Goal: Information Seeking & Learning: Compare options

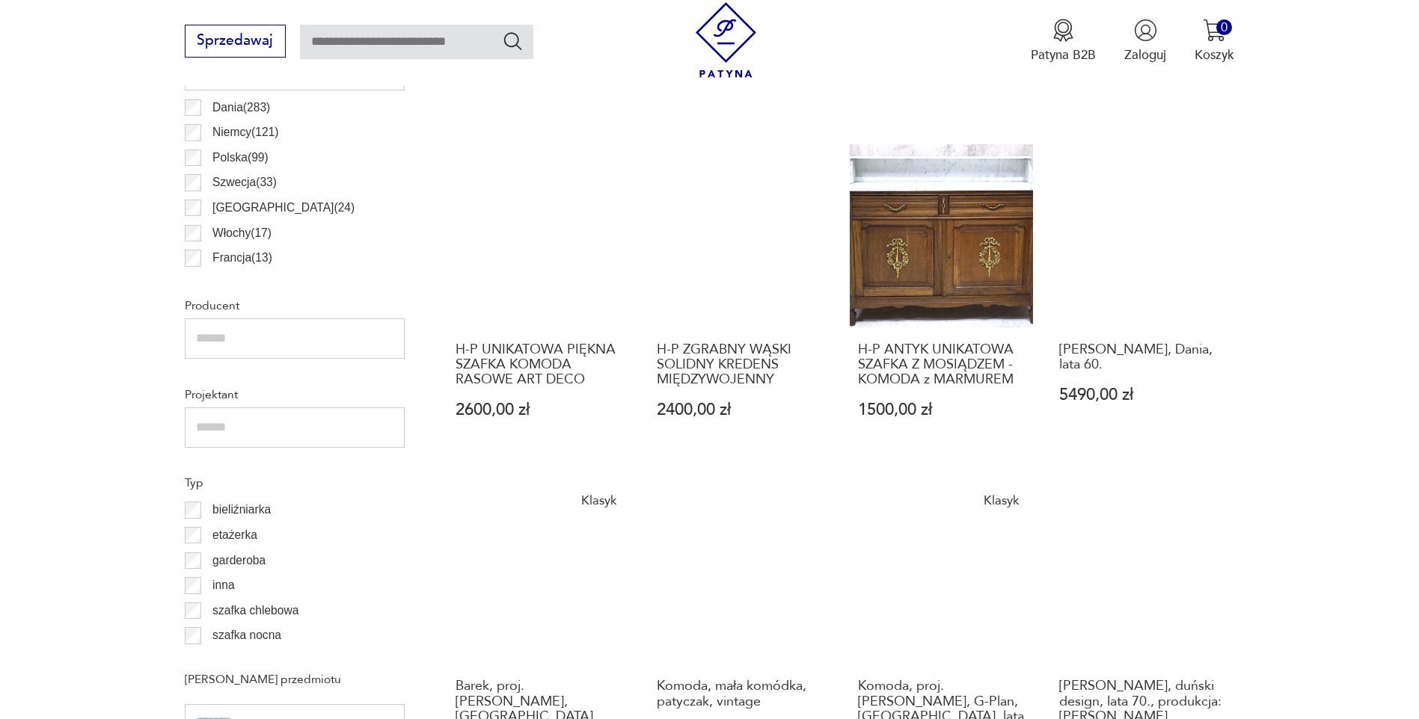
scroll to position [1021, 0]
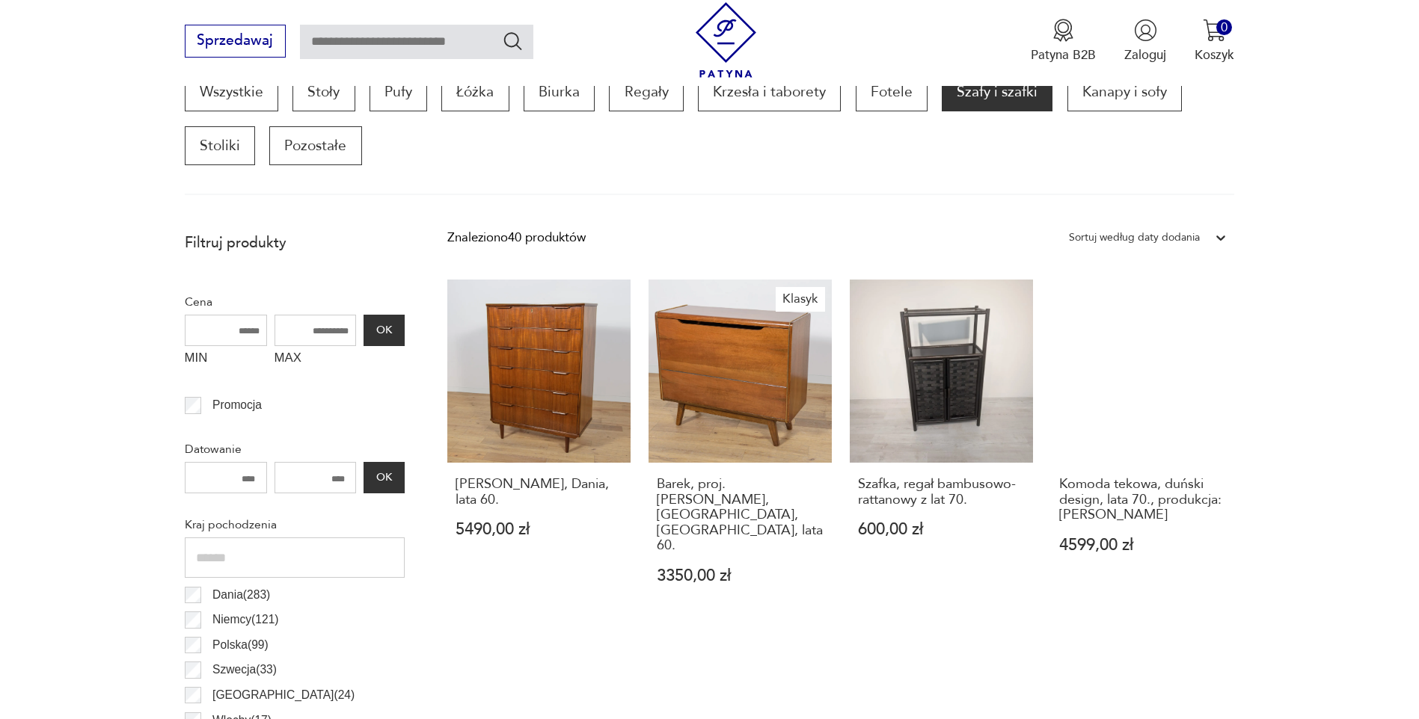
scroll to position [1105, 0]
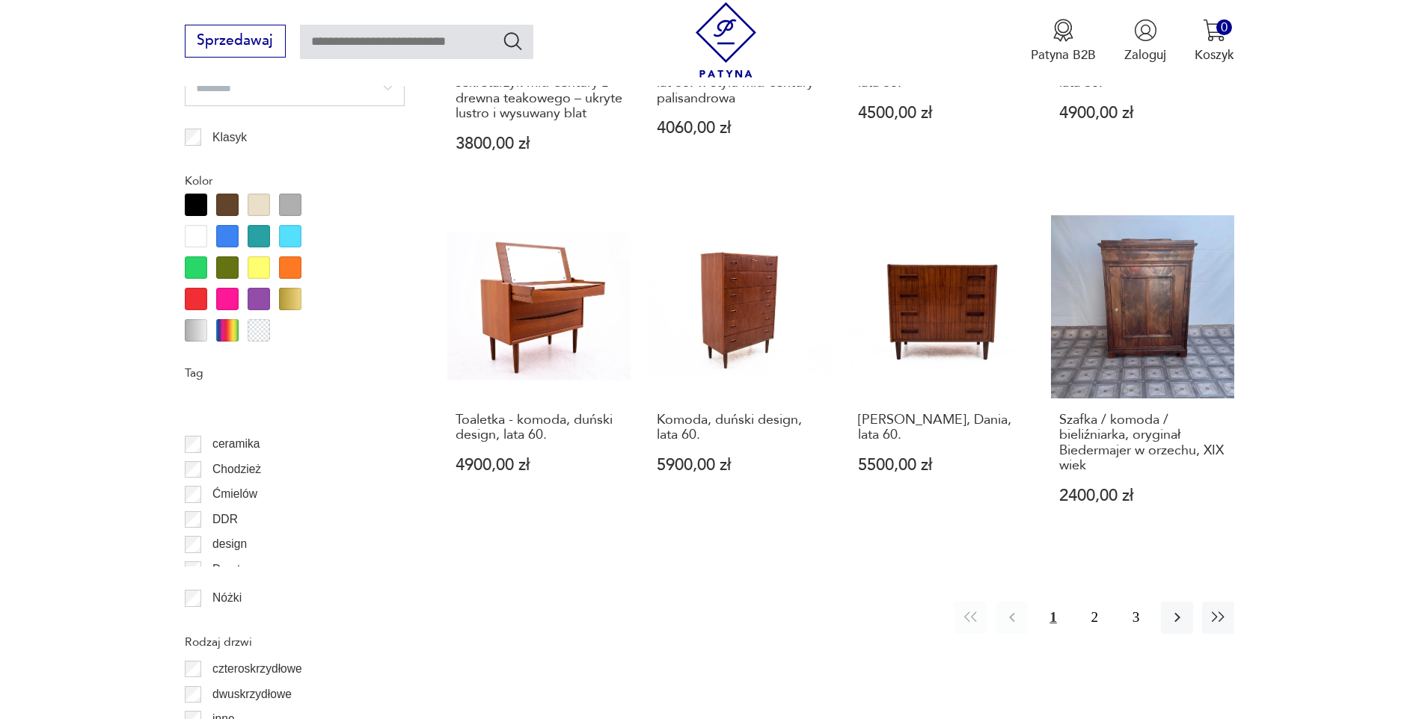
scroll to position [150, 0]
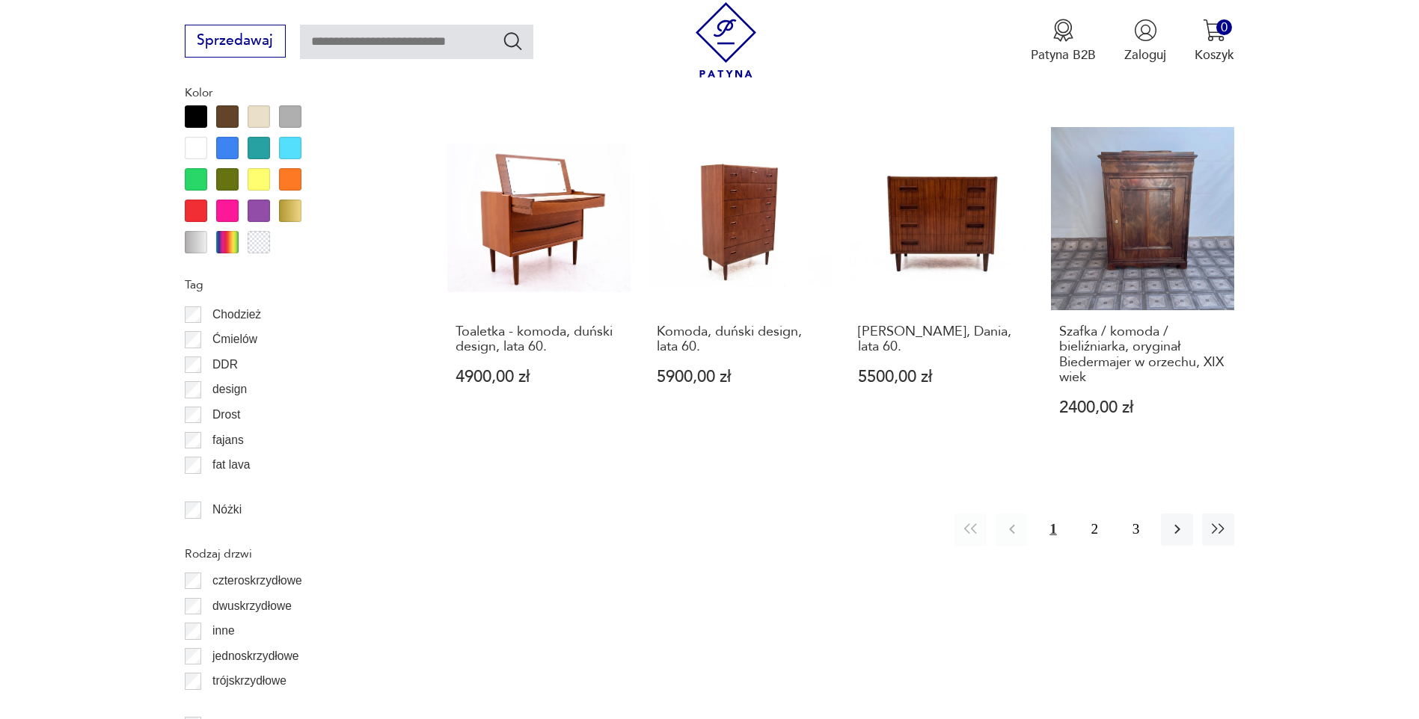
scroll to position [1778, 0]
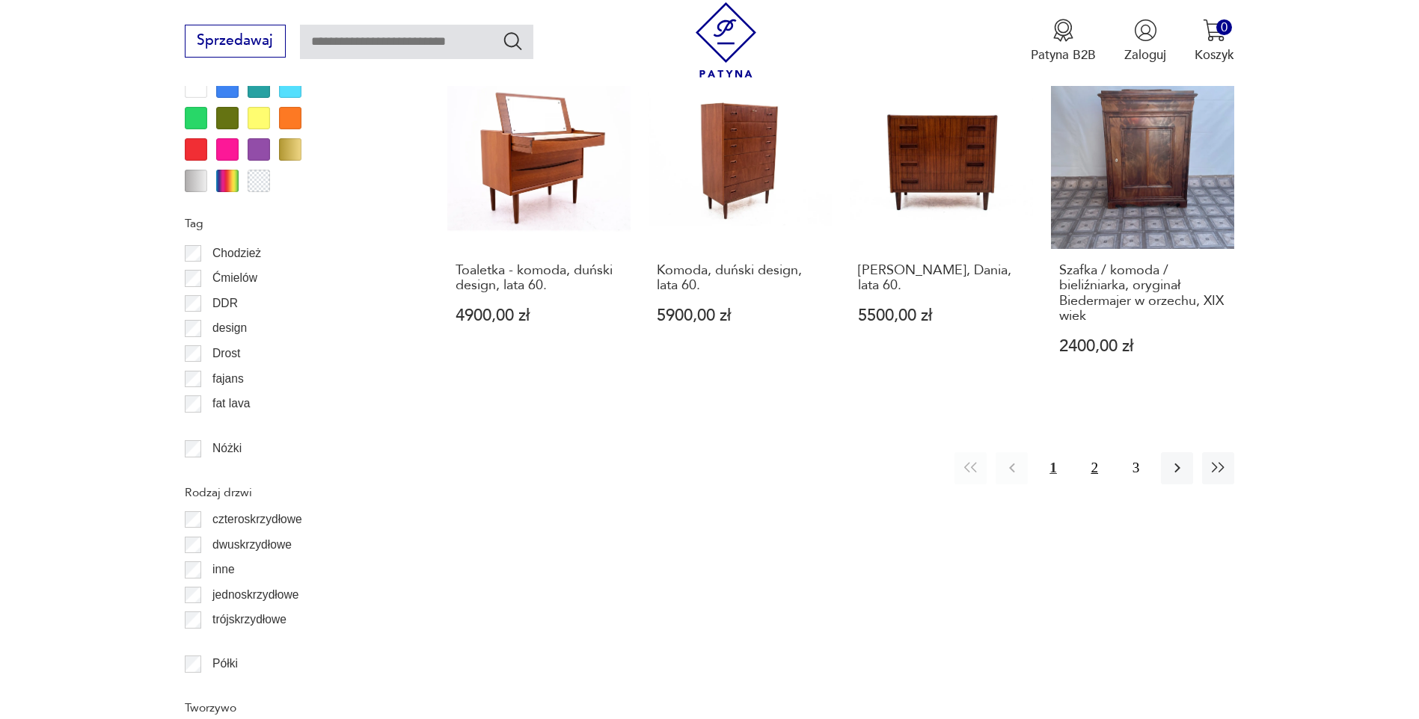
click at [1090, 452] on button "2" at bounding box center [1094, 468] width 32 height 32
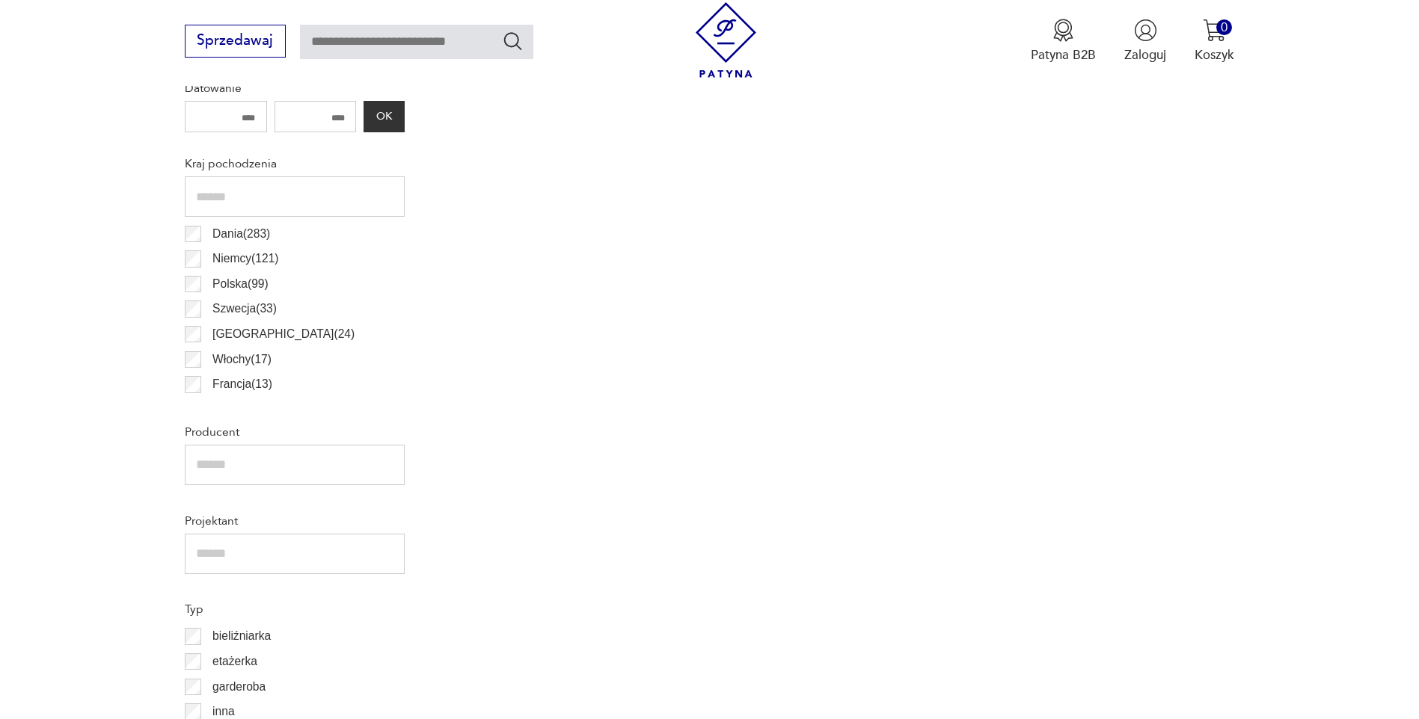
scroll to position [657, 0]
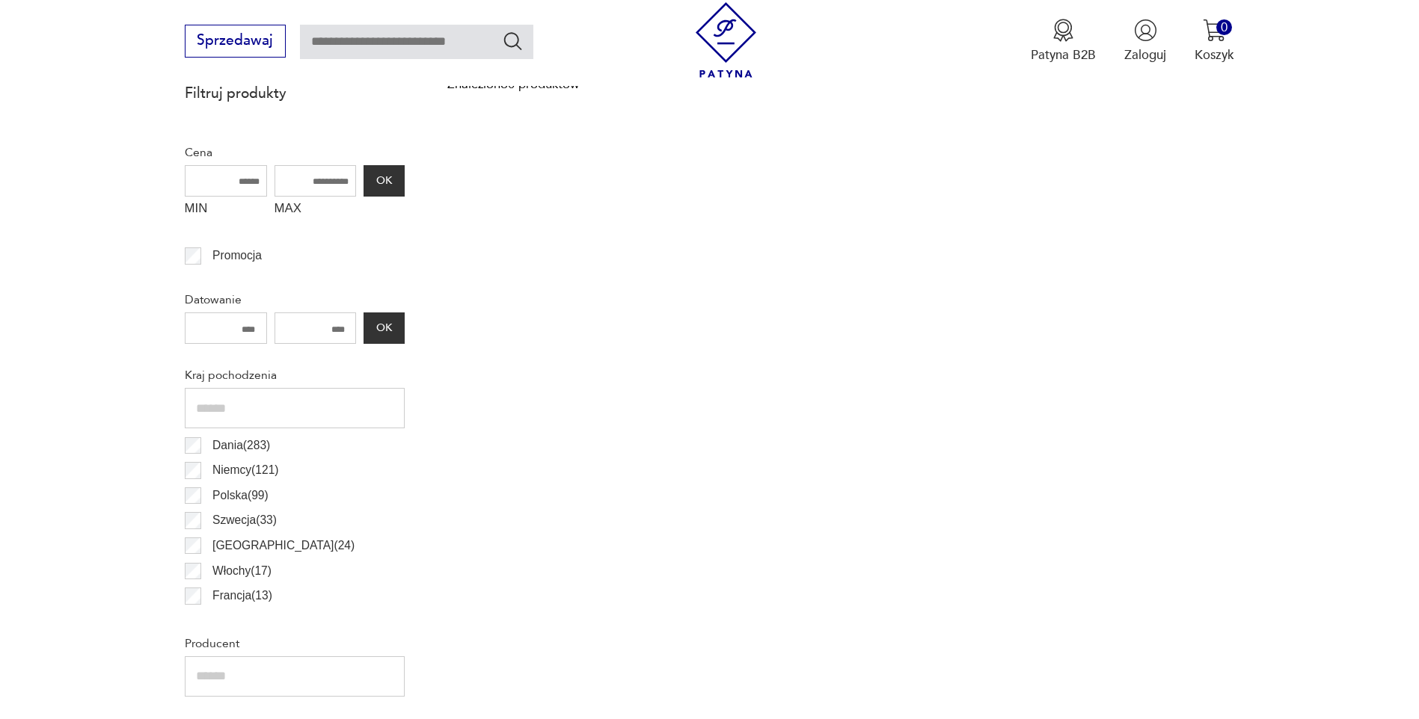
scroll to position [1778, 0]
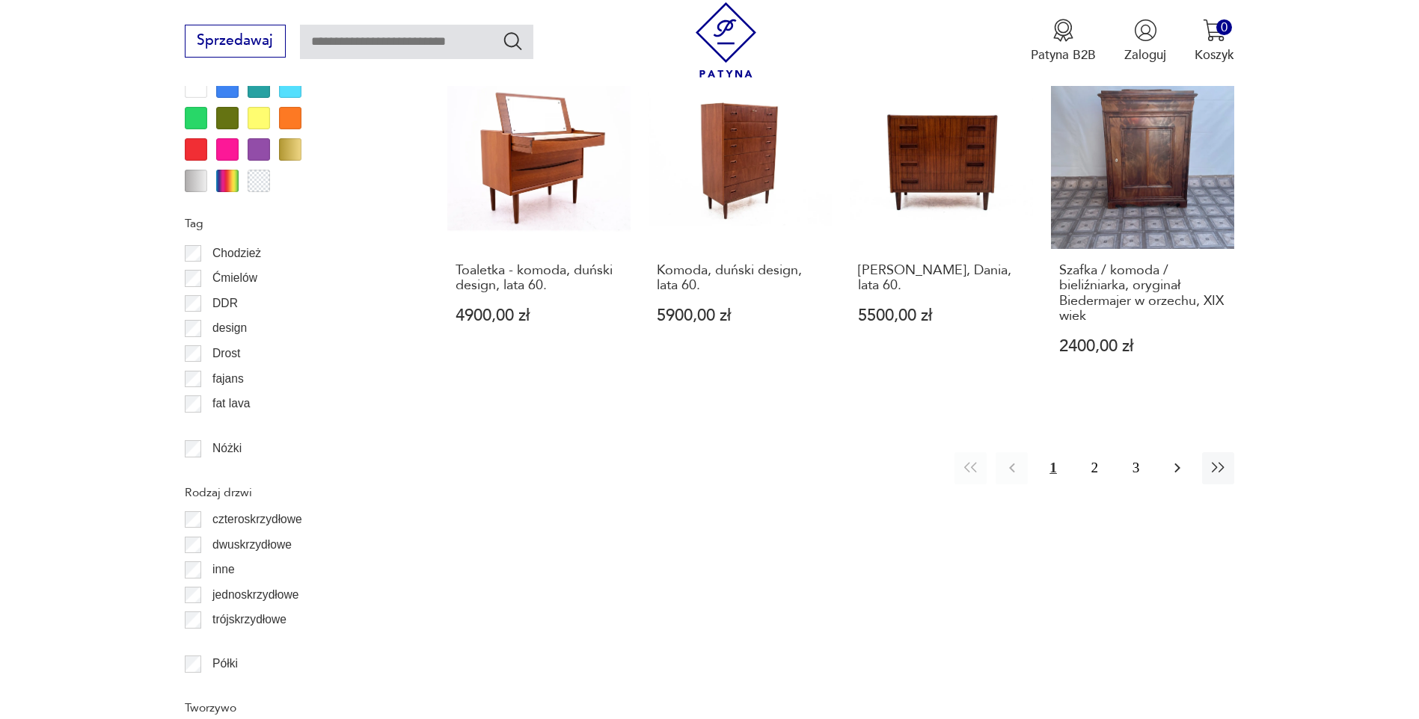
click at [1184, 459] on icon "button" at bounding box center [1177, 468] width 18 height 18
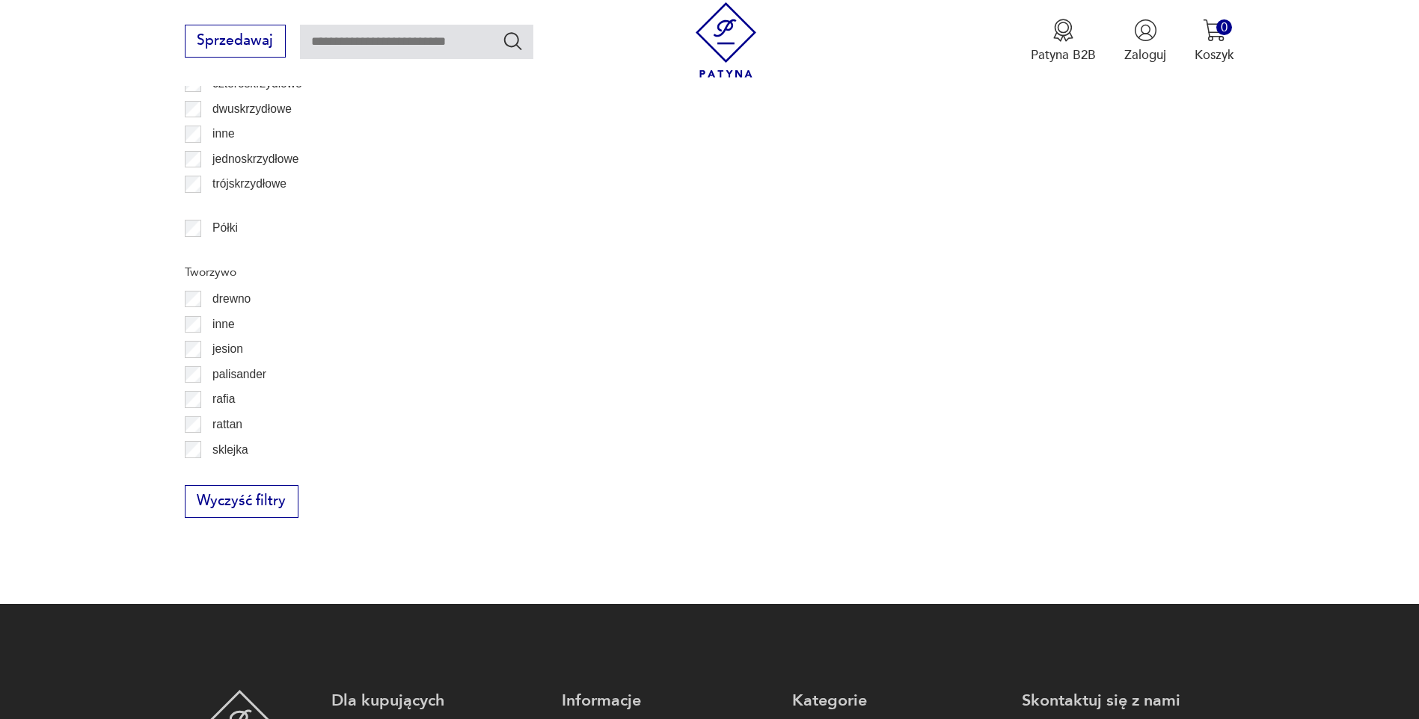
scroll to position [2377, 0]
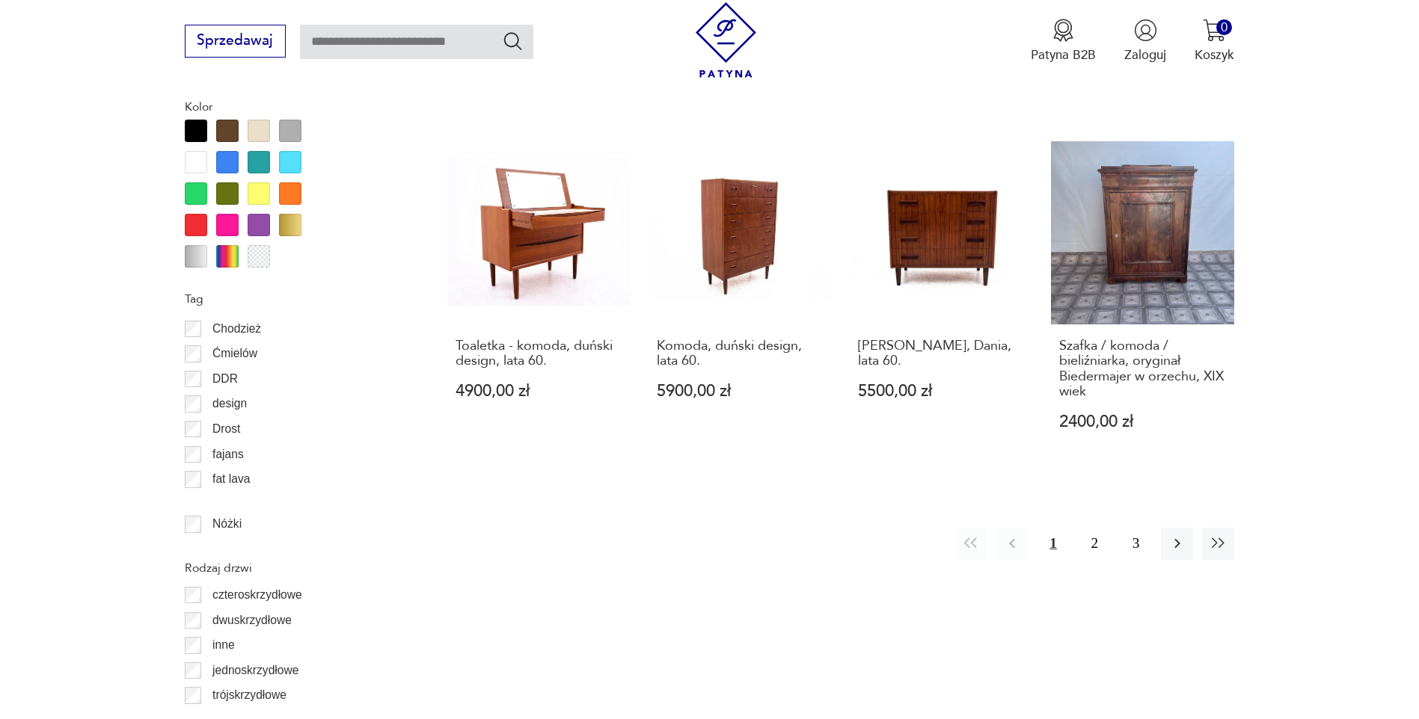
scroll to position [1704, 0]
click at [1134, 527] on button "3" at bounding box center [1136, 543] width 32 height 32
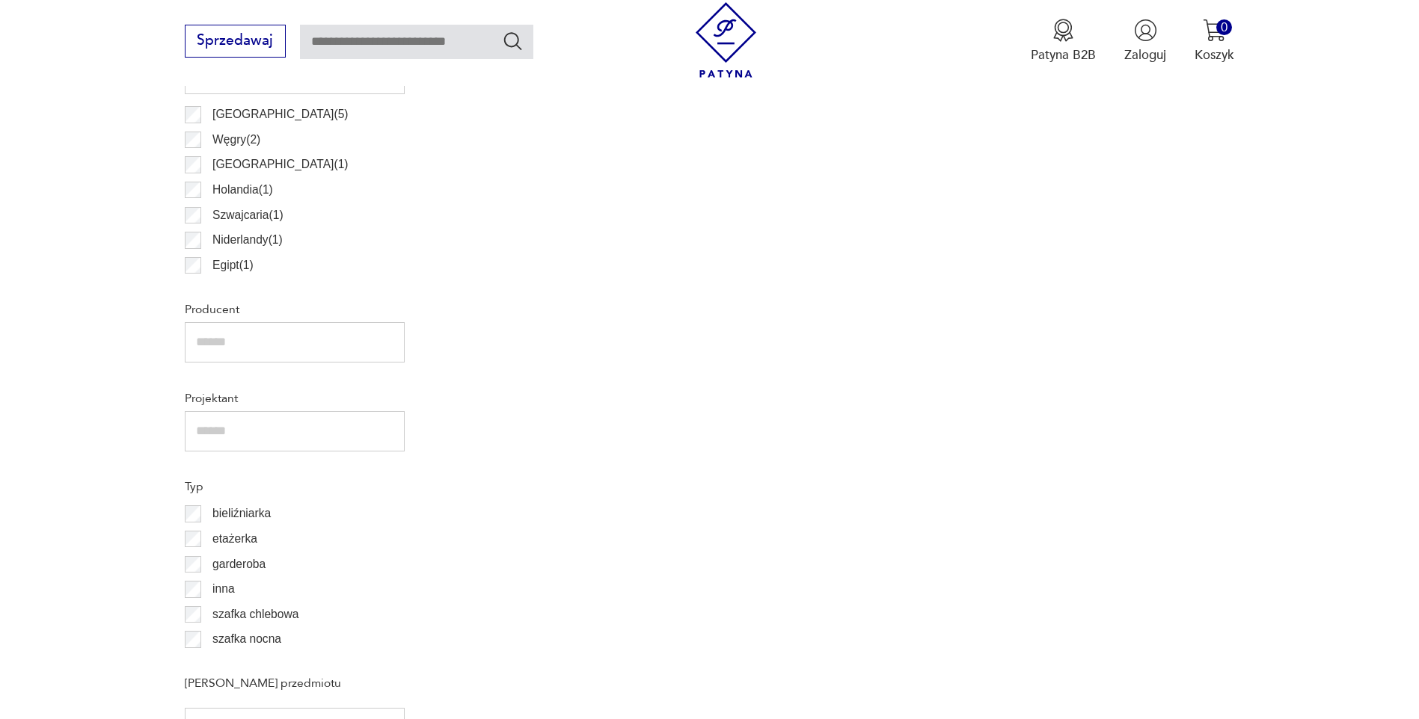
scroll to position [1180, 0]
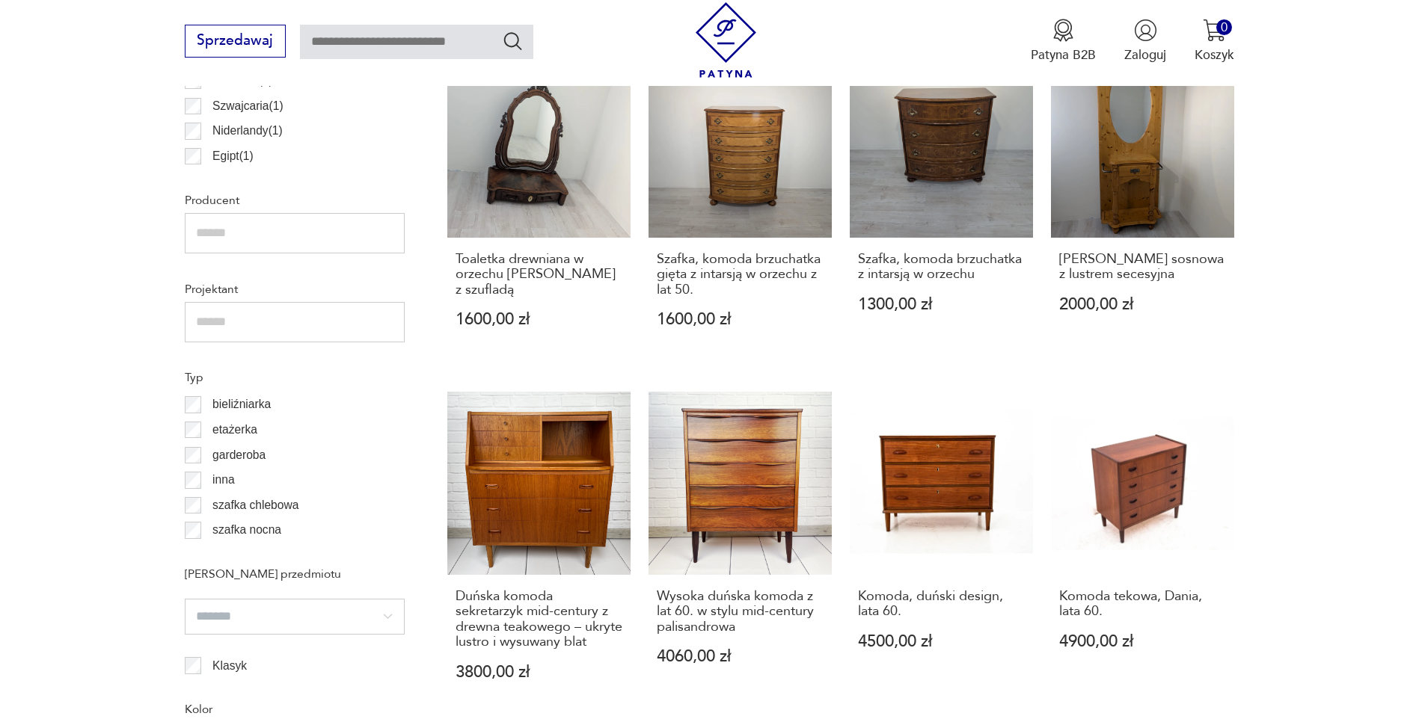
scroll to position [1180, 0]
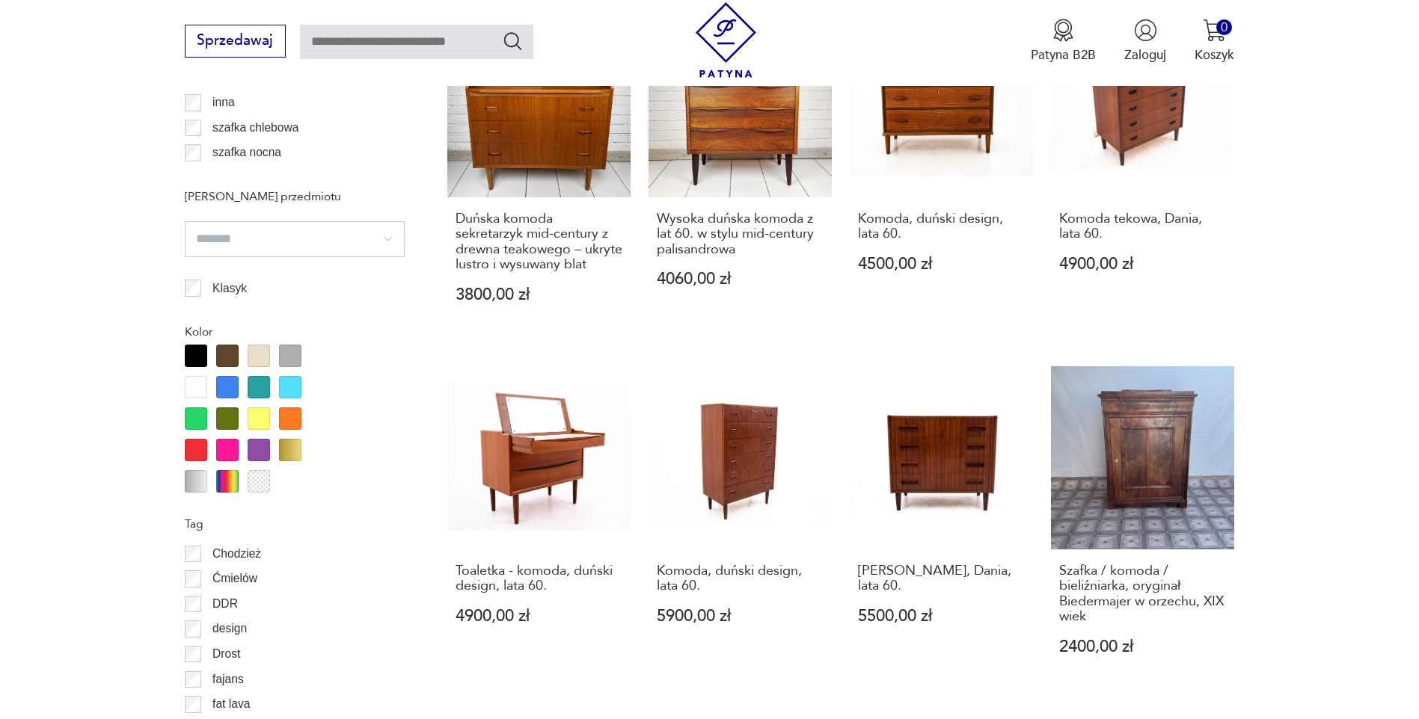
scroll to position [1629, 0]
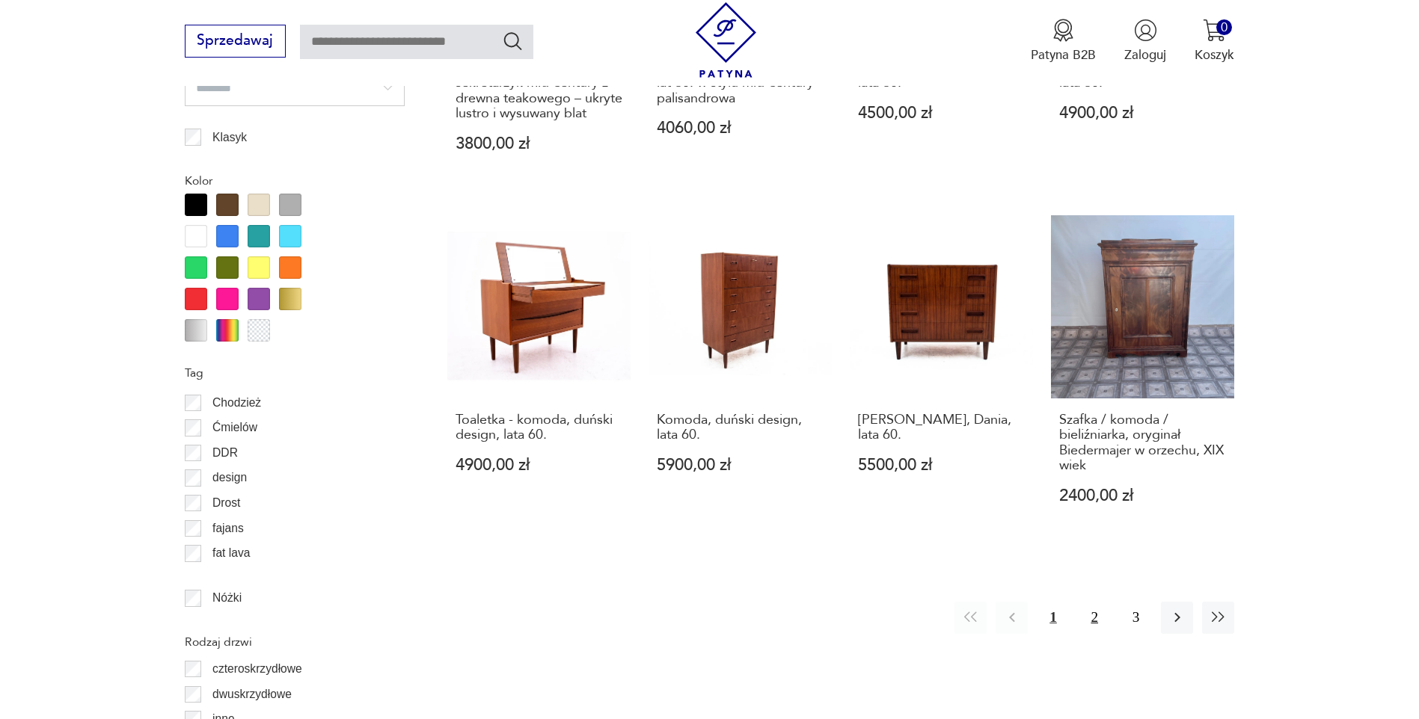
click at [1092, 602] on button "2" at bounding box center [1094, 618] width 32 height 32
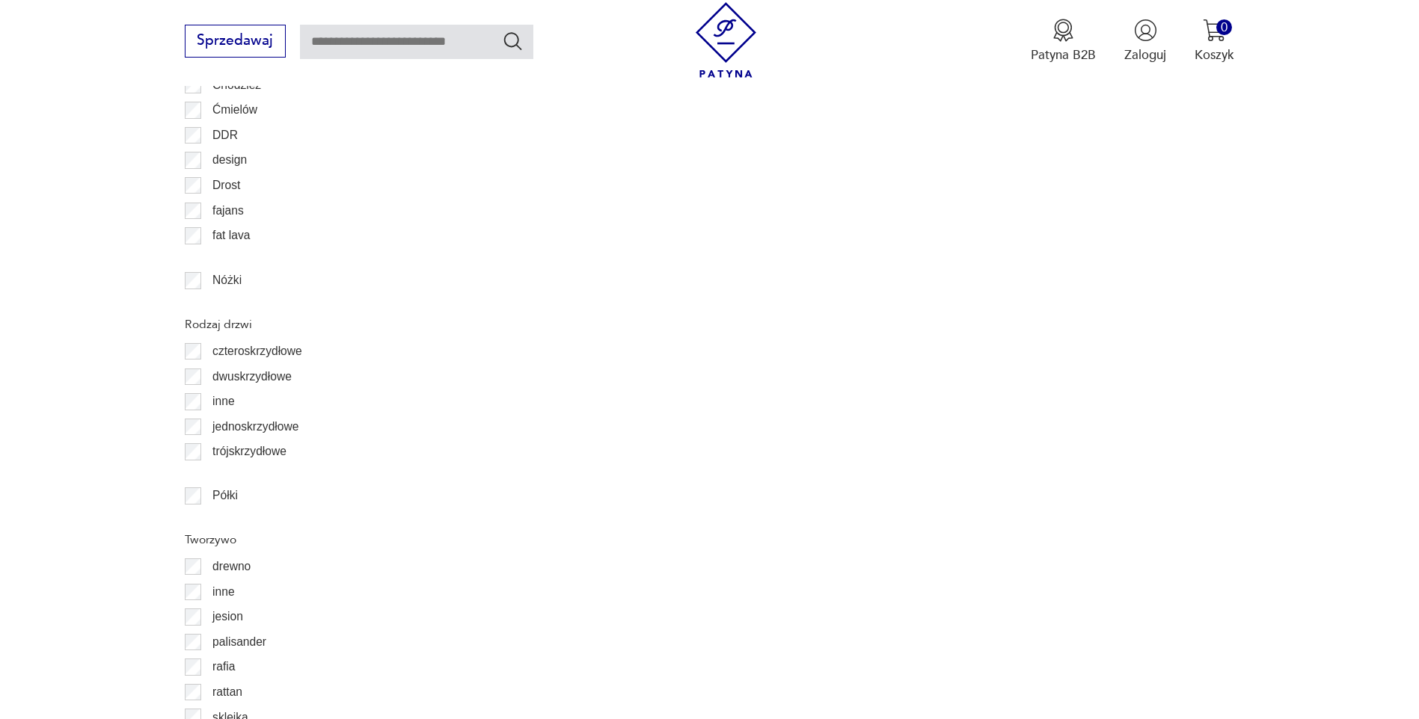
scroll to position [2152, 0]
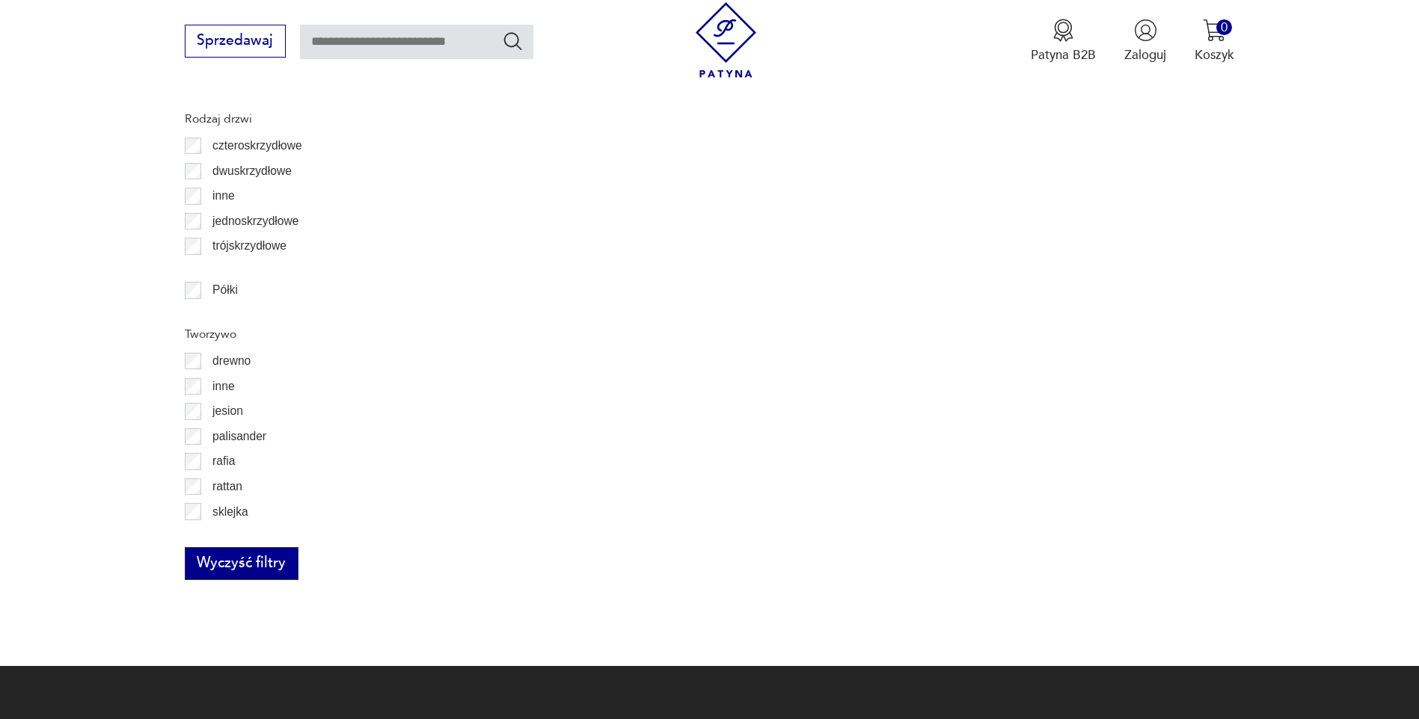
click at [260, 556] on button "Wyczyść filtry" at bounding box center [242, 563] width 114 height 33
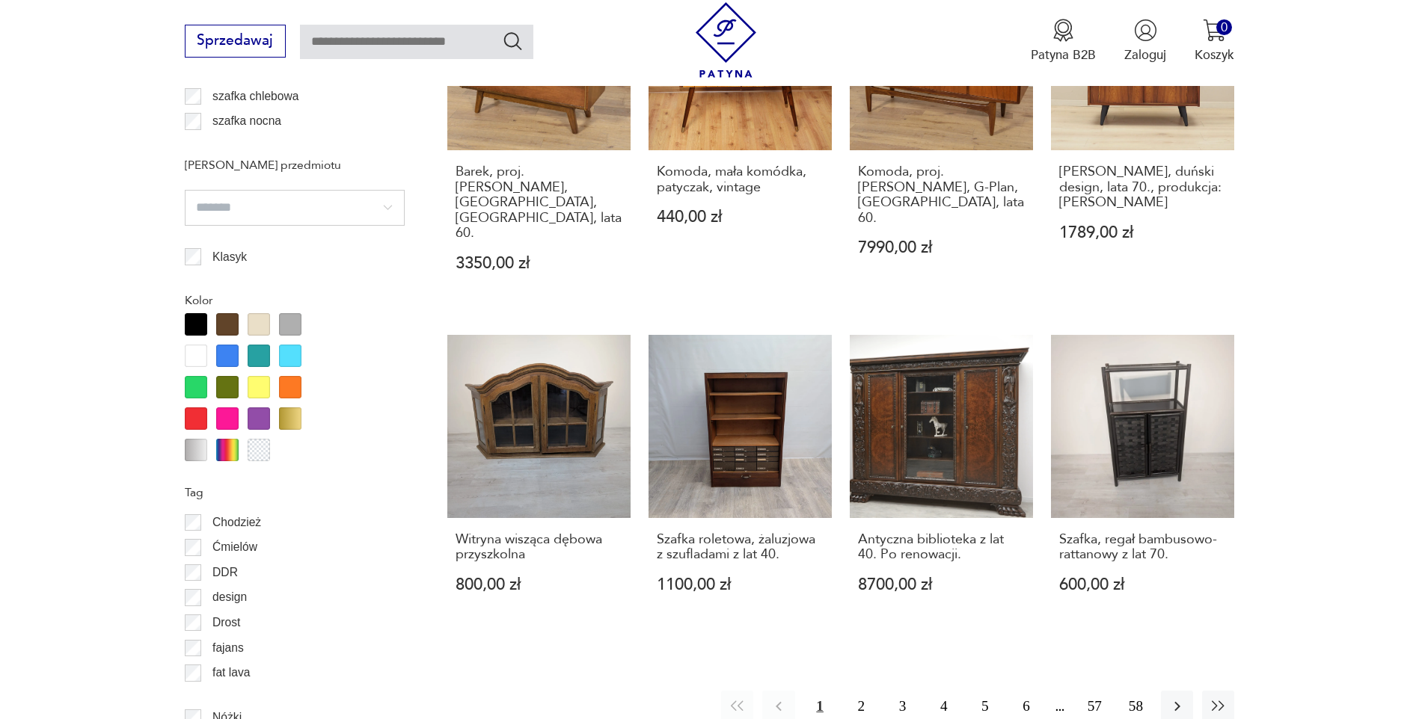
scroll to position [1704, 0]
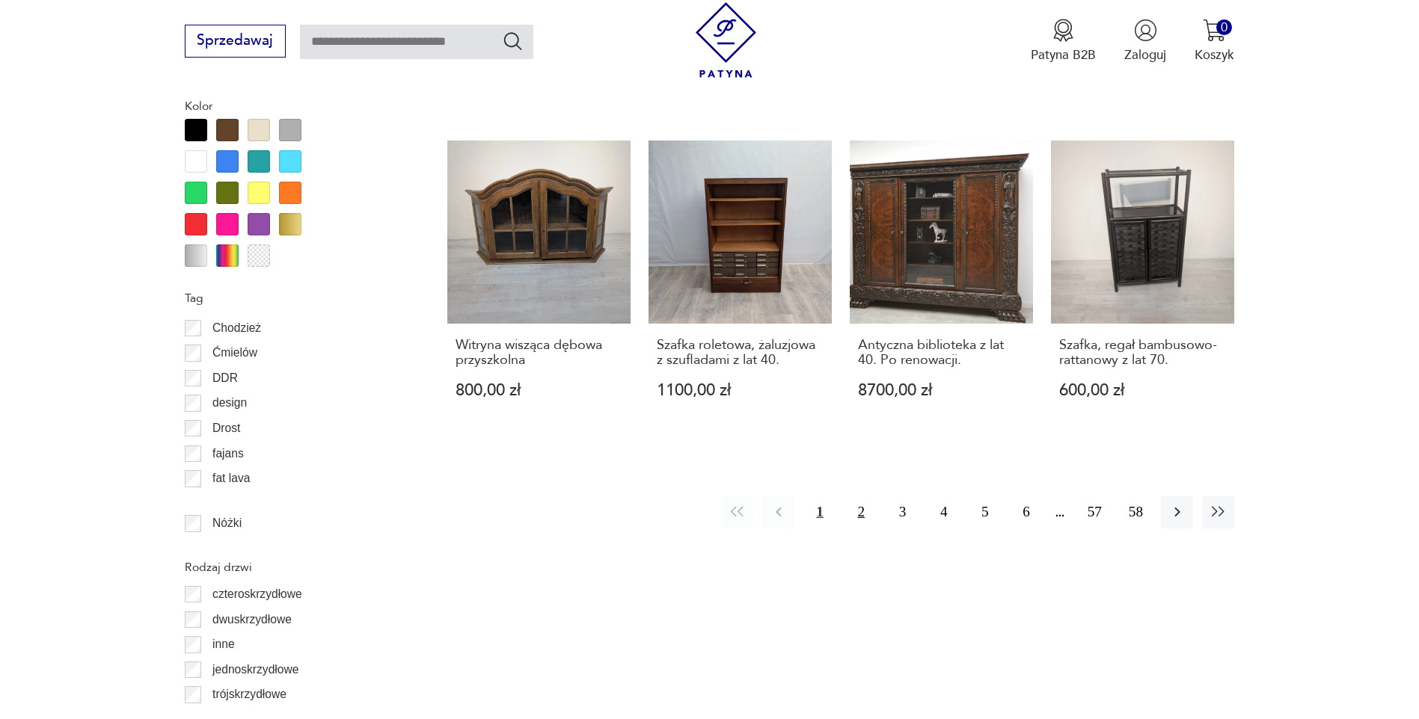
click at [858, 497] on button "2" at bounding box center [861, 513] width 32 height 32
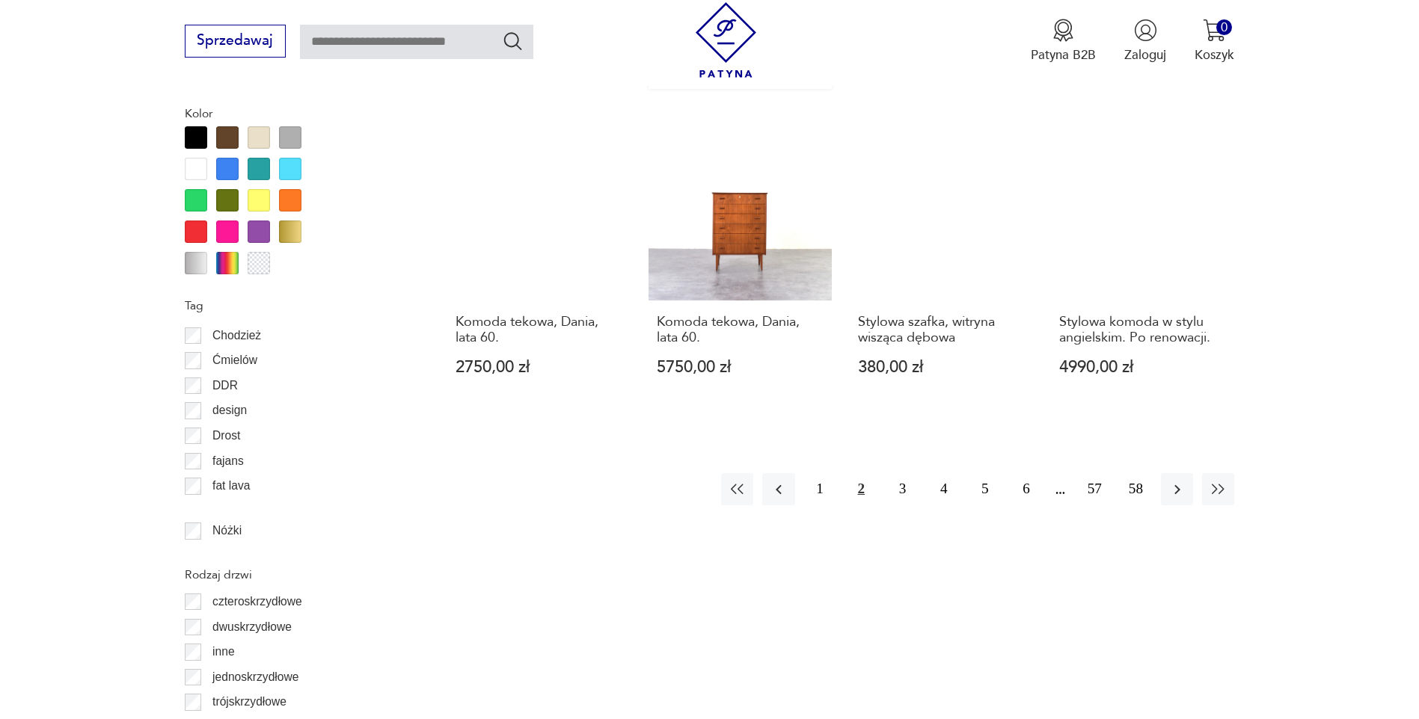
scroll to position [1704, 0]
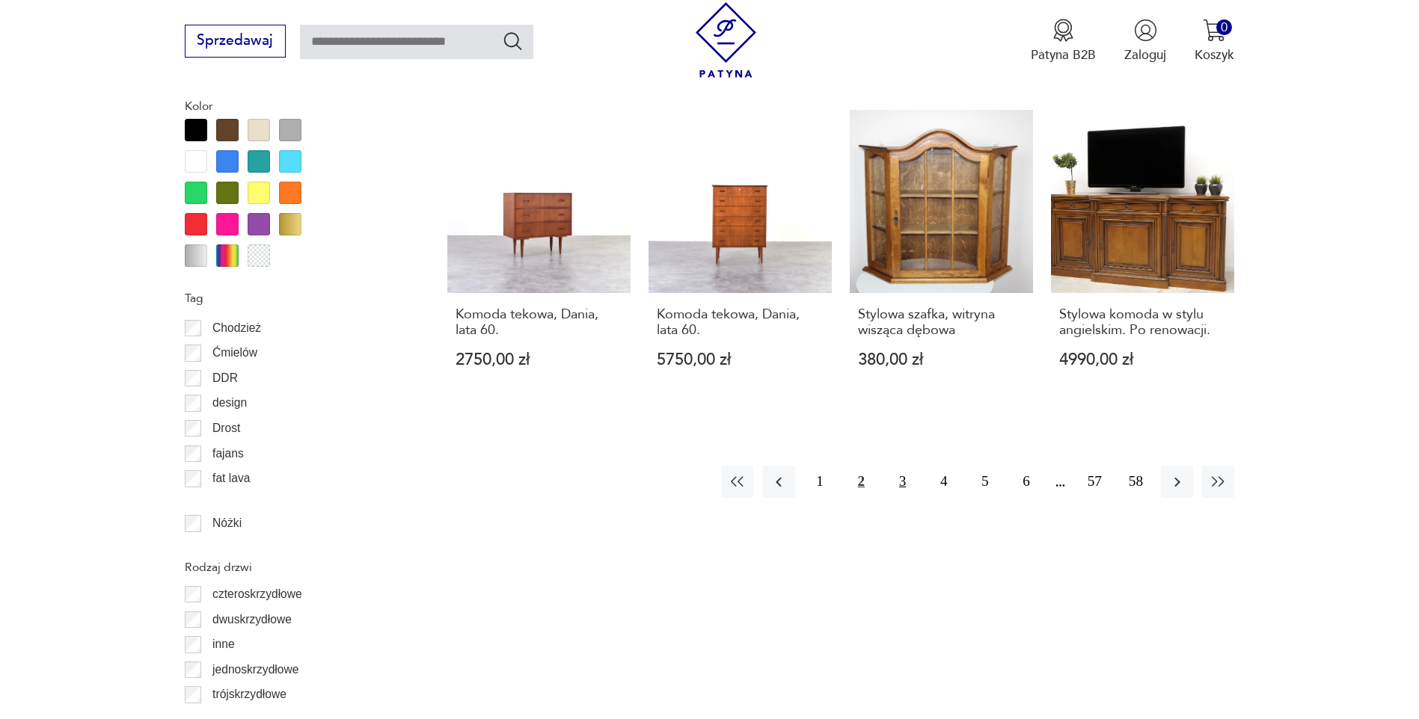
click at [903, 466] on button "3" at bounding box center [902, 482] width 32 height 32
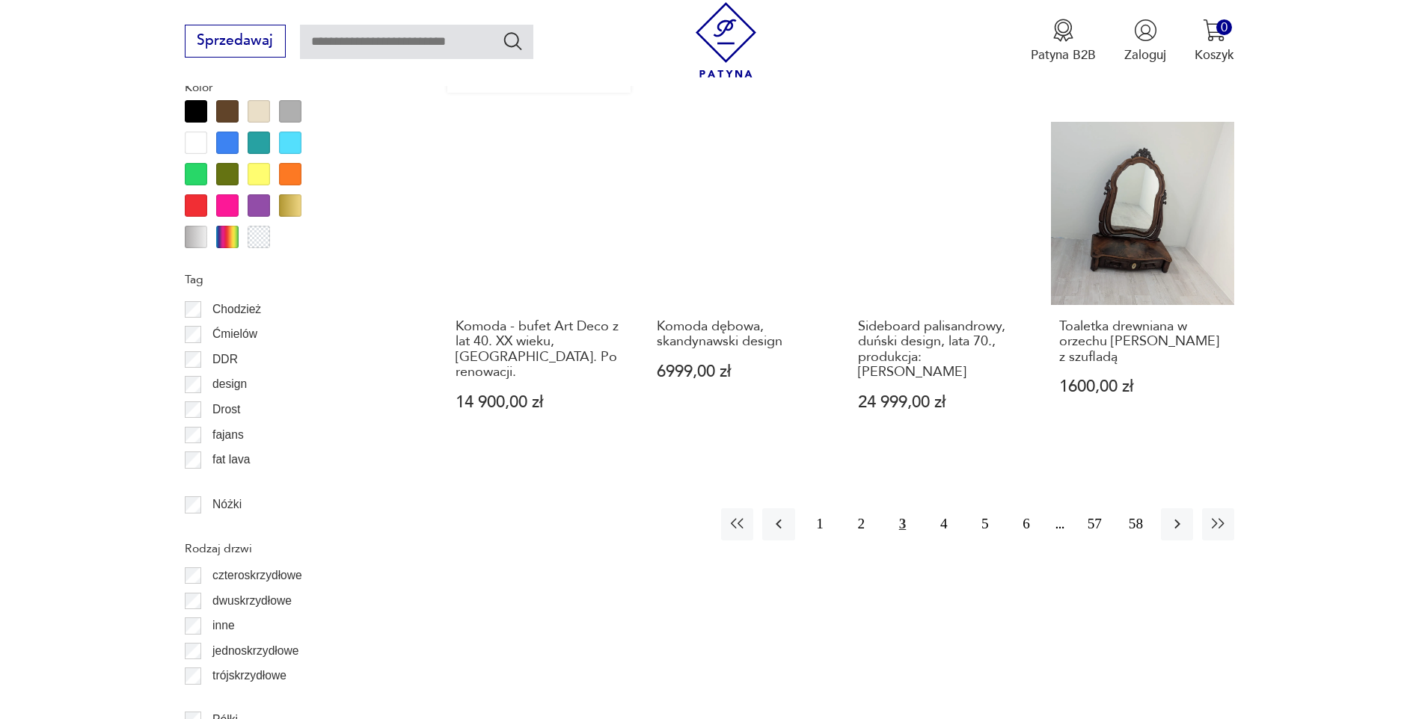
scroll to position [1928, 0]
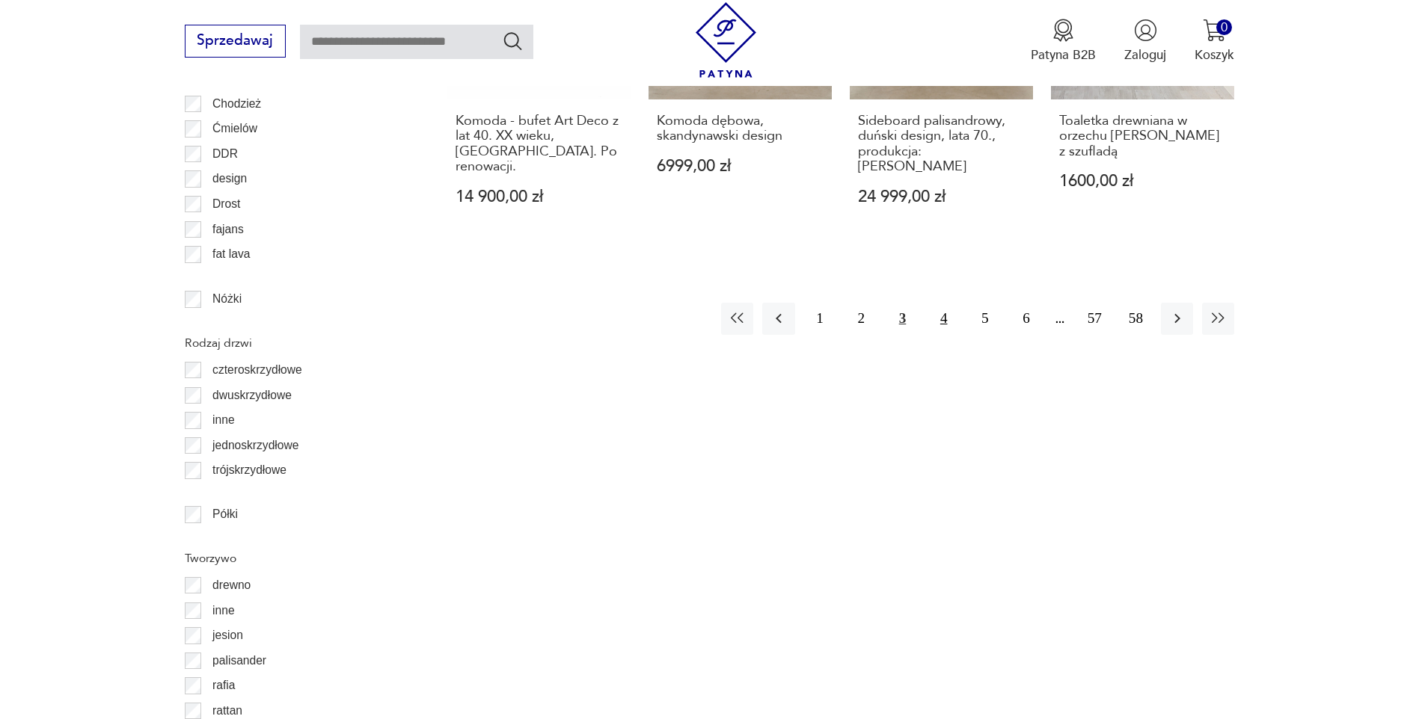
click at [941, 303] on button "4" at bounding box center [943, 319] width 32 height 32
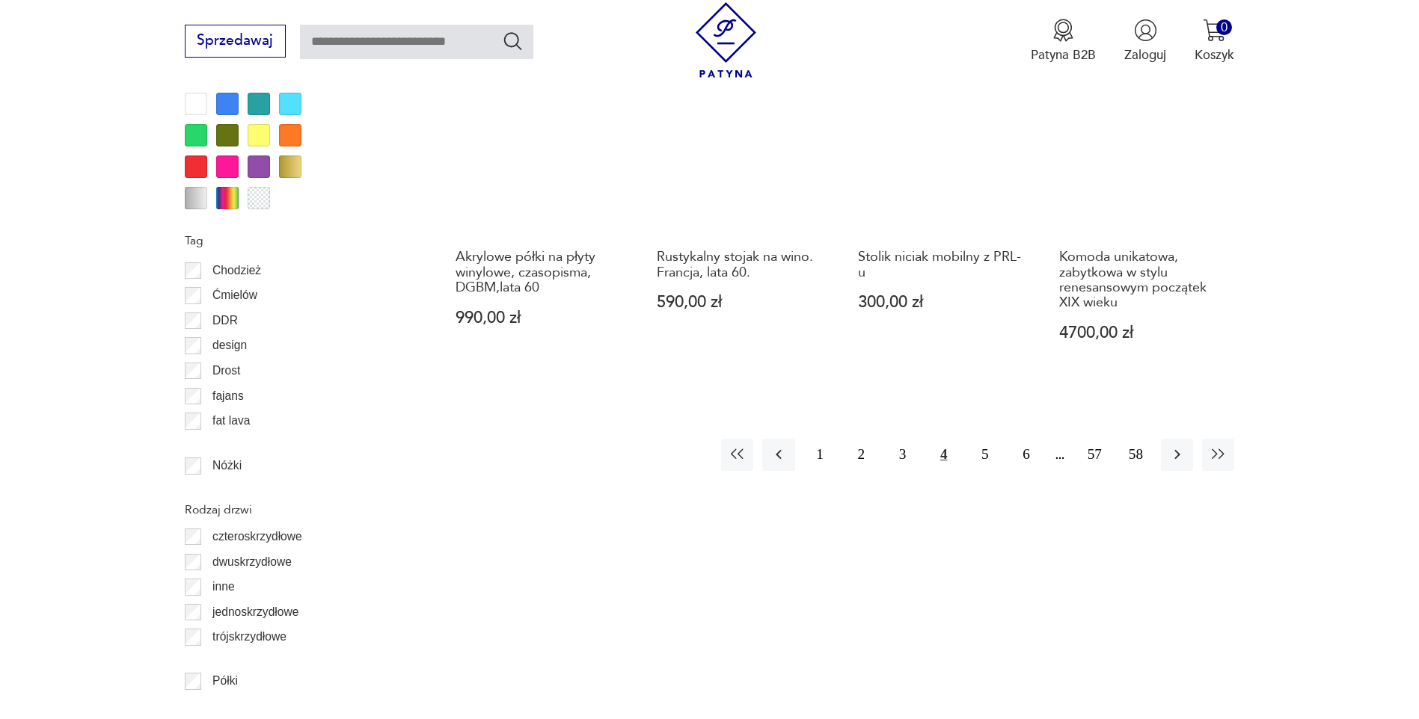
scroll to position [1778, 0]
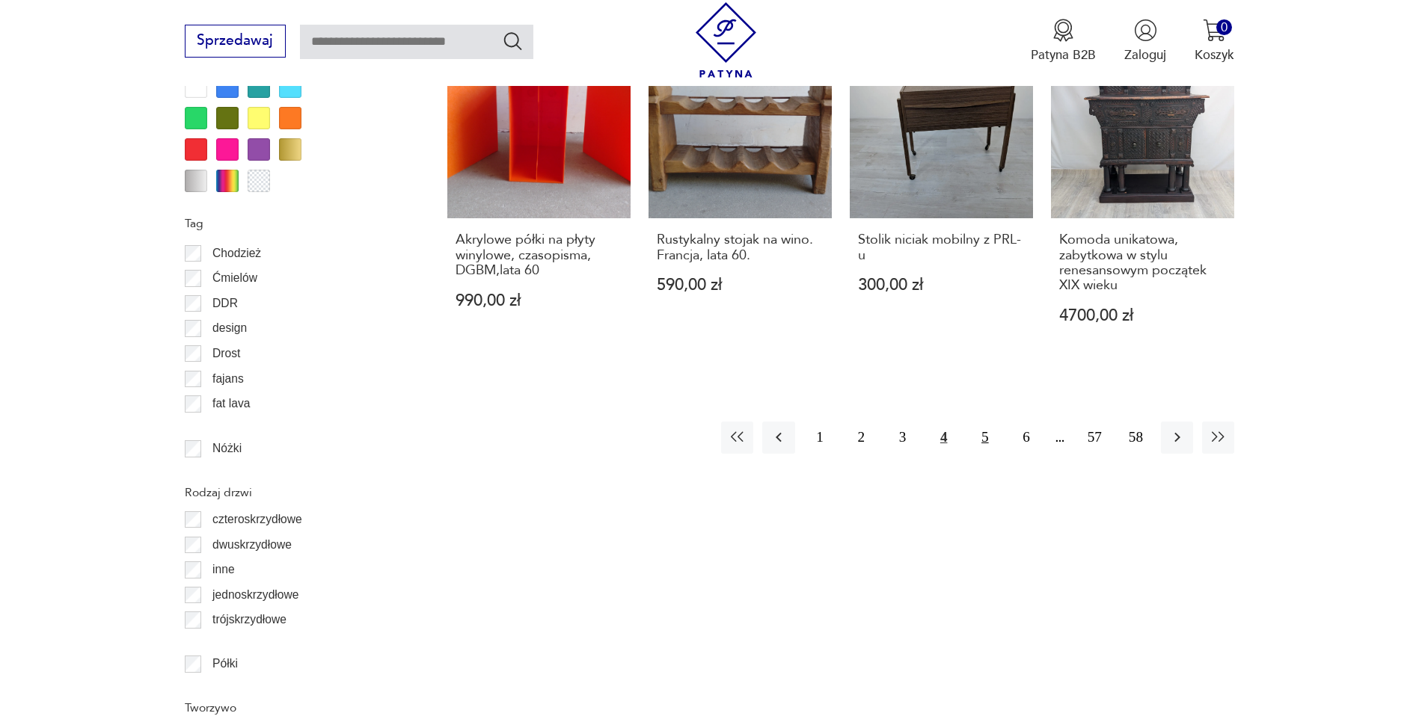
click at [980, 436] on button "5" at bounding box center [984, 438] width 32 height 32
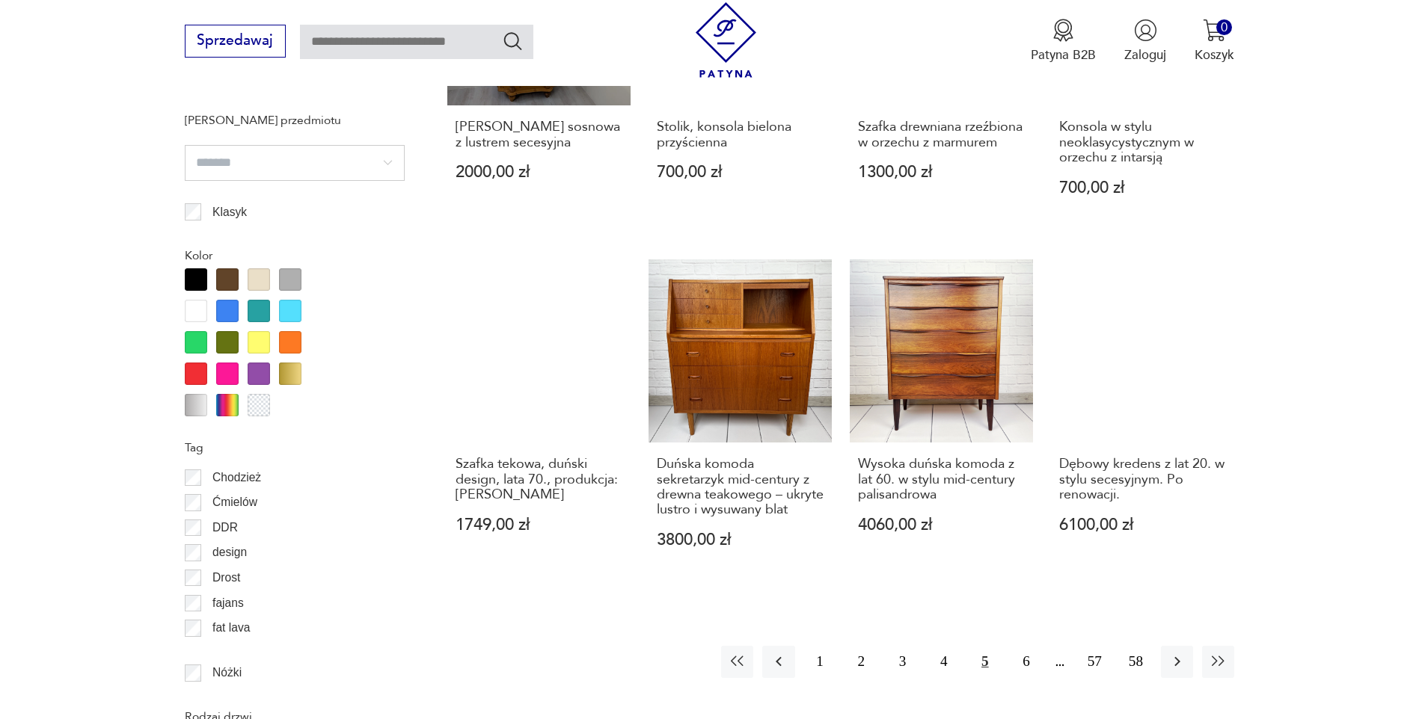
scroll to position [1853, 0]
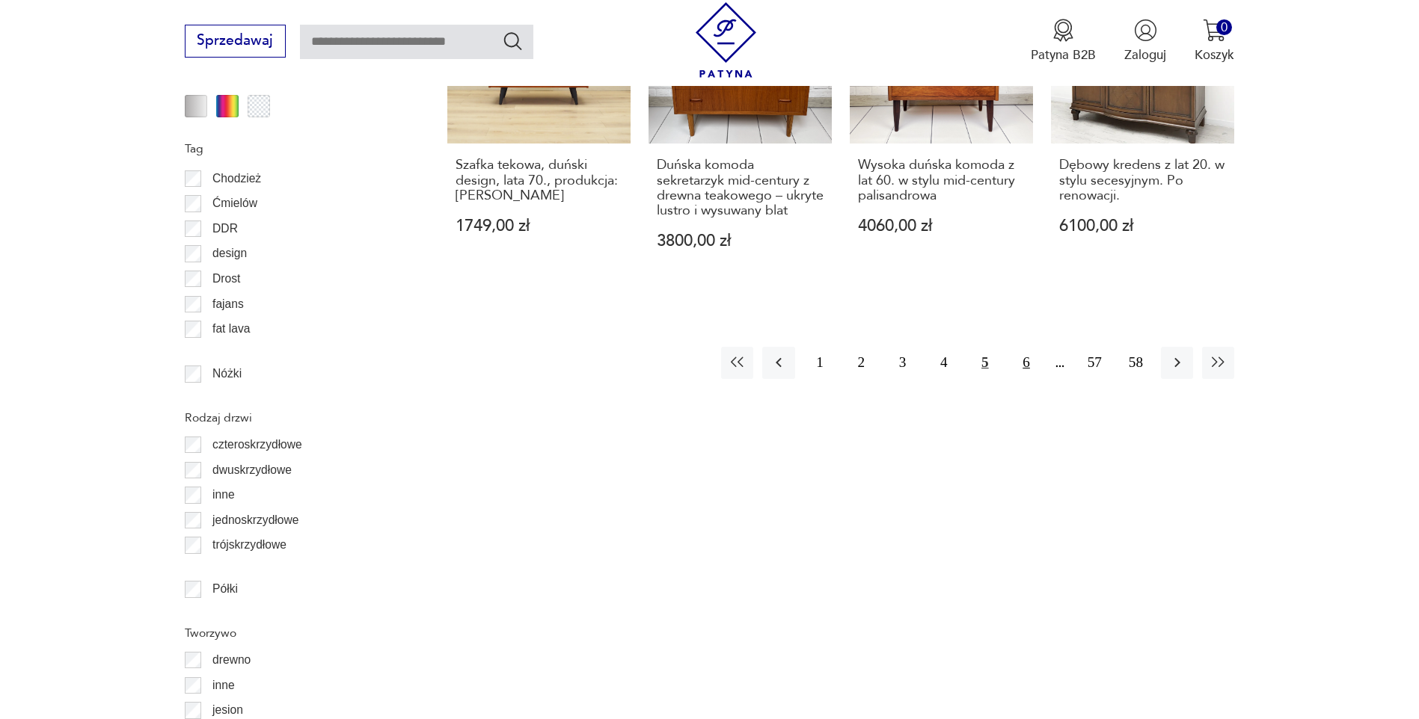
click at [1026, 363] on button "6" at bounding box center [1026, 363] width 32 height 32
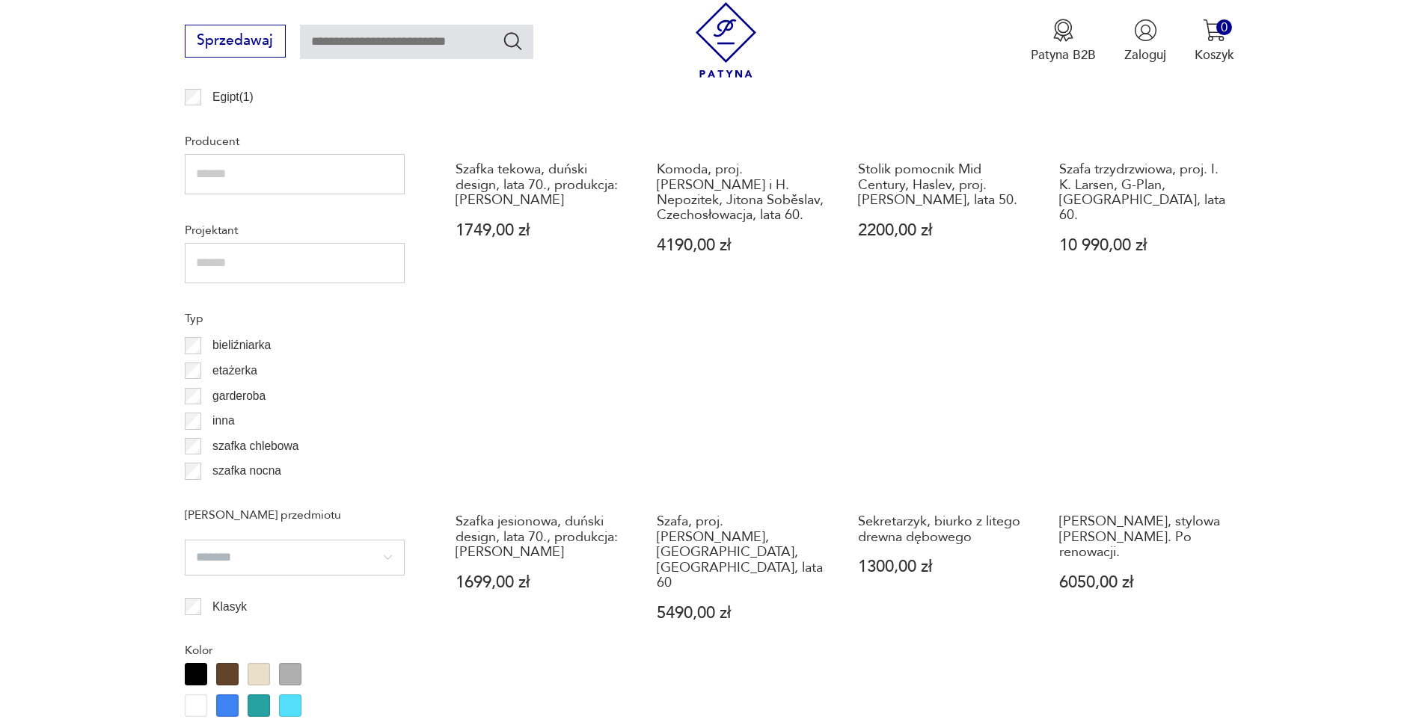
scroll to position [1180, 0]
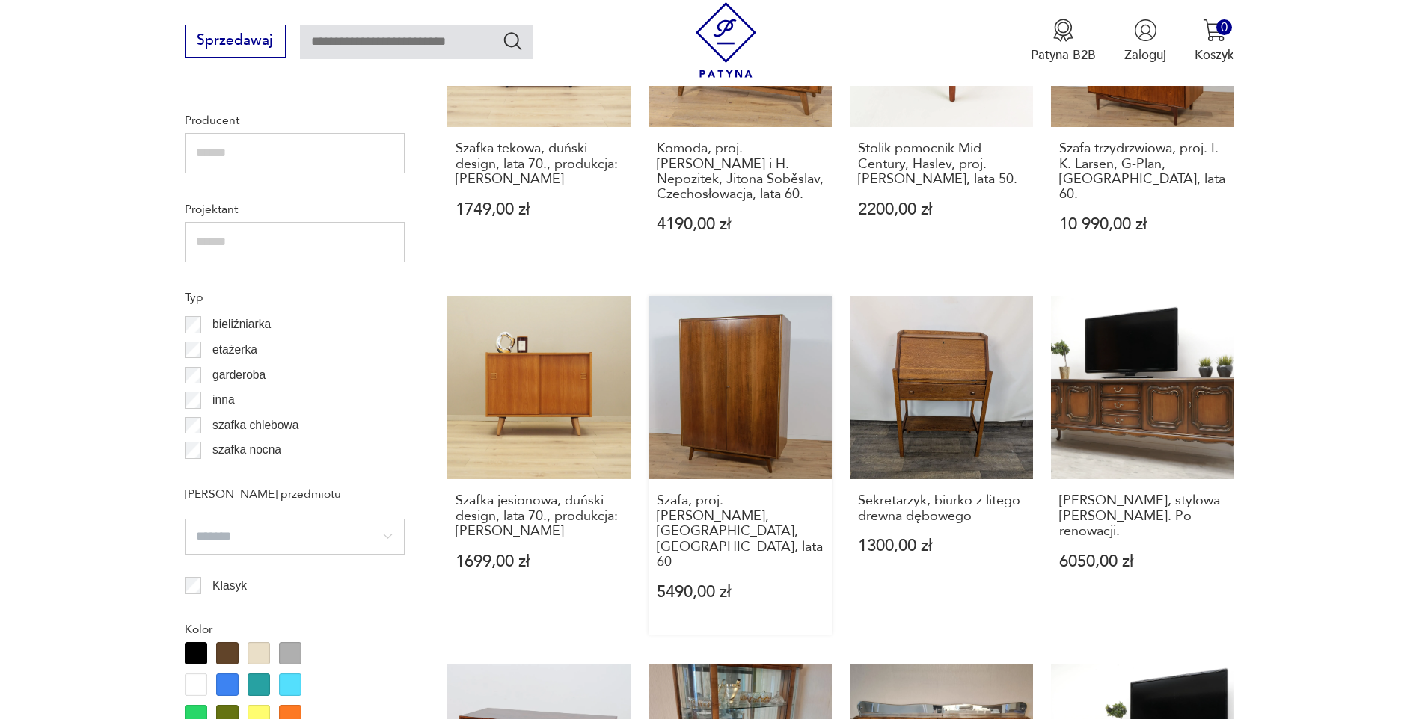
click at [732, 396] on link "Szafa, proj. [PERSON_NAME], [GEOGRAPHIC_DATA], Czechosłowacja, lata 60 5490,00 …" at bounding box center [739, 465] width 183 height 339
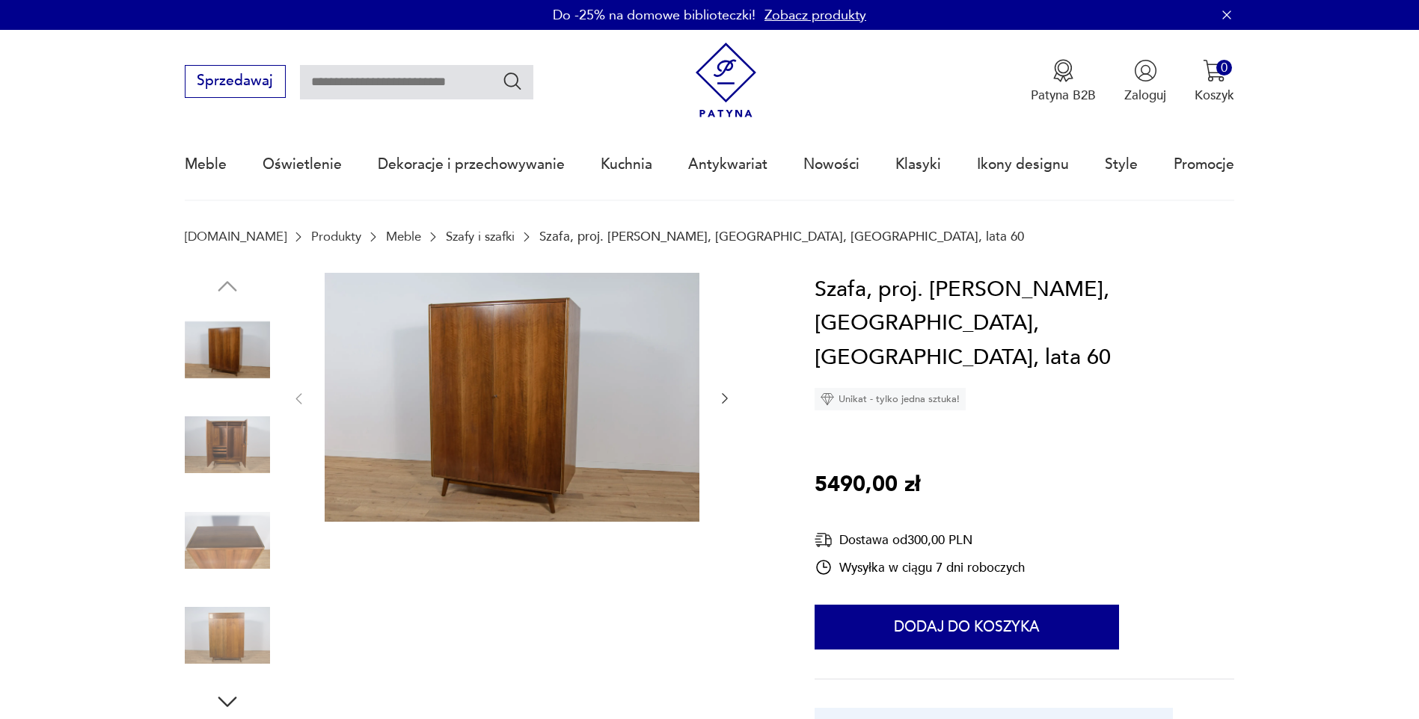
click at [242, 432] on img at bounding box center [227, 444] width 85 height 85
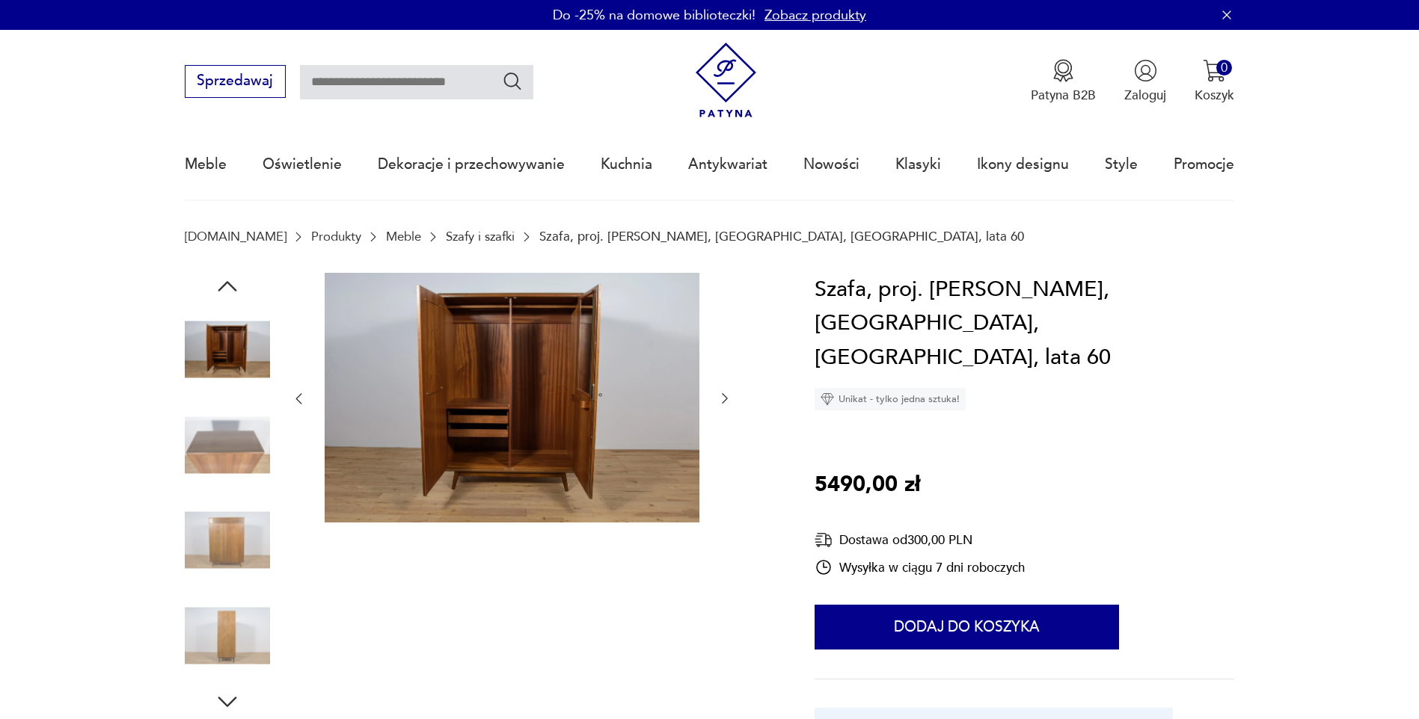
click at [238, 539] on img at bounding box center [227, 540] width 85 height 85
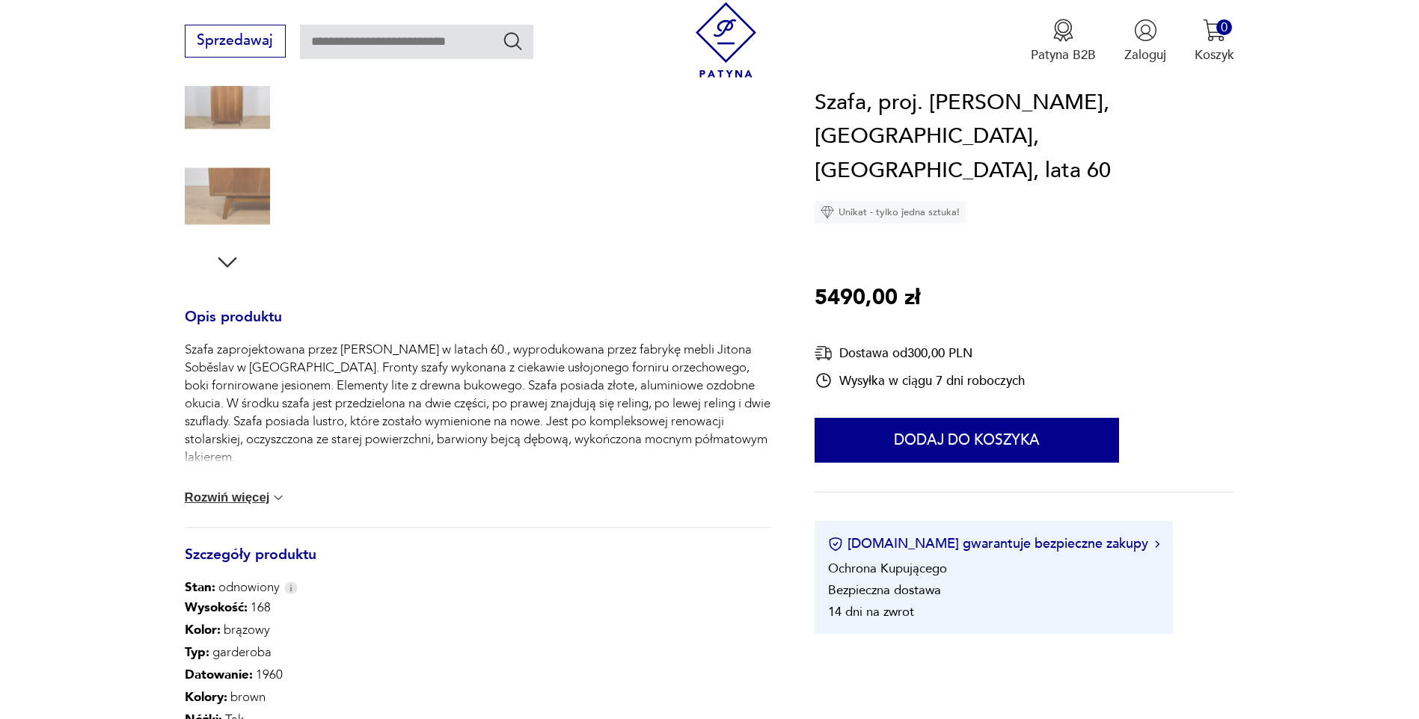
scroll to position [524, 0]
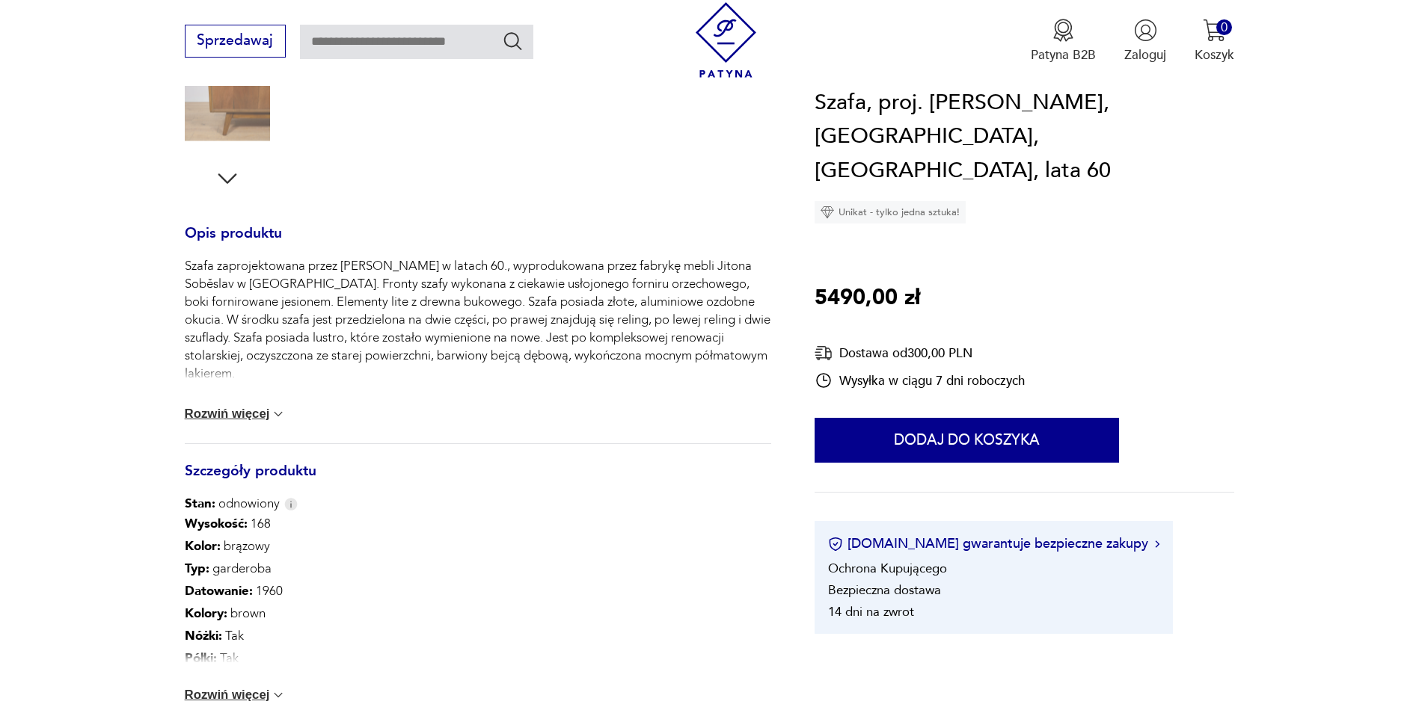
click at [227, 692] on button "Rozwiń więcej" at bounding box center [236, 695] width 102 height 15
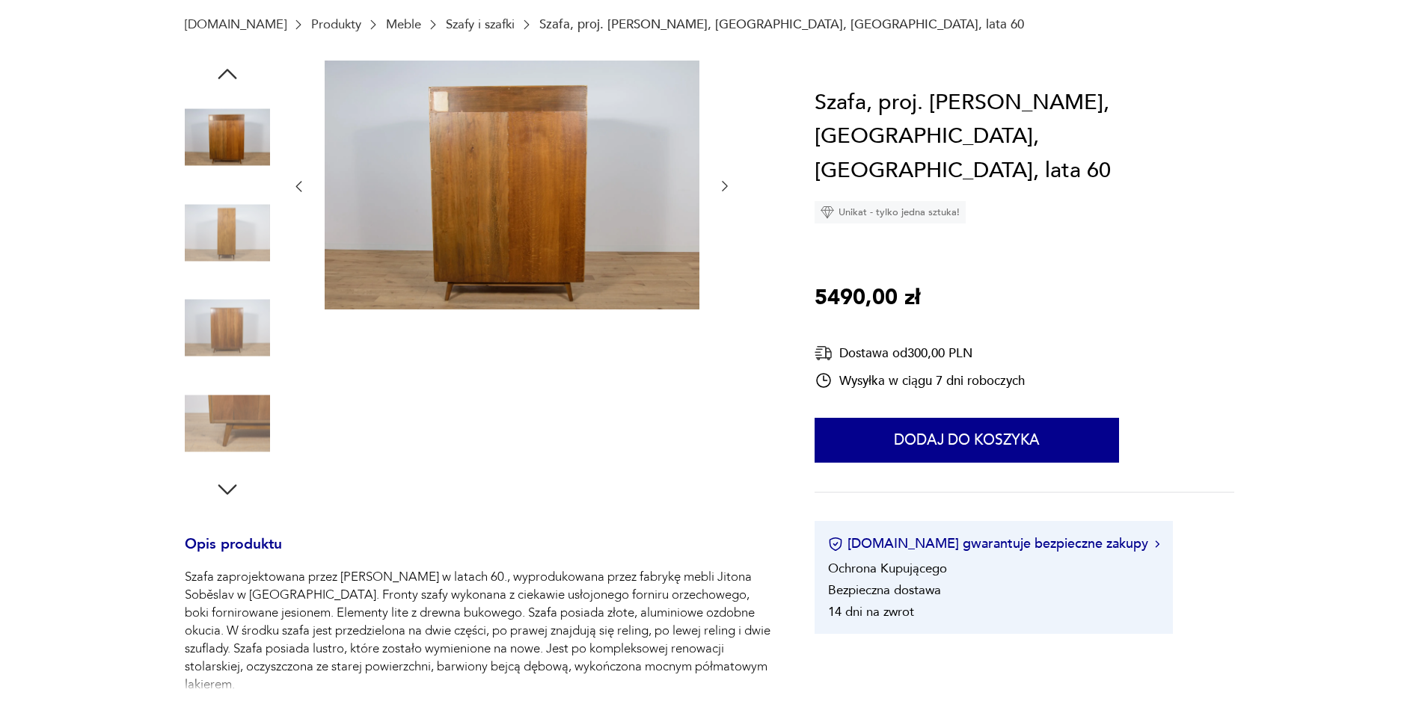
scroll to position [0, 0]
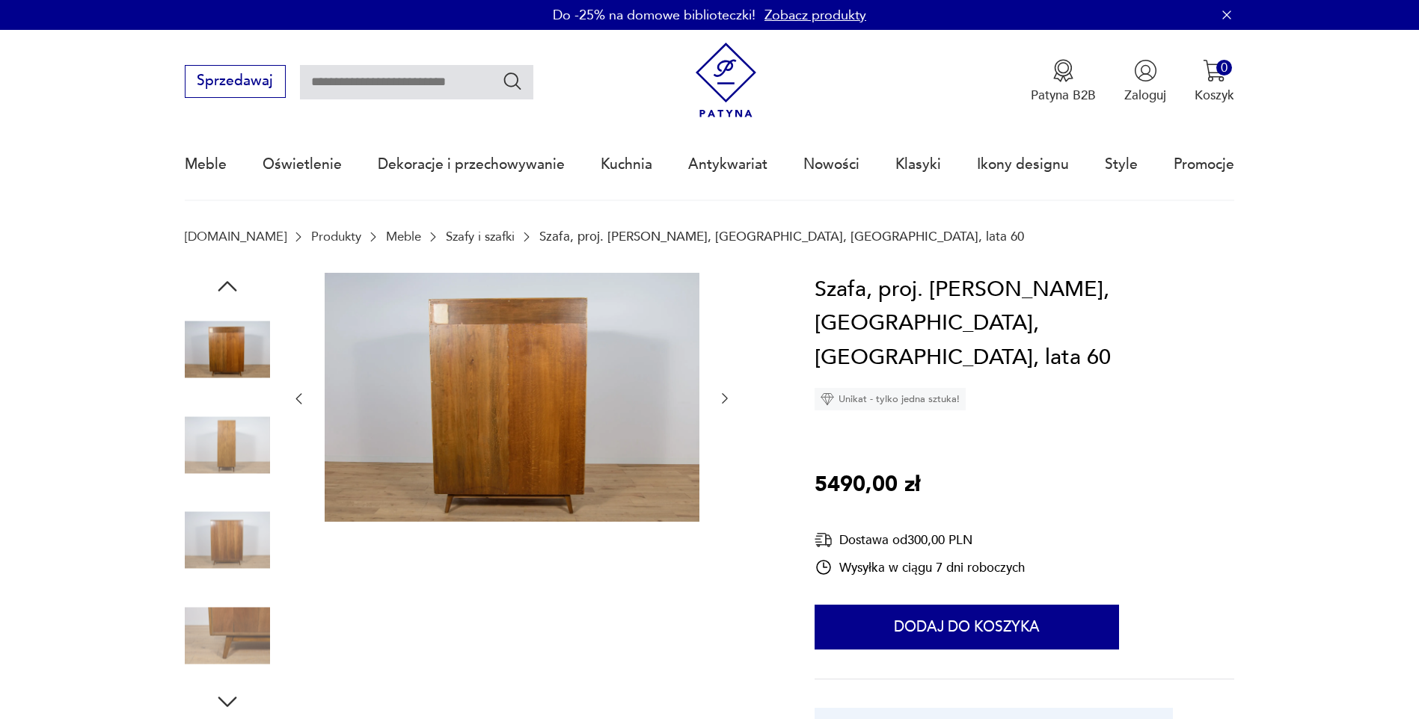
click at [231, 350] on img at bounding box center [227, 349] width 85 height 85
click at [725, 397] on icon "button" at bounding box center [725, 399] width 6 height 10
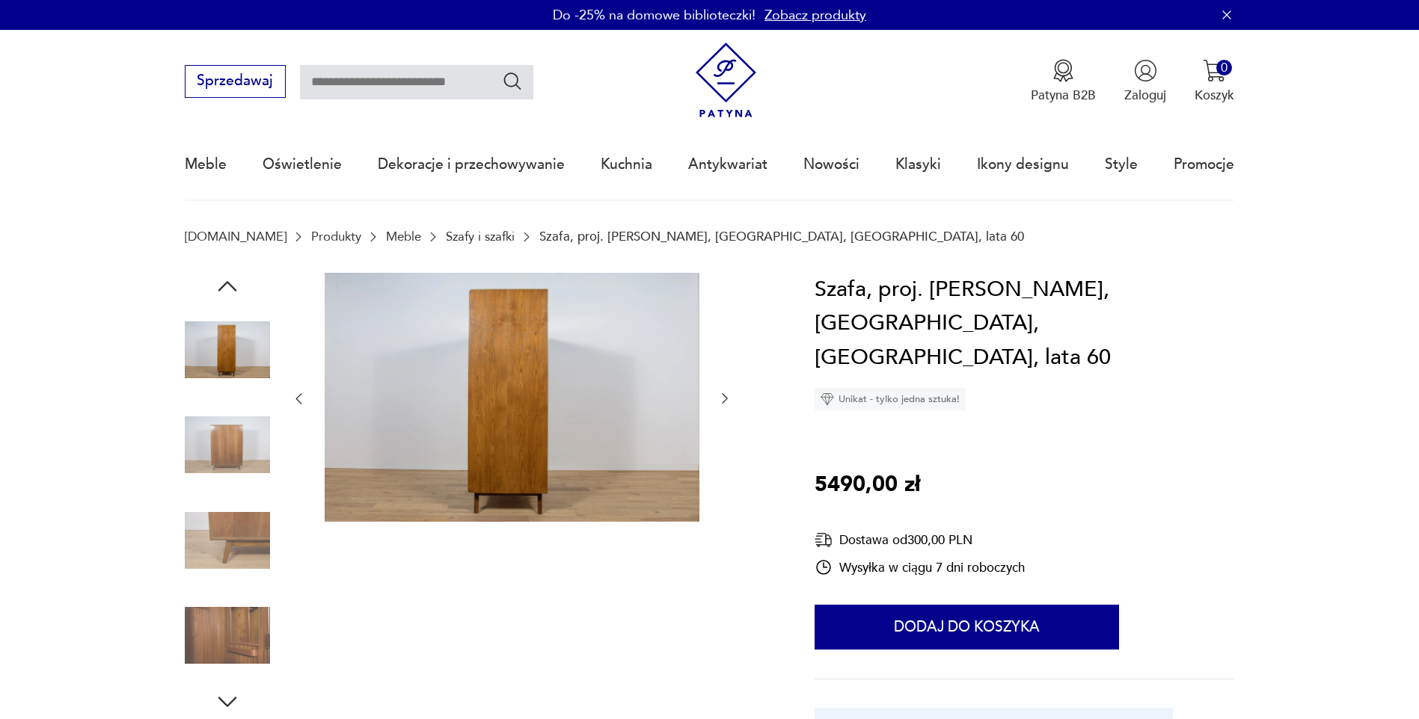
click at [725, 397] on icon "button" at bounding box center [725, 399] width 6 height 10
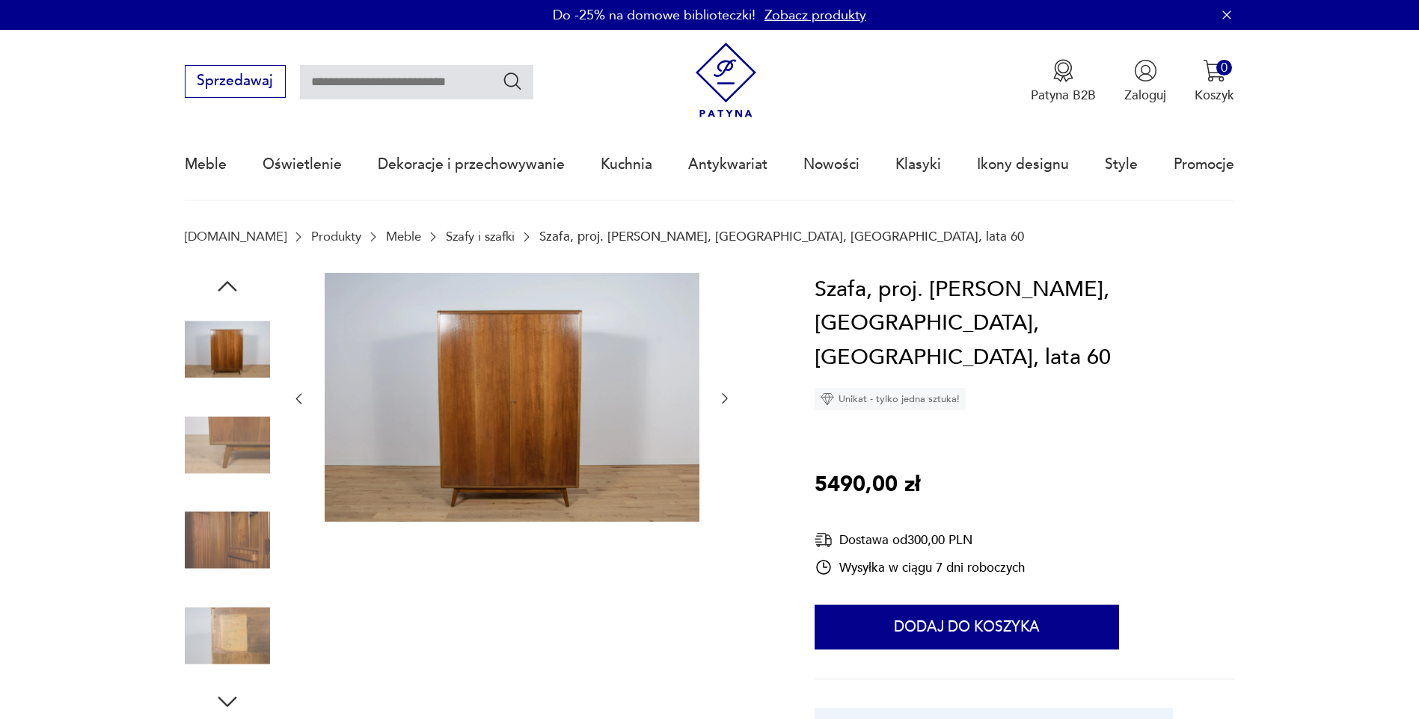
click at [725, 397] on icon "button" at bounding box center [725, 399] width 6 height 10
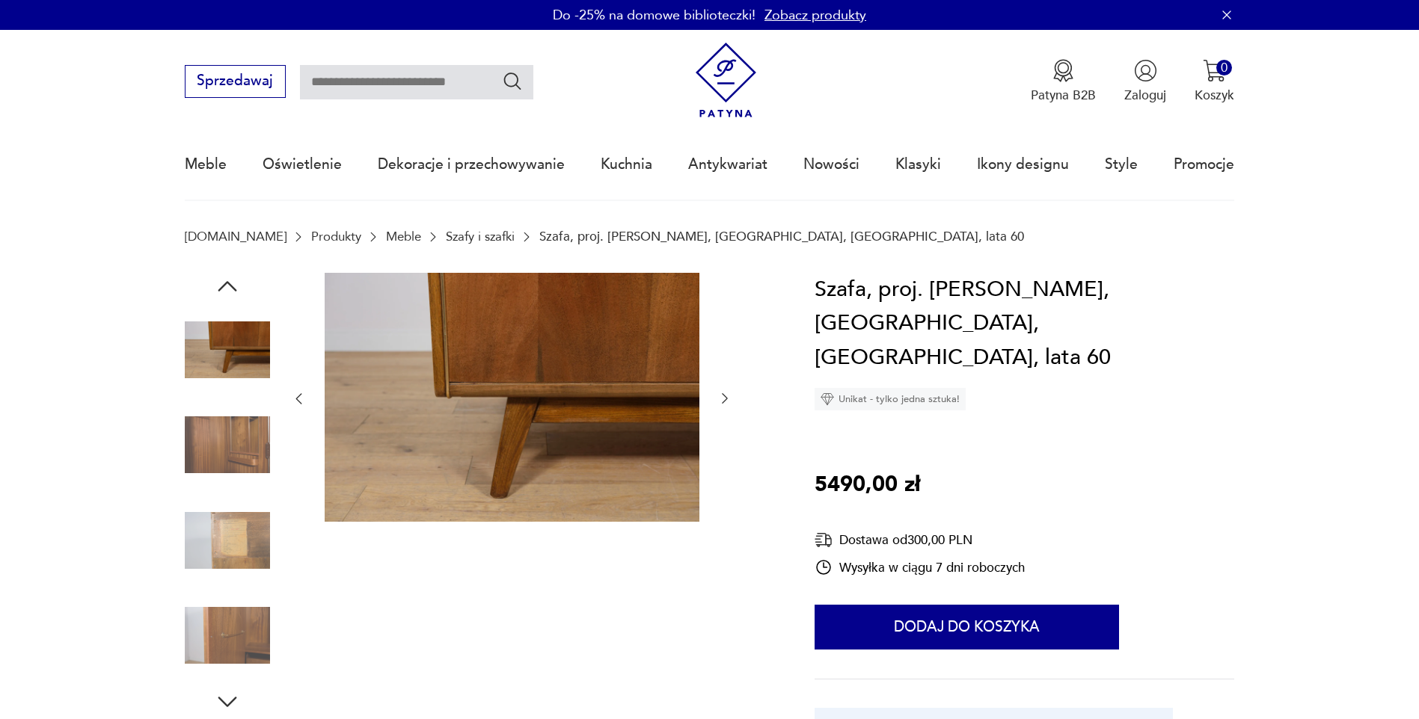
click at [725, 397] on icon "button" at bounding box center [725, 399] width 6 height 10
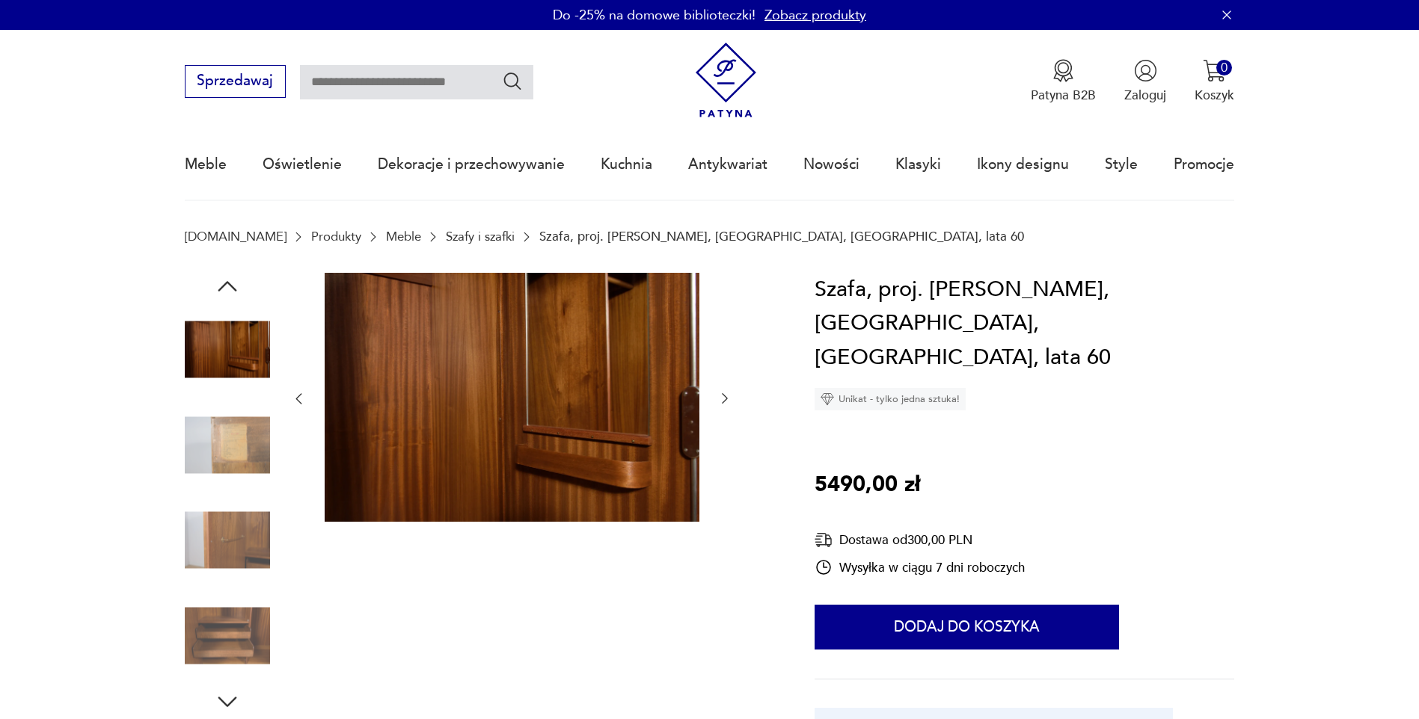
click at [725, 397] on icon "button" at bounding box center [725, 399] width 6 height 10
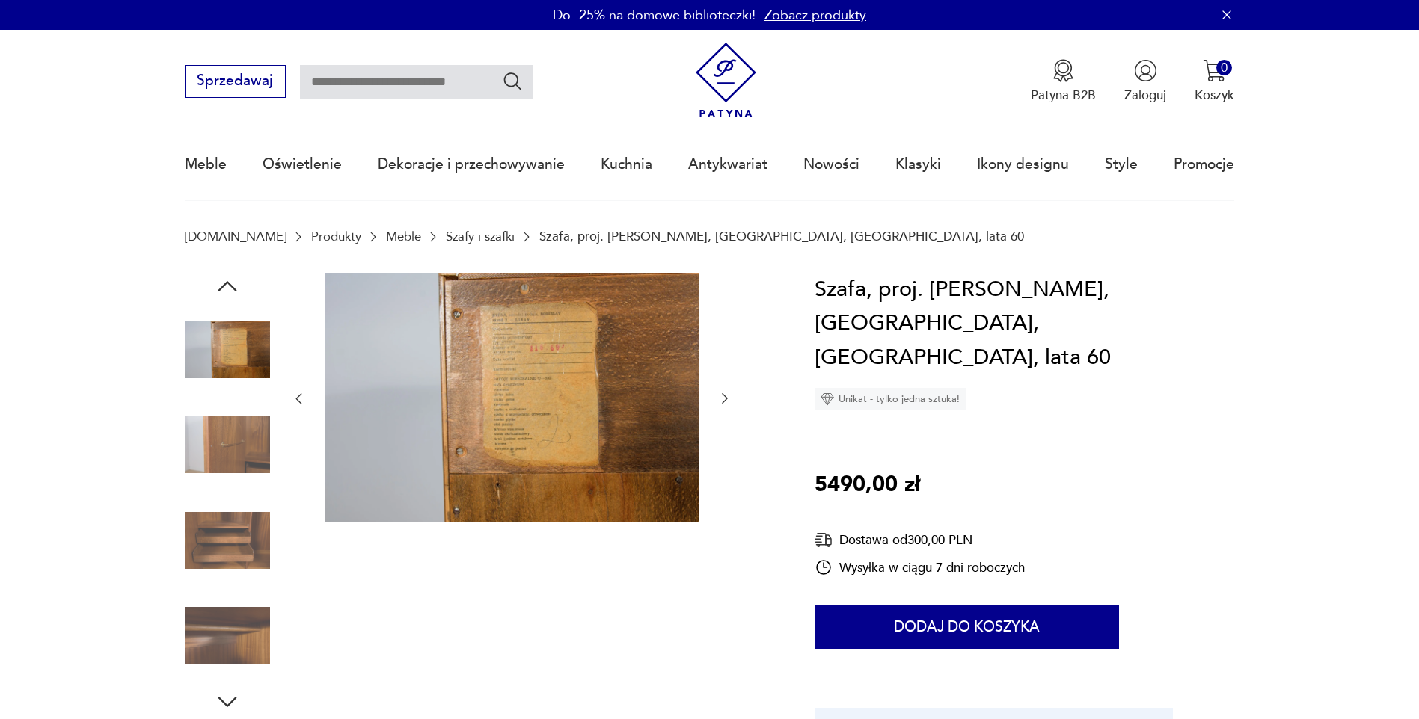
click at [725, 397] on icon "button" at bounding box center [725, 399] width 6 height 10
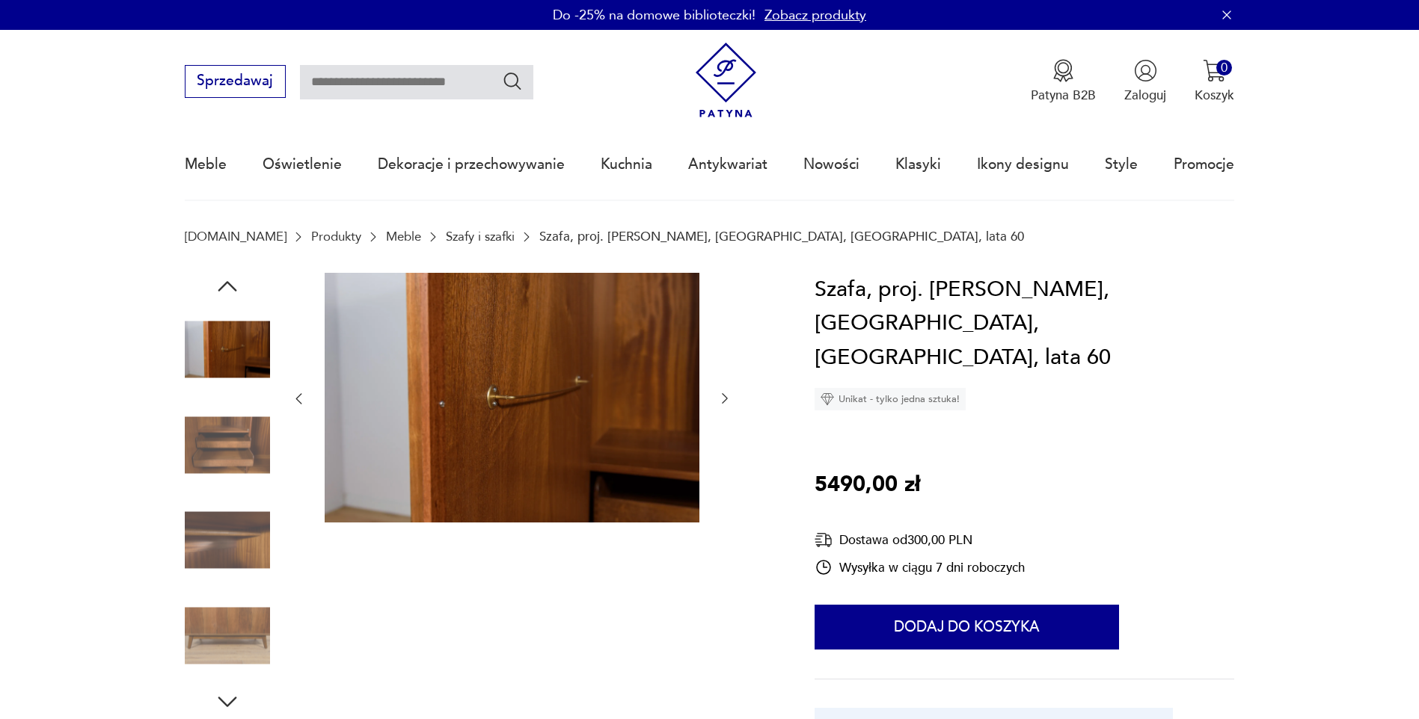
click at [725, 397] on icon "button" at bounding box center [725, 399] width 6 height 10
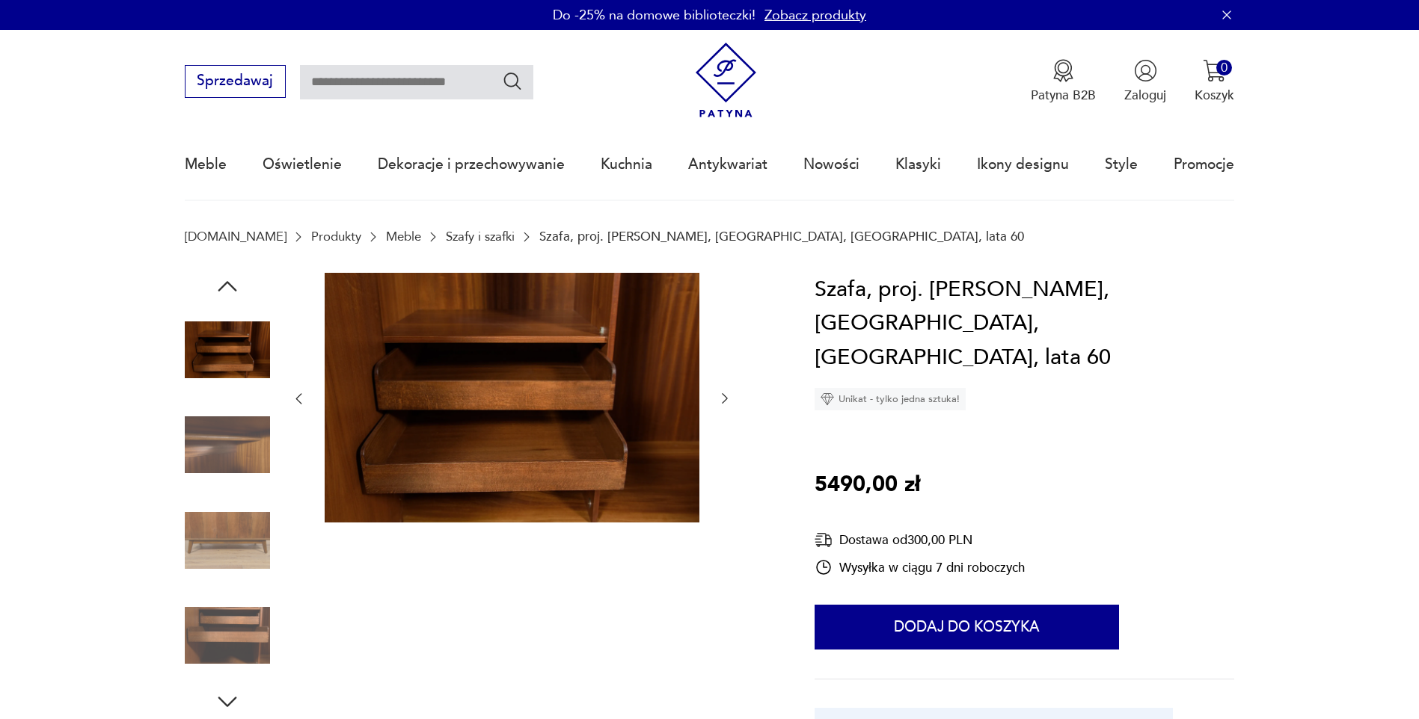
click at [725, 397] on icon "button" at bounding box center [725, 399] width 6 height 10
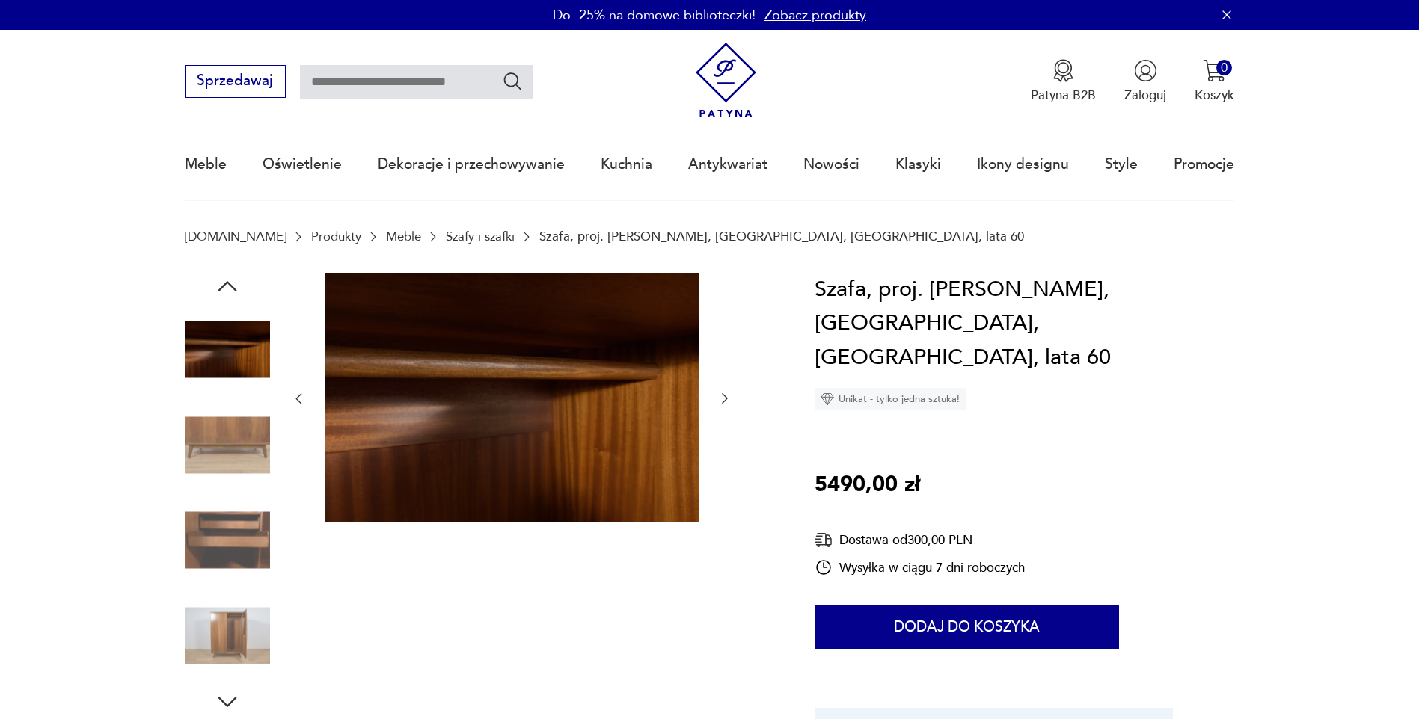
click at [725, 397] on icon "button" at bounding box center [725, 399] width 6 height 10
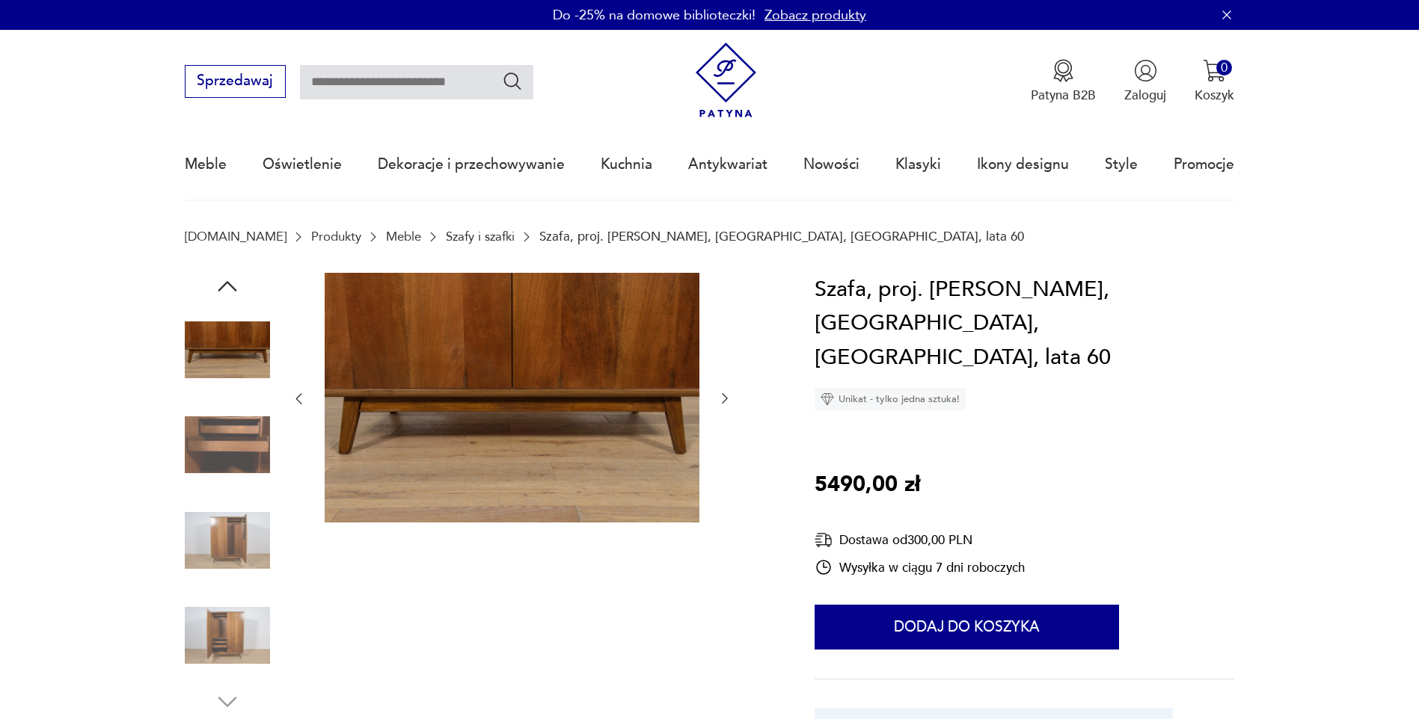
click at [725, 397] on icon "button" at bounding box center [725, 399] width 6 height 10
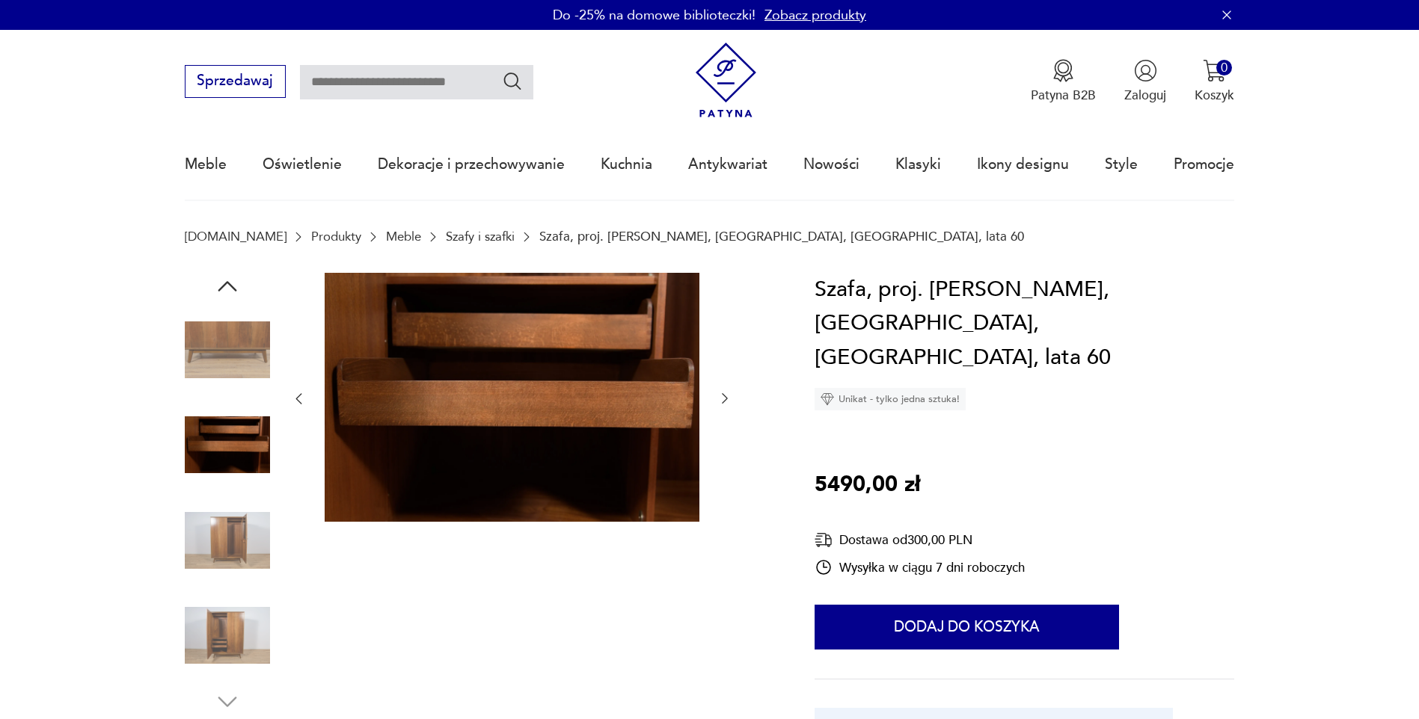
click at [725, 397] on icon "button" at bounding box center [725, 399] width 6 height 10
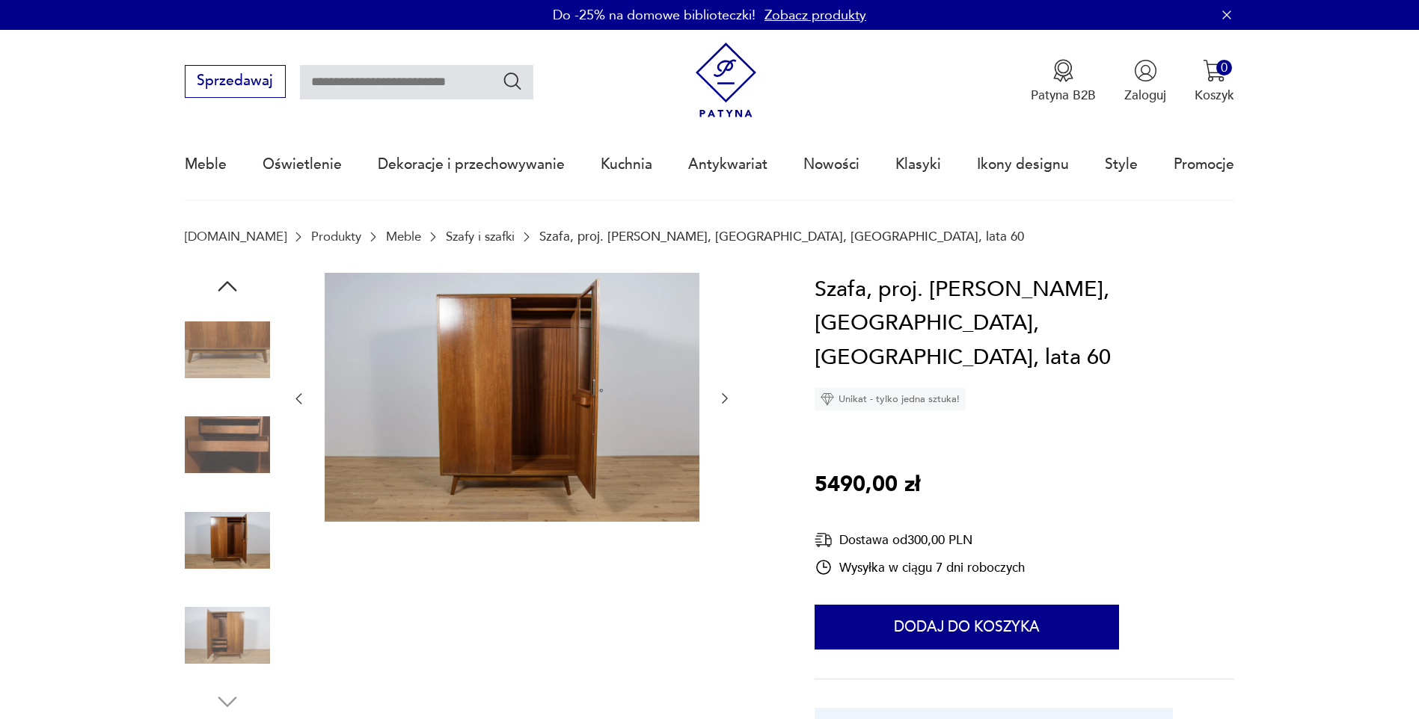
click at [725, 397] on icon "button" at bounding box center [725, 399] width 6 height 10
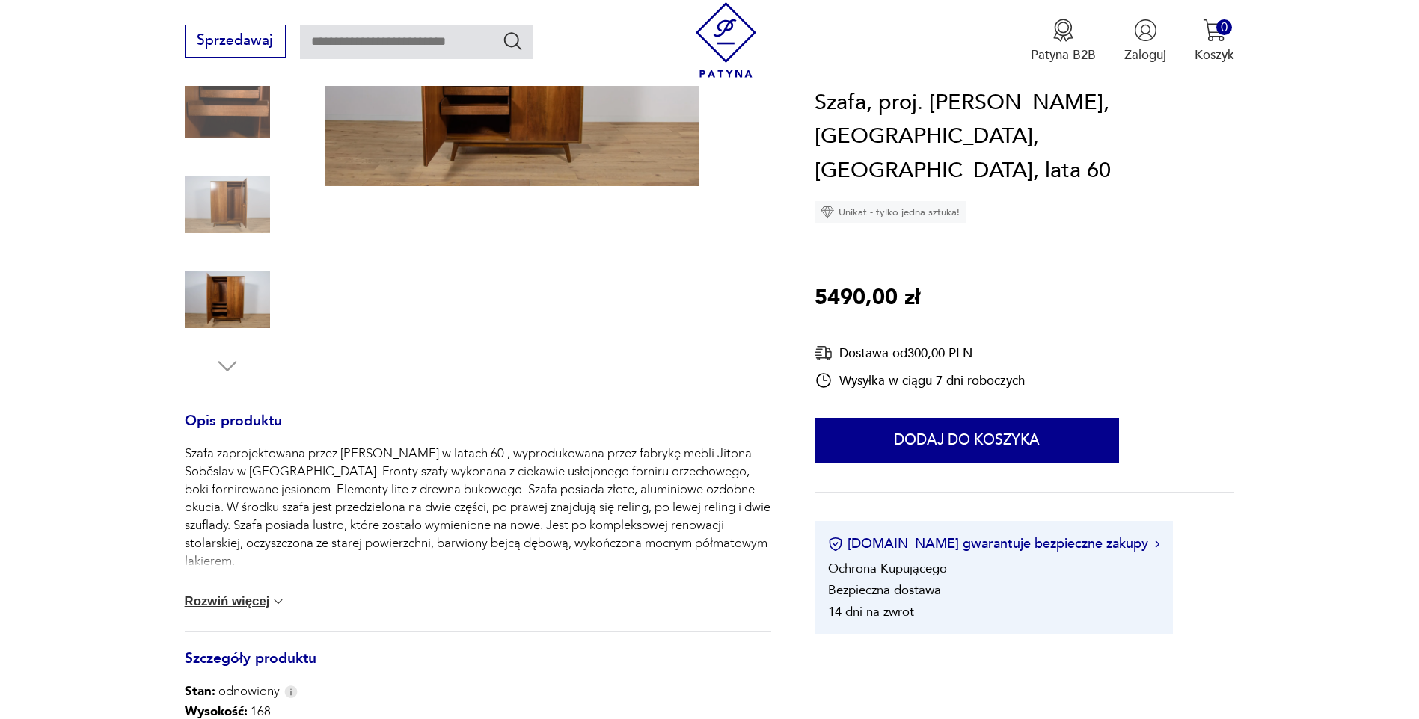
scroll to position [374, 0]
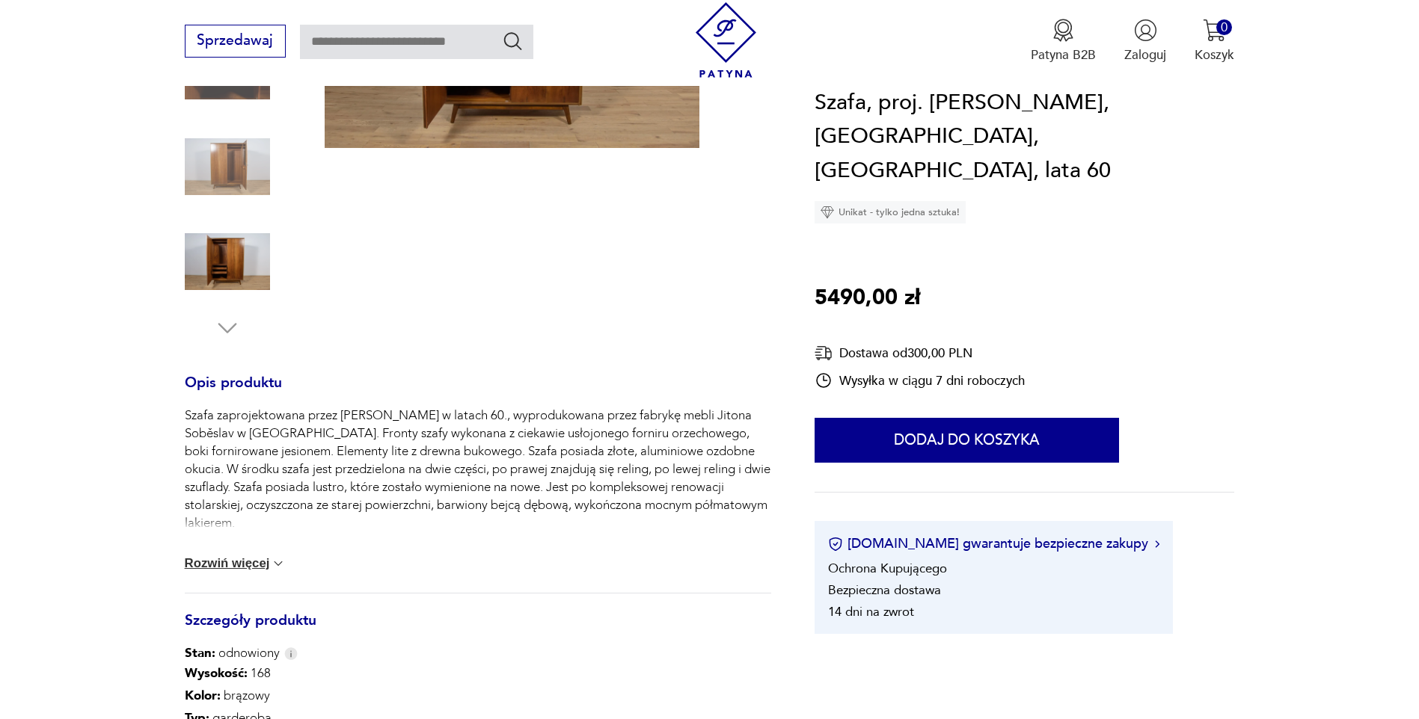
click at [242, 564] on button "Rozwiń więcej" at bounding box center [236, 563] width 102 height 15
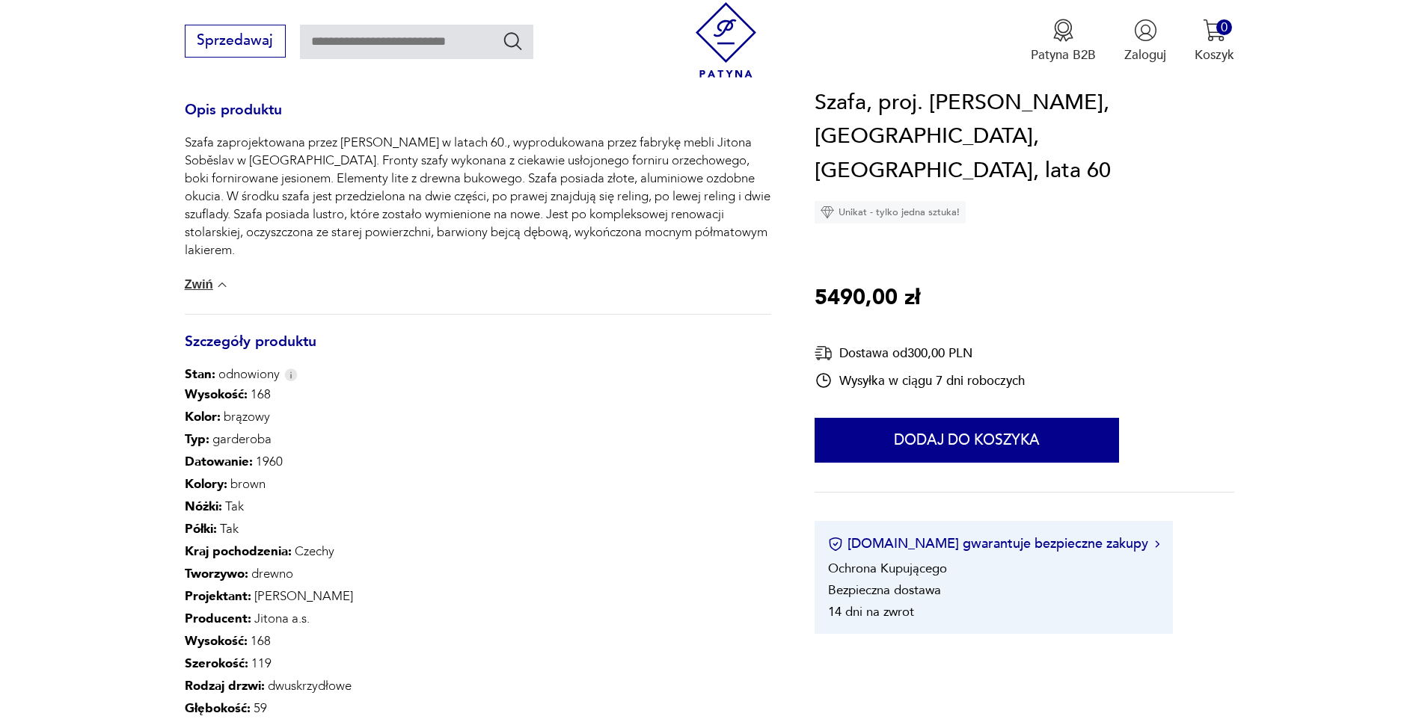
scroll to position [748, 0]
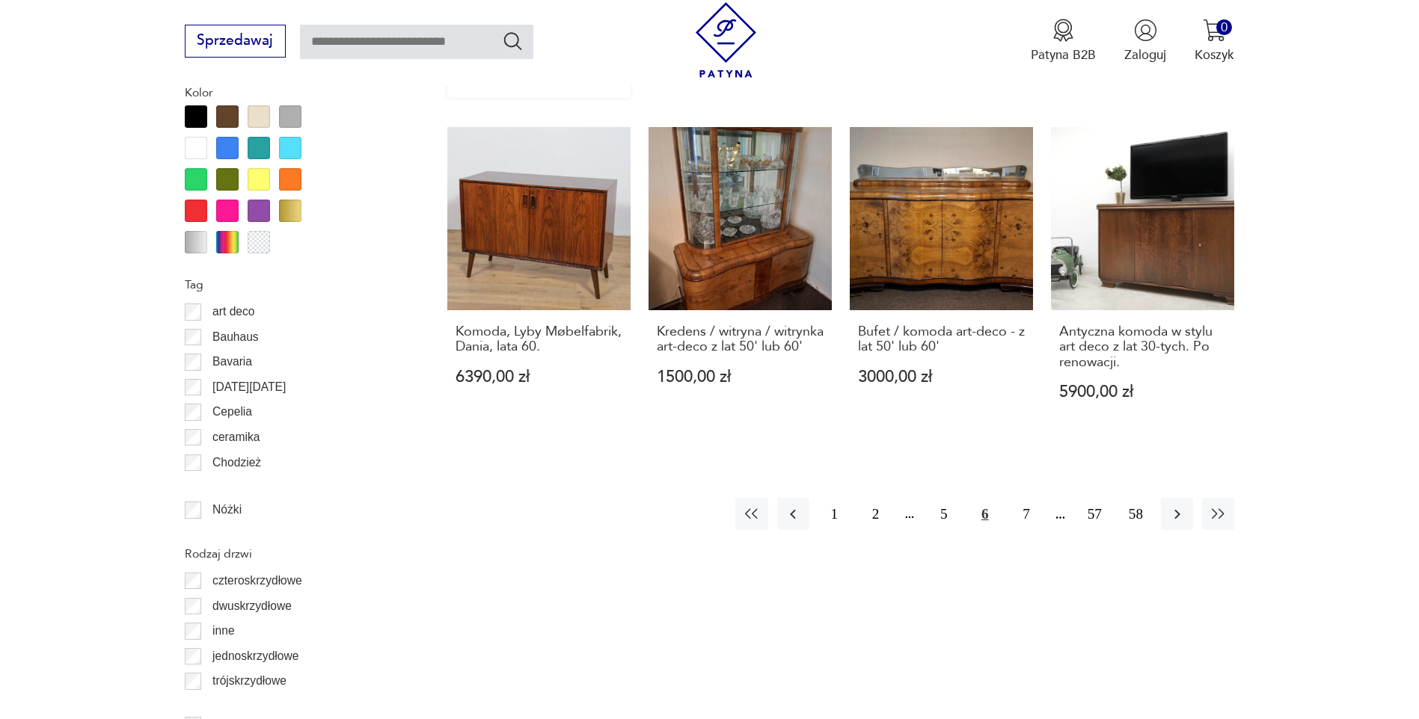
scroll to position [1720, 0]
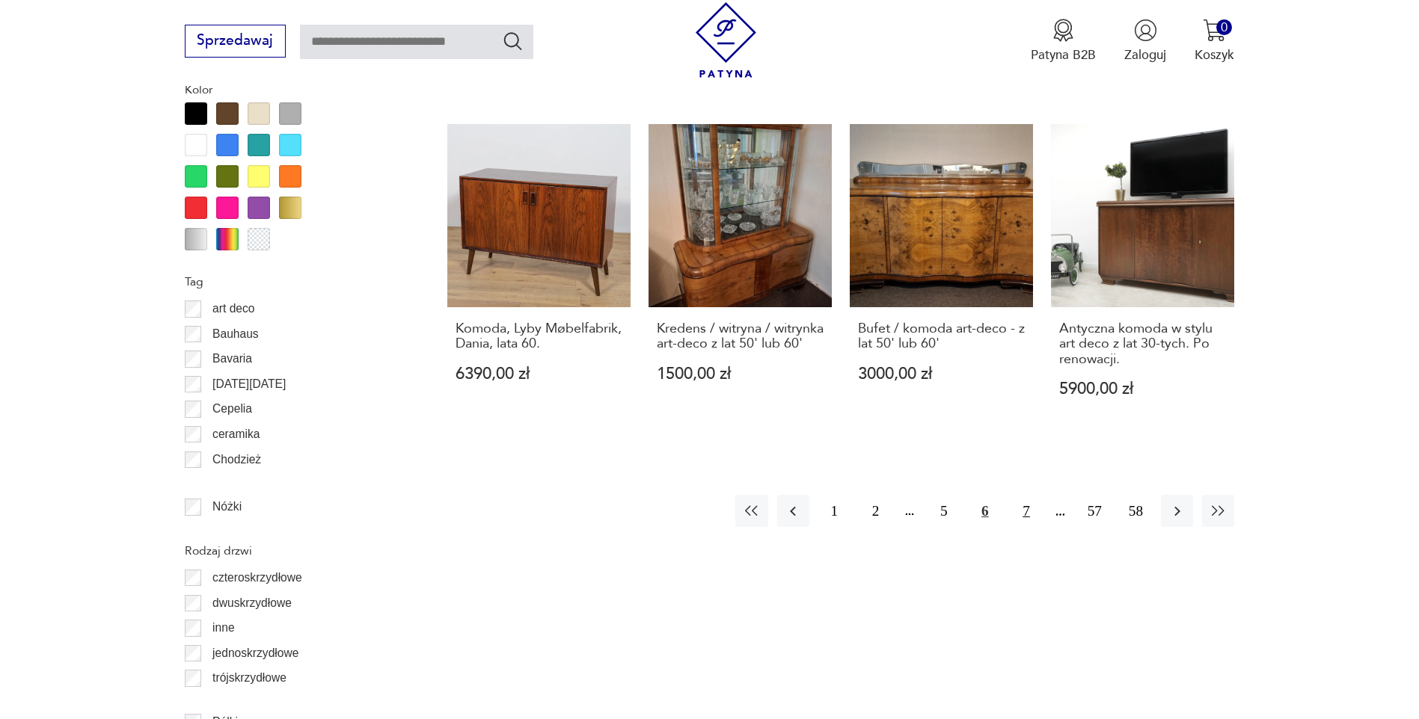
click at [1025, 495] on button "7" at bounding box center [1026, 511] width 32 height 32
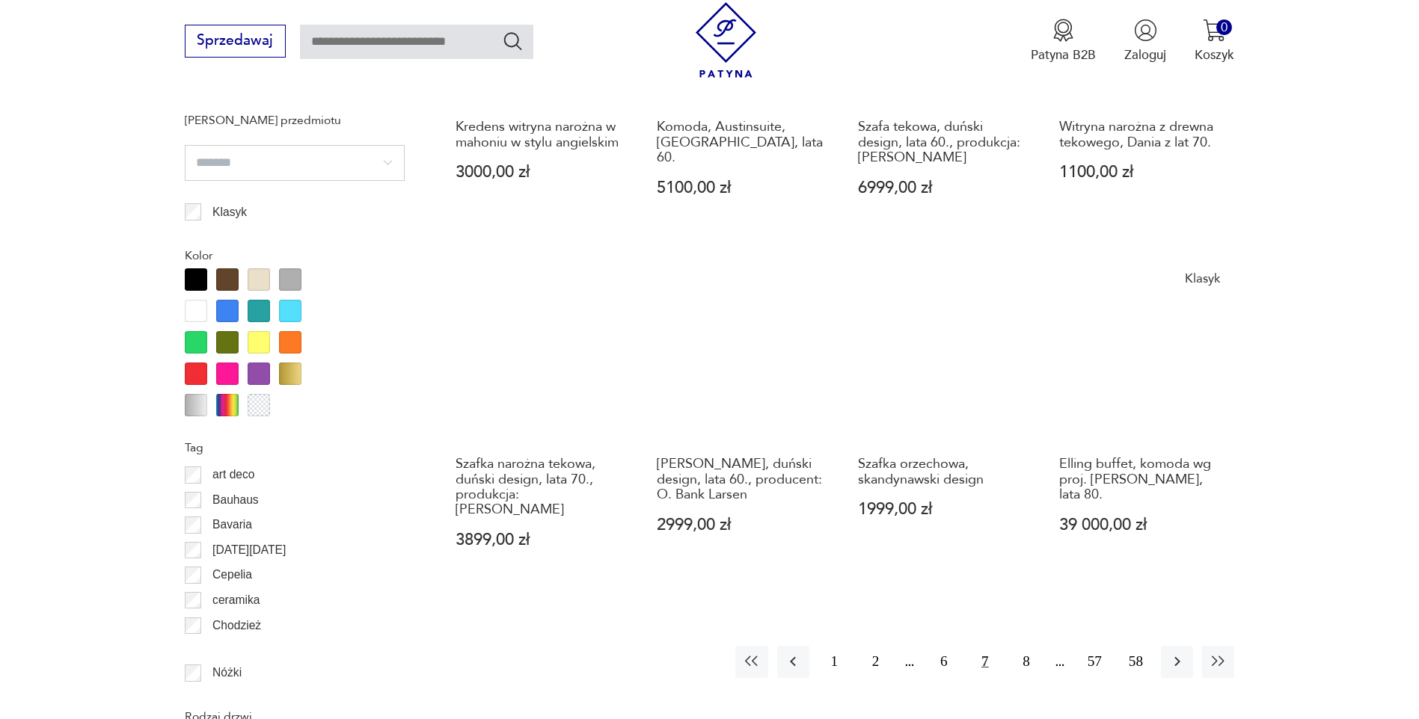
scroll to position [1853, 0]
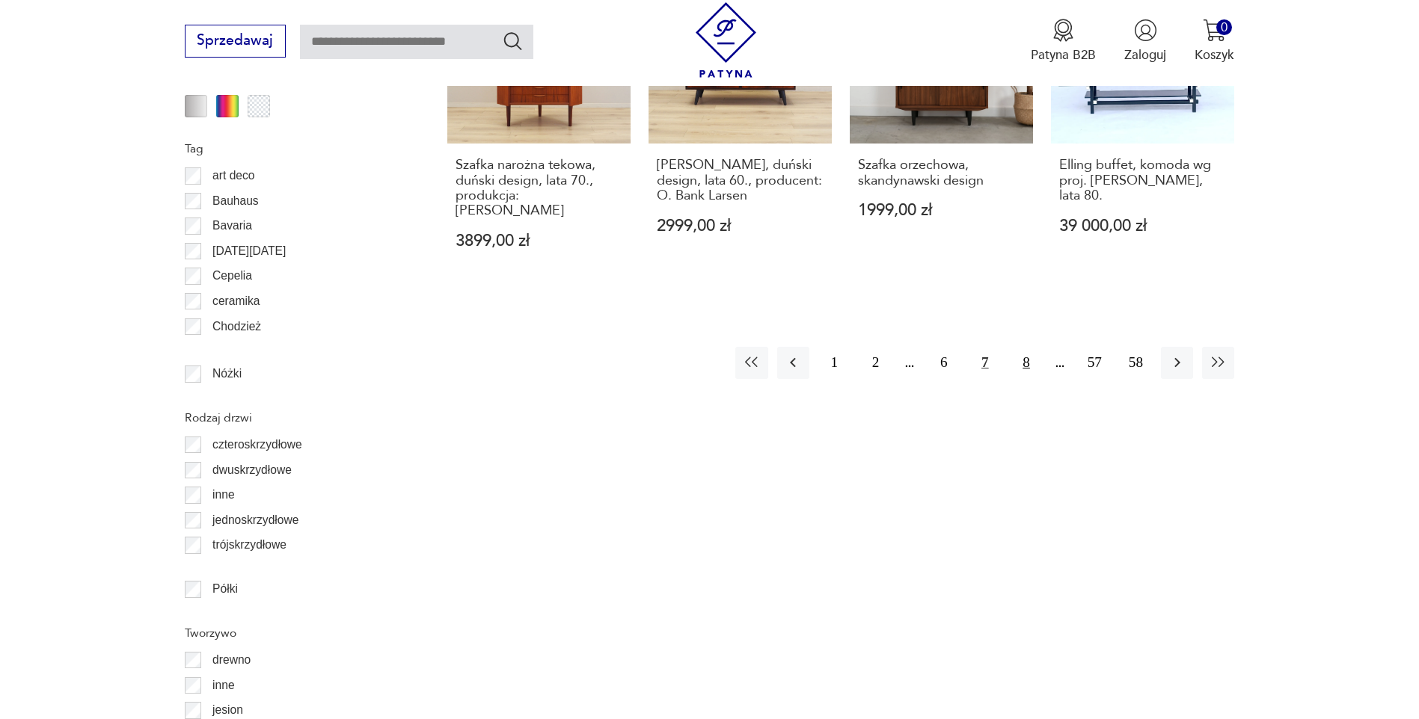
click at [1031, 351] on button "8" at bounding box center [1026, 363] width 32 height 32
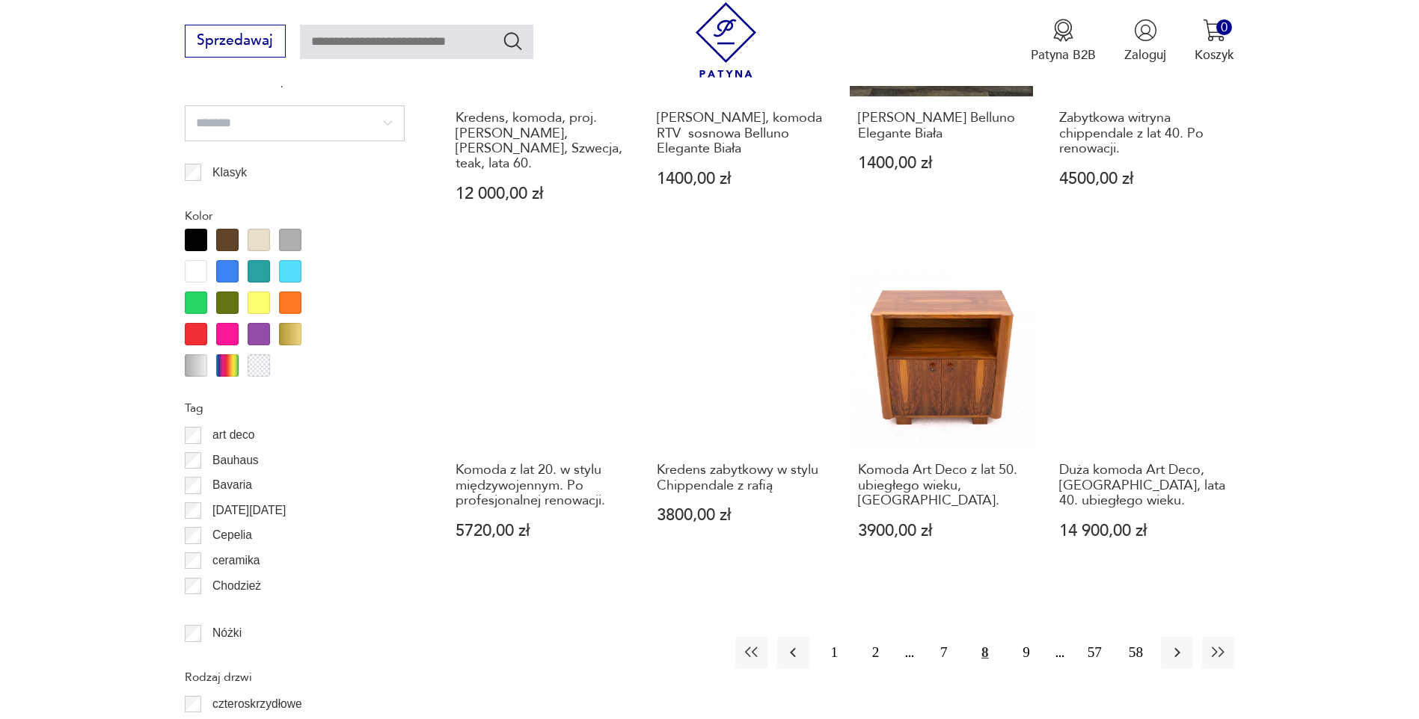
scroll to position [1778, 0]
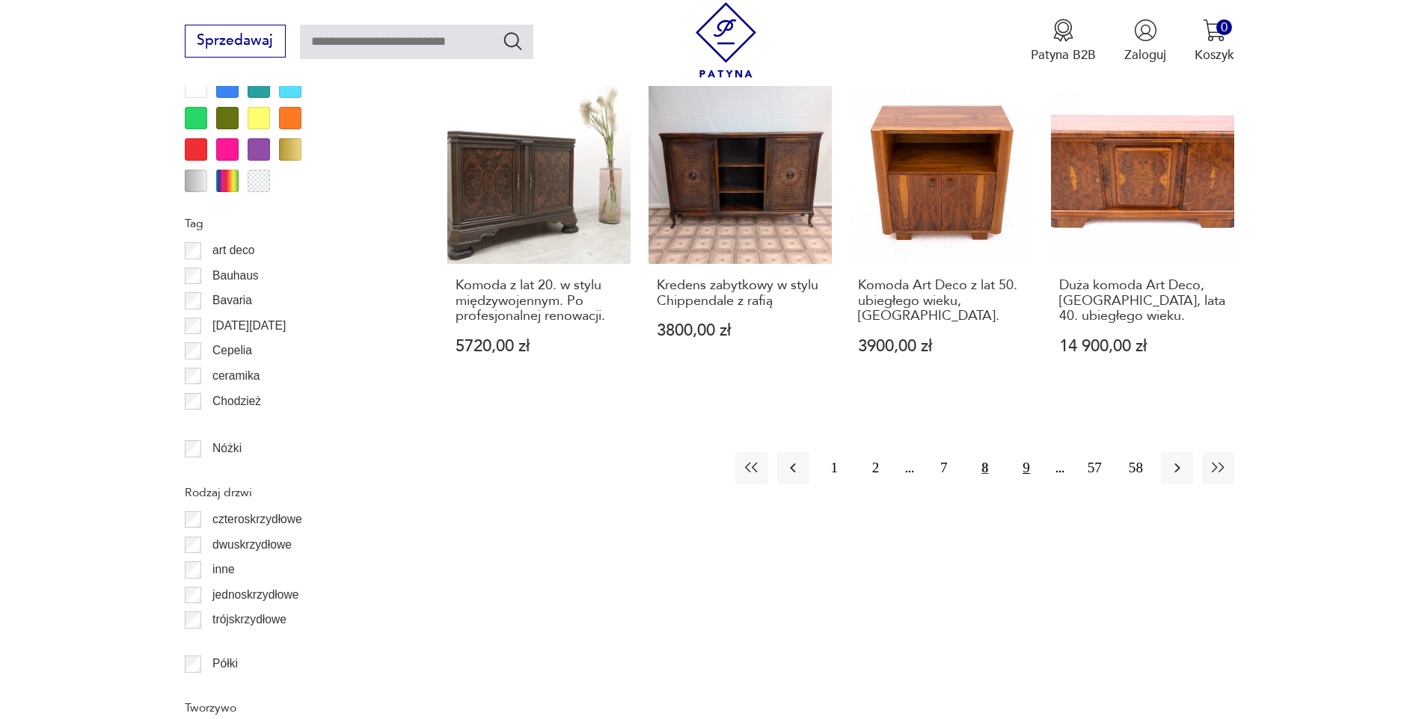
click at [1027, 452] on button "9" at bounding box center [1026, 468] width 32 height 32
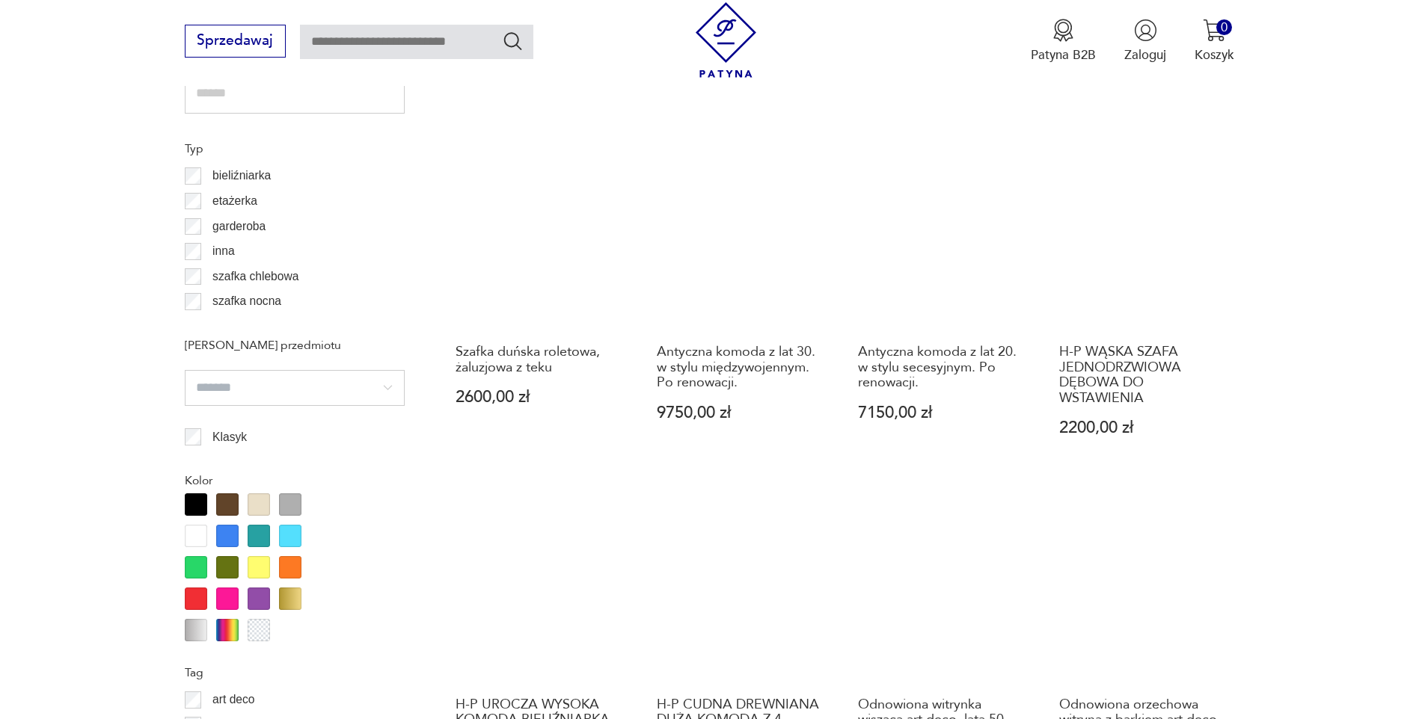
scroll to position [1330, 0]
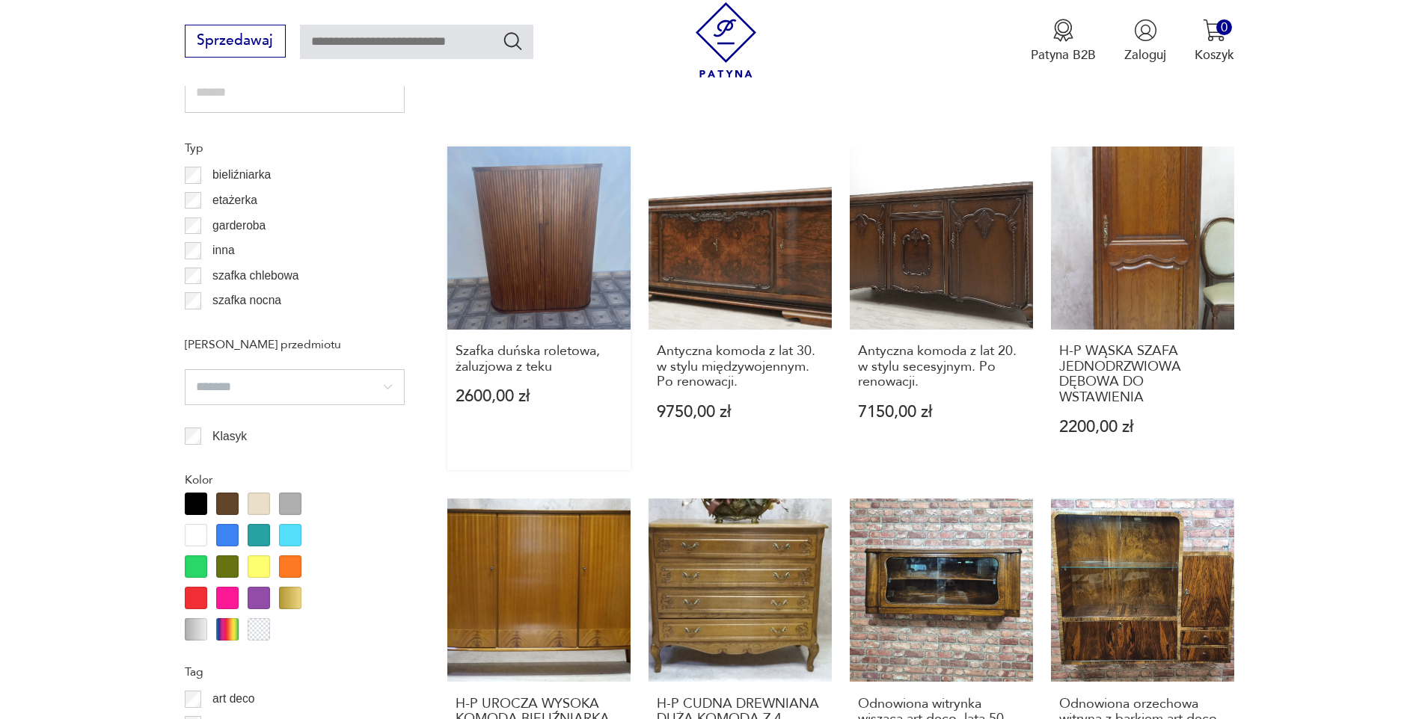
click at [534, 266] on link "Szafka duńska roletowa, żaluzjowa z teku 2600,00 zł" at bounding box center [538, 309] width 183 height 324
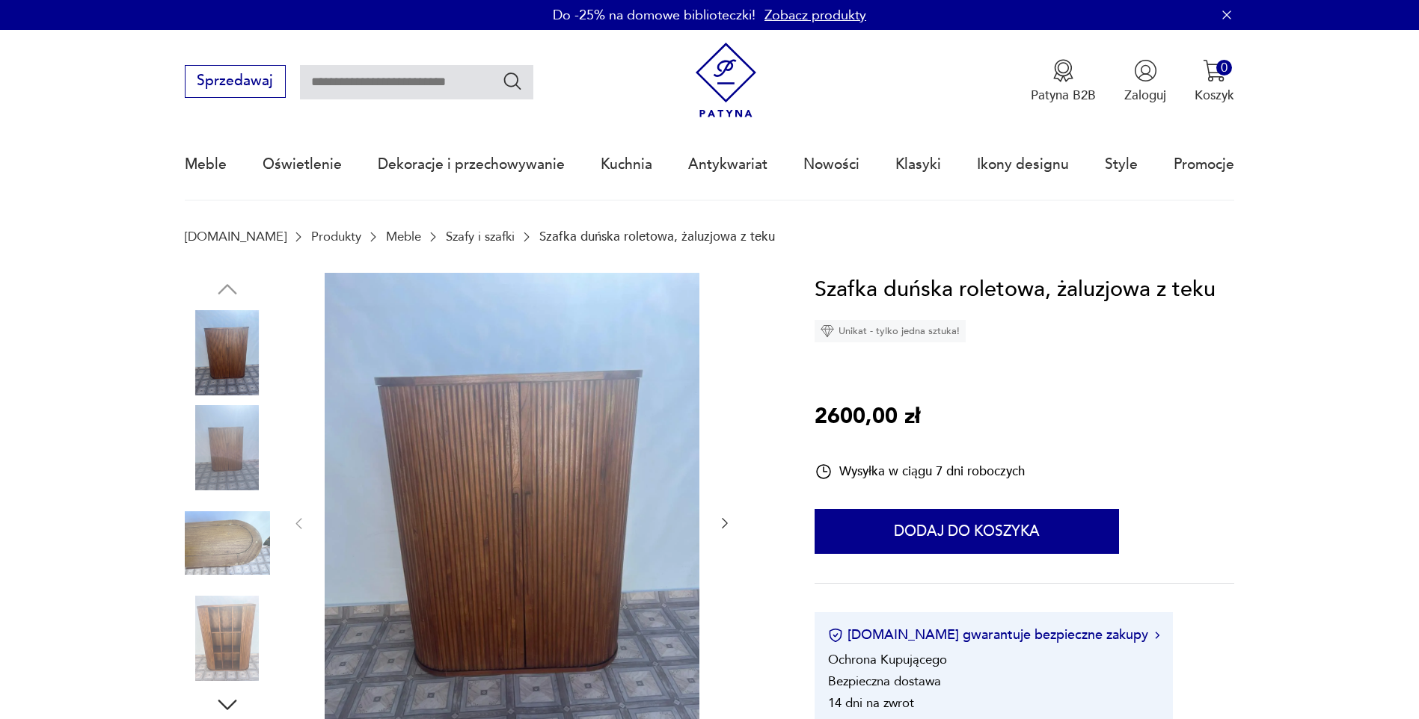
click at [212, 429] on img at bounding box center [227, 447] width 85 height 85
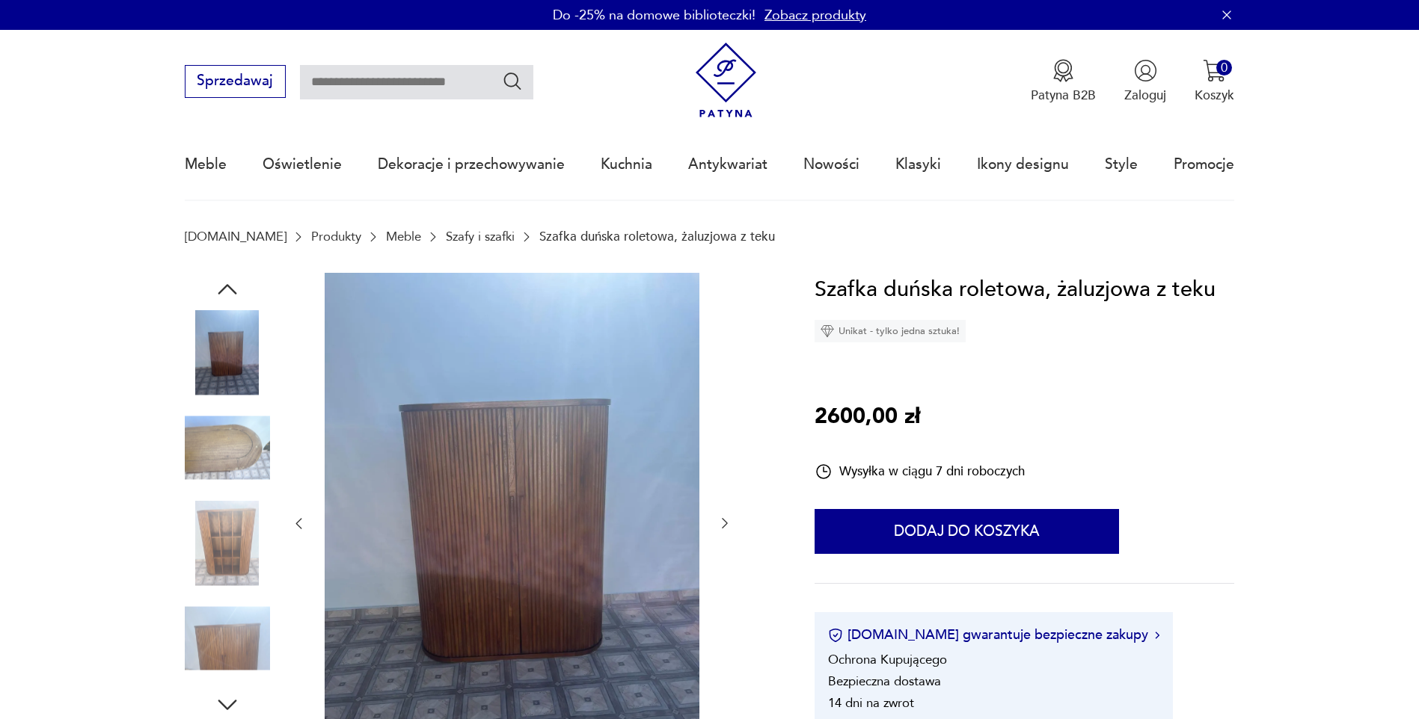
click at [221, 532] on img at bounding box center [227, 543] width 85 height 85
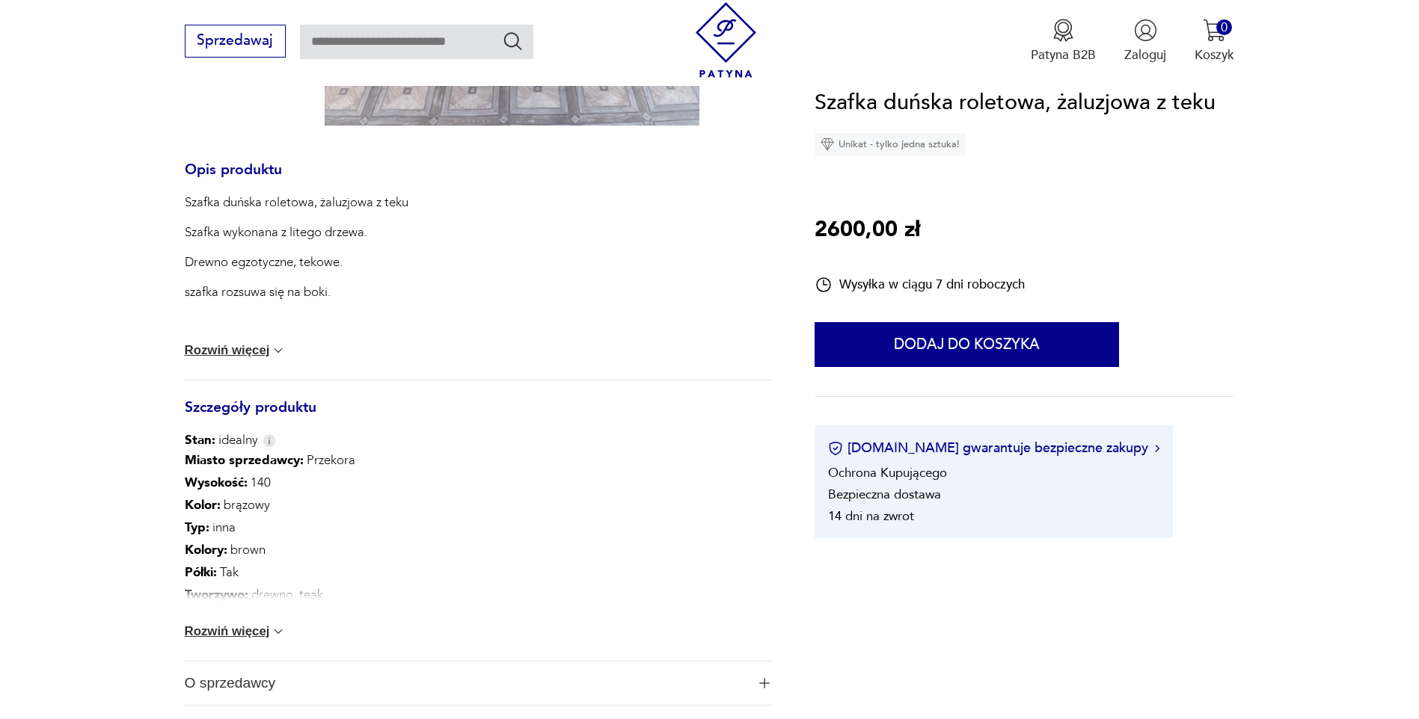
scroll to position [673, 0]
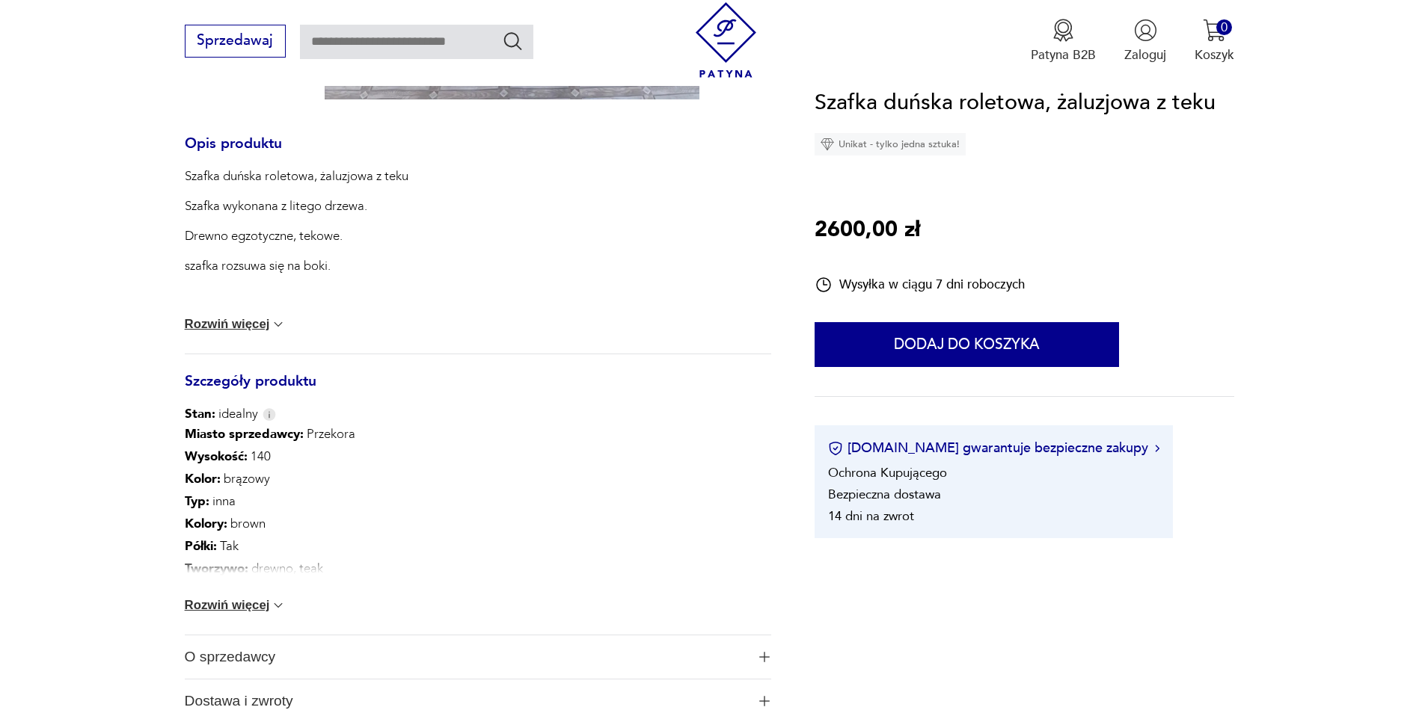
click at [224, 598] on button "Rozwiń więcej" at bounding box center [236, 605] width 102 height 15
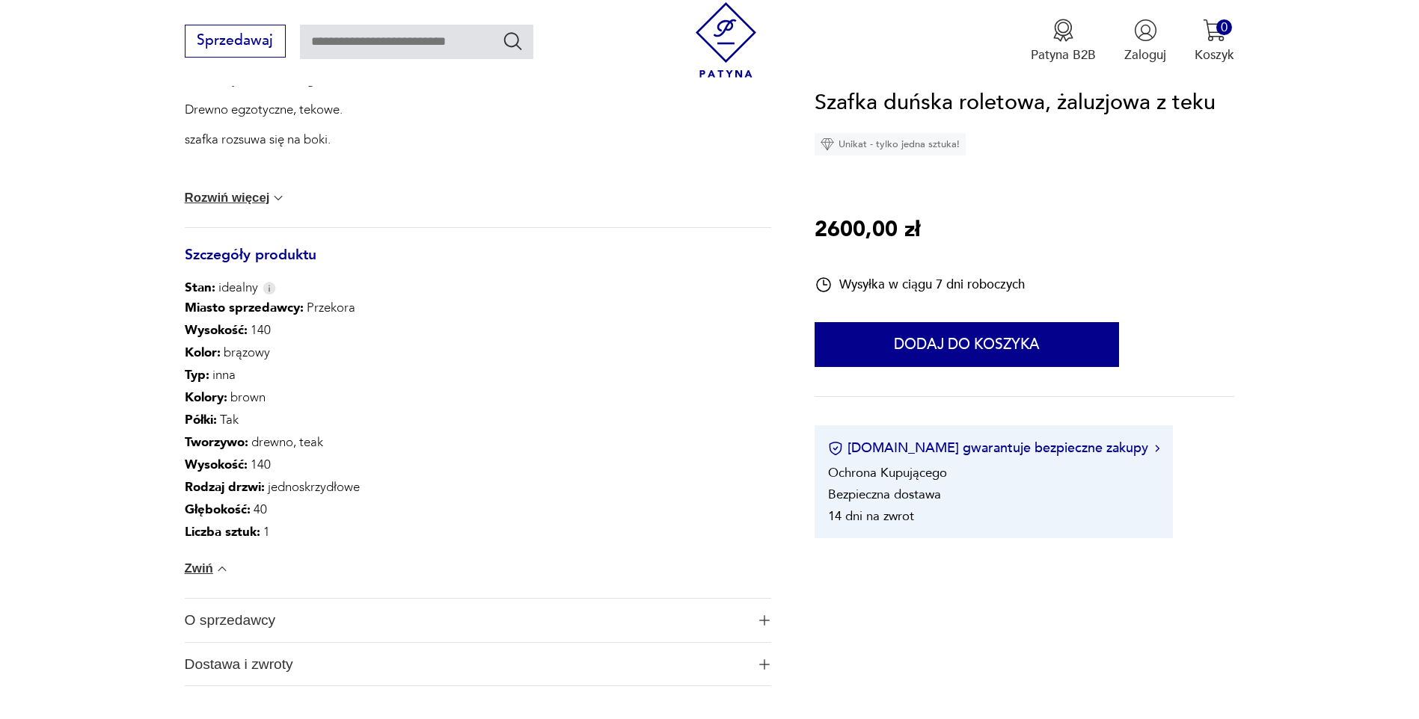
scroll to position [823, 0]
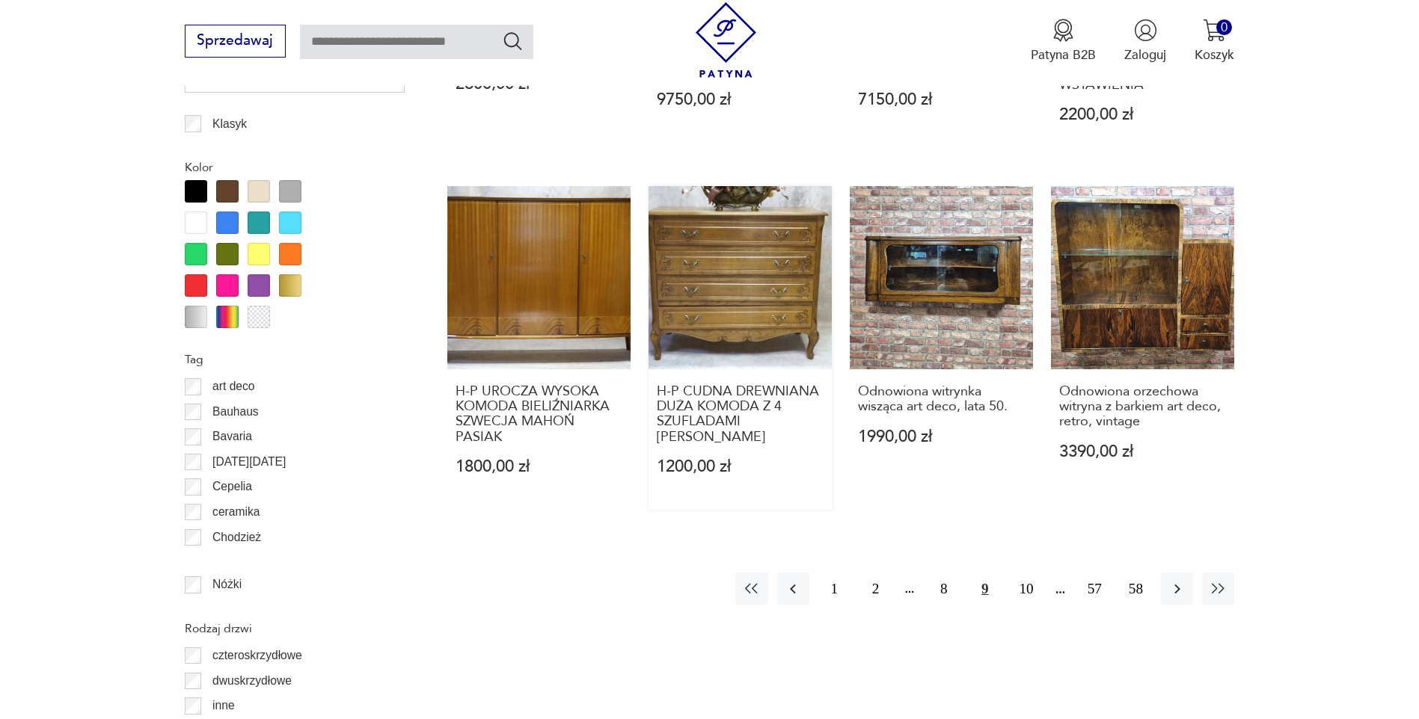
scroll to position [1643, 0]
click at [1030, 588] on button "10" at bounding box center [1026, 588] width 32 height 32
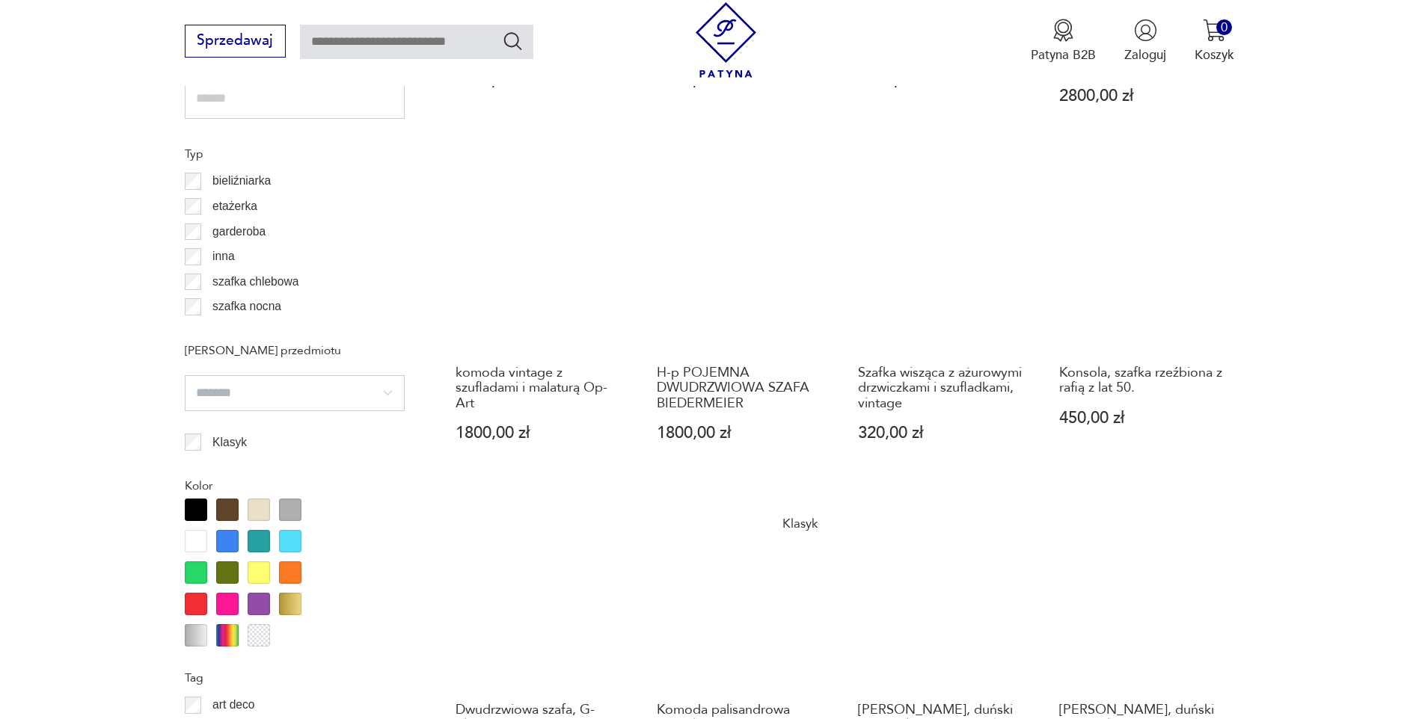
scroll to position [1404, 0]
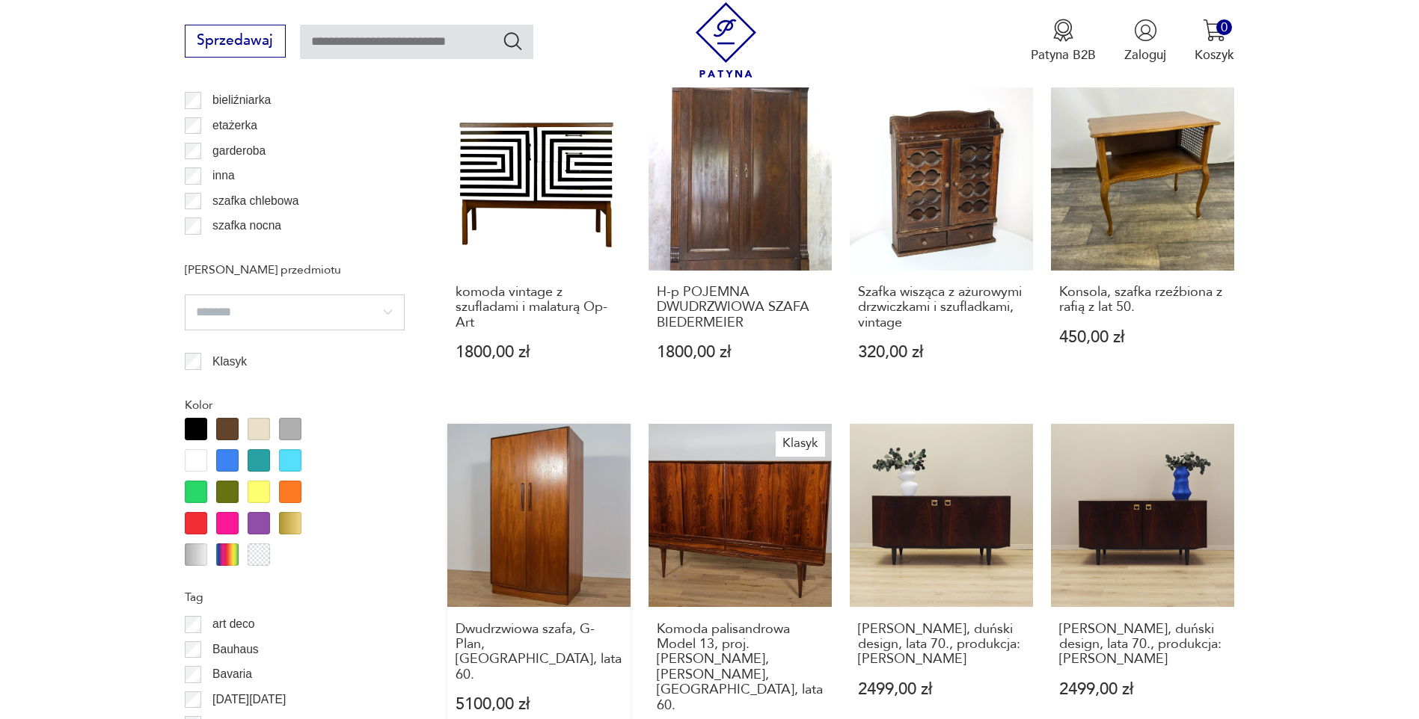
click at [503, 510] on link "Dwudrzwiowa szafa, G-Plan, [GEOGRAPHIC_DATA], lata 60. 5100,00 zł" at bounding box center [538, 601] width 183 height 354
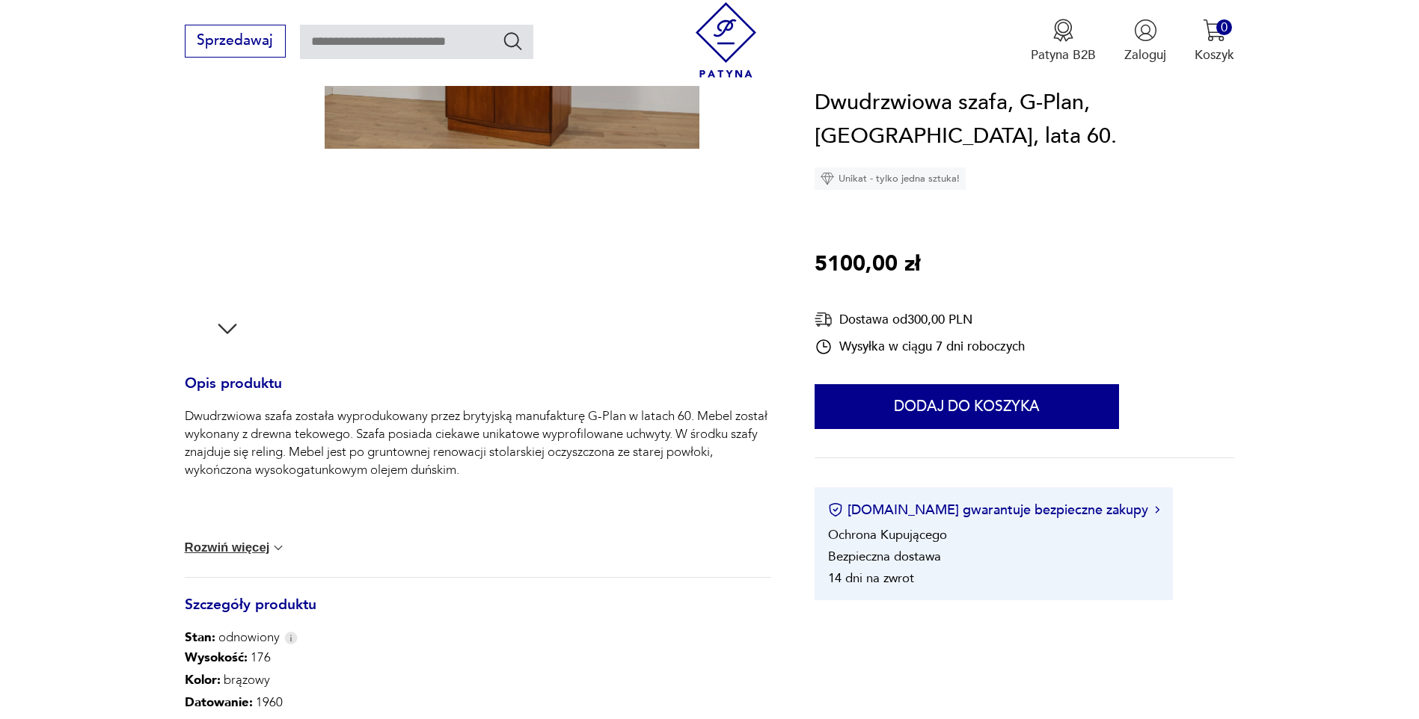
scroll to position [374, 0]
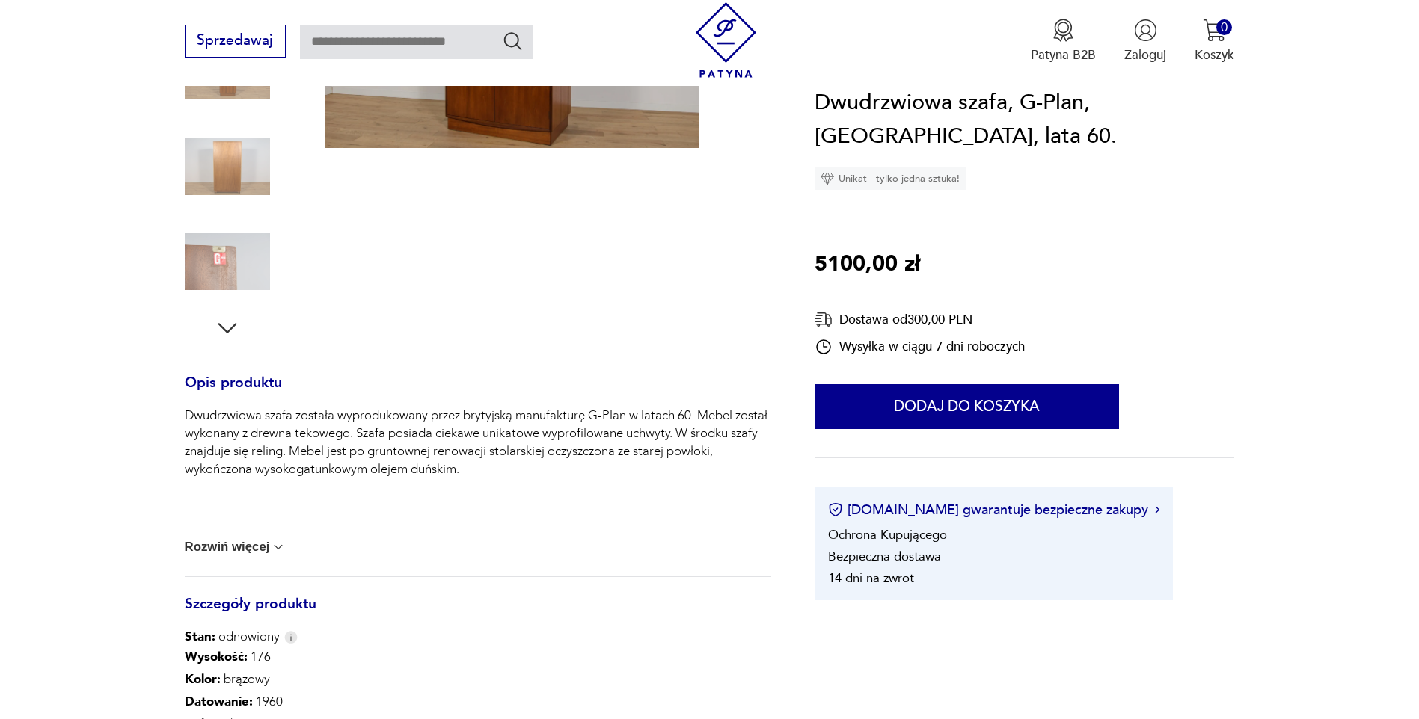
click at [260, 544] on button "Rozwiń więcej" at bounding box center [236, 547] width 102 height 15
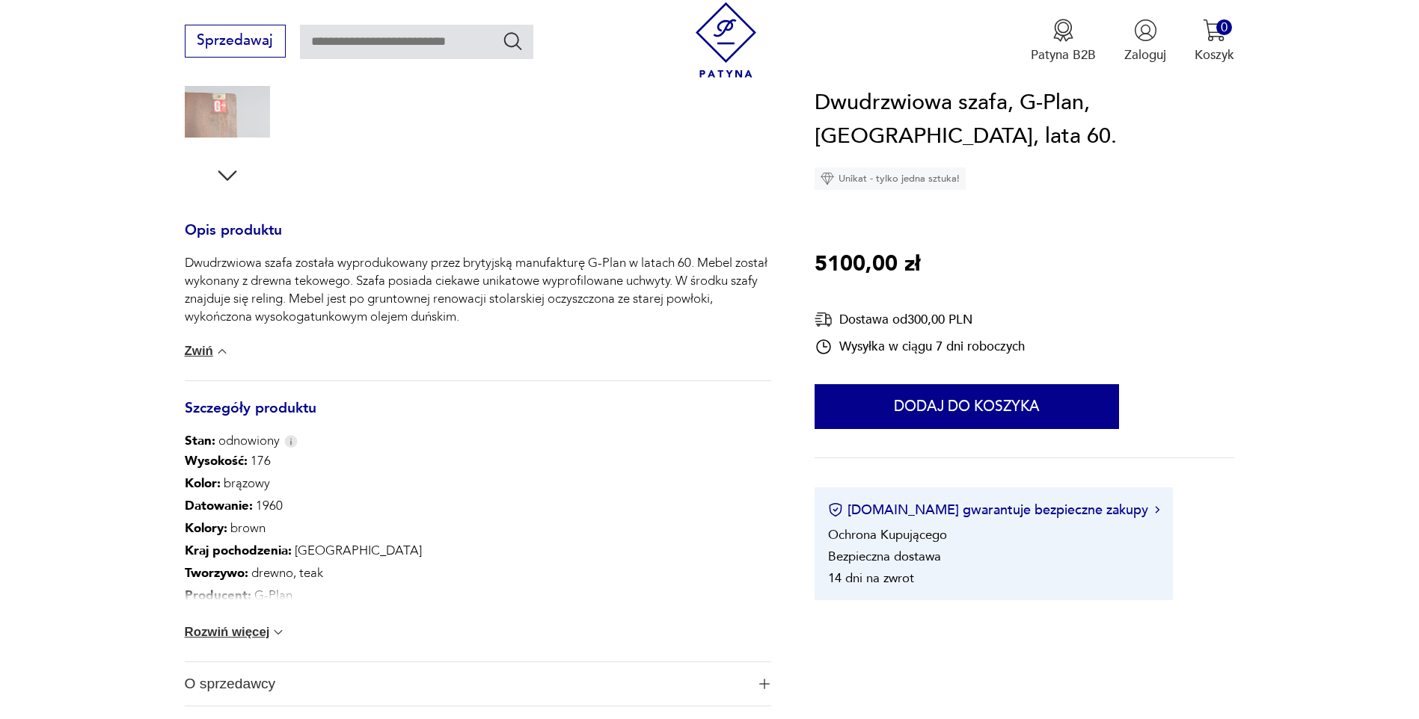
scroll to position [598, 0]
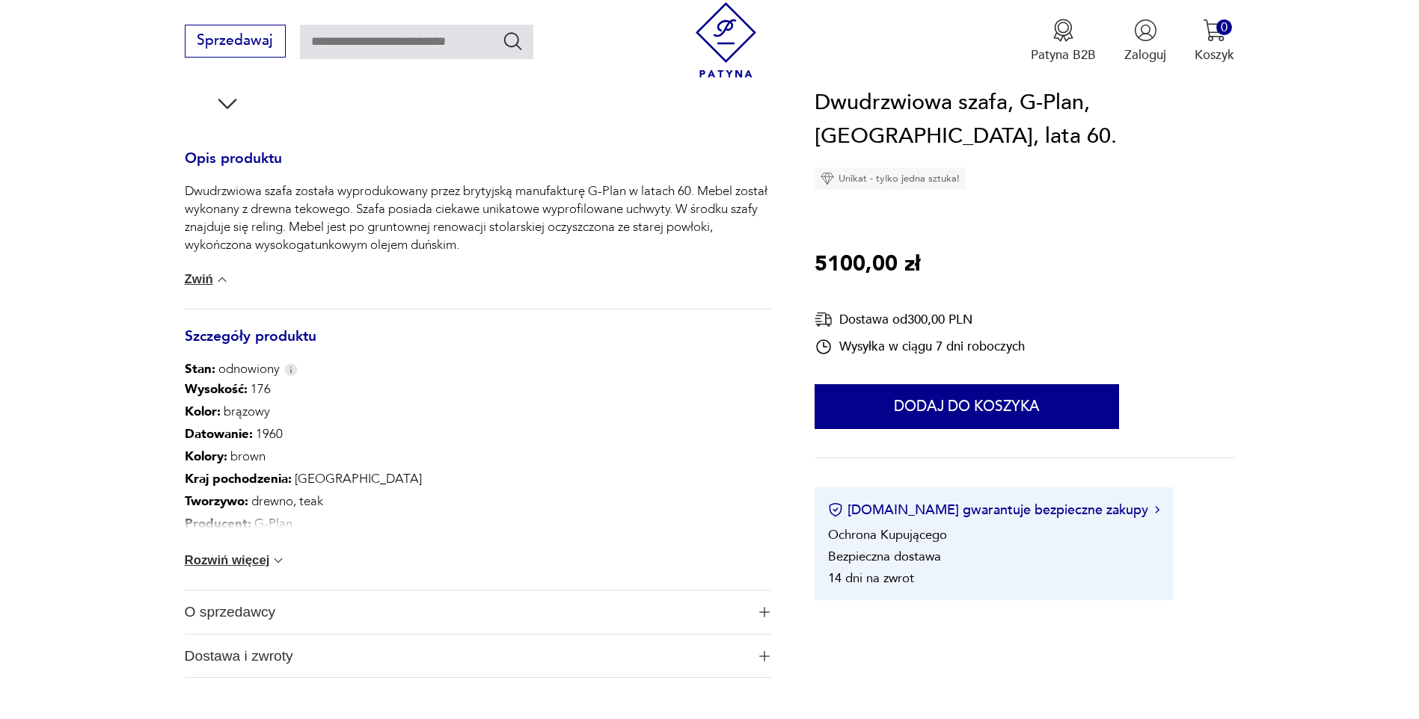
click at [251, 558] on button "Rozwiń więcej" at bounding box center [236, 560] width 102 height 15
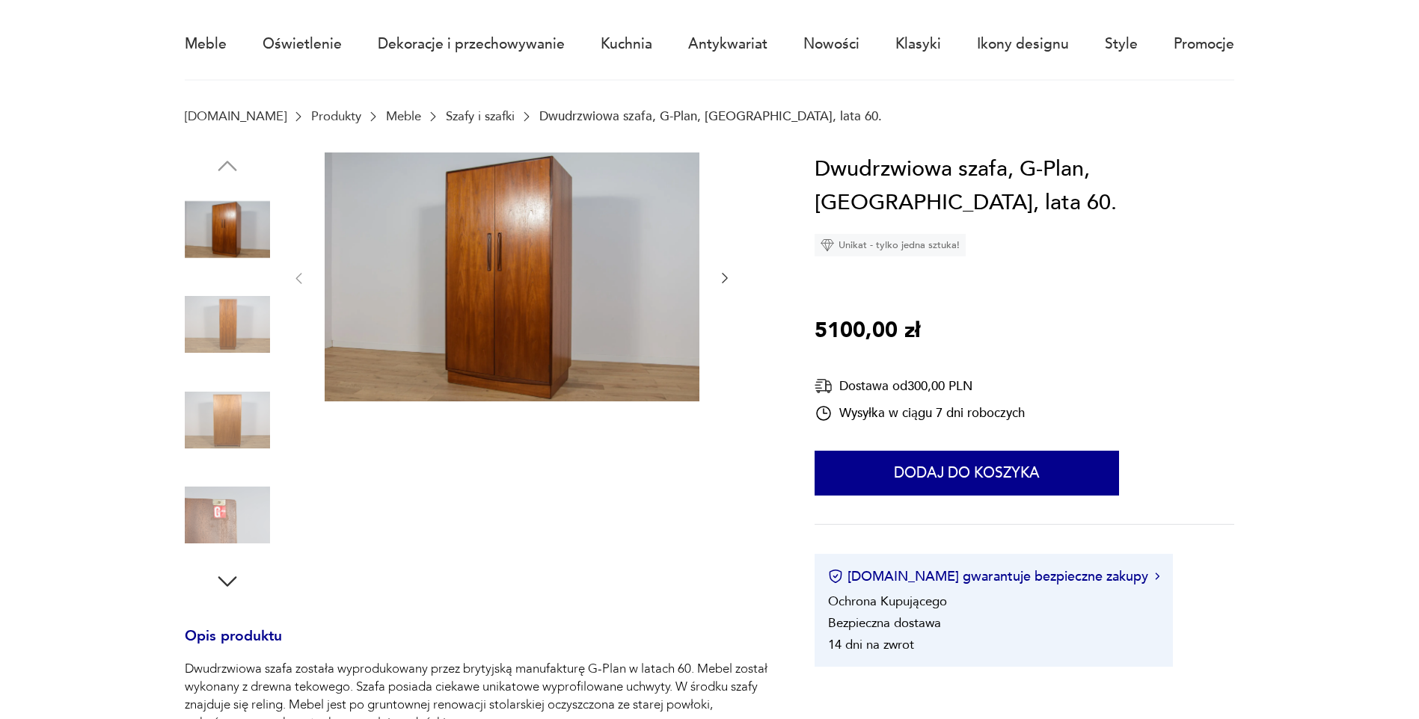
scroll to position [0, 0]
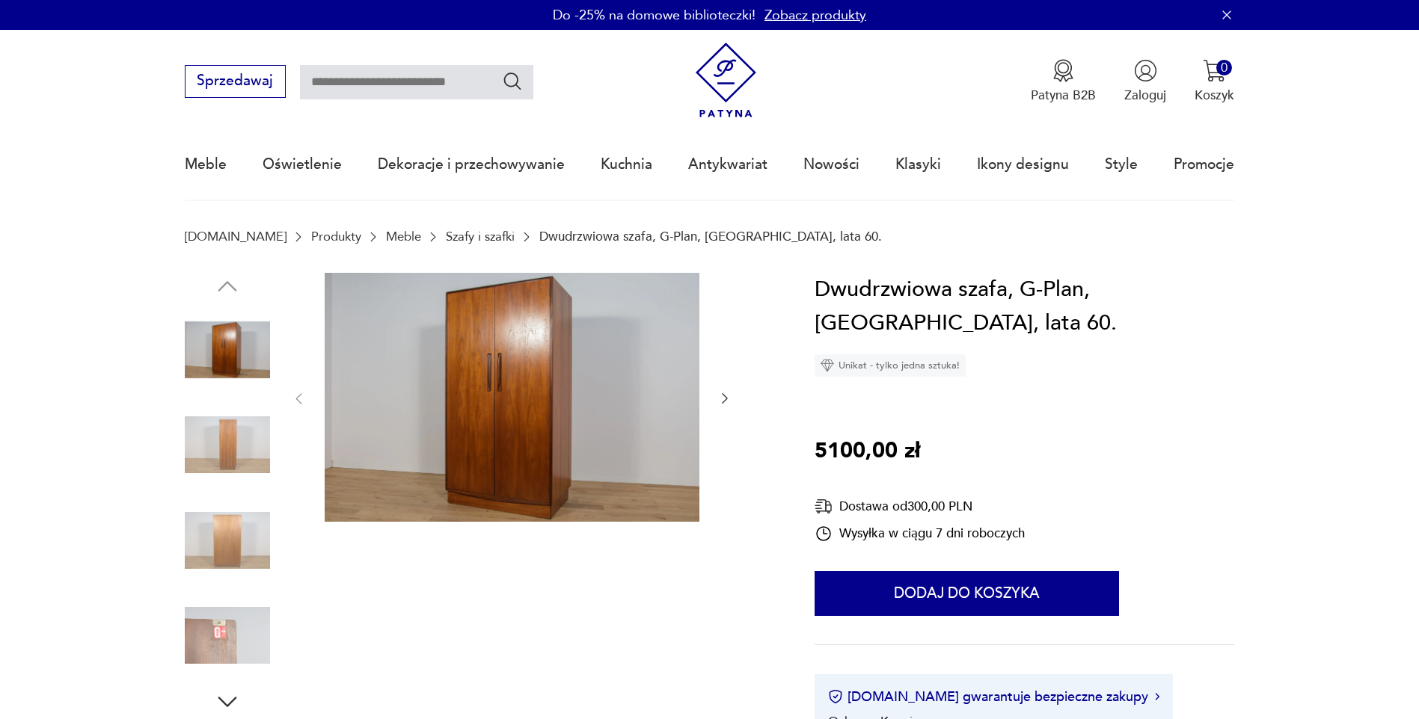
click at [725, 397] on icon "button" at bounding box center [725, 399] width 6 height 10
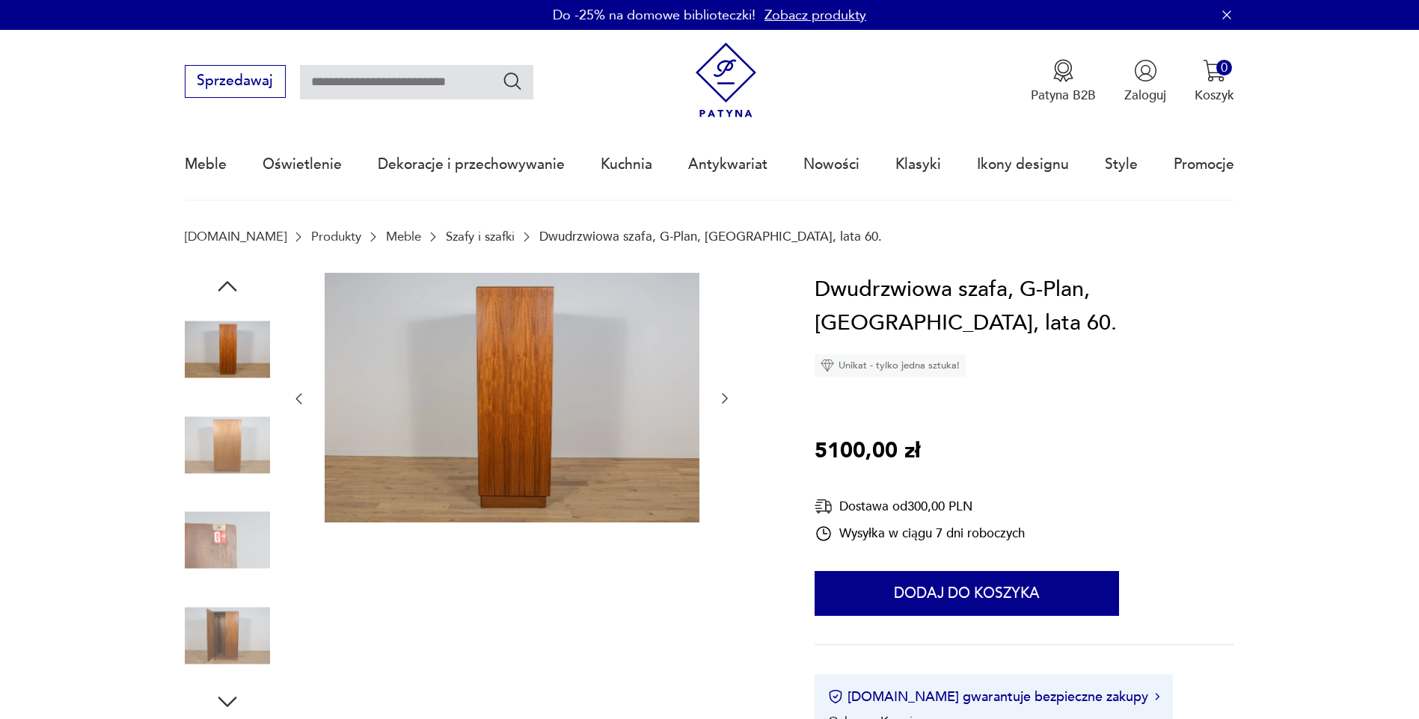
click at [725, 397] on icon "button" at bounding box center [725, 399] width 6 height 10
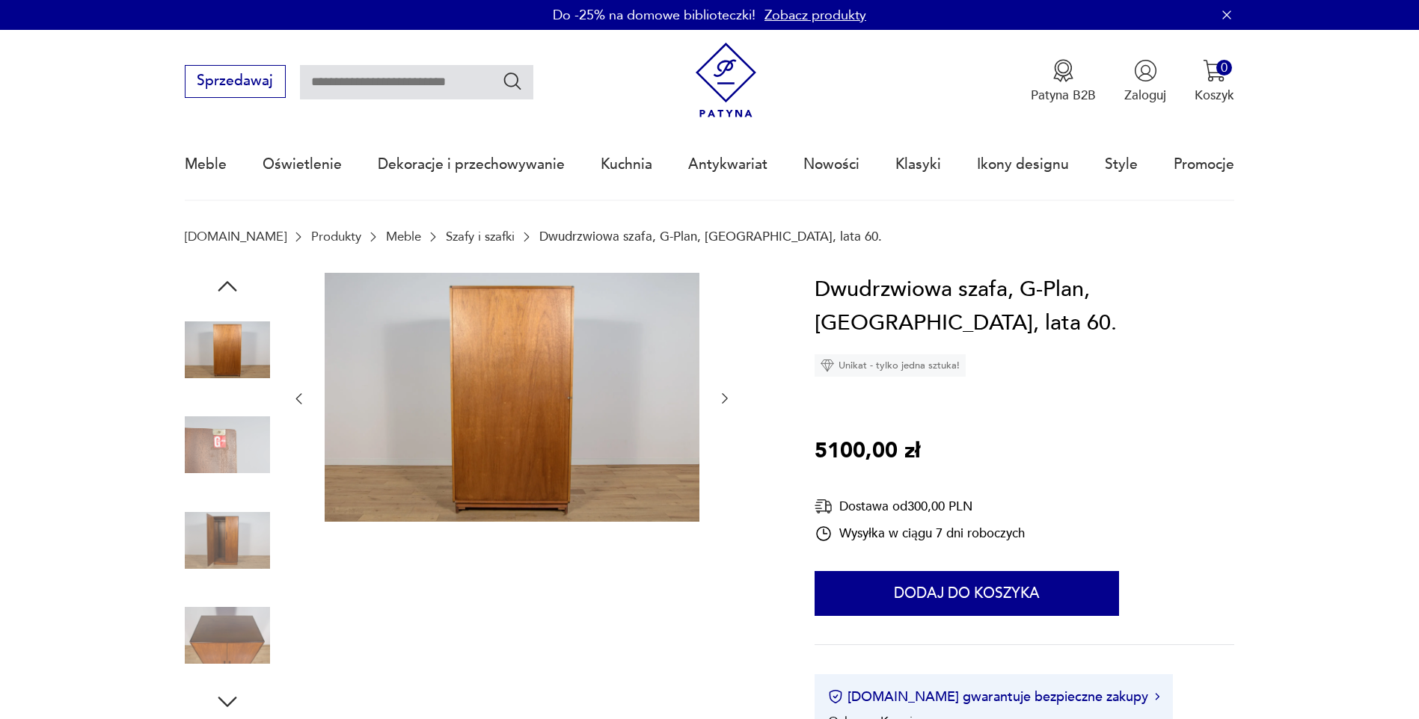
click at [725, 397] on icon "button" at bounding box center [725, 399] width 6 height 10
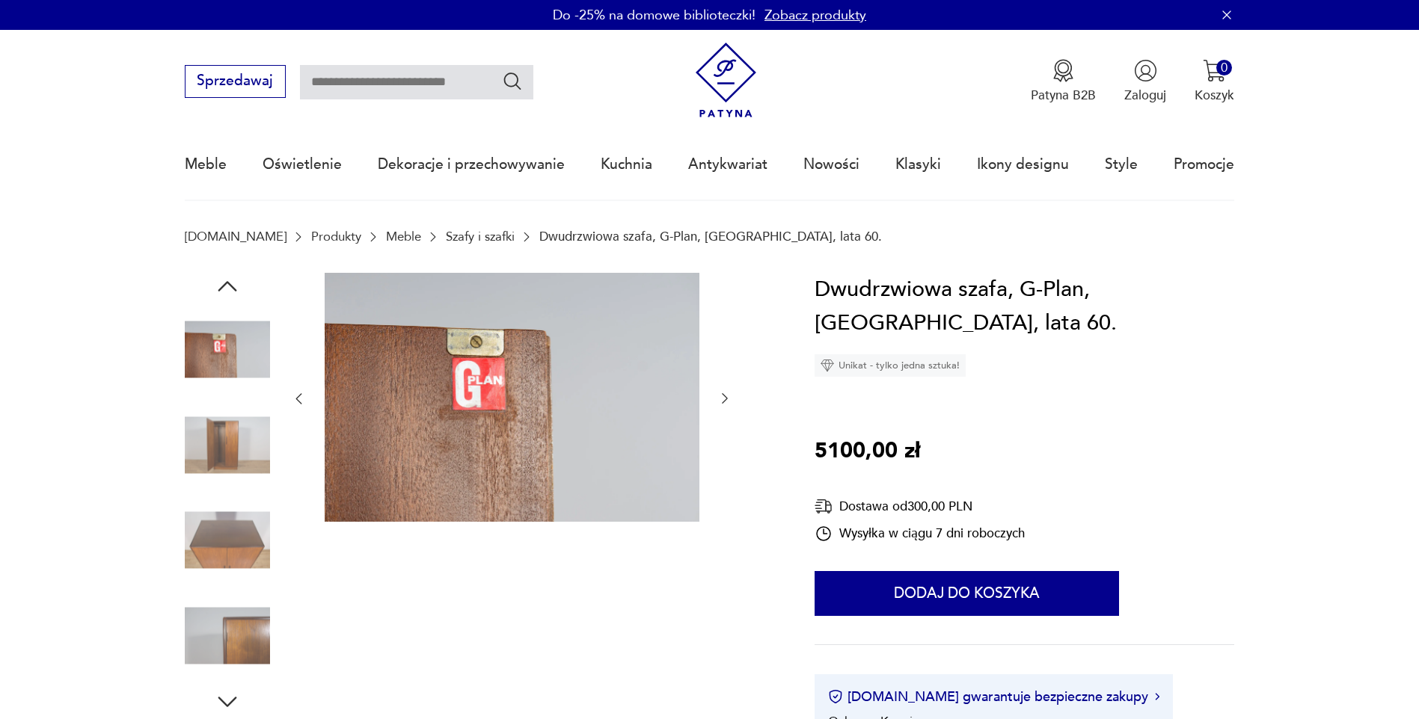
click at [725, 397] on icon "button" at bounding box center [725, 399] width 6 height 10
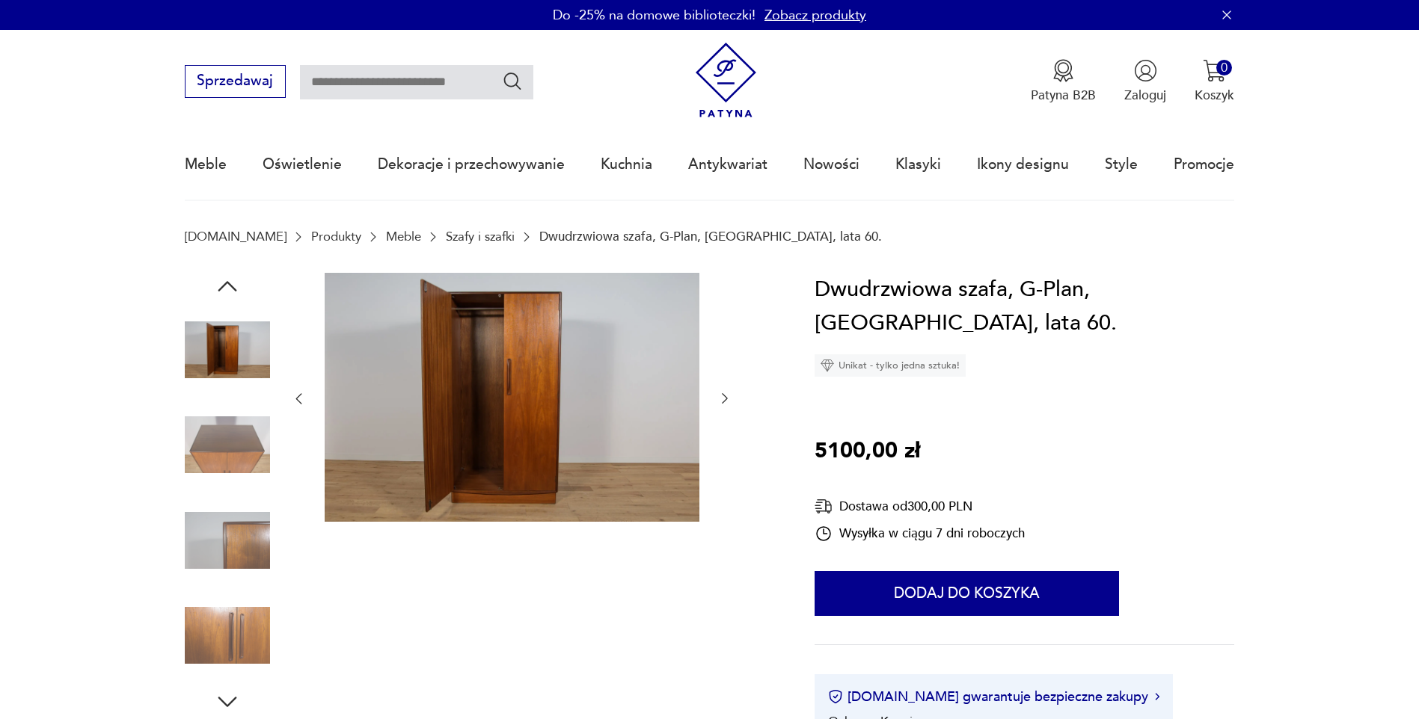
click at [725, 397] on icon "button" at bounding box center [725, 399] width 6 height 10
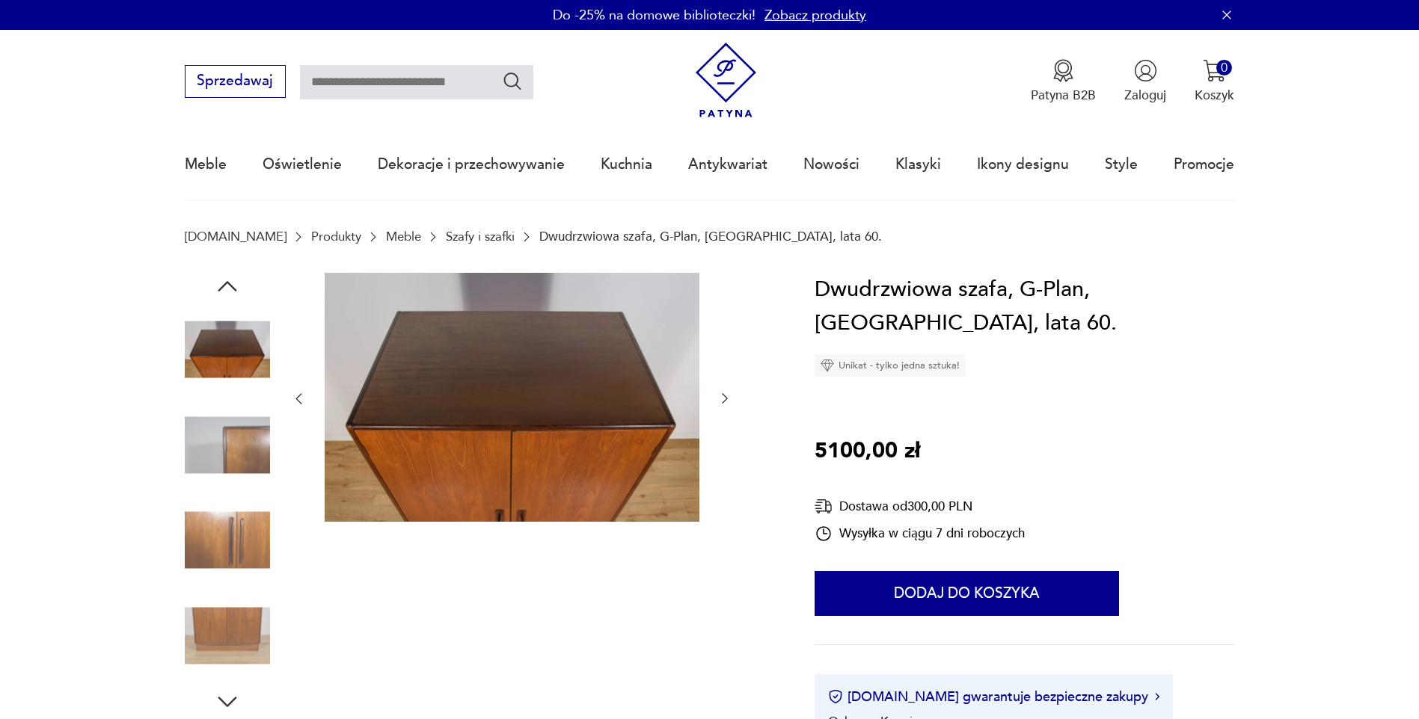
click at [725, 397] on icon "button" at bounding box center [725, 399] width 6 height 10
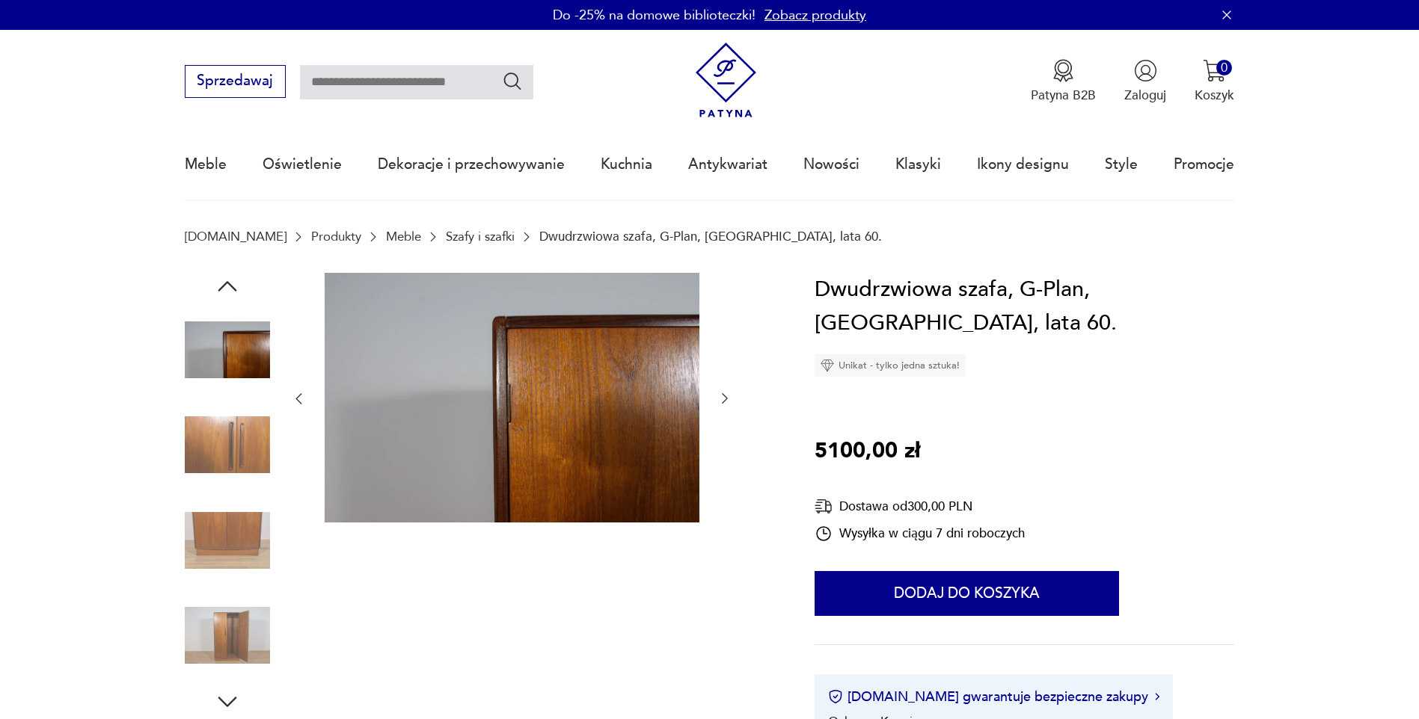
click at [725, 397] on icon "button" at bounding box center [725, 399] width 6 height 10
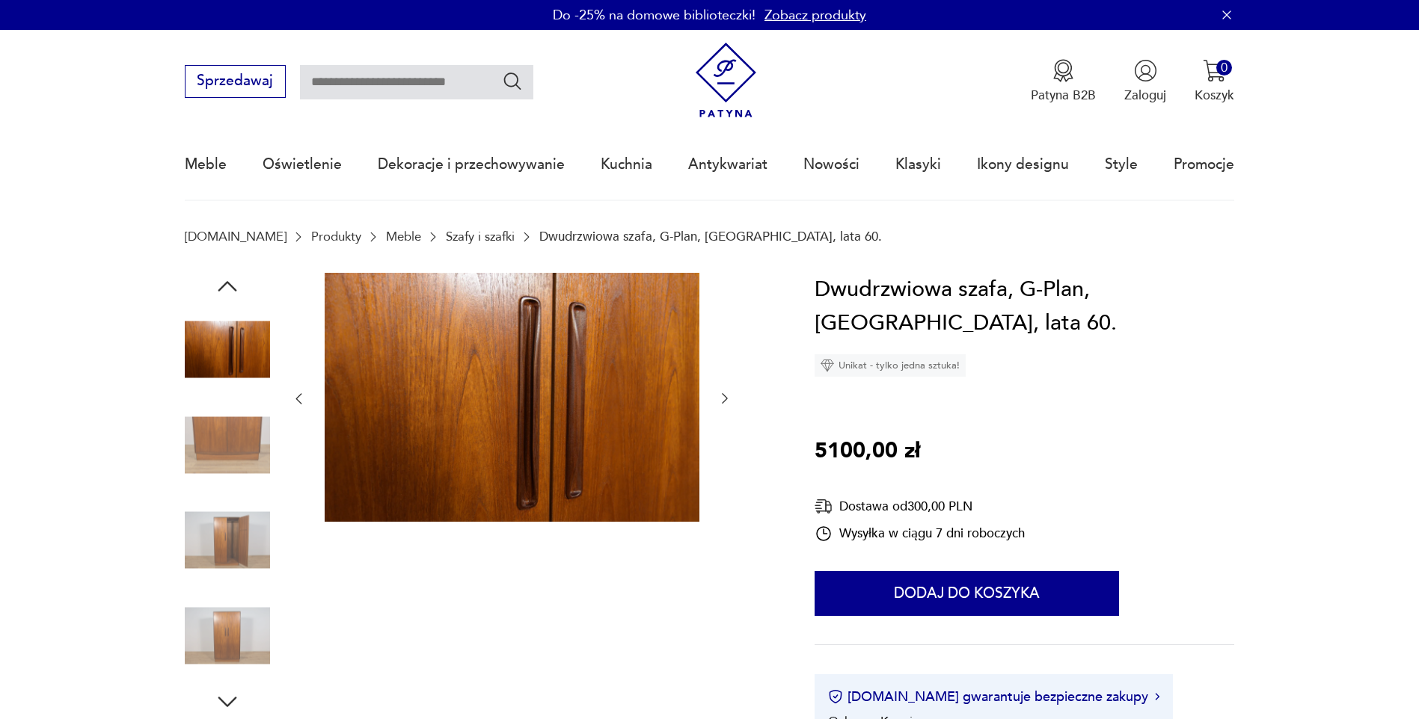
click at [725, 397] on icon "button" at bounding box center [725, 399] width 6 height 10
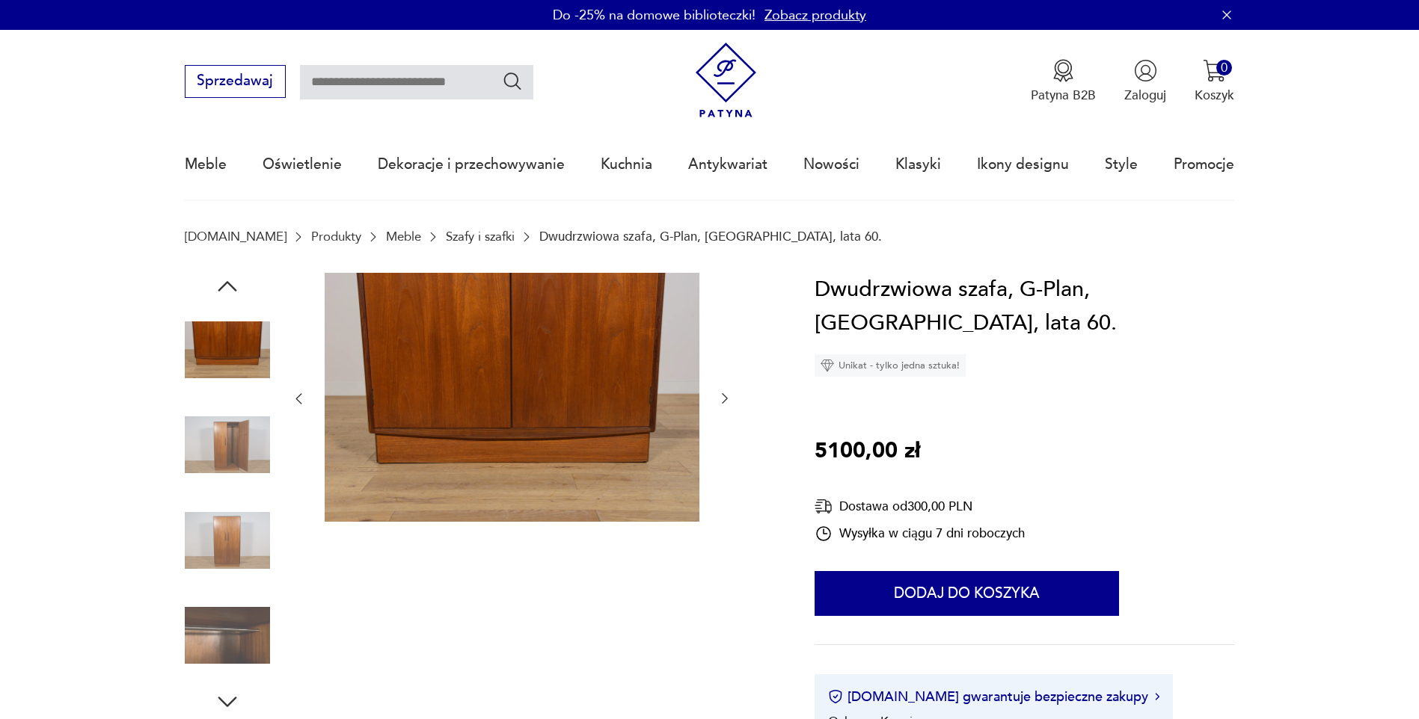
click at [725, 397] on icon "button" at bounding box center [725, 399] width 6 height 10
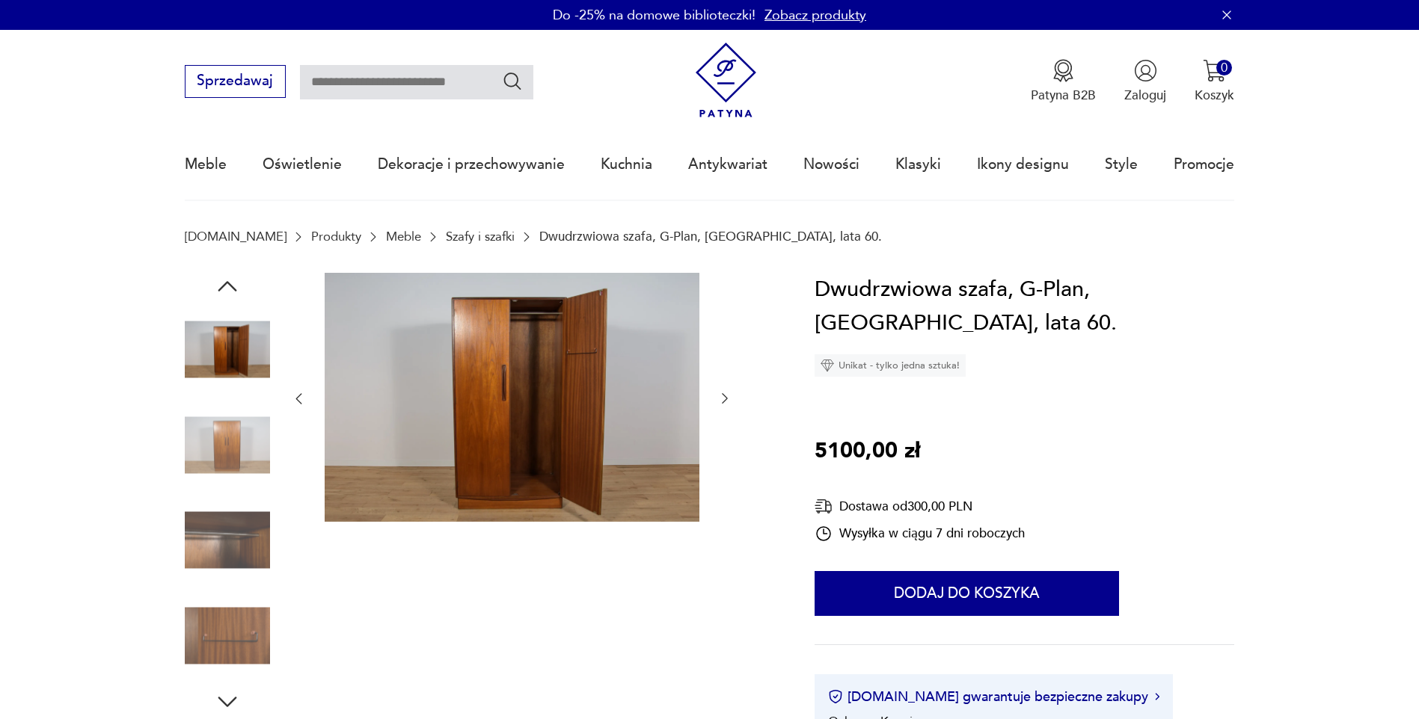
click at [725, 397] on icon "button" at bounding box center [725, 399] width 6 height 10
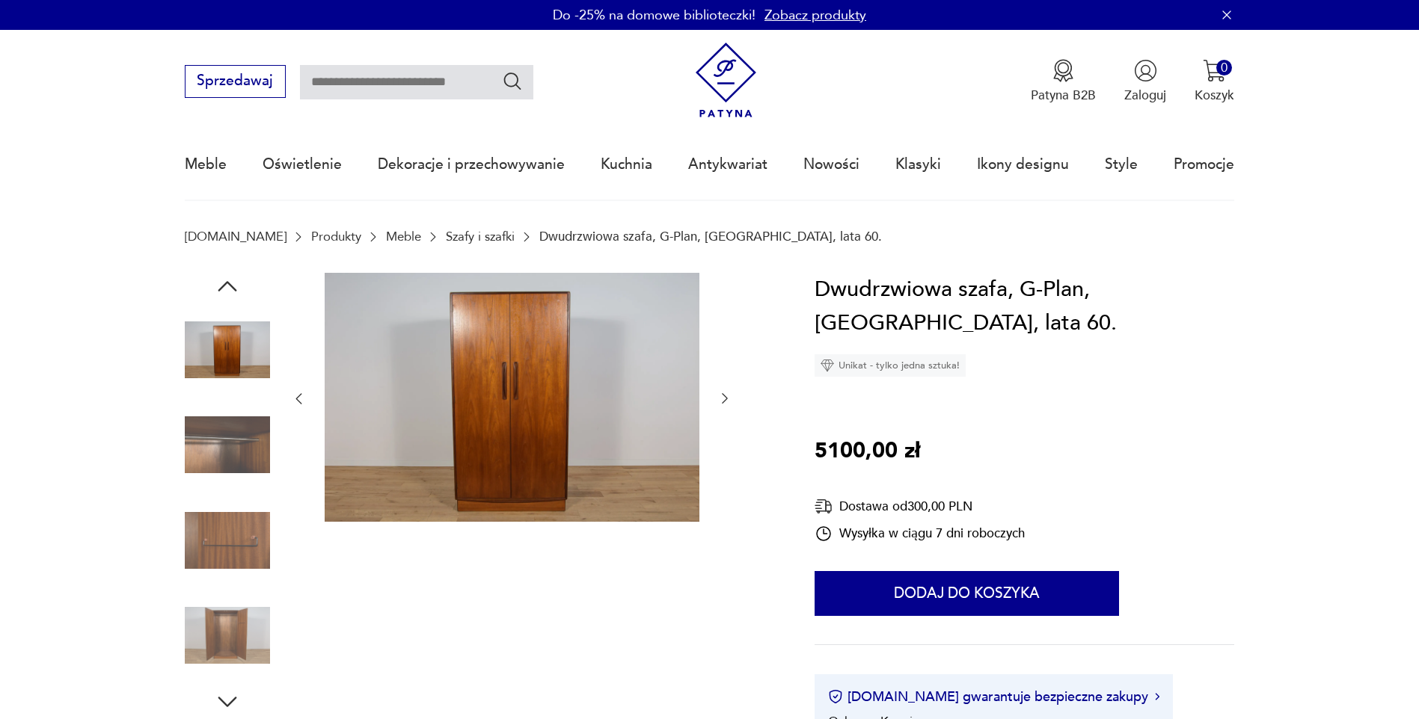
click at [725, 397] on icon "button" at bounding box center [725, 399] width 6 height 10
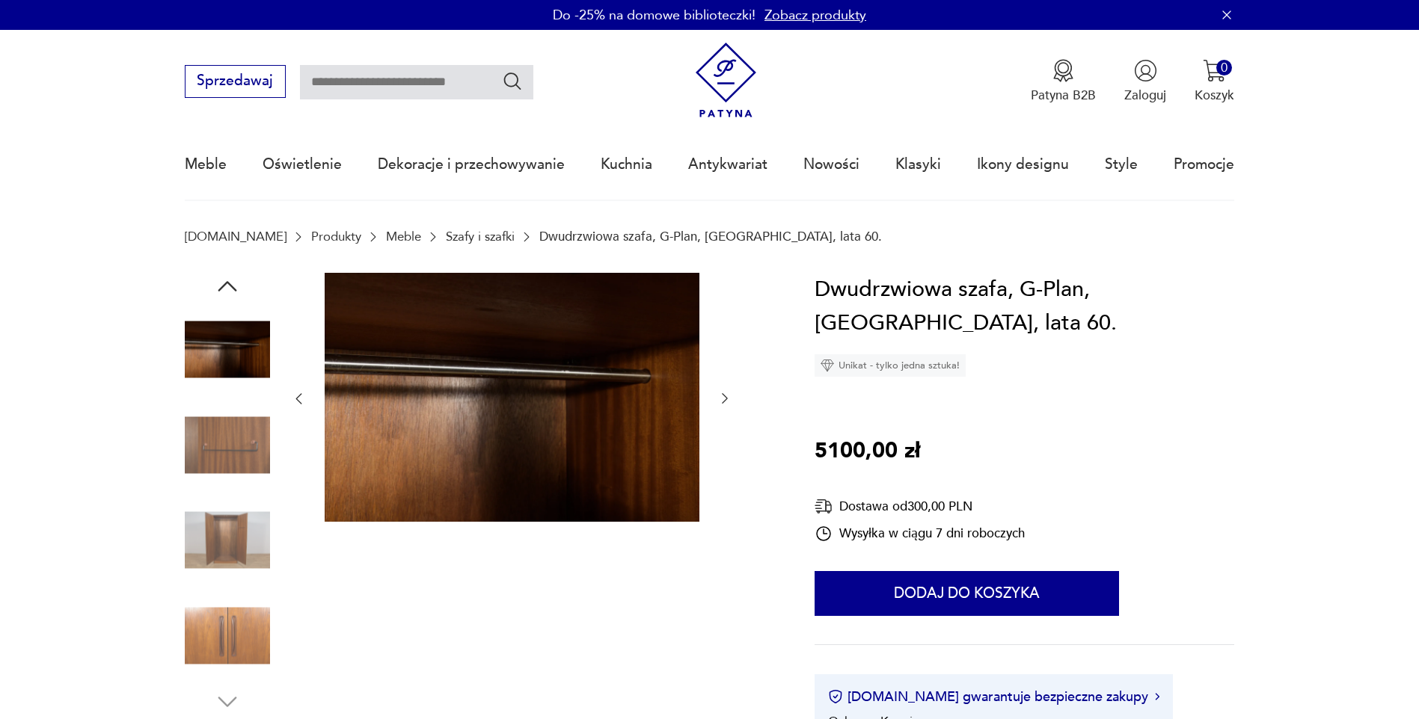
click at [725, 397] on icon "button" at bounding box center [725, 399] width 6 height 10
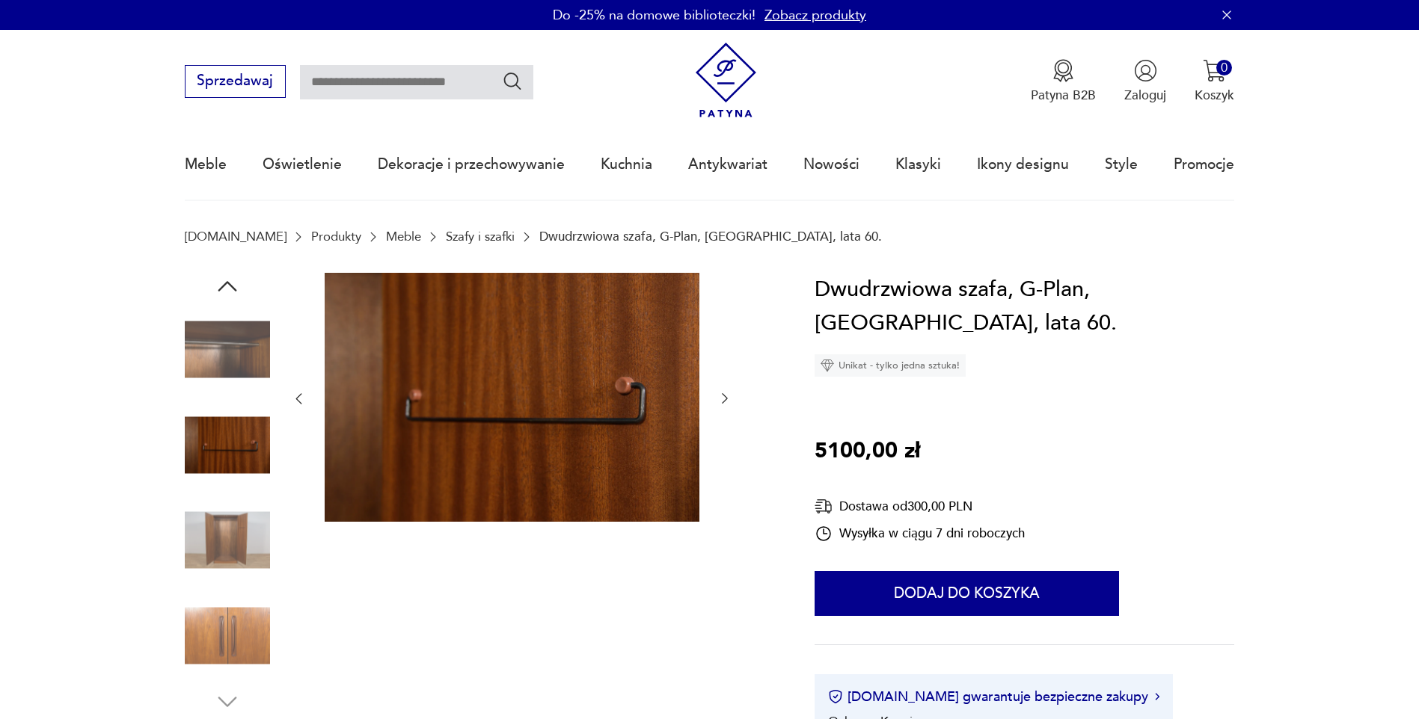
click at [725, 397] on icon "button" at bounding box center [725, 399] width 6 height 10
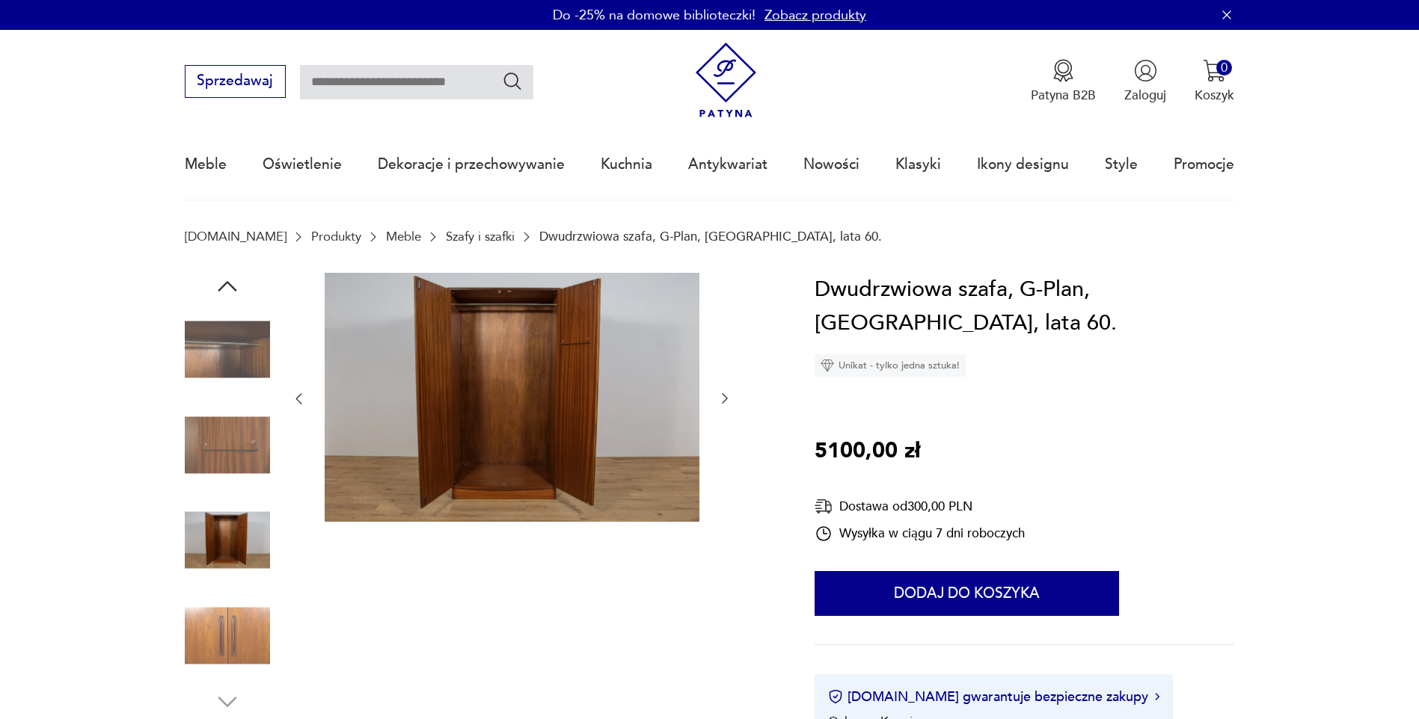
click at [725, 397] on icon "button" at bounding box center [725, 399] width 6 height 10
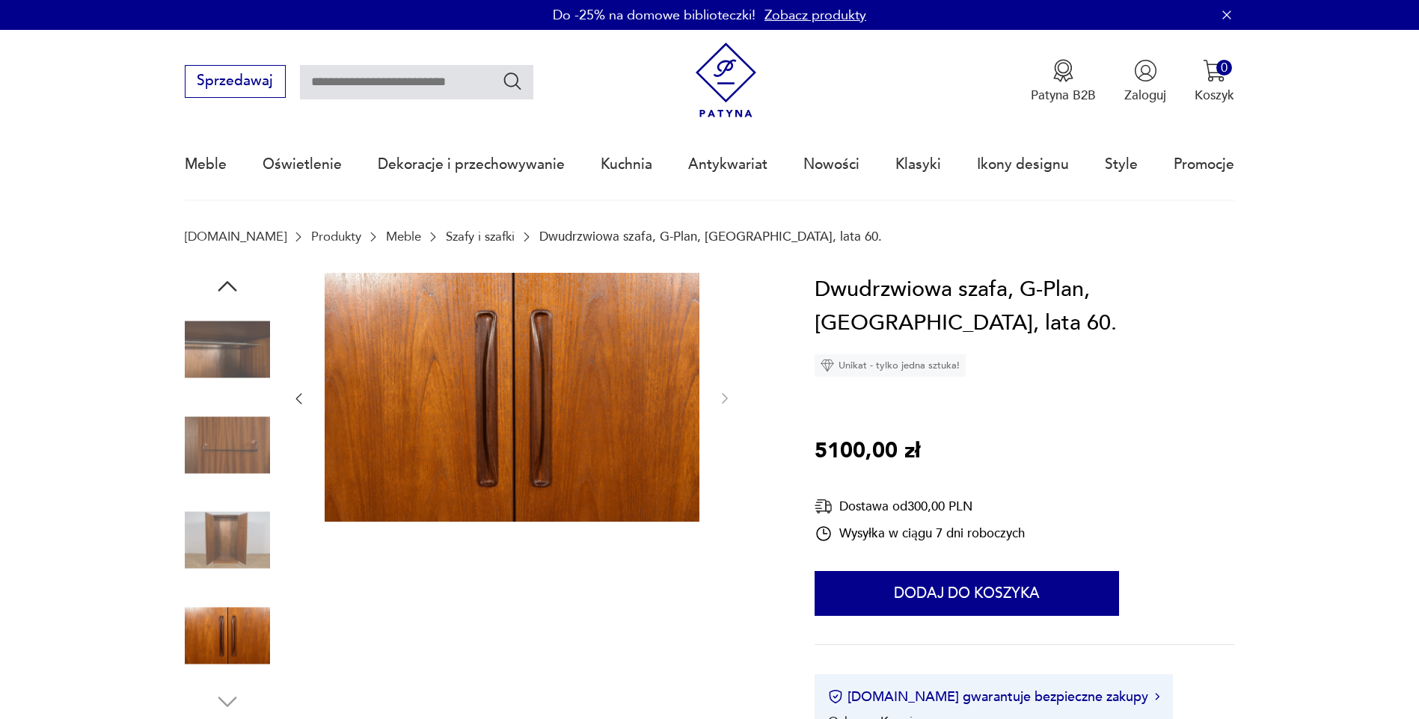
click at [446, 234] on link "Szafy i szafki" at bounding box center [480, 237] width 69 height 14
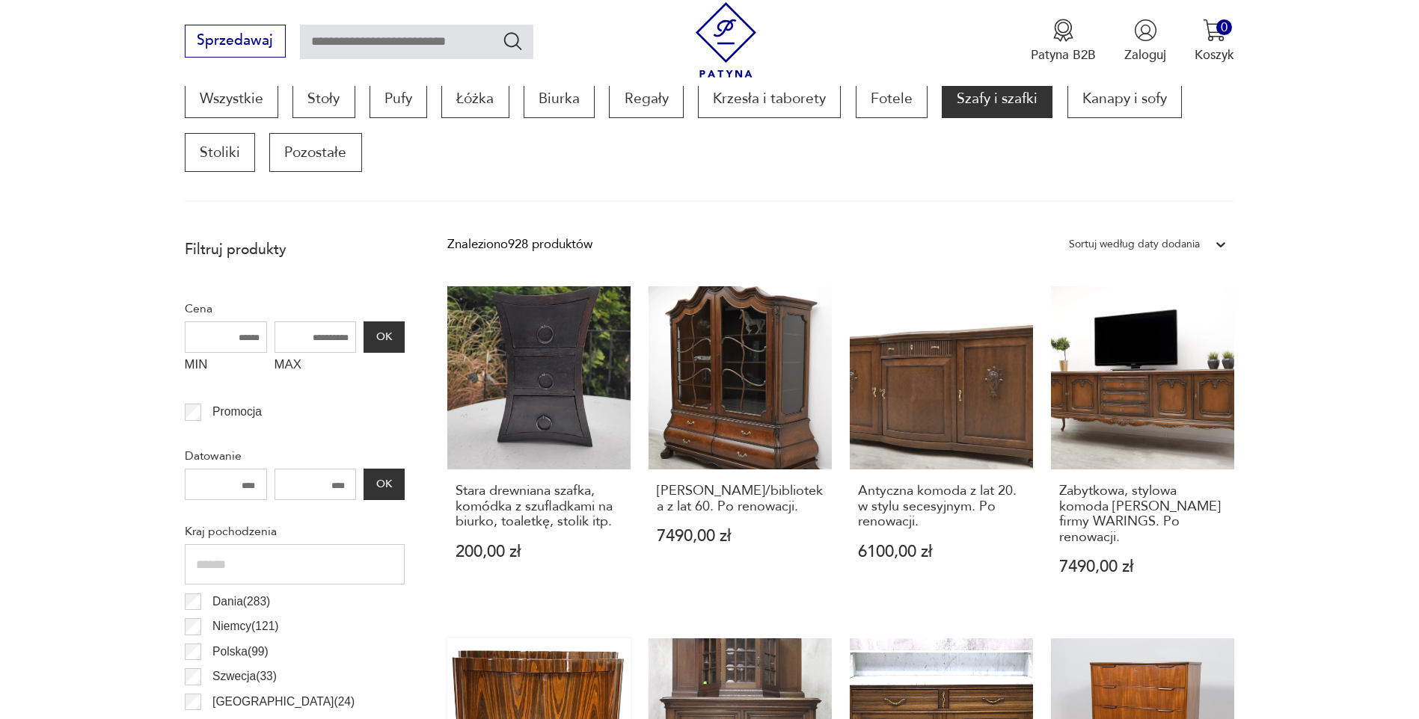
scroll to position [499, 0]
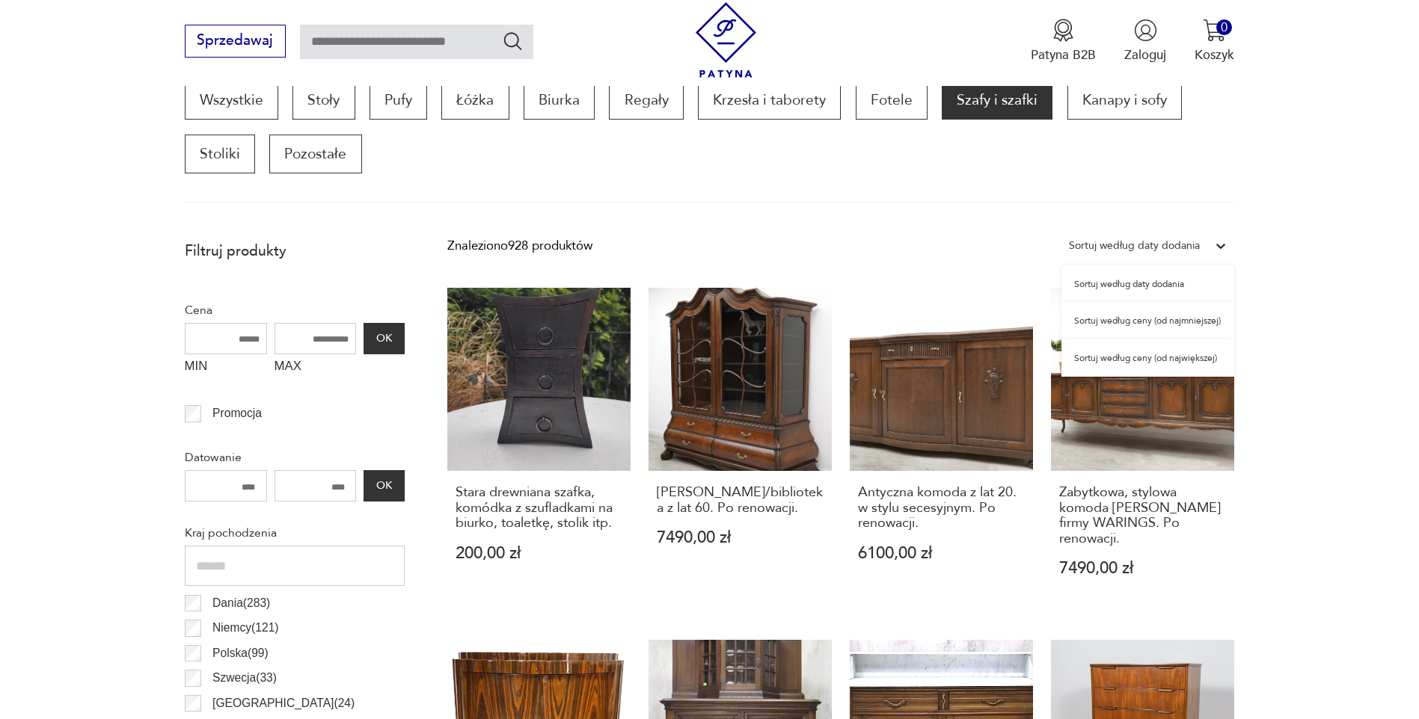
click at [1195, 244] on div "Sortuj według daty dodania" at bounding box center [1134, 245] width 131 height 19
click at [900, 203] on div "Wszystkie Stoły Pufy Łóżka Biurka Regały Krzesła i taborety Fotele Szafy i szaf…" at bounding box center [710, 142] width 1050 height 123
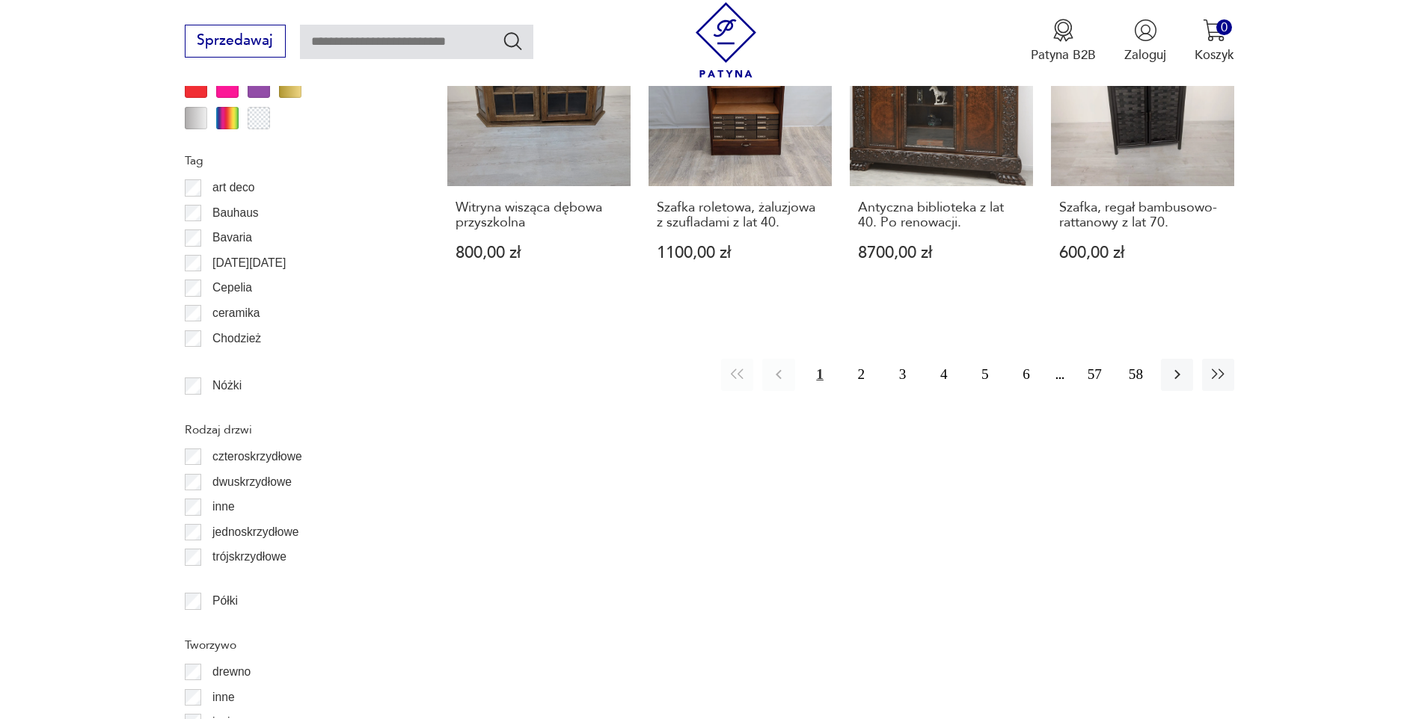
scroll to position [1845, 0]
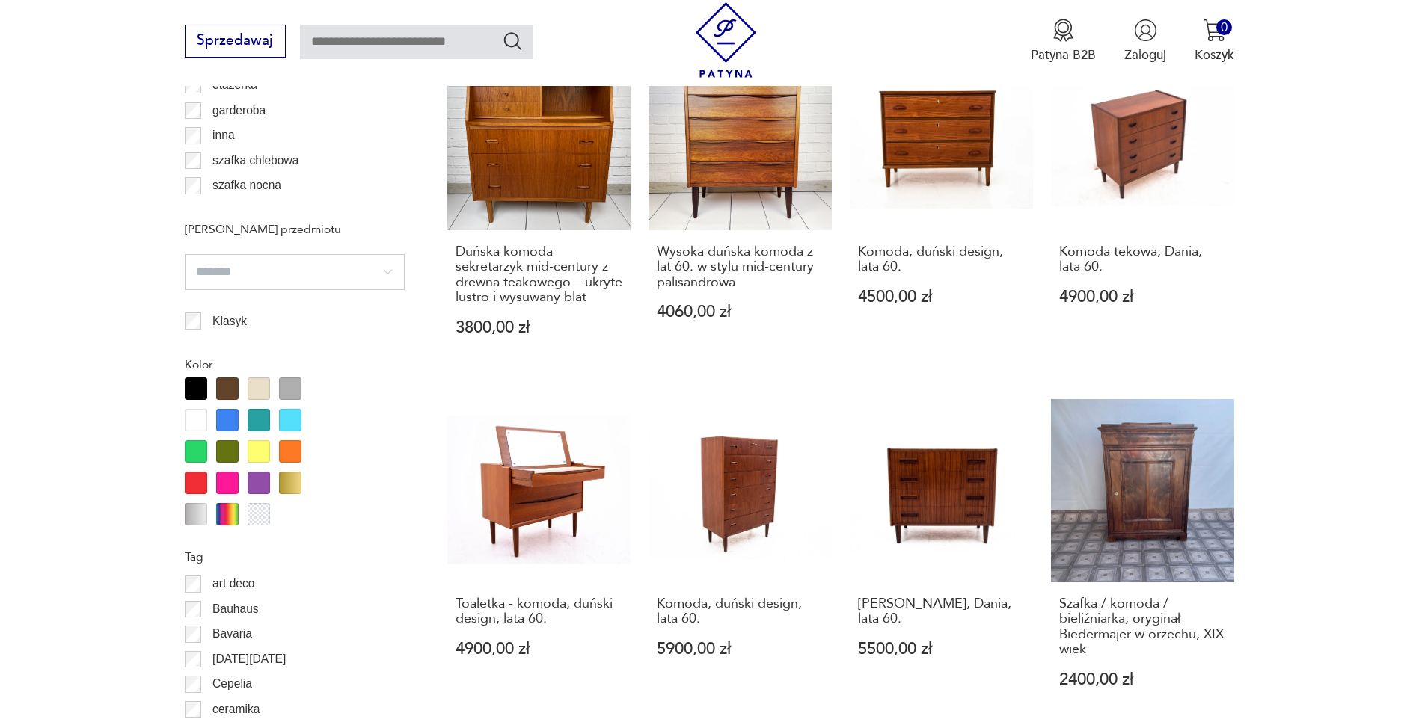
scroll to position [1704, 0]
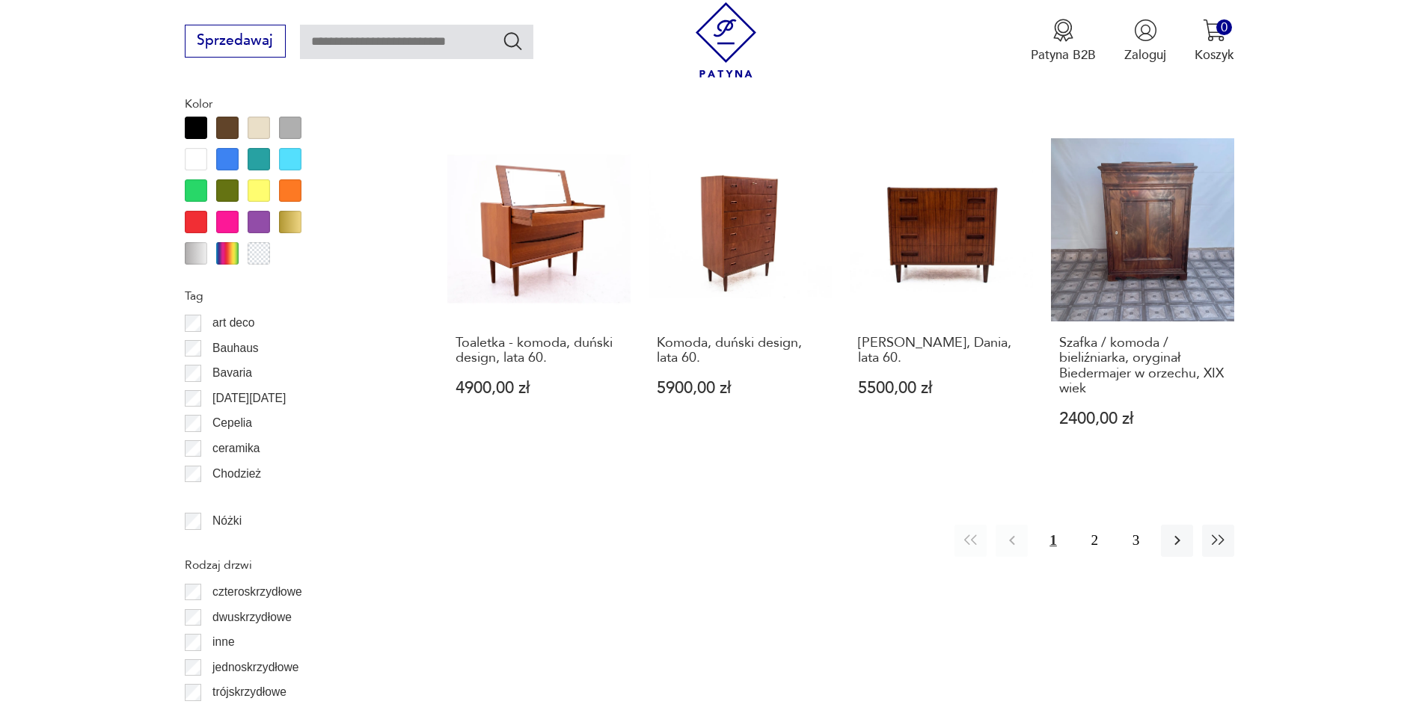
scroll to position [1815, 0]
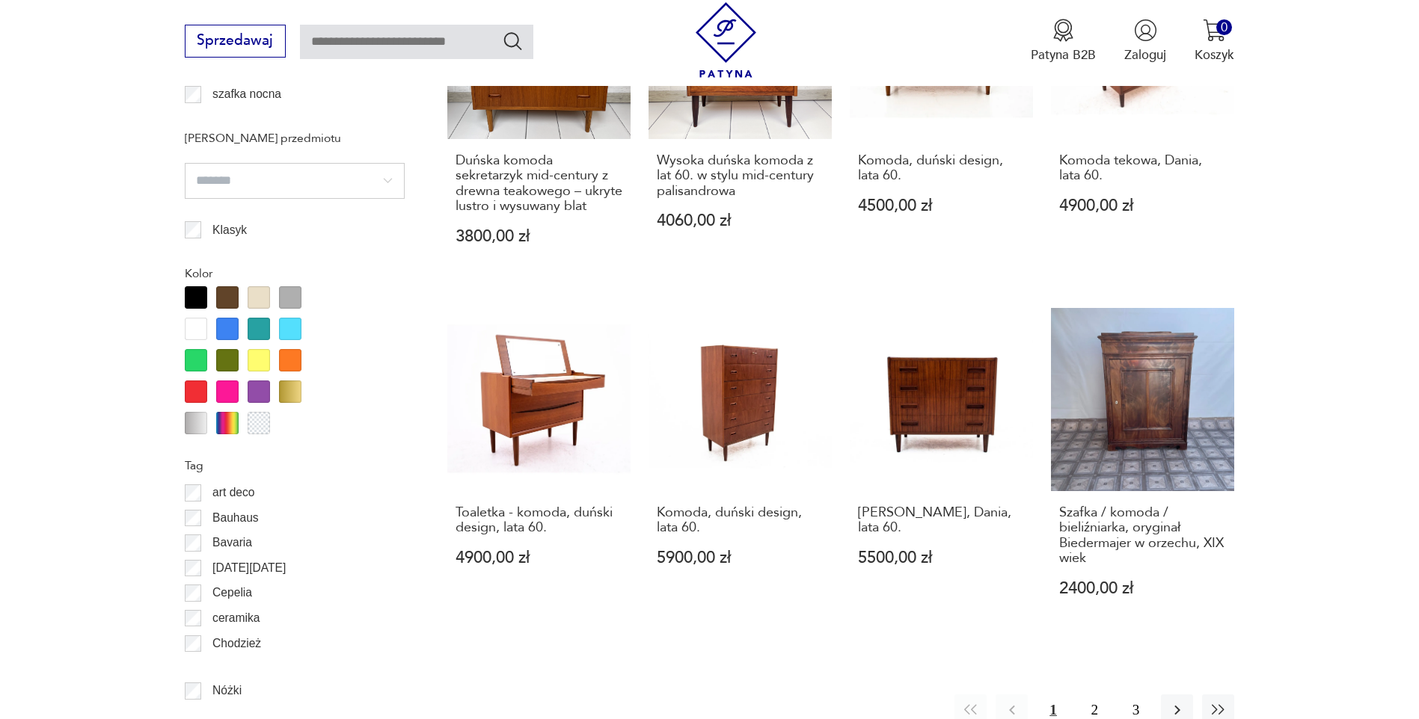
scroll to position [1554, 0]
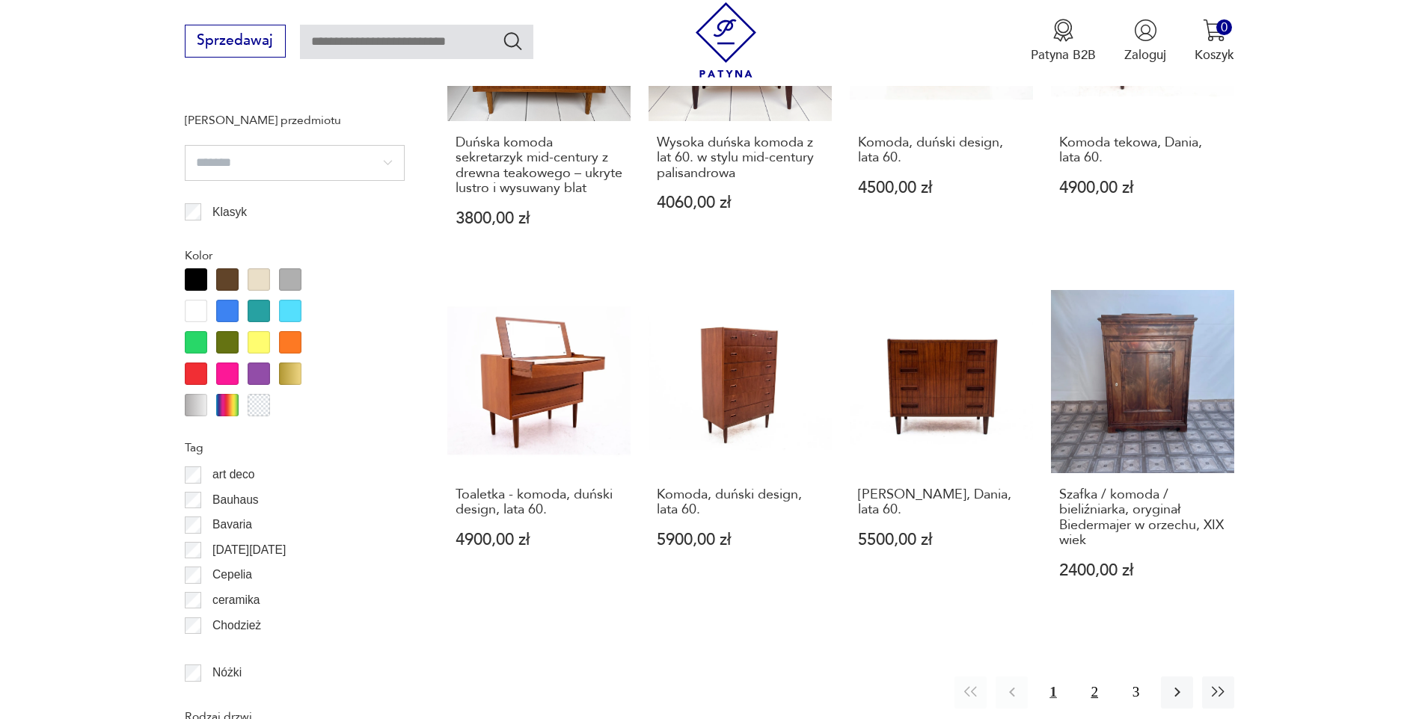
drag, startPoint x: 1092, startPoint y: 677, endPoint x: 1081, endPoint y: 666, distance: 14.8
click at [1092, 677] on button "2" at bounding box center [1094, 693] width 32 height 32
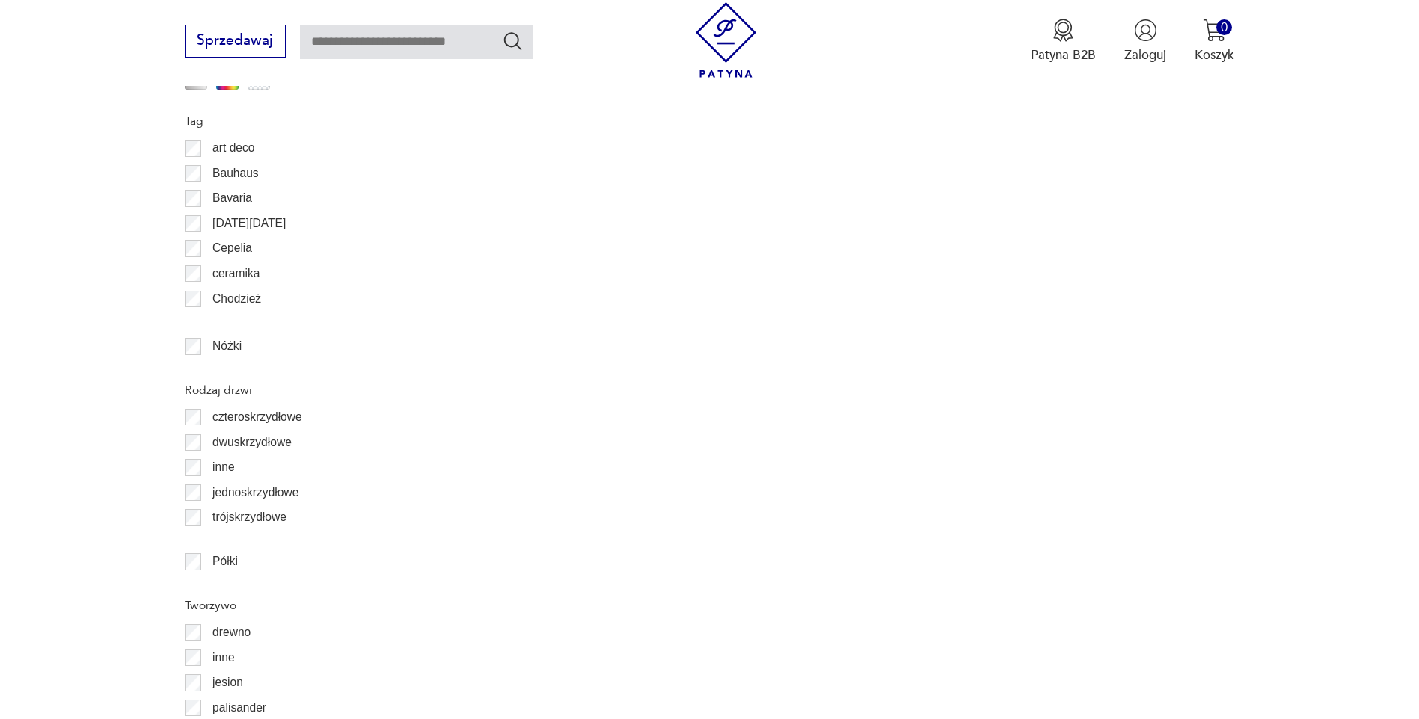
scroll to position [2078, 0]
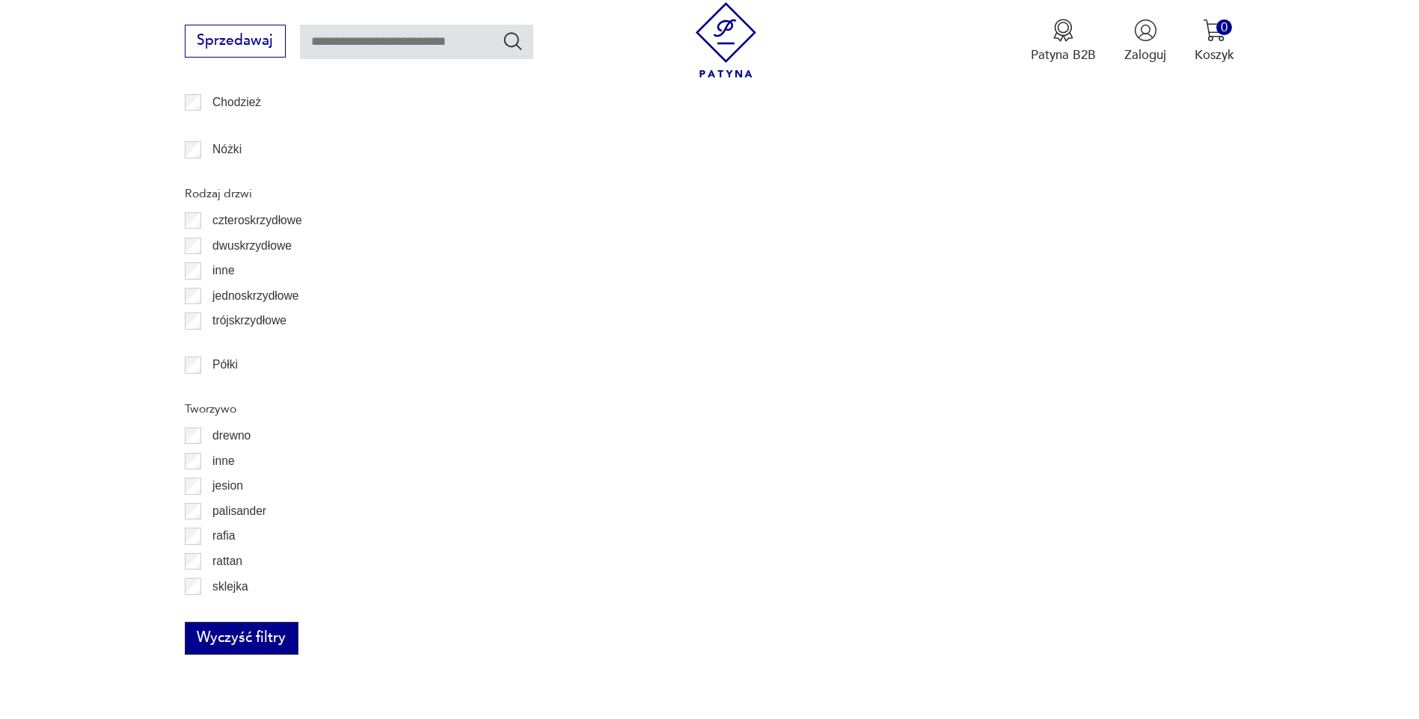
click at [247, 634] on button "Wyczyść filtry" at bounding box center [242, 638] width 114 height 33
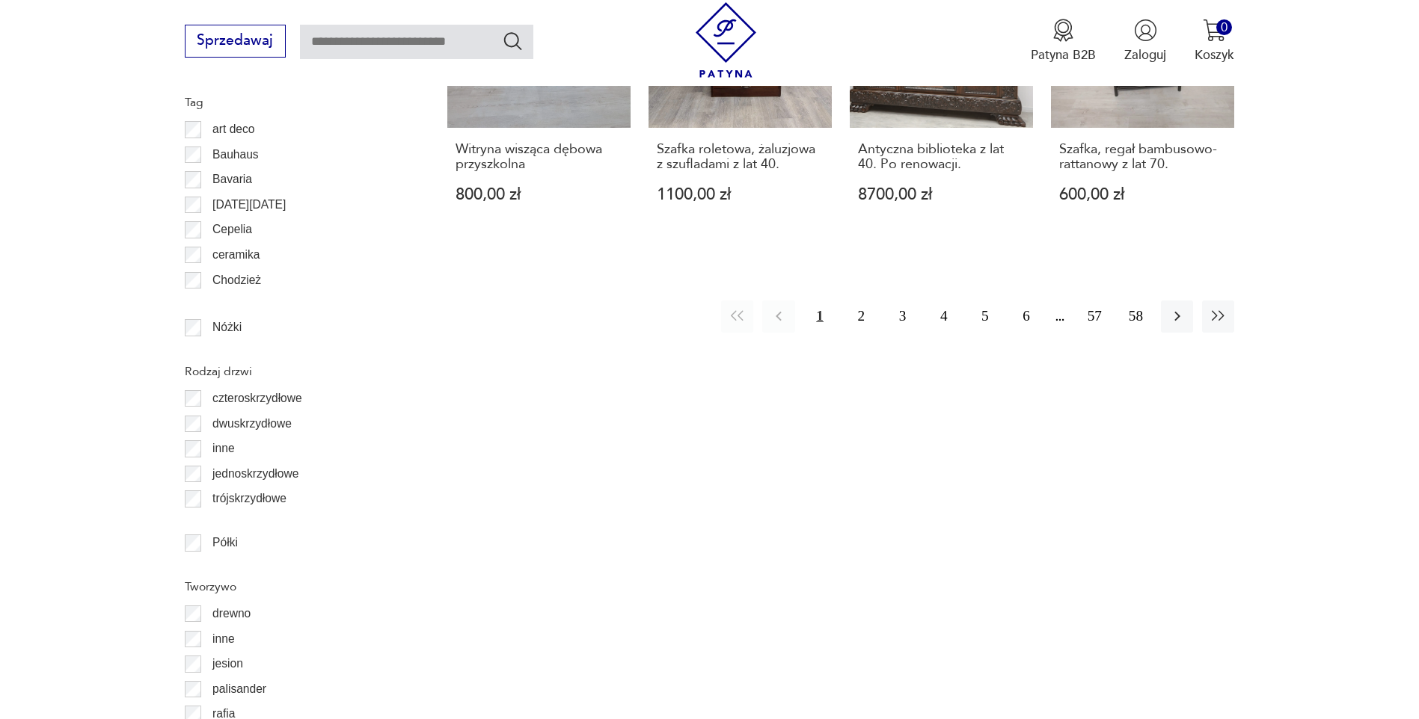
scroll to position [1778, 0]
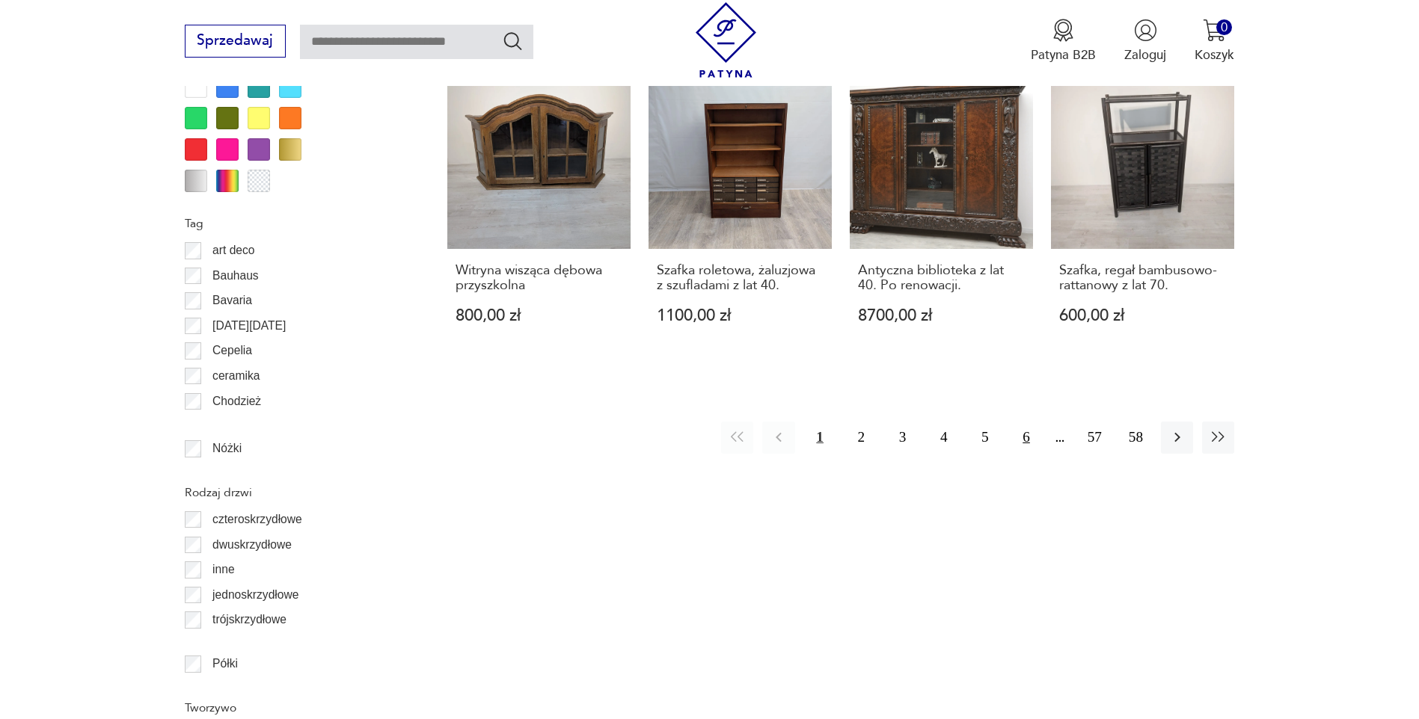
click at [1034, 422] on button "6" at bounding box center [1026, 438] width 32 height 32
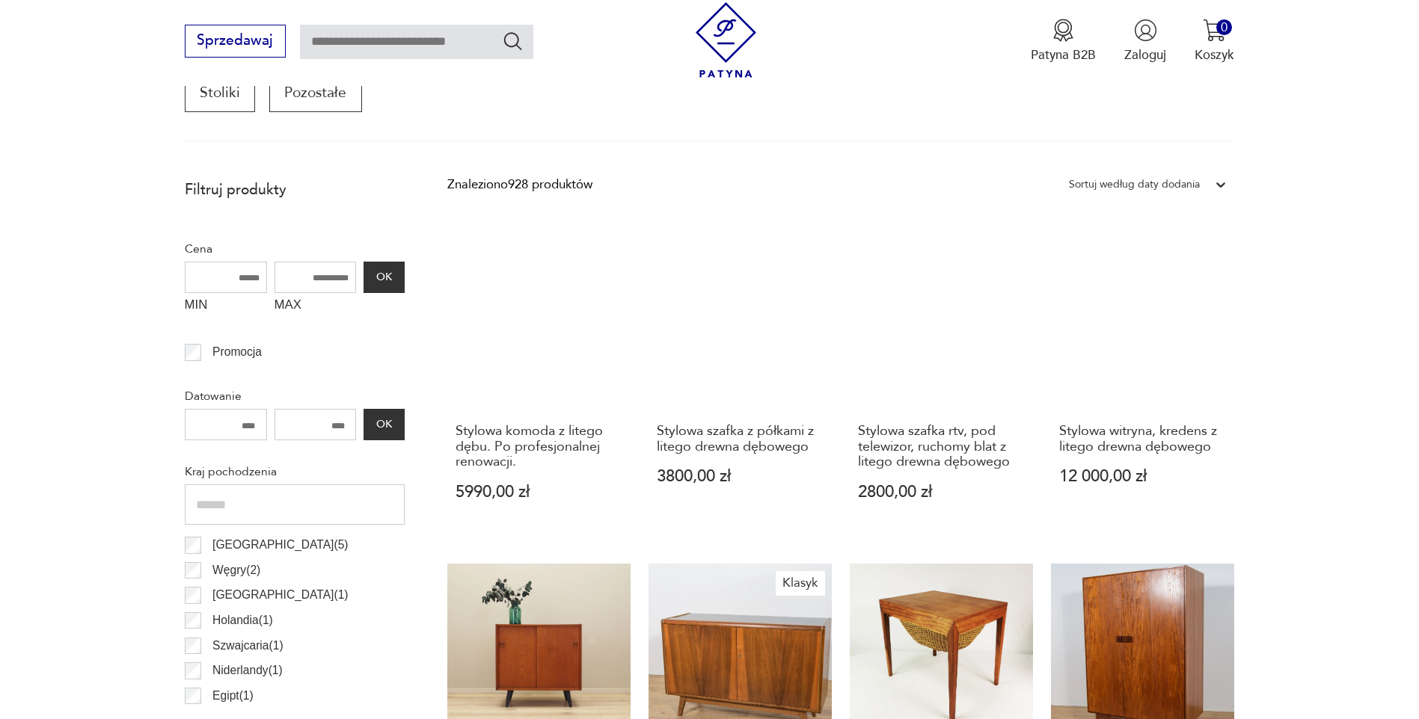
scroll to position [432, 0]
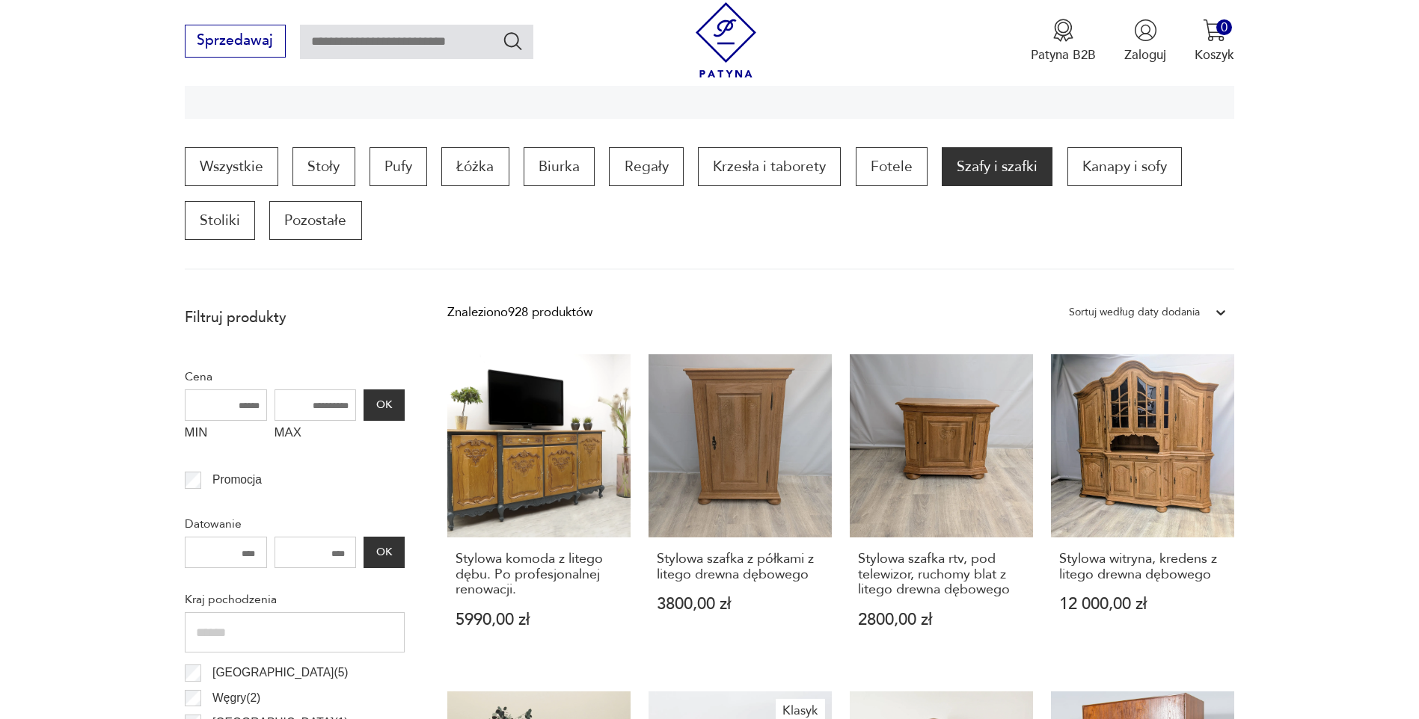
click at [310, 405] on input "MAX" at bounding box center [315, 405] width 82 height 31
type input "*****"
click at [378, 403] on button "OK" at bounding box center [383, 405] width 40 height 31
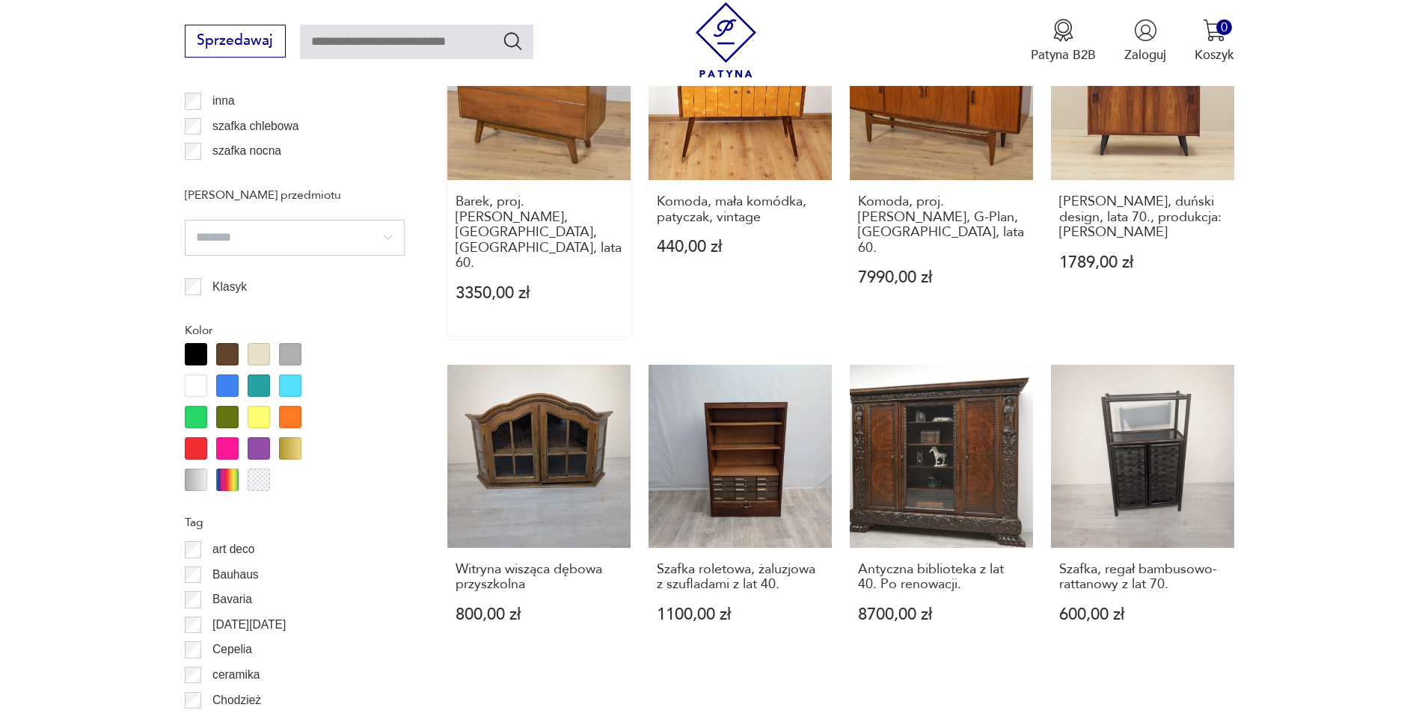
scroll to position [1704, 0]
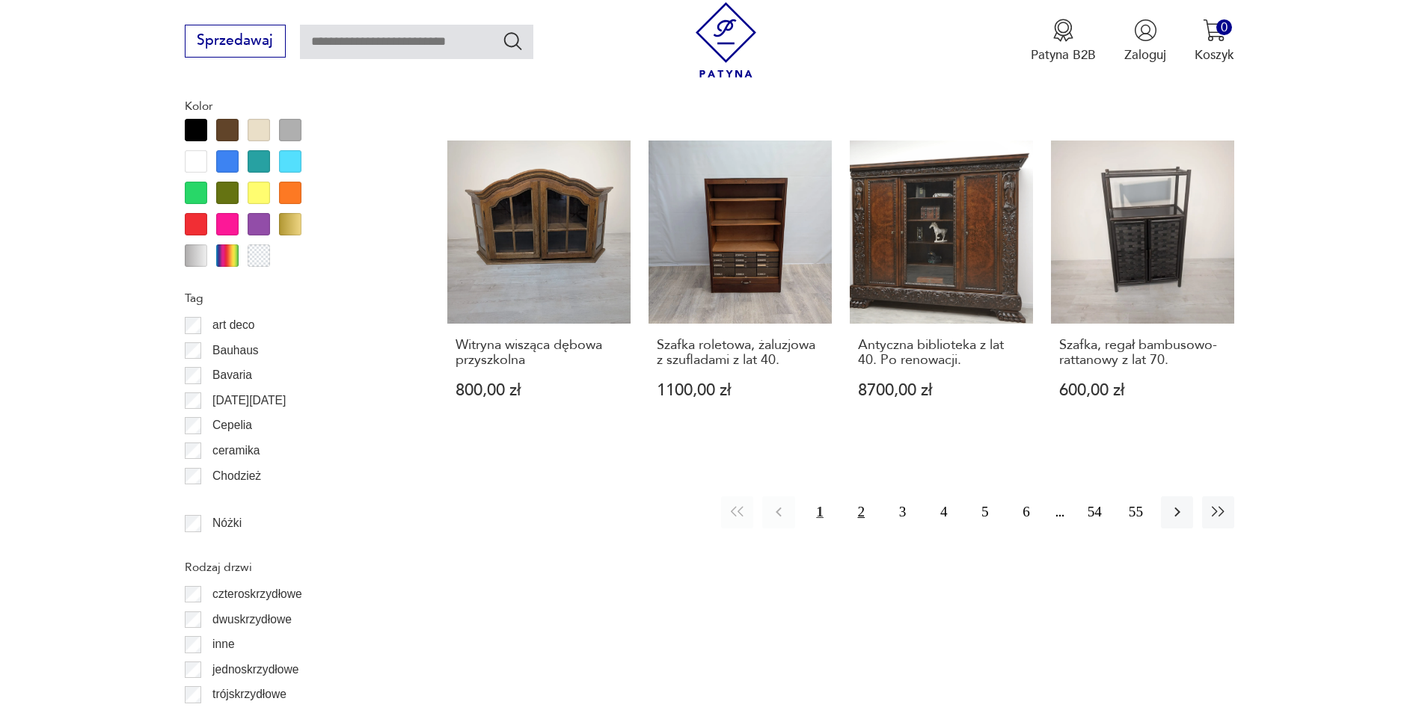
click at [857, 497] on button "2" at bounding box center [861, 513] width 32 height 32
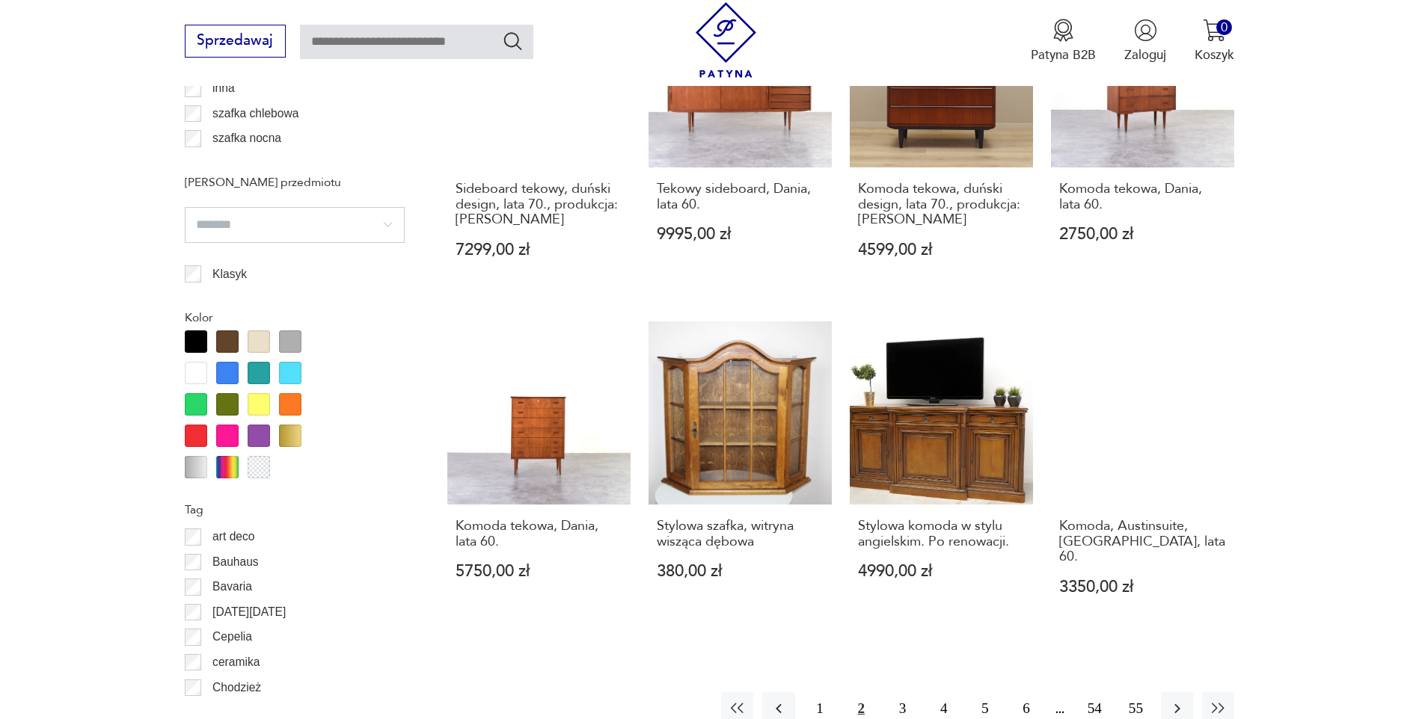
scroll to position [1554, 0]
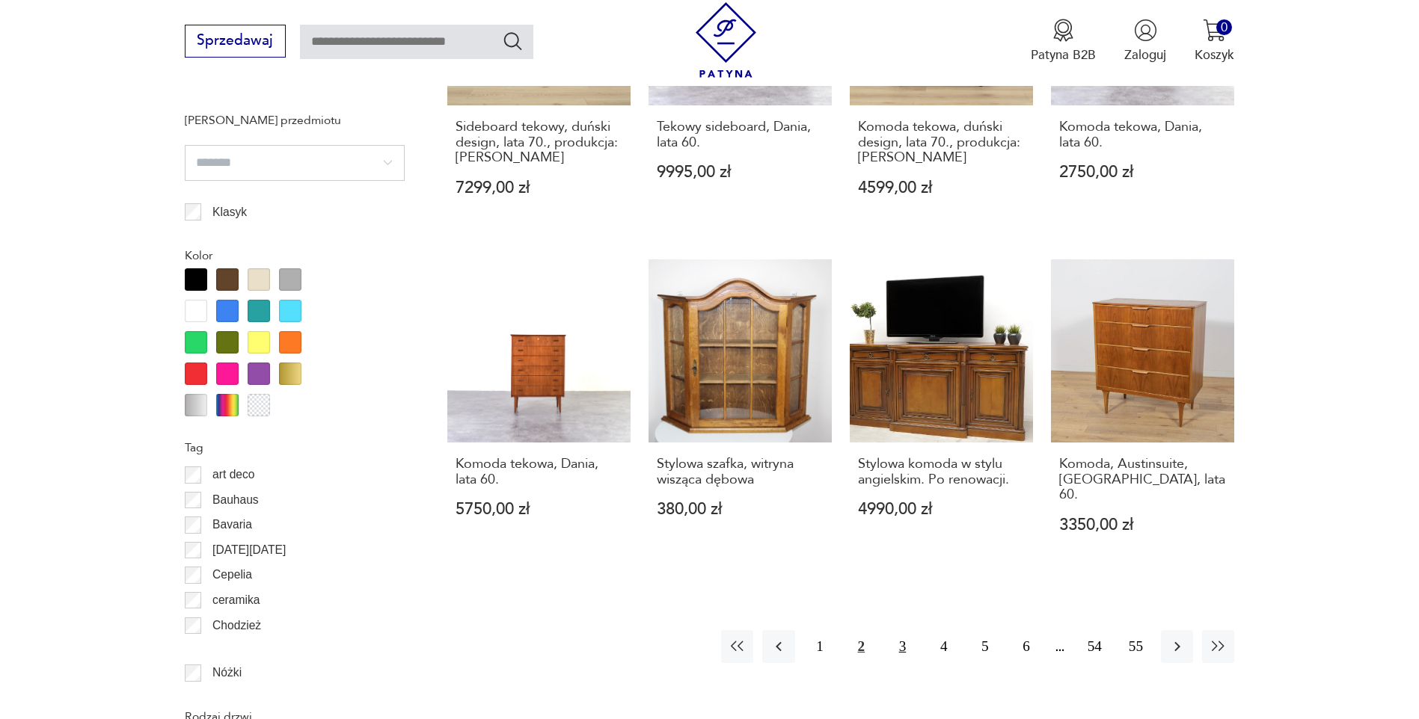
click at [905, 630] on button "3" at bounding box center [902, 646] width 32 height 32
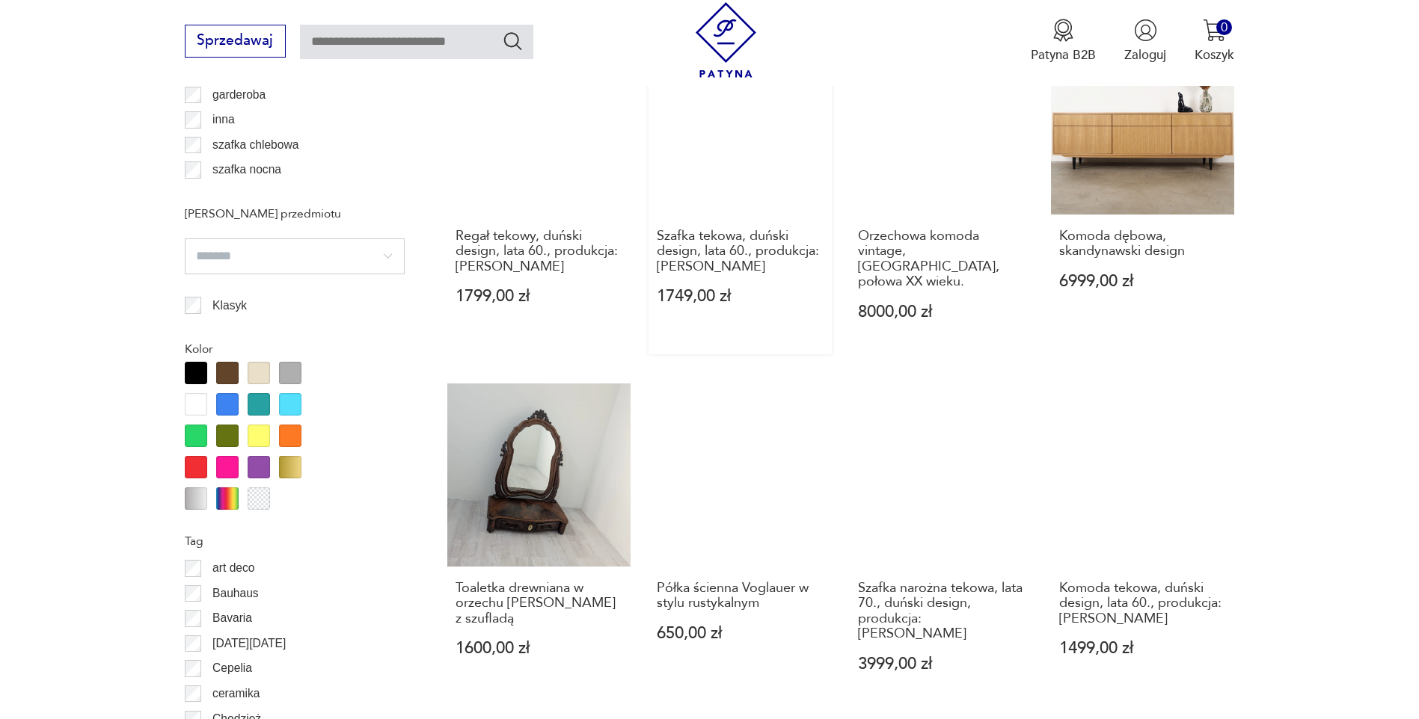
scroll to position [1554, 0]
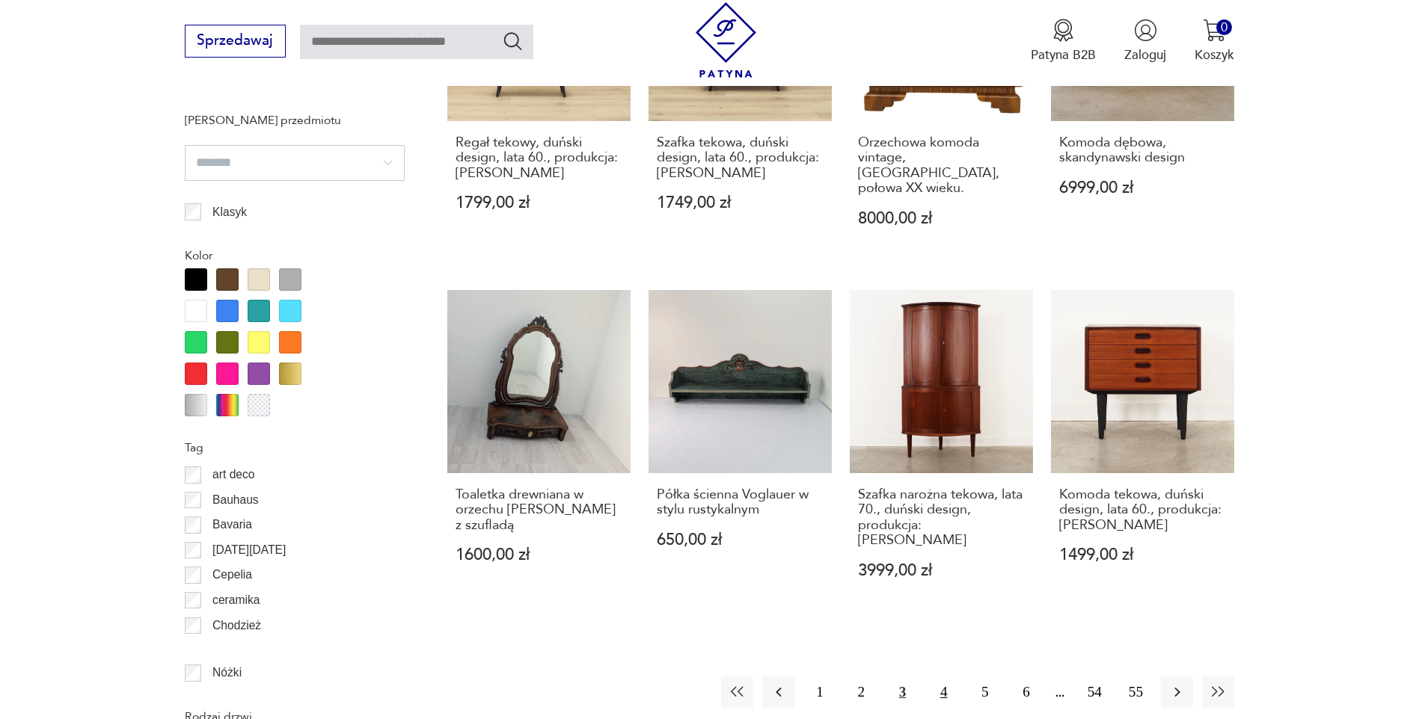
click at [946, 677] on button "4" at bounding box center [943, 693] width 32 height 32
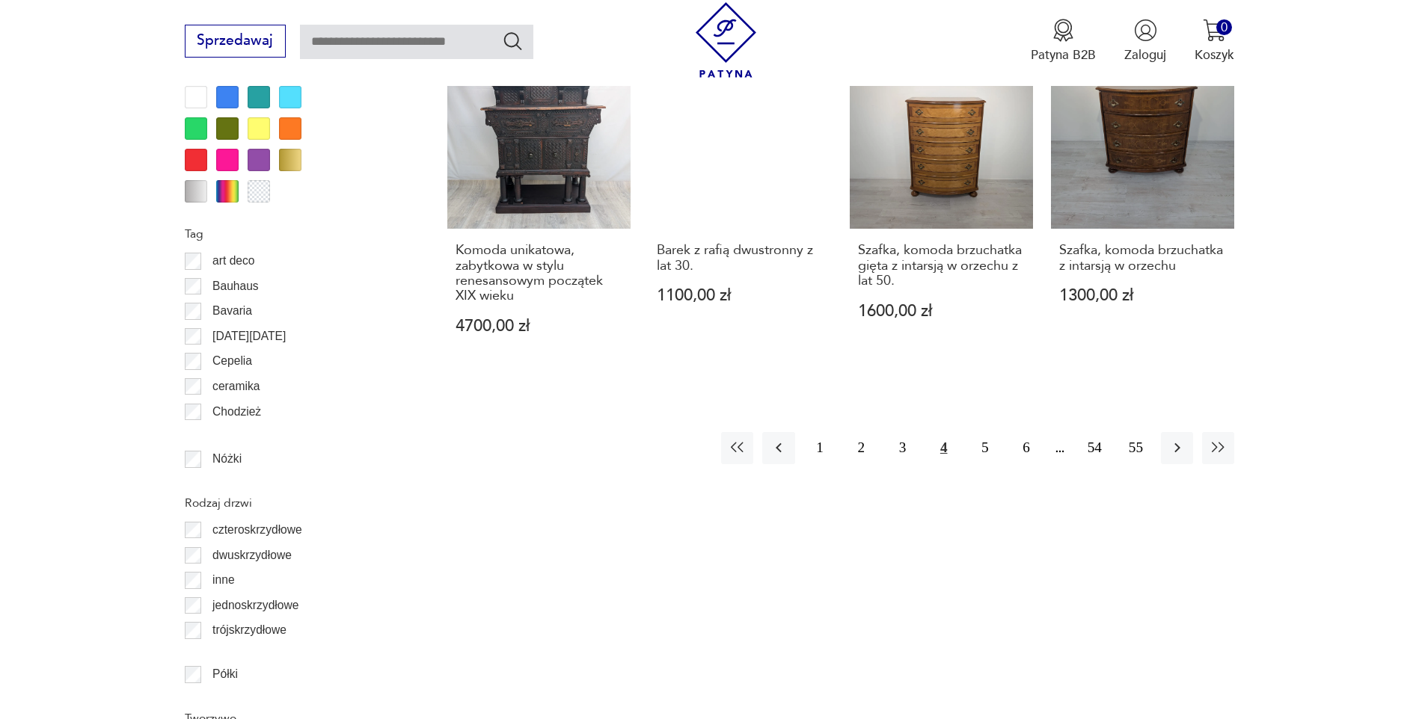
scroll to position [1778, 0]
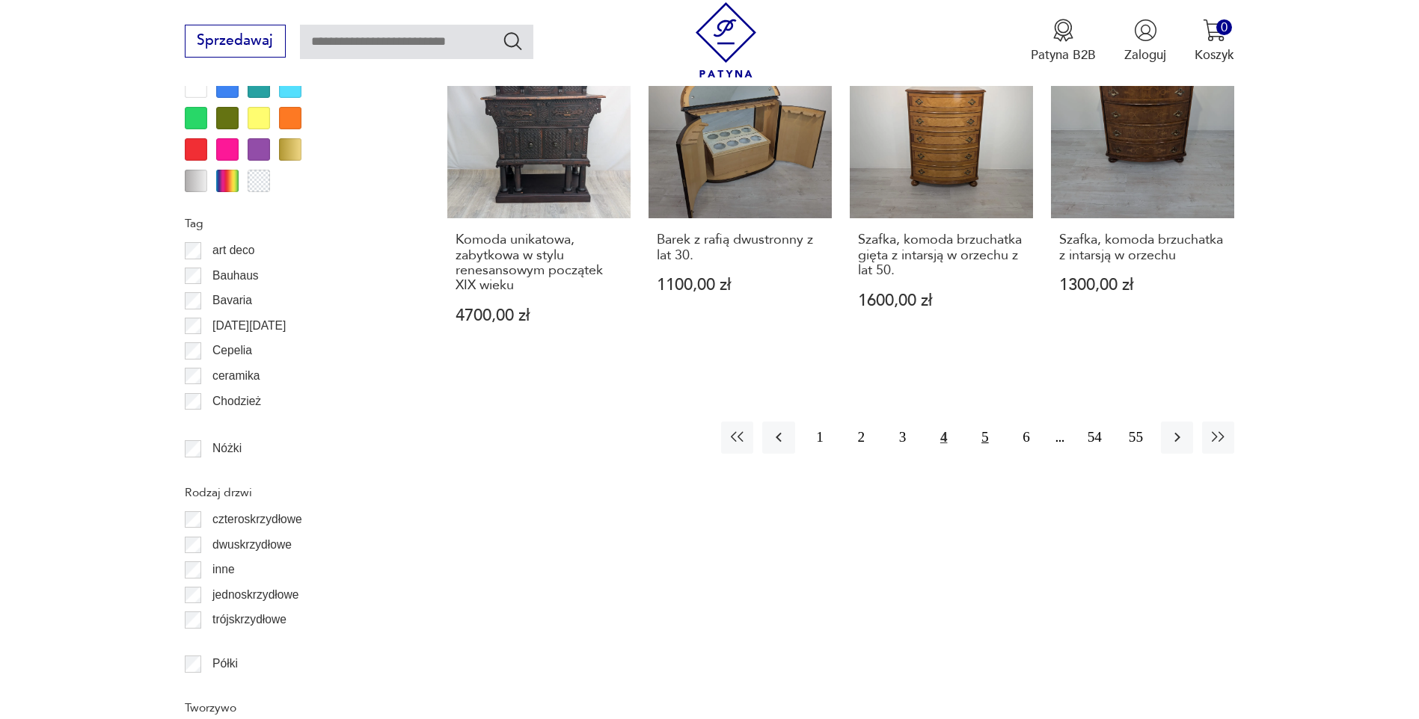
click at [983, 439] on button "5" at bounding box center [984, 438] width 32 height 32
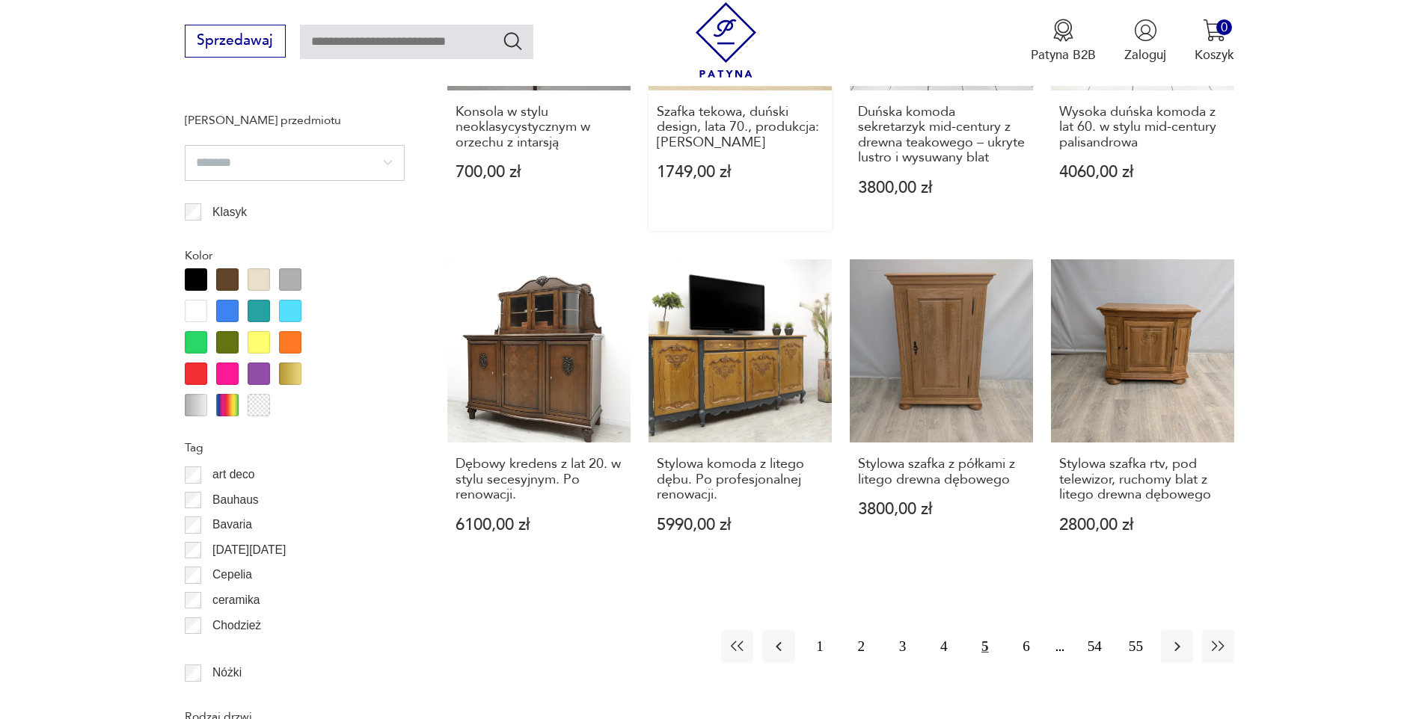
scroll to position [1778, 0]
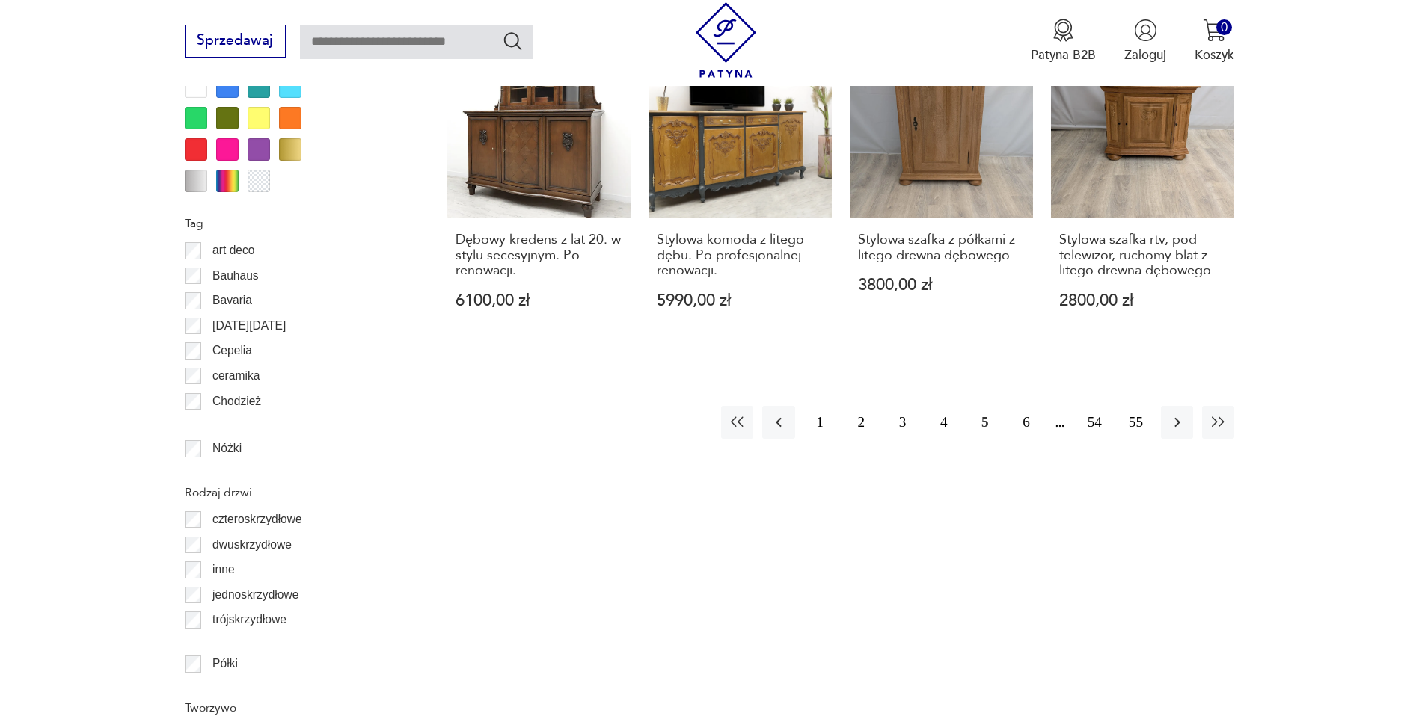
click at [1021, 422] on button "6" at bounding box center [1026, 422] width 32 height 32
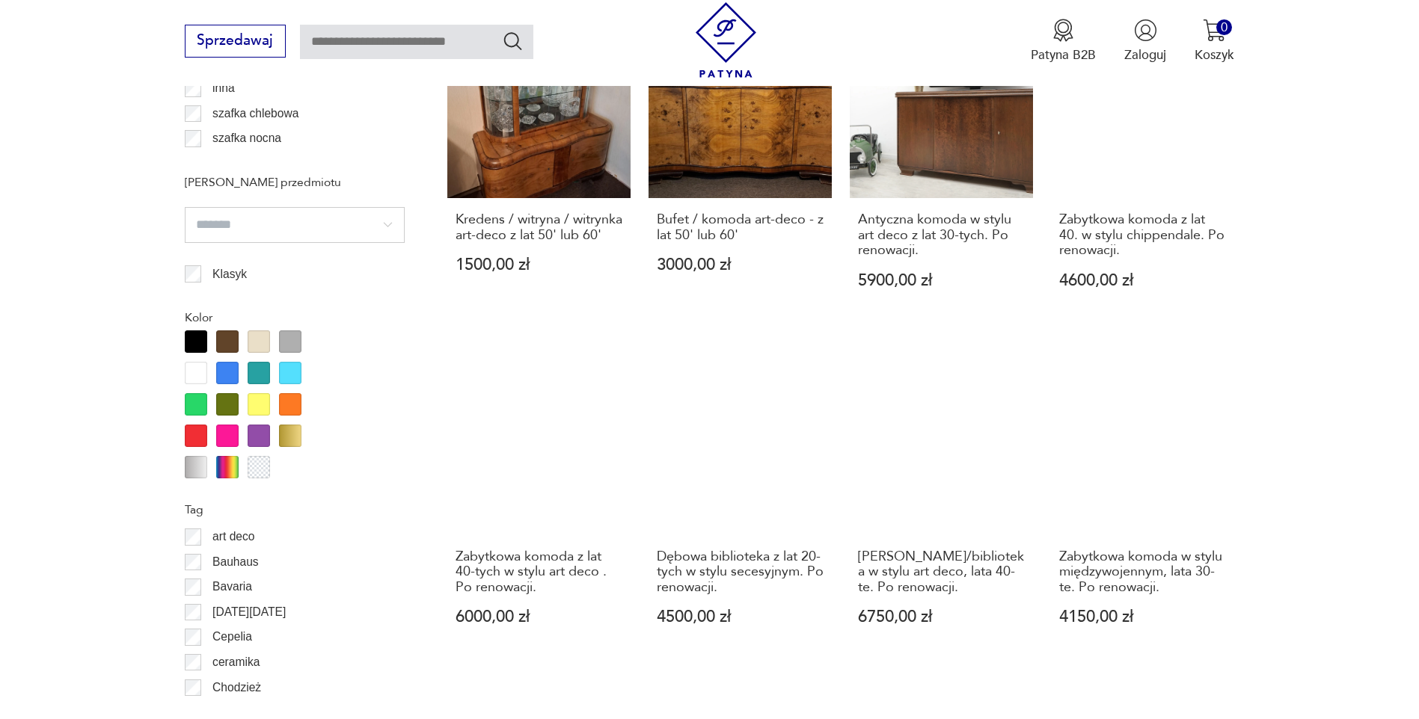
scroll to position [1629, 0]
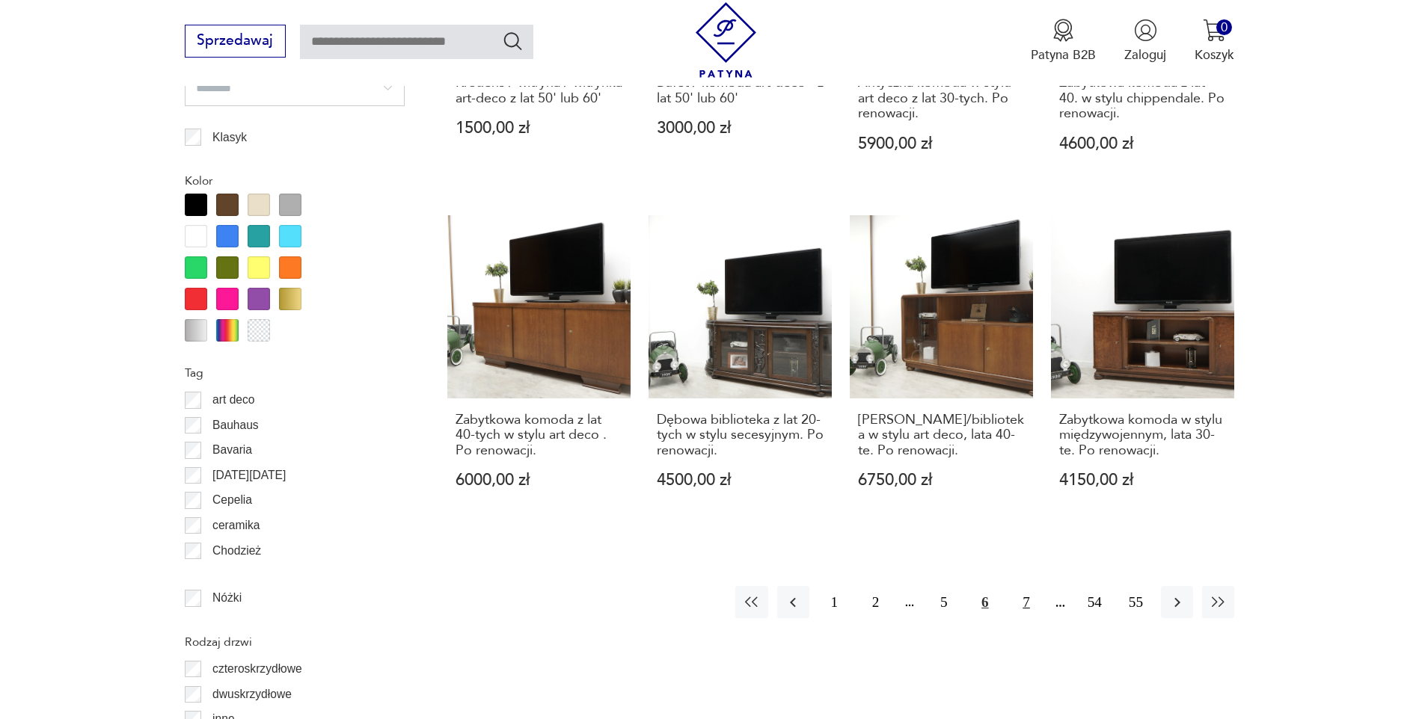
click at [1022, 590] on button "7" at bounding box center [1026, 602] width 32 height 32
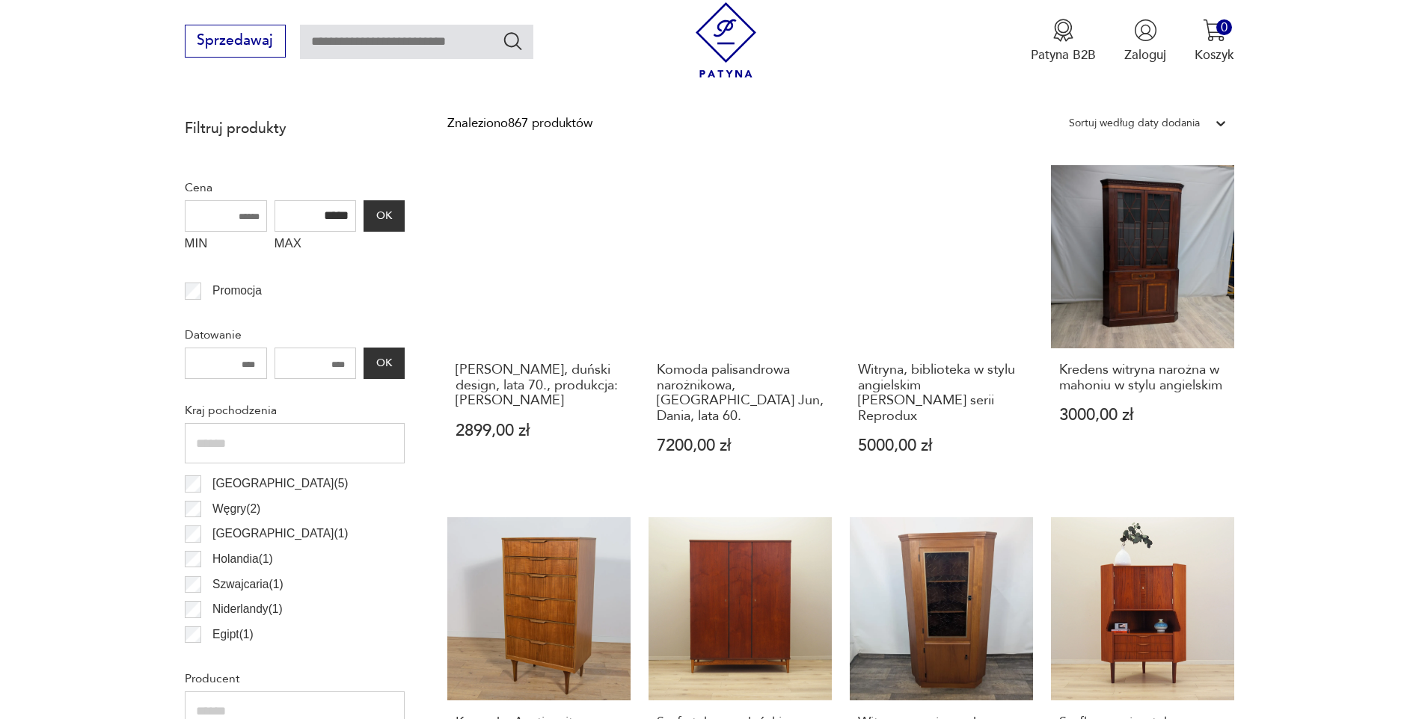
scroll to position [806, 0]
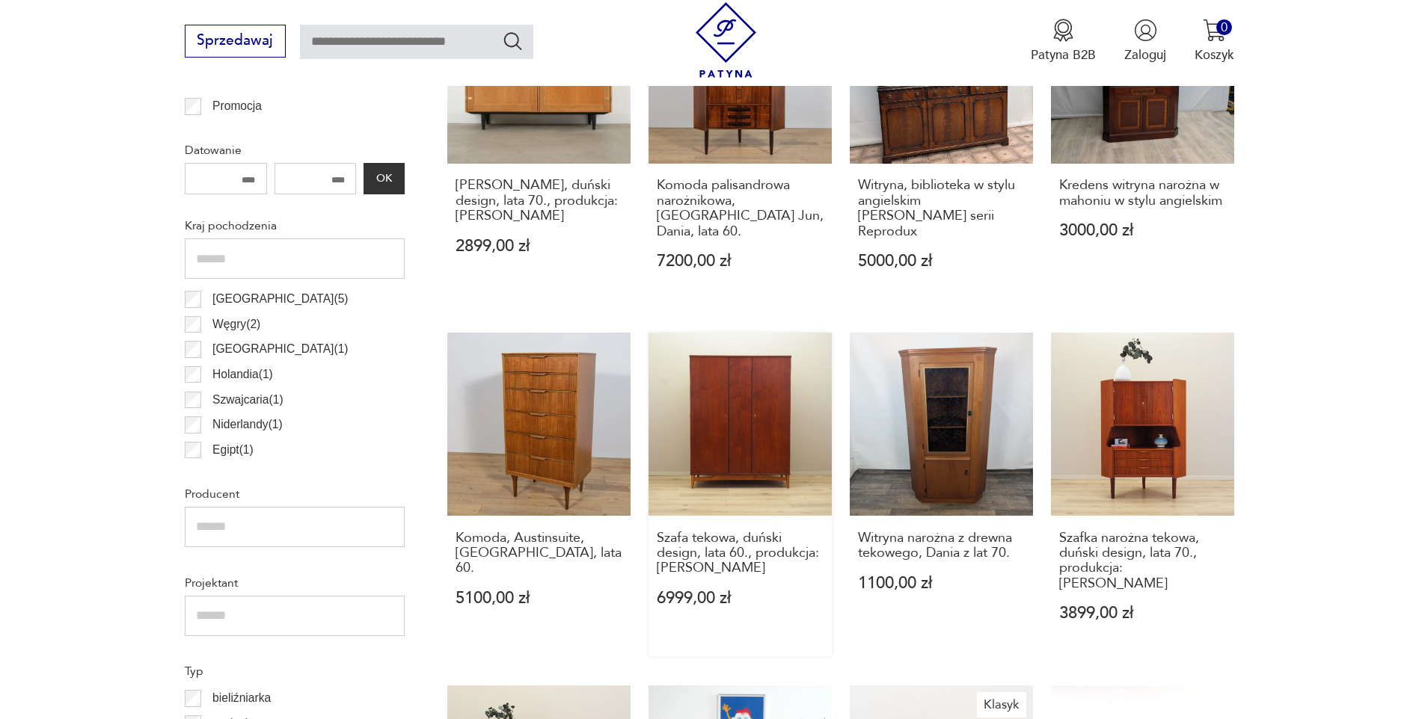
click at [737, 423] on link "Szafa tekowa, duński design, lata 60., produkcja: [PERSON_NAME] 6999,00 zł" at bounding box center [739, 495] width 183 height 324
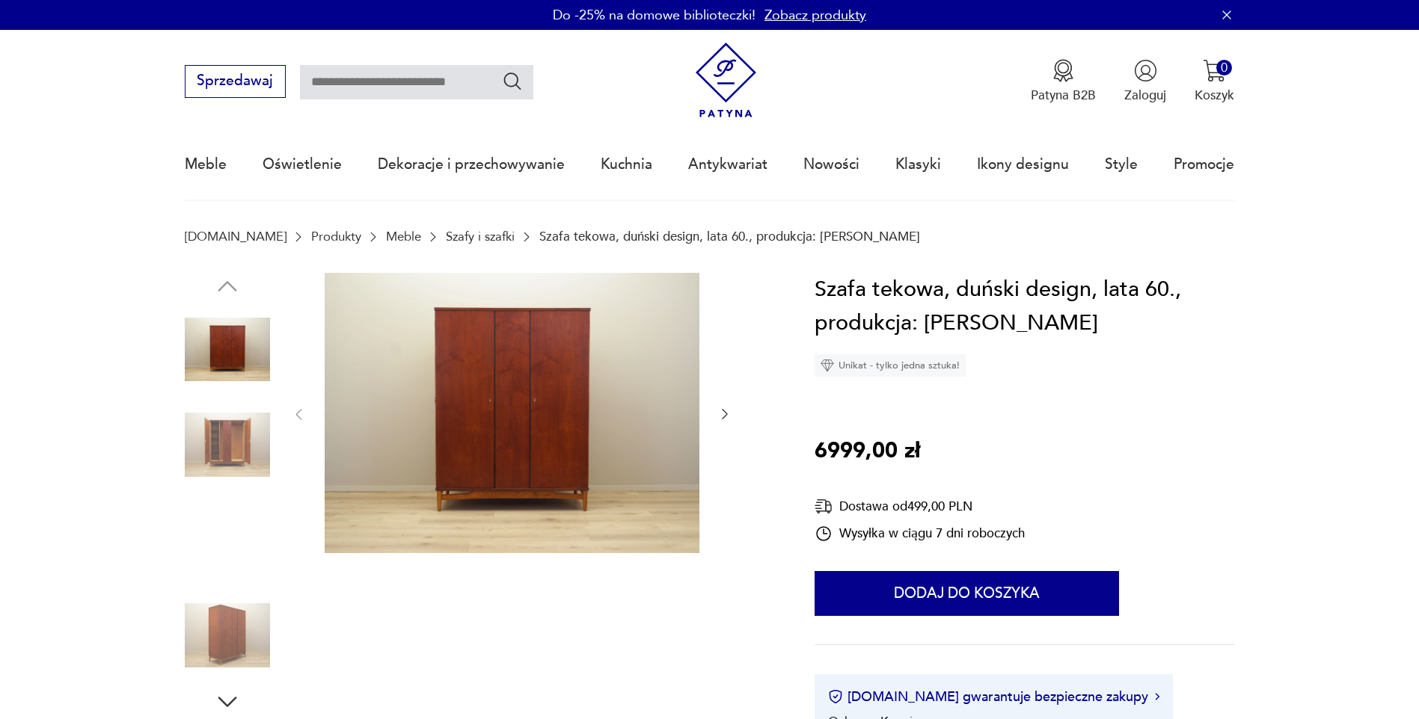
click at [221, 428] on img at bounding box center [227, 444] width 85 height 85
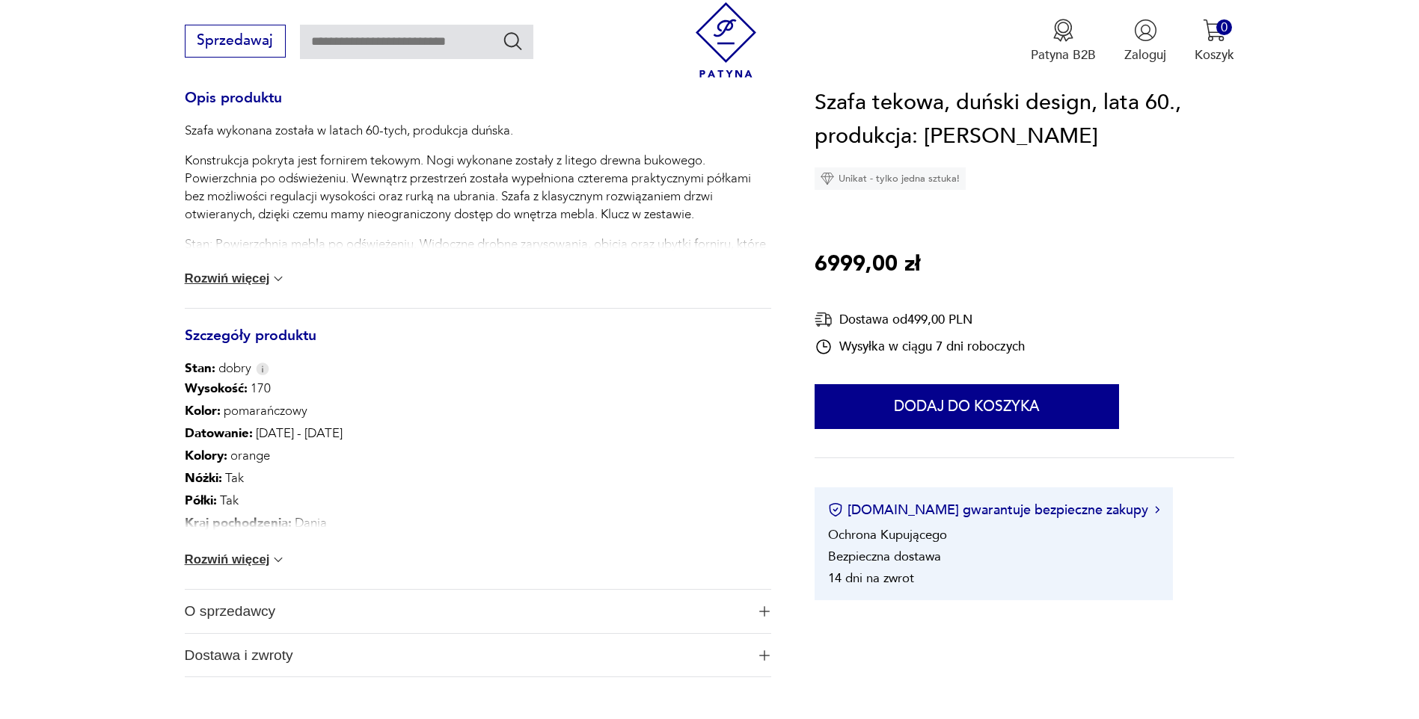
scroll to position [673, 0]
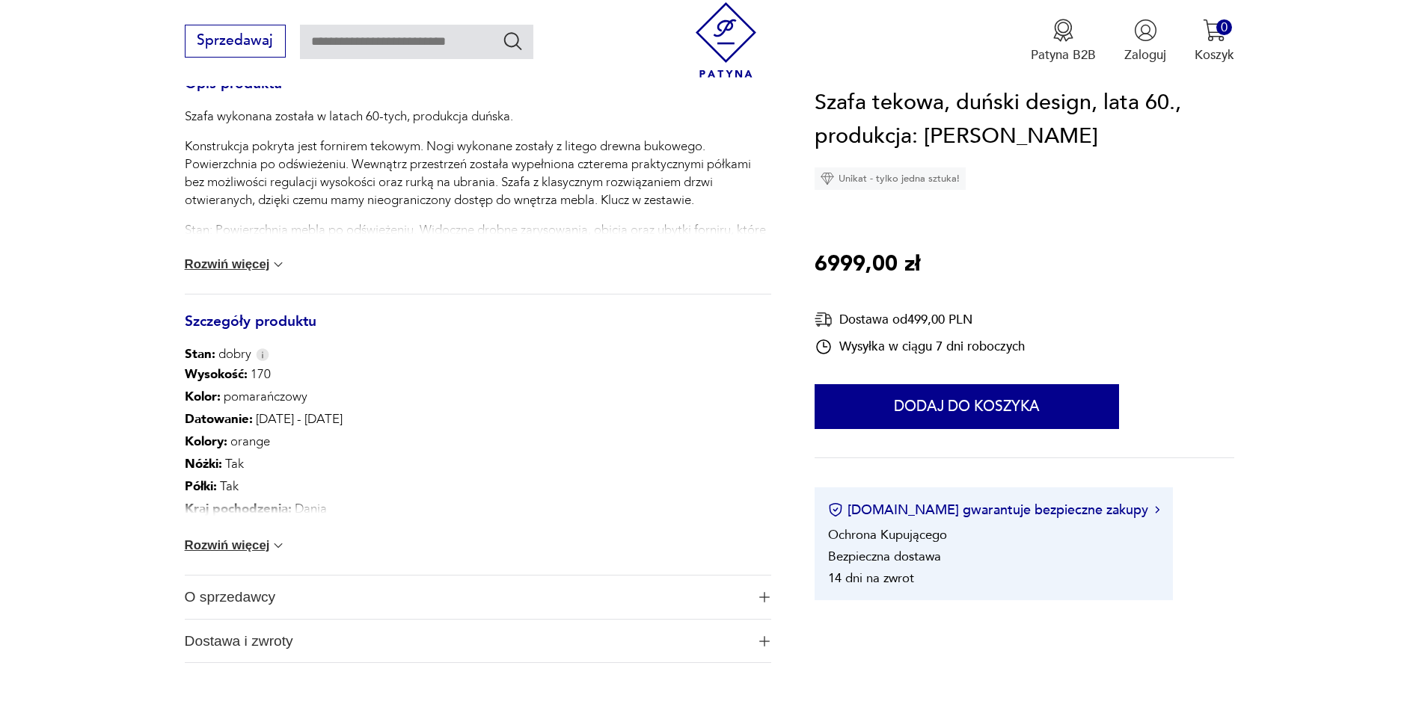
click at [239, 545] on button "Rozwiń więcej" at bounding box center [236, 545] width 102 height 15
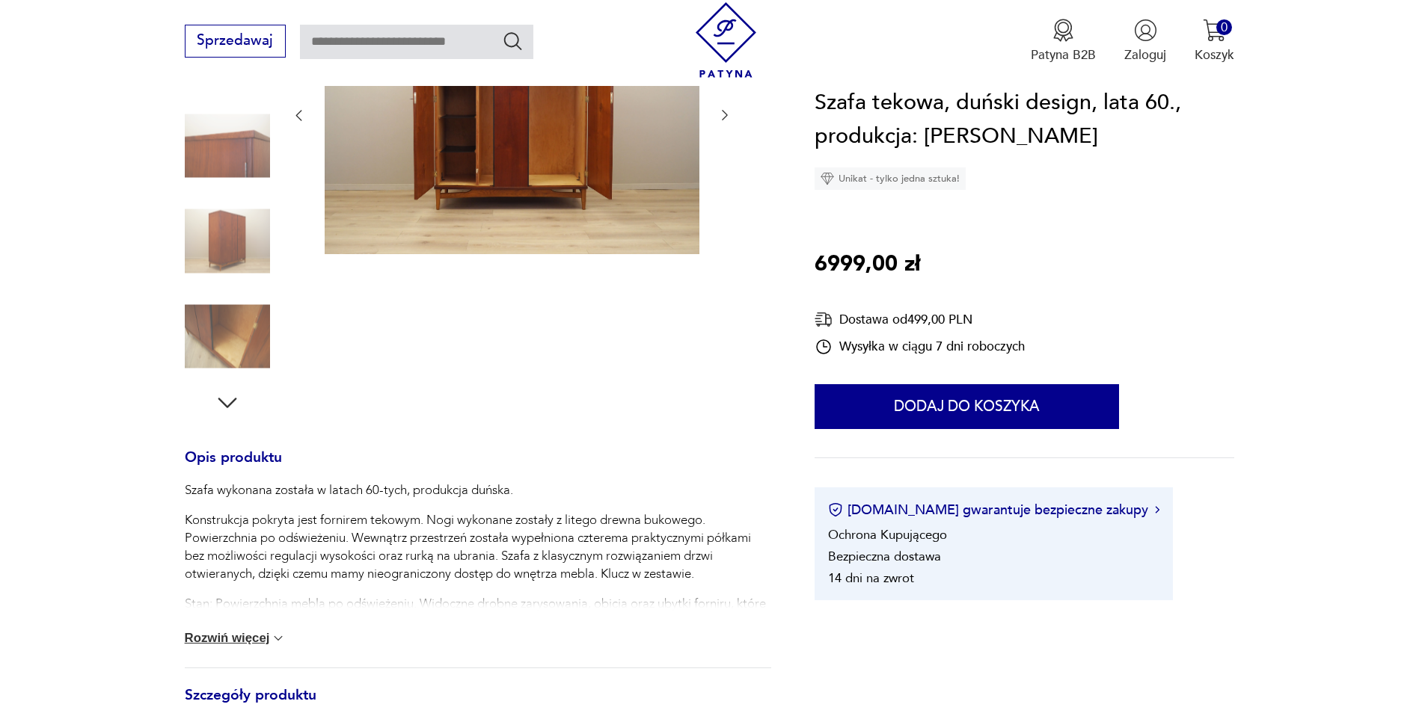
scroll to position [0, 0]
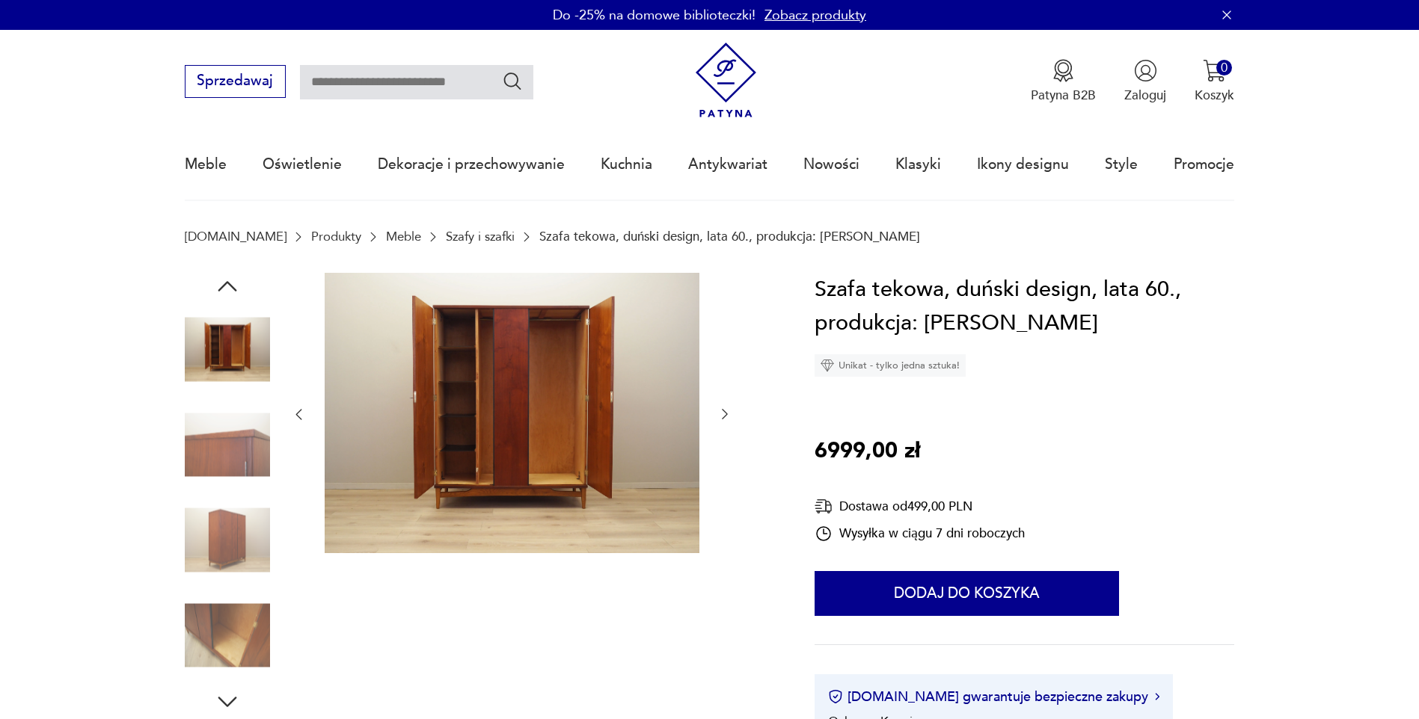
click at [212, 634] on img at bounding box center [227, 635] width 85 height 85
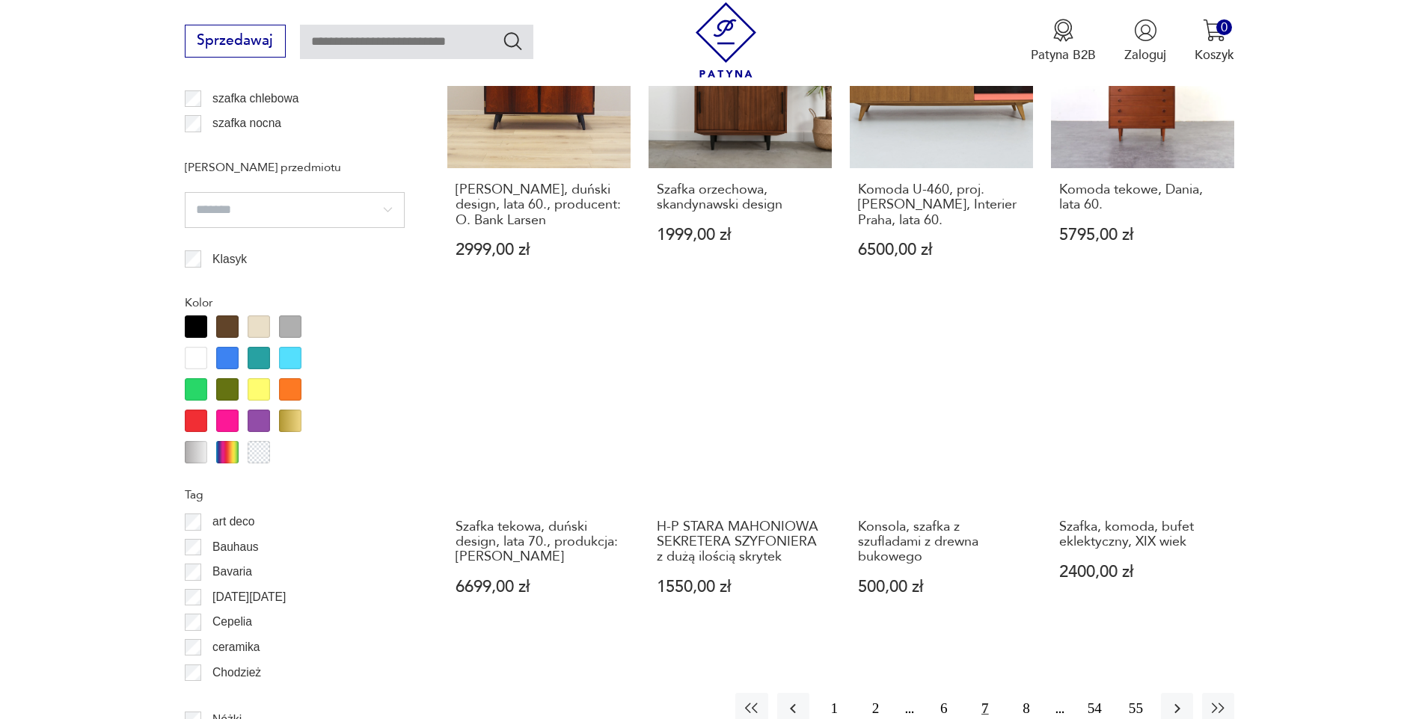
scroll to position [1629, 0]
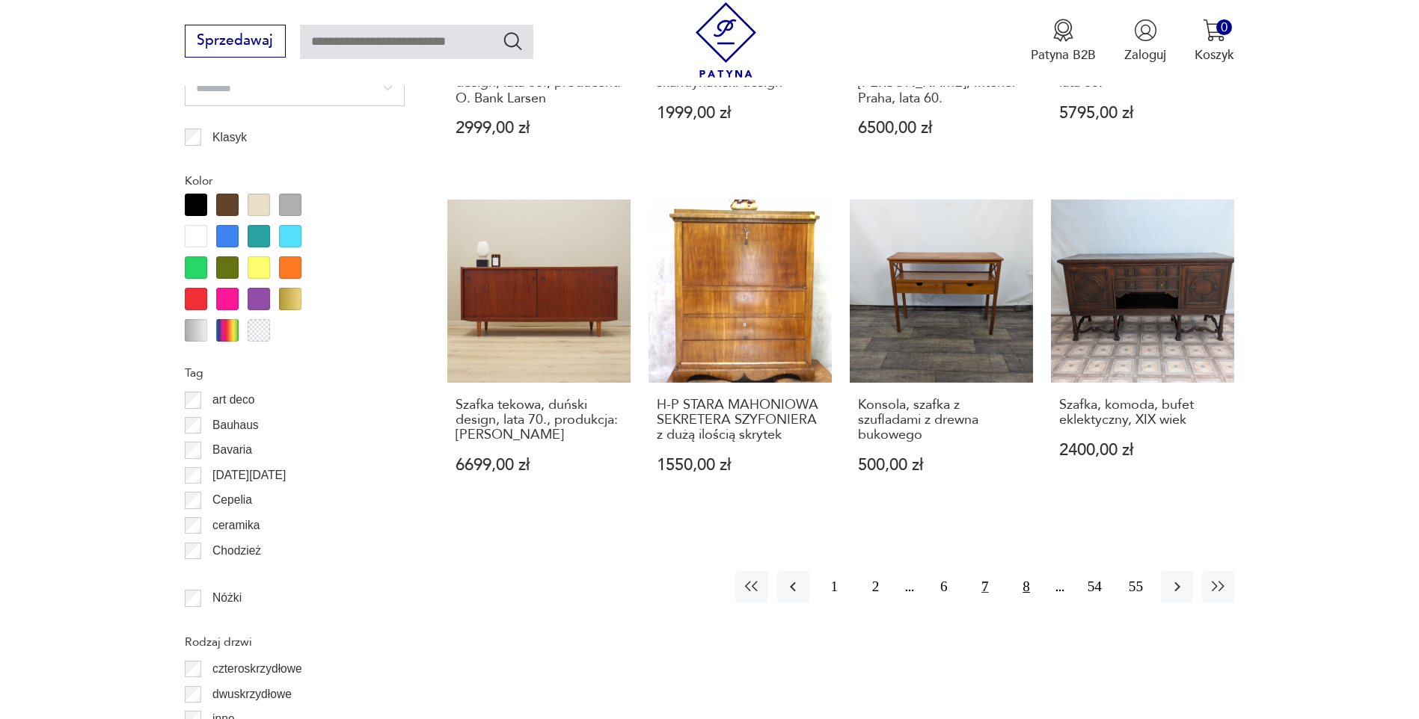
click at [1023, 571] on button "8" at bounding box center [1026, 587] width 32 height 32
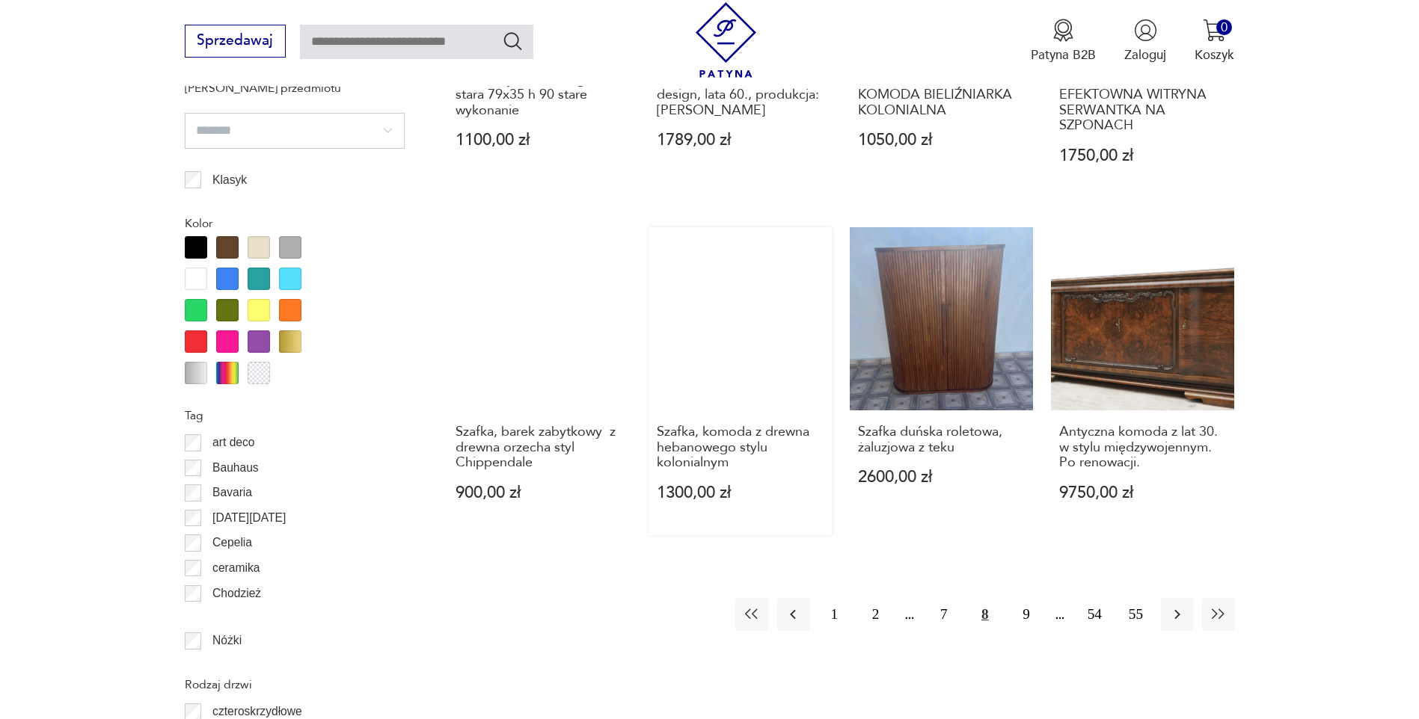
scroll to position [1629, 0]
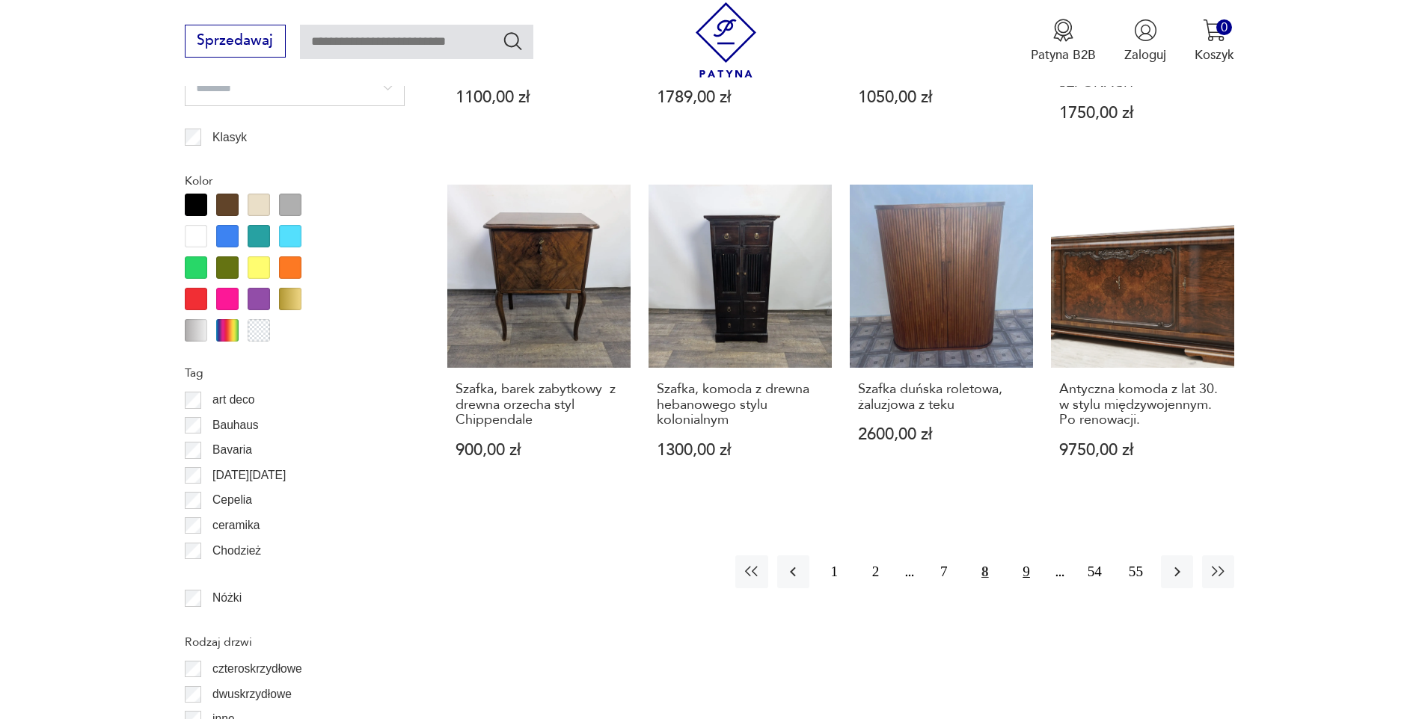
click at [1022, 572] on button "9" at bounding box center [1026, 572] width 32 height 32
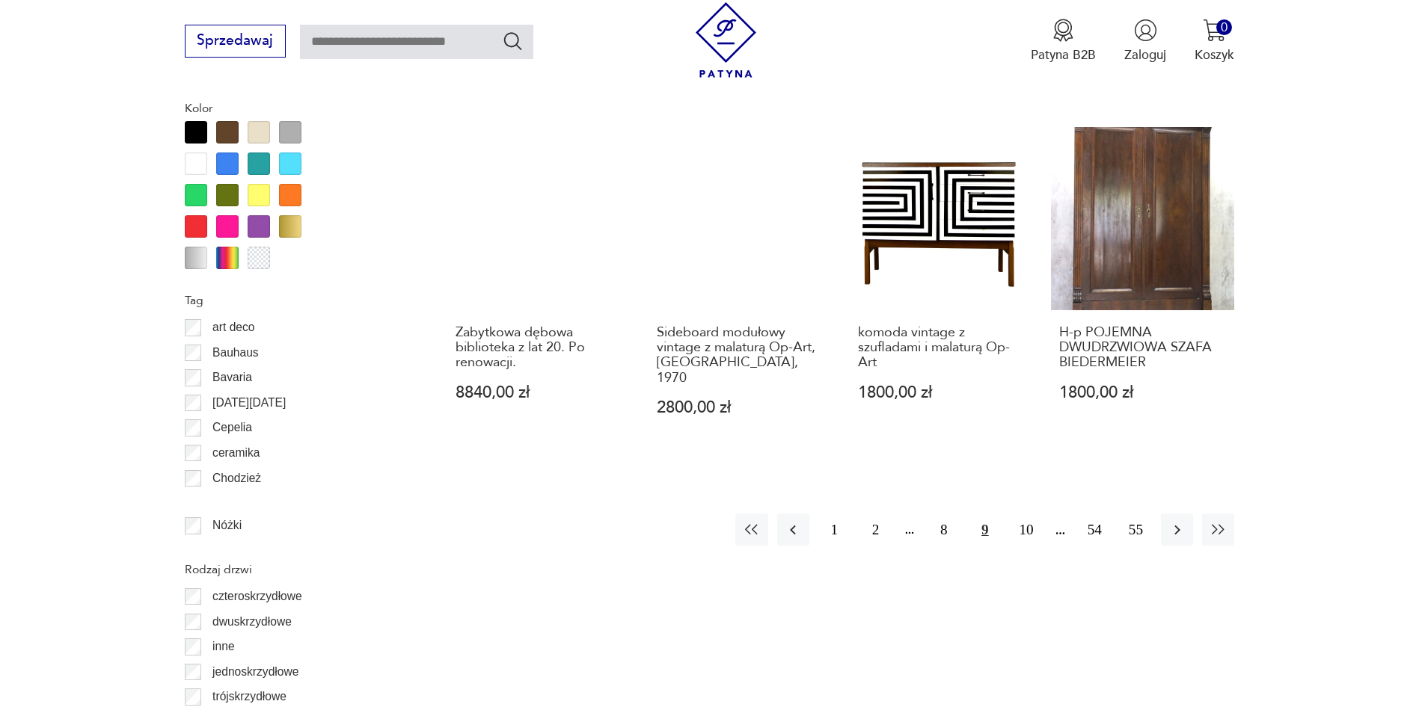
scroll to position [1704, 0]
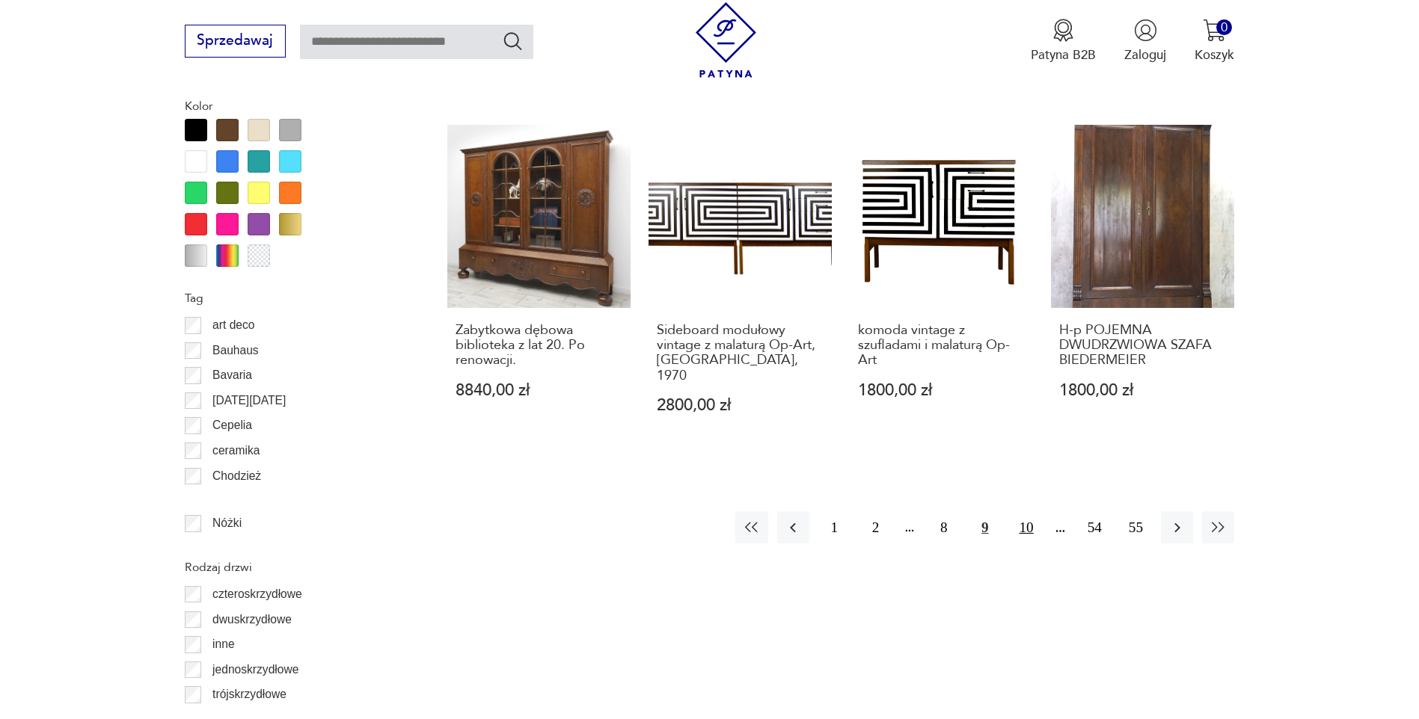
click at [1023, 518] on button "10" at bounding box center [1026, 528] width 32 height 32
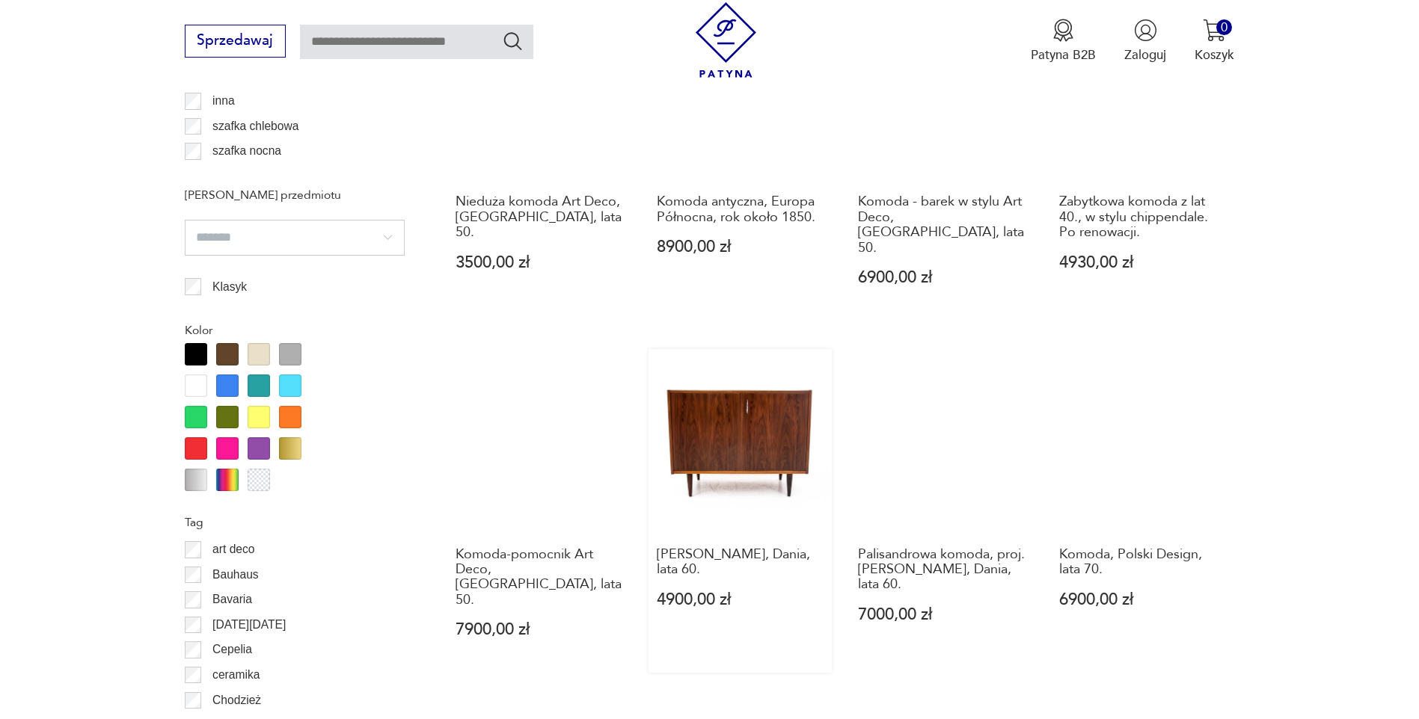
scroll to position [1778, 0]
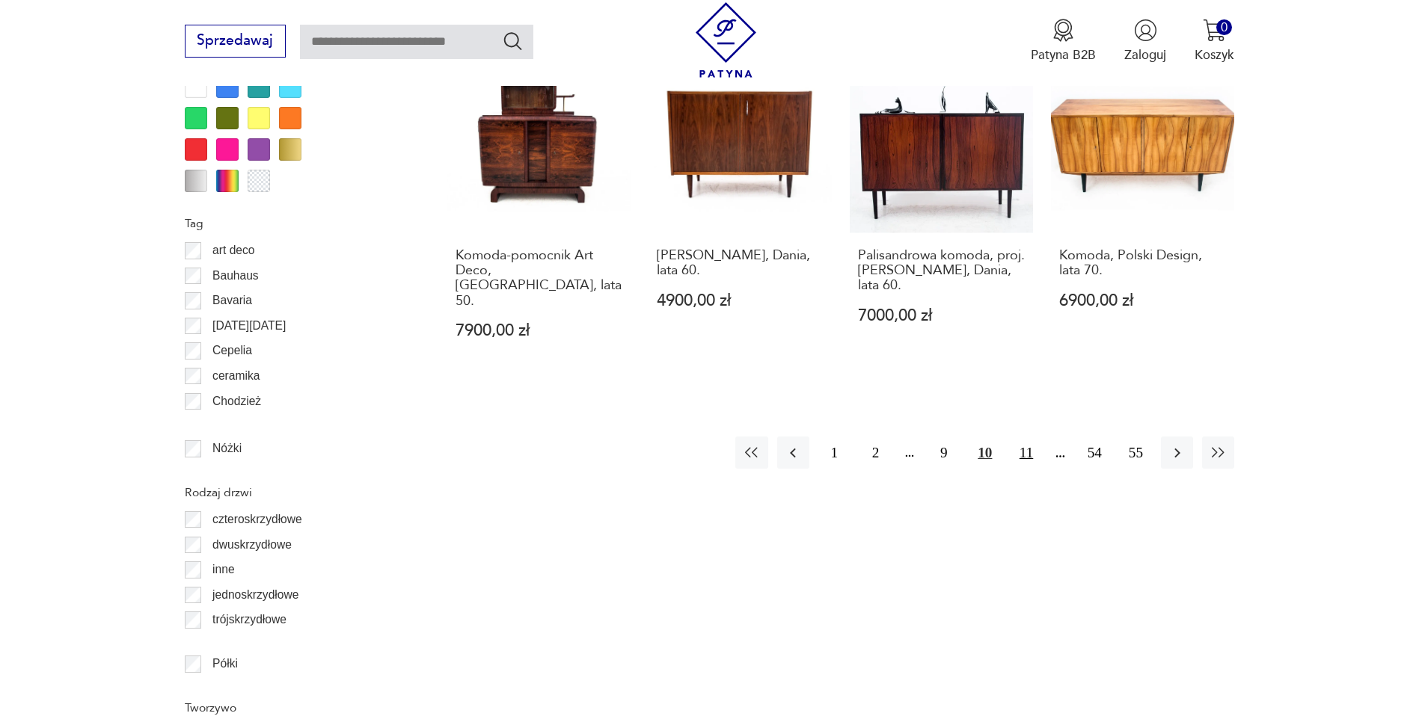
click at [1028, 437] on button "11" at bounding box center [1026, 453] width 32 height 32
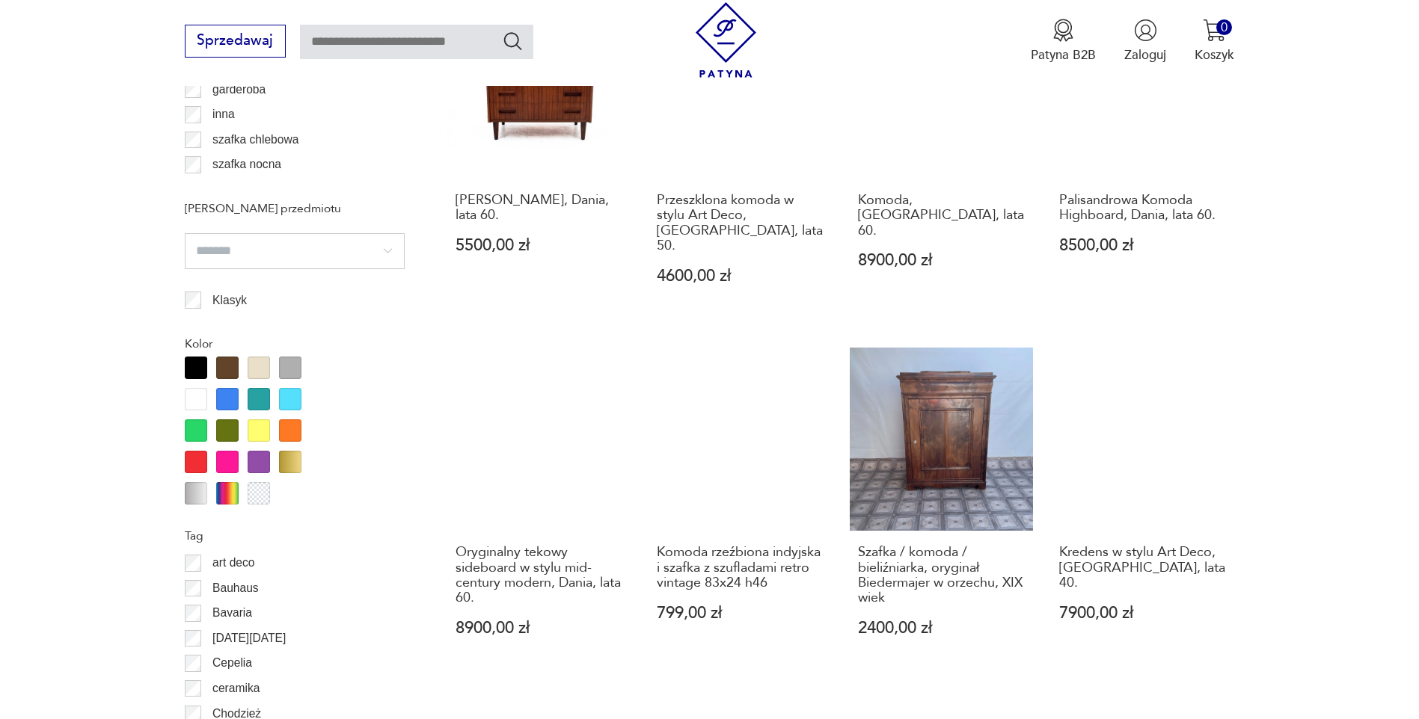
scroll to position [1629, 0]
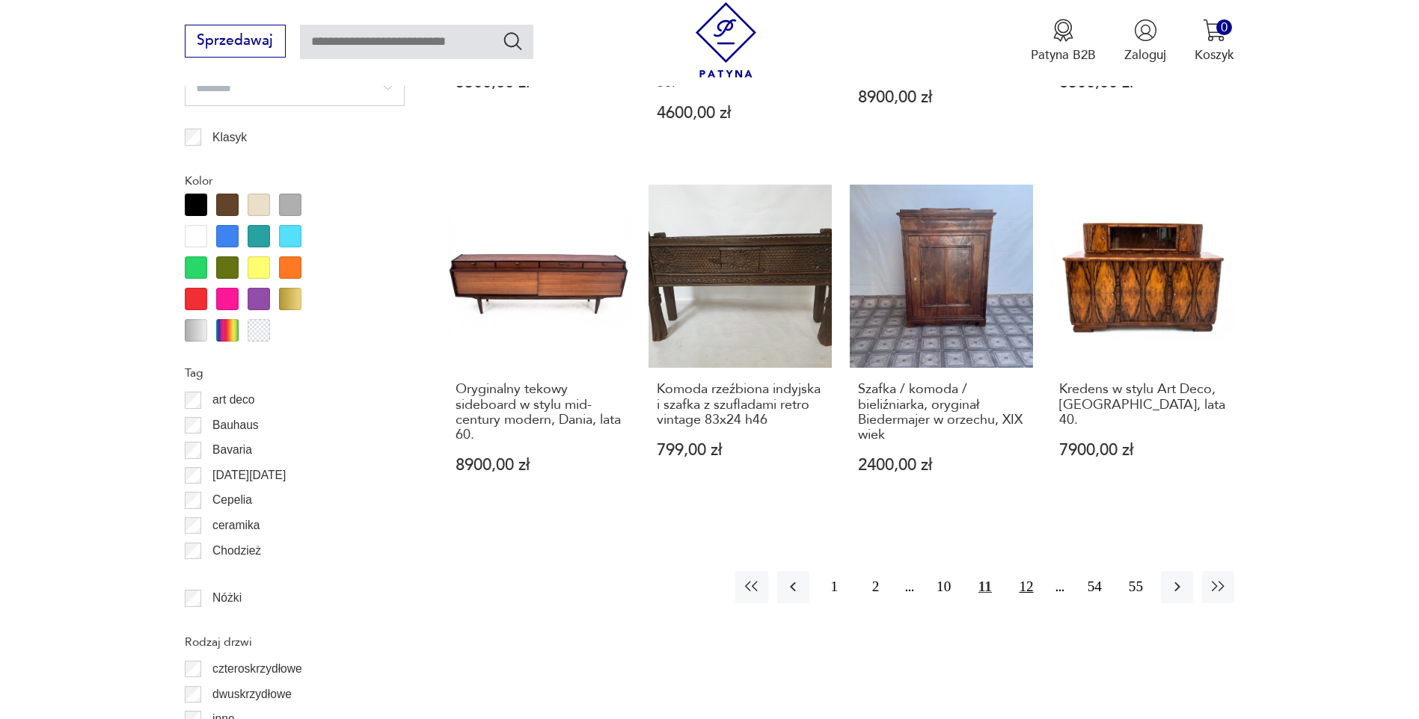
click at [1020, 571] on button "12" at bounding box center [1026, 587] width 32 height 32
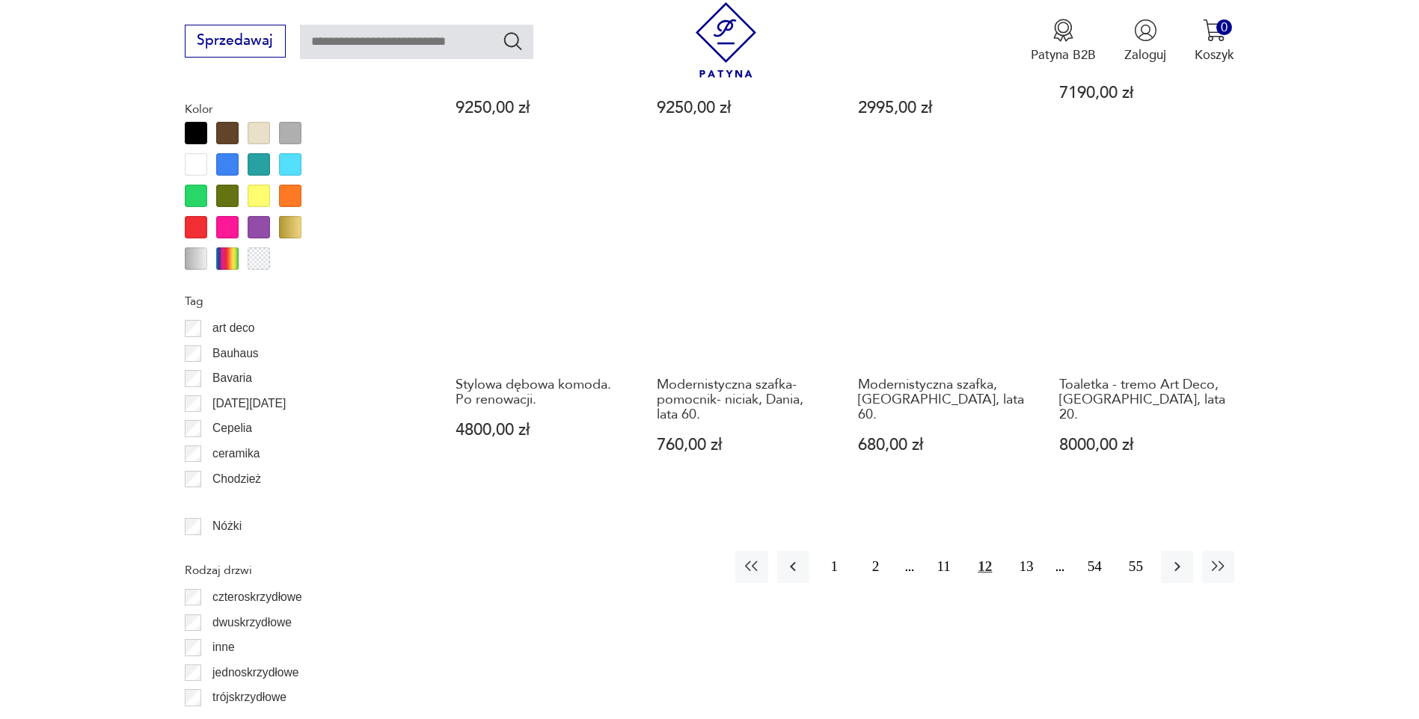
scroll to position [1704, 0]
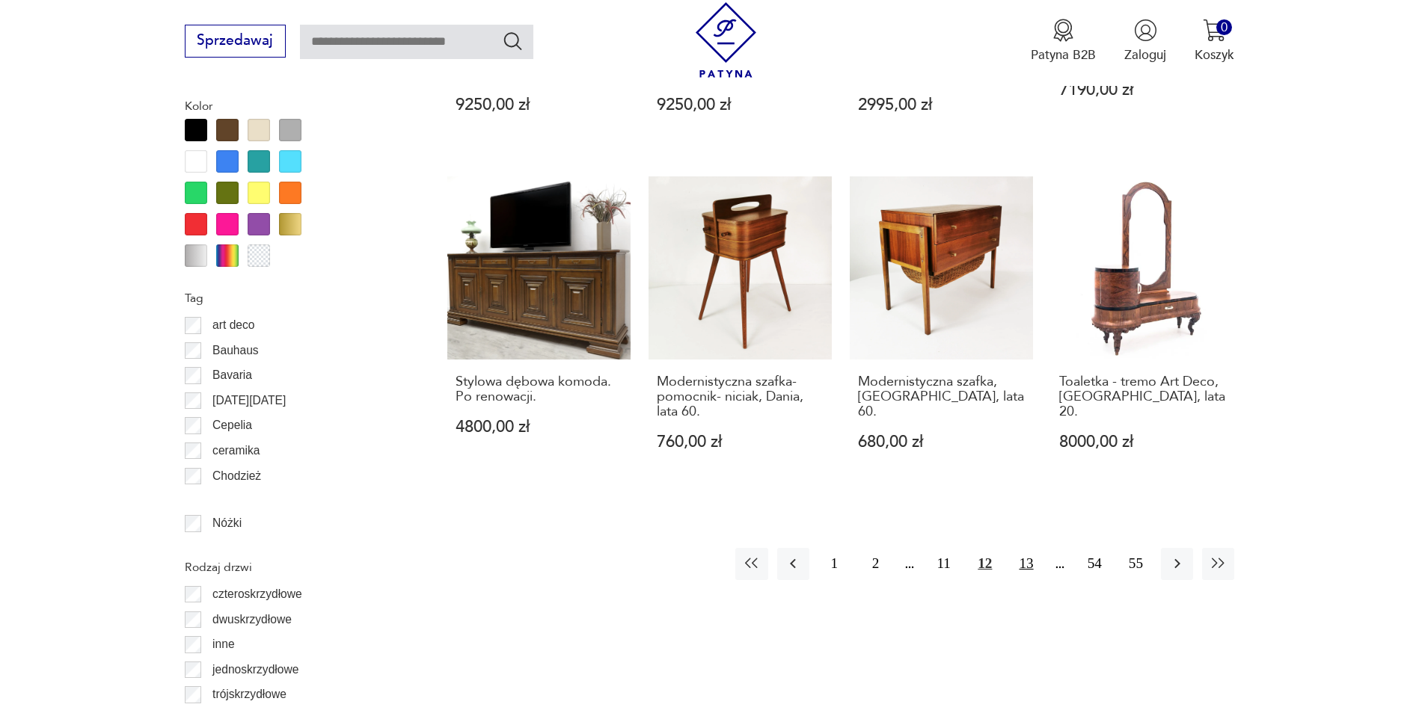
click at [1030, 548] on button "13" at bounding box center [1026, 564] width 32 height 32
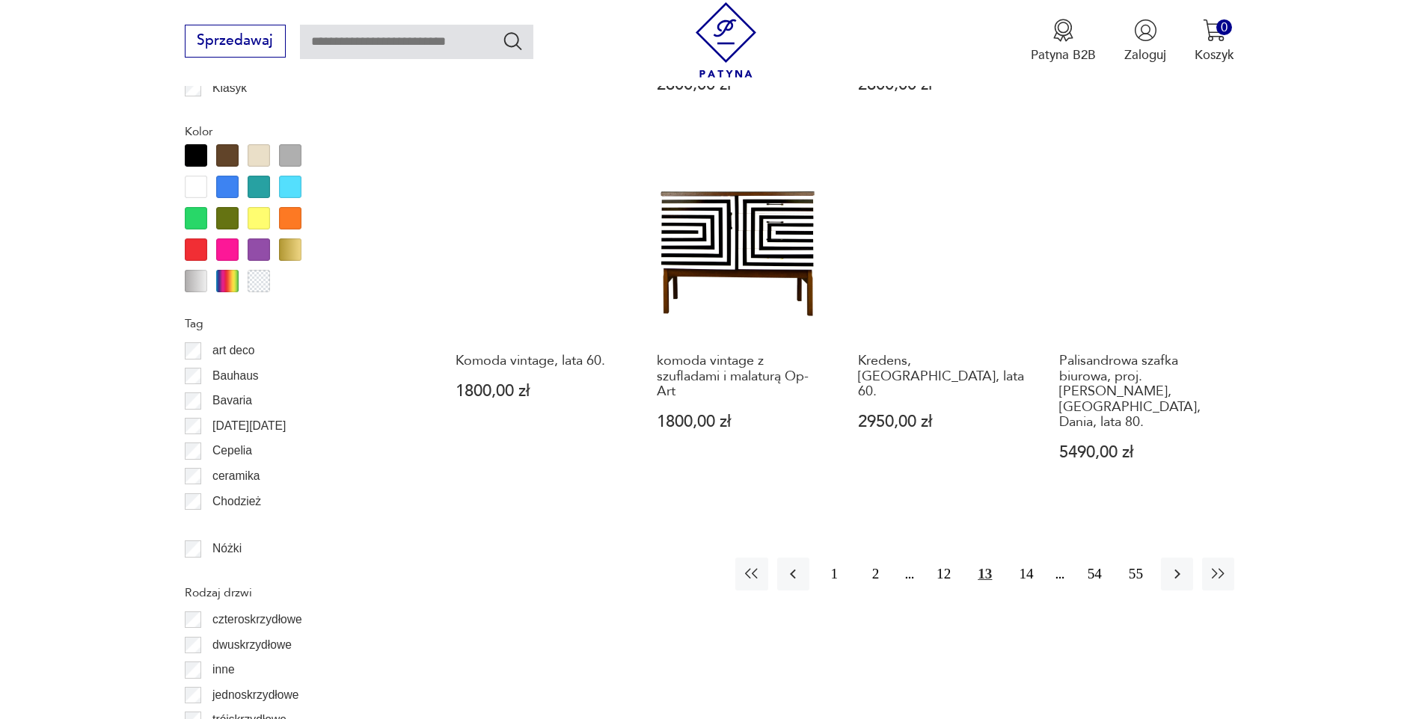
scroll to position [1853, 0]
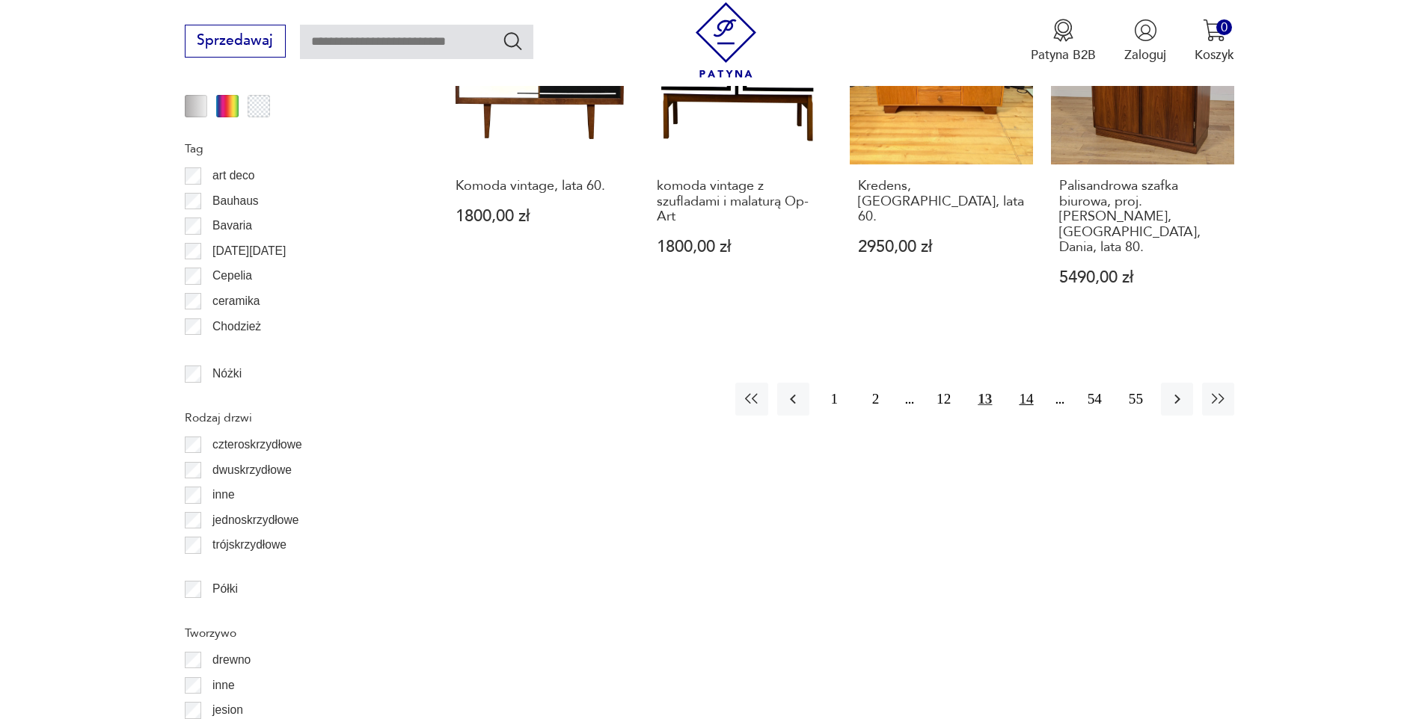
click at [1031, 383] on button "14" at bounding box center [1026, 399] width 32 height 32
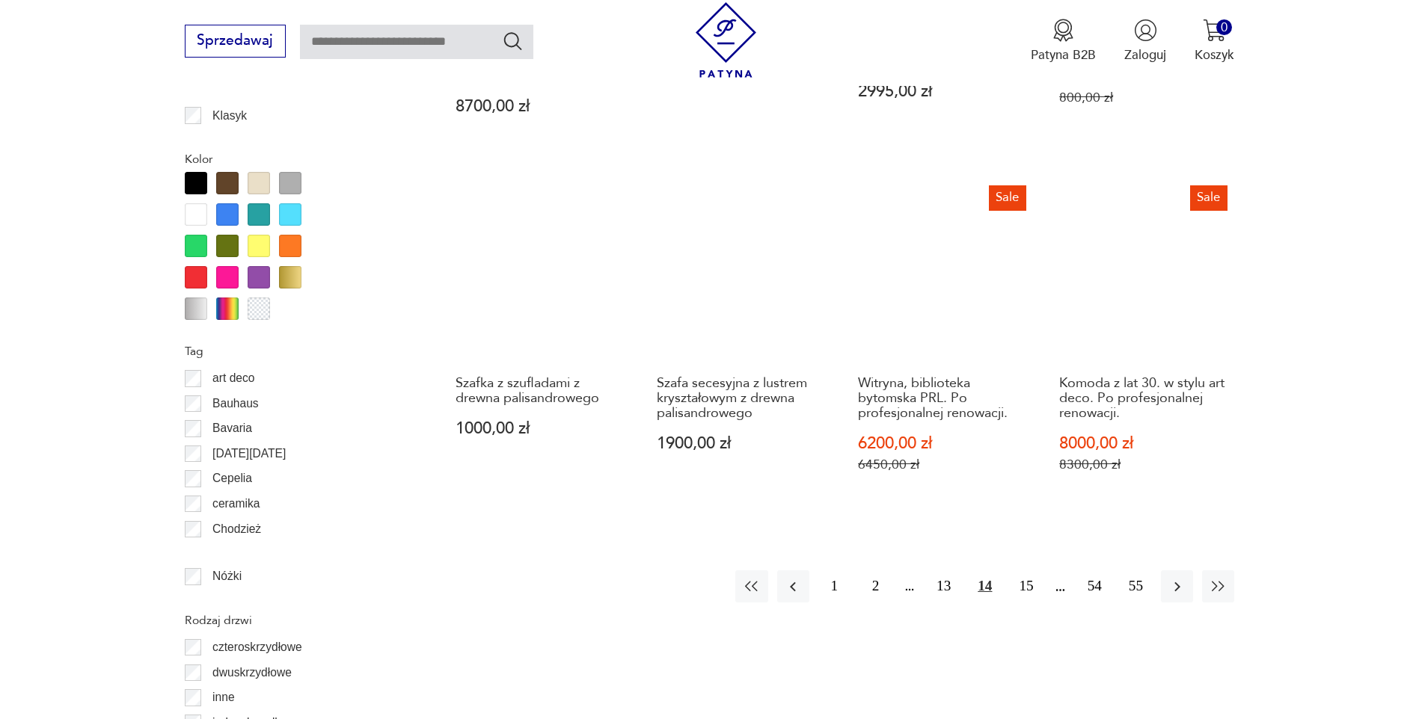
scroll to position [1704, 0]
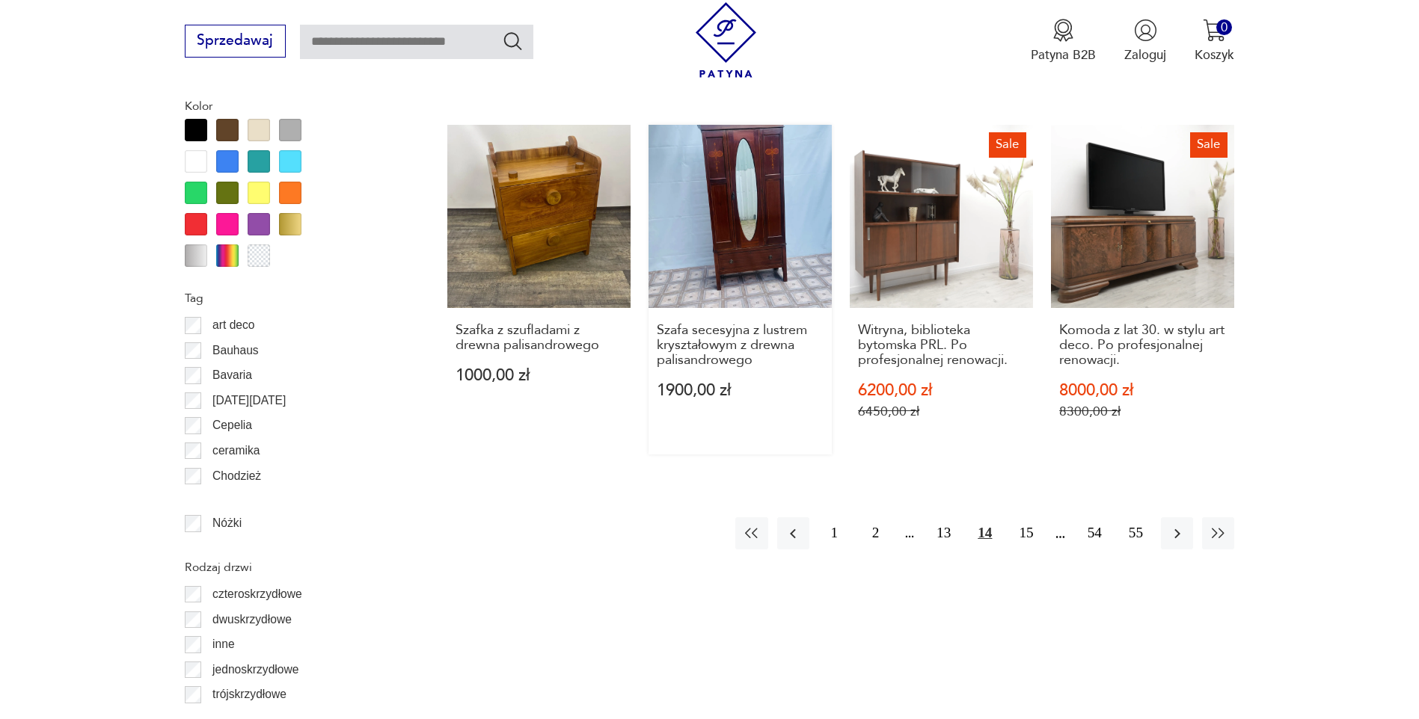
click at [742, 180] on link "Szafa secesyjna z lustrem kryształowym z drewna palisandrowego 1900,00 zł" at bounding box center [739, 290] width 183 height 330
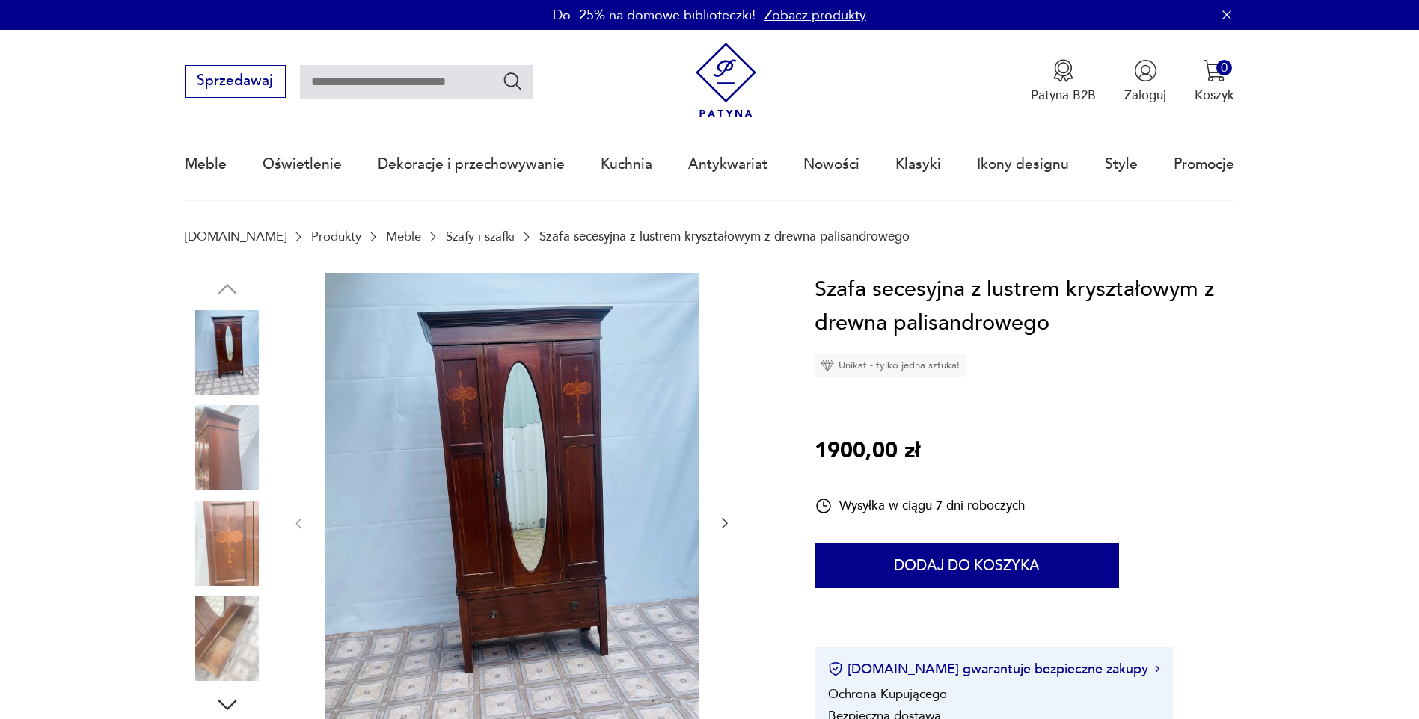
click at [225, 452] on img at bounding box center [227, 447] width 85 height 85
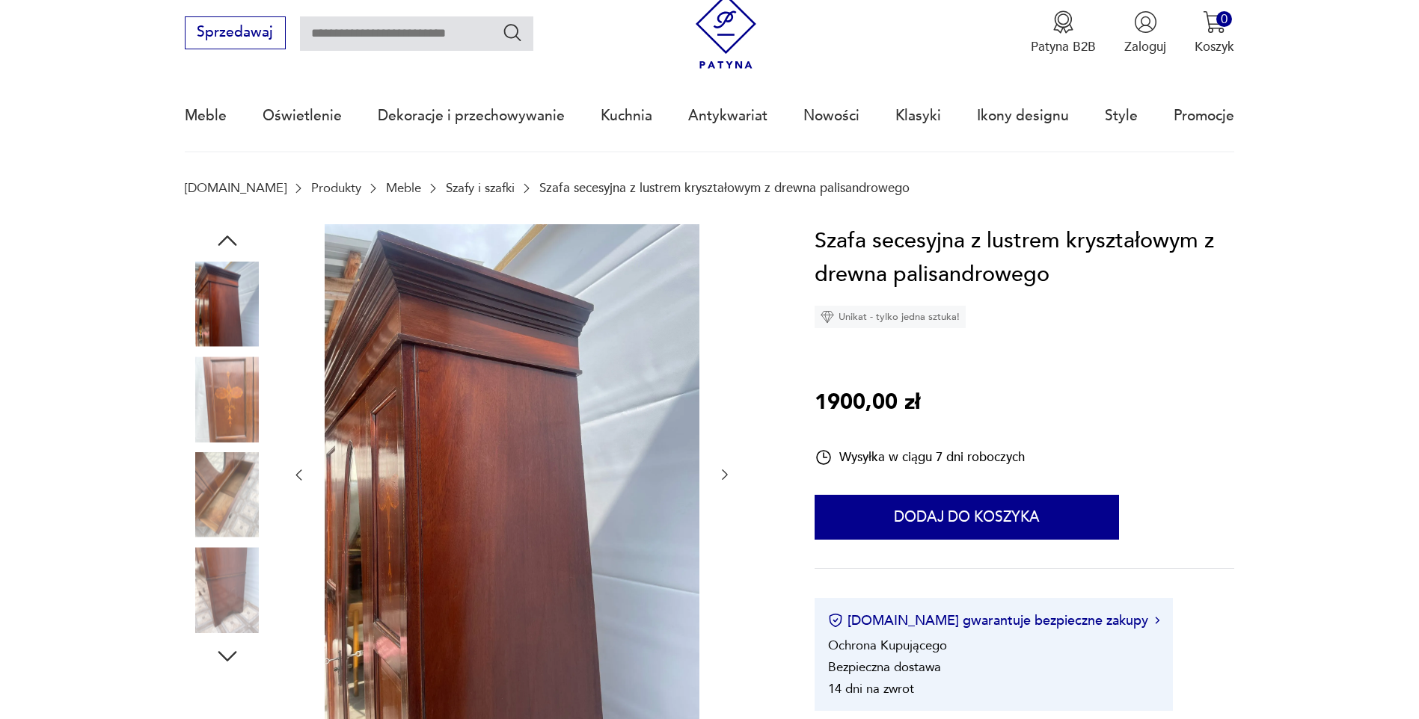
scroll to position [75, 0]
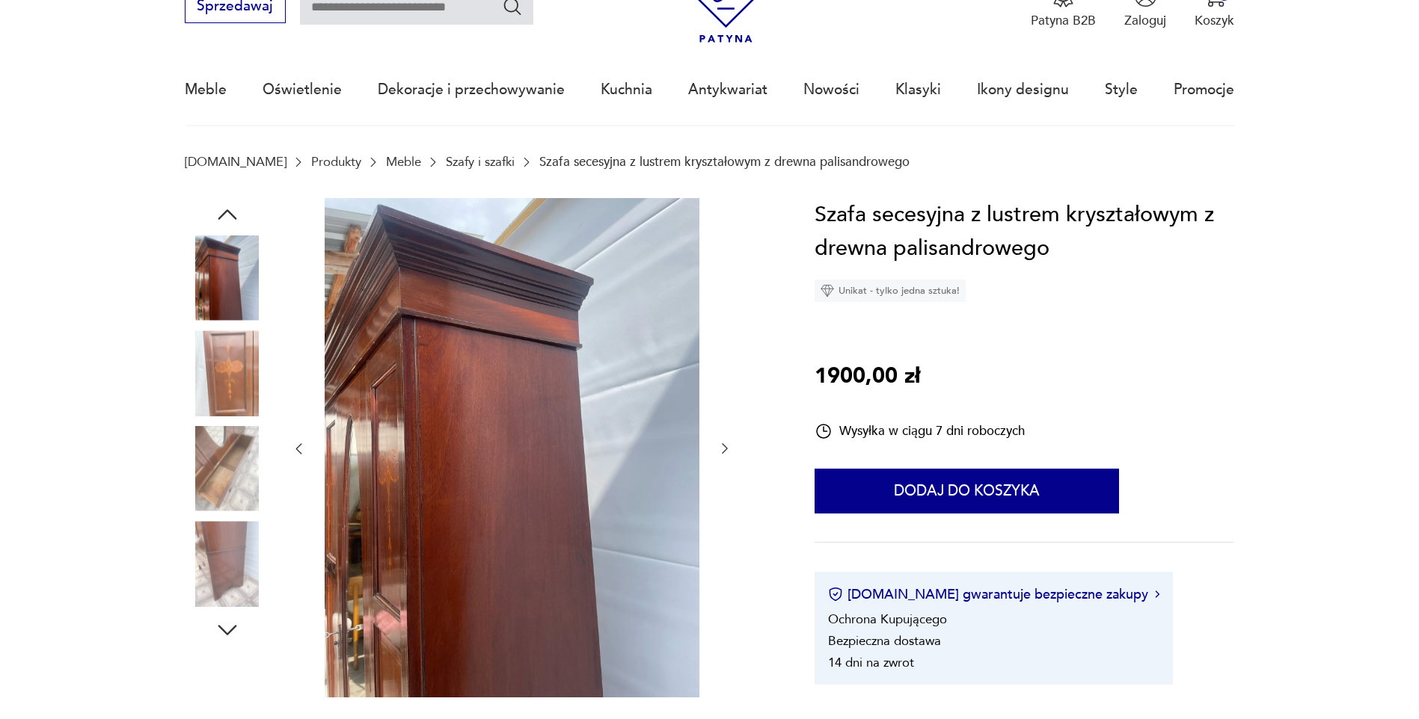
click at [225, 452] on img at bounding box center [227, 468] width 85 height 85
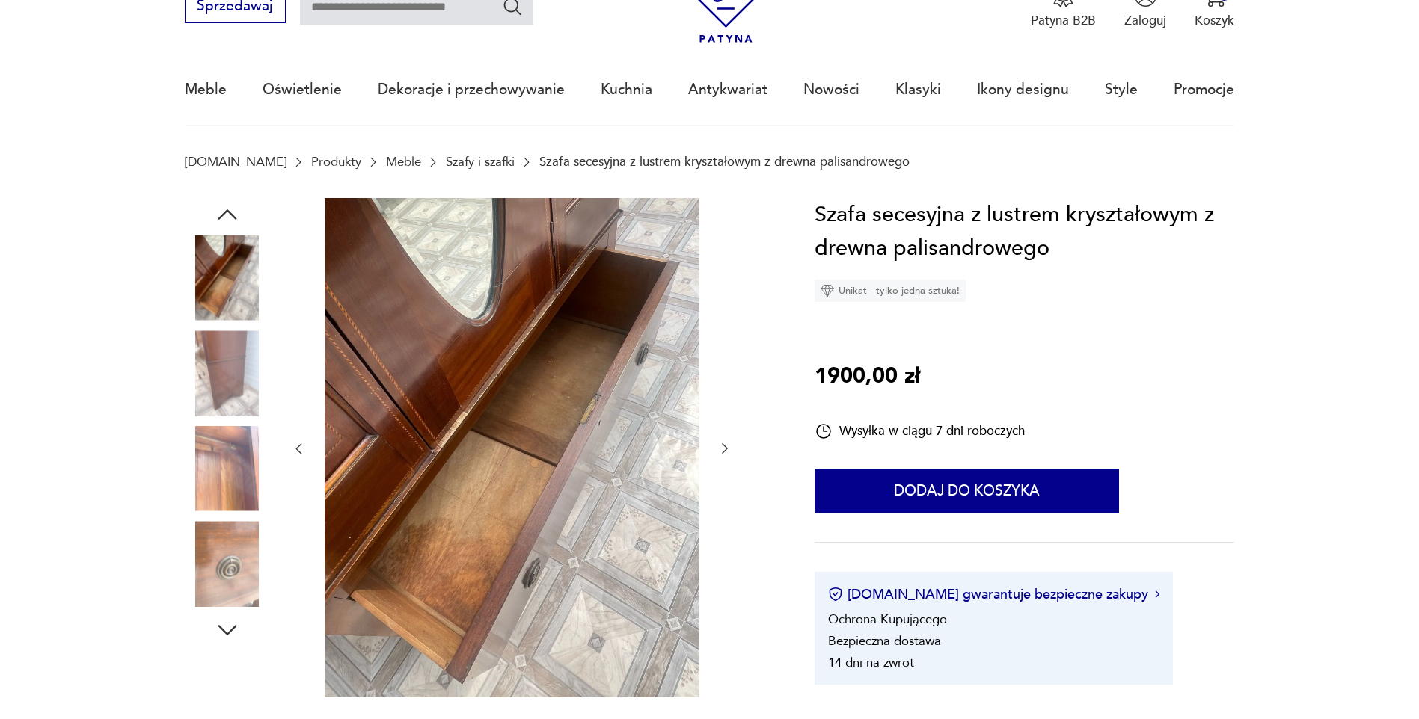
click at [223, 533] on img at bounding box center [227, 563] width 85 height 85
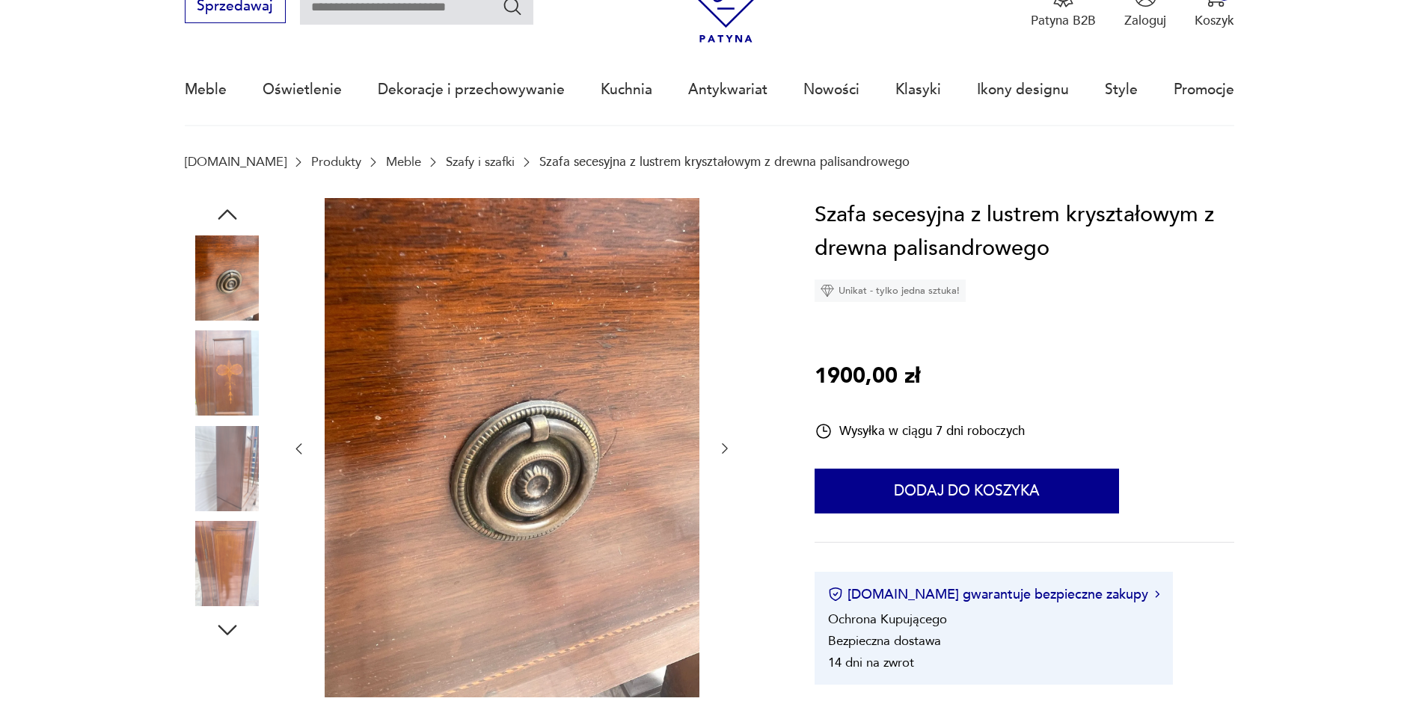
click at [221, 568] on img at bounding box center [227, 563] width 85 height 85
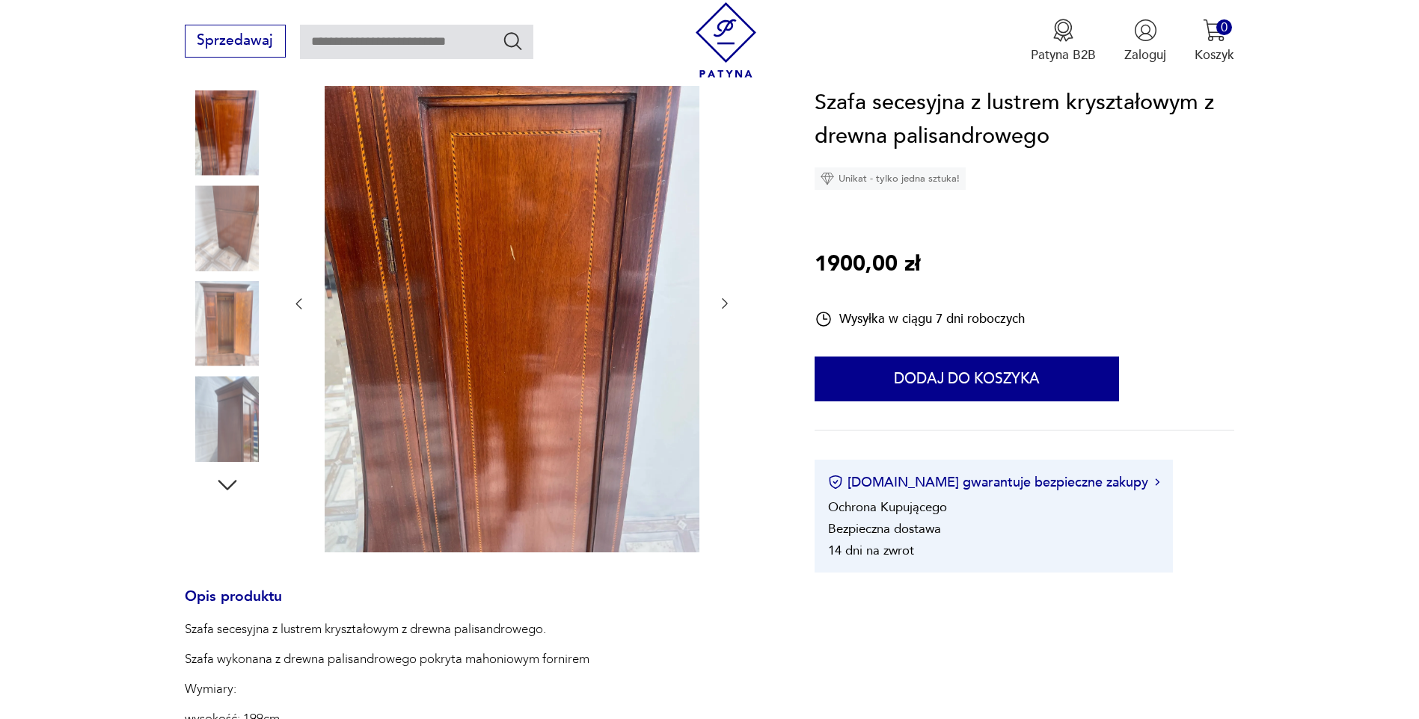
scroll to position [224, 0]
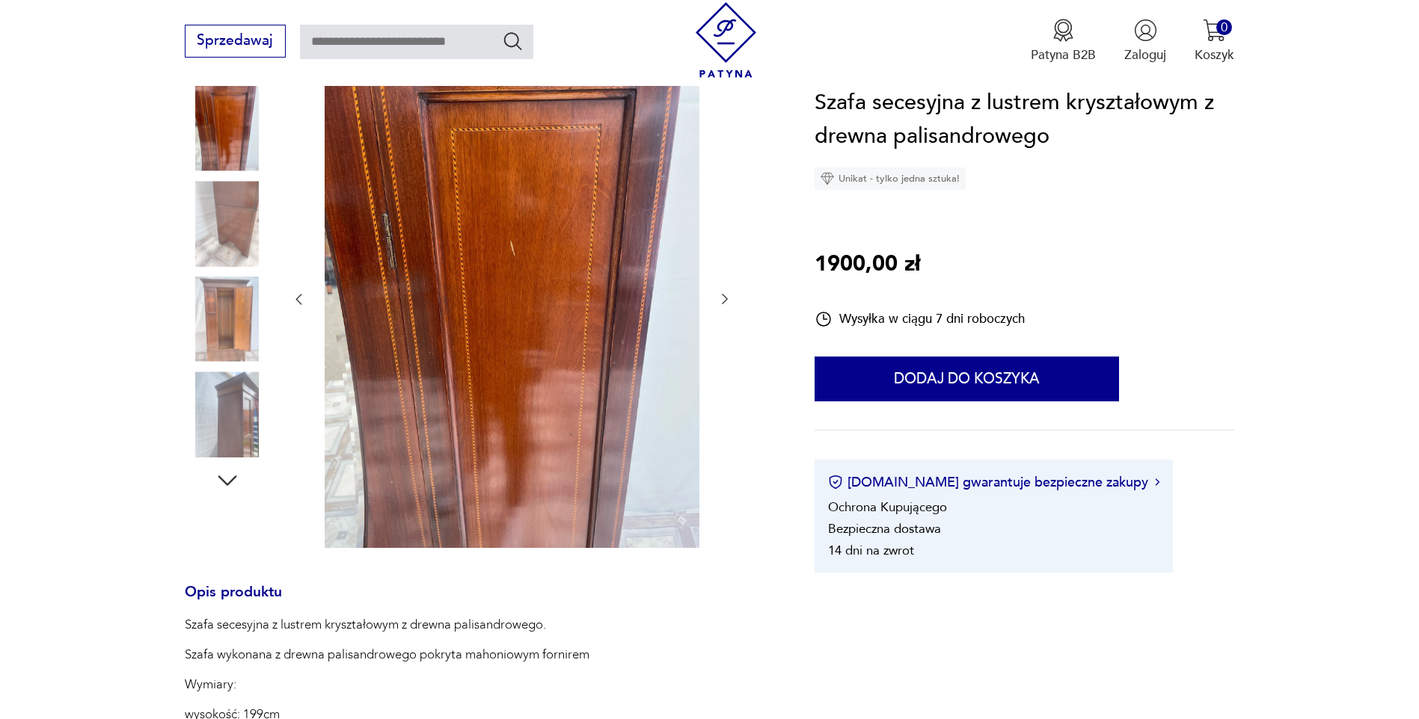
click at [227, 479] on icon "button" at bounding box center [227, 480] width 27 height 27
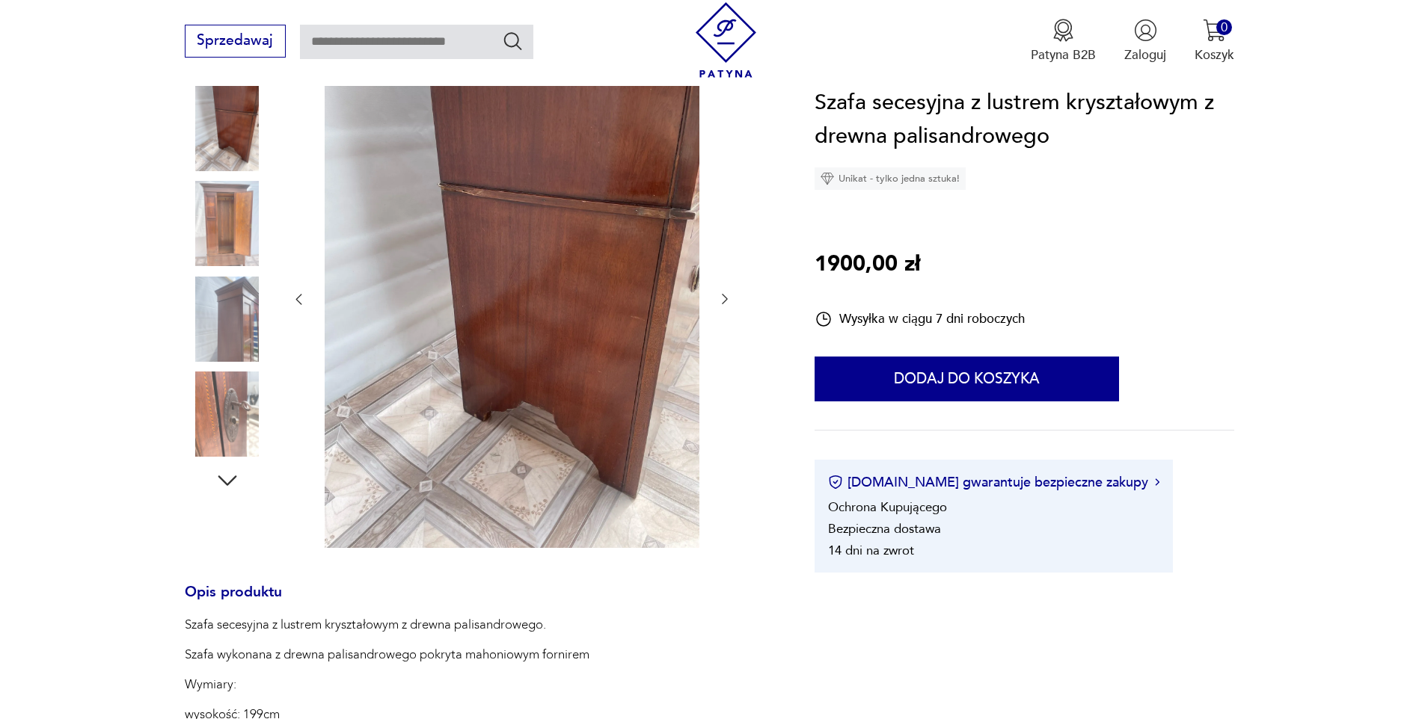
click at [227, 479] on icon "button" at bounding box center [227, 480] width 27 height 27
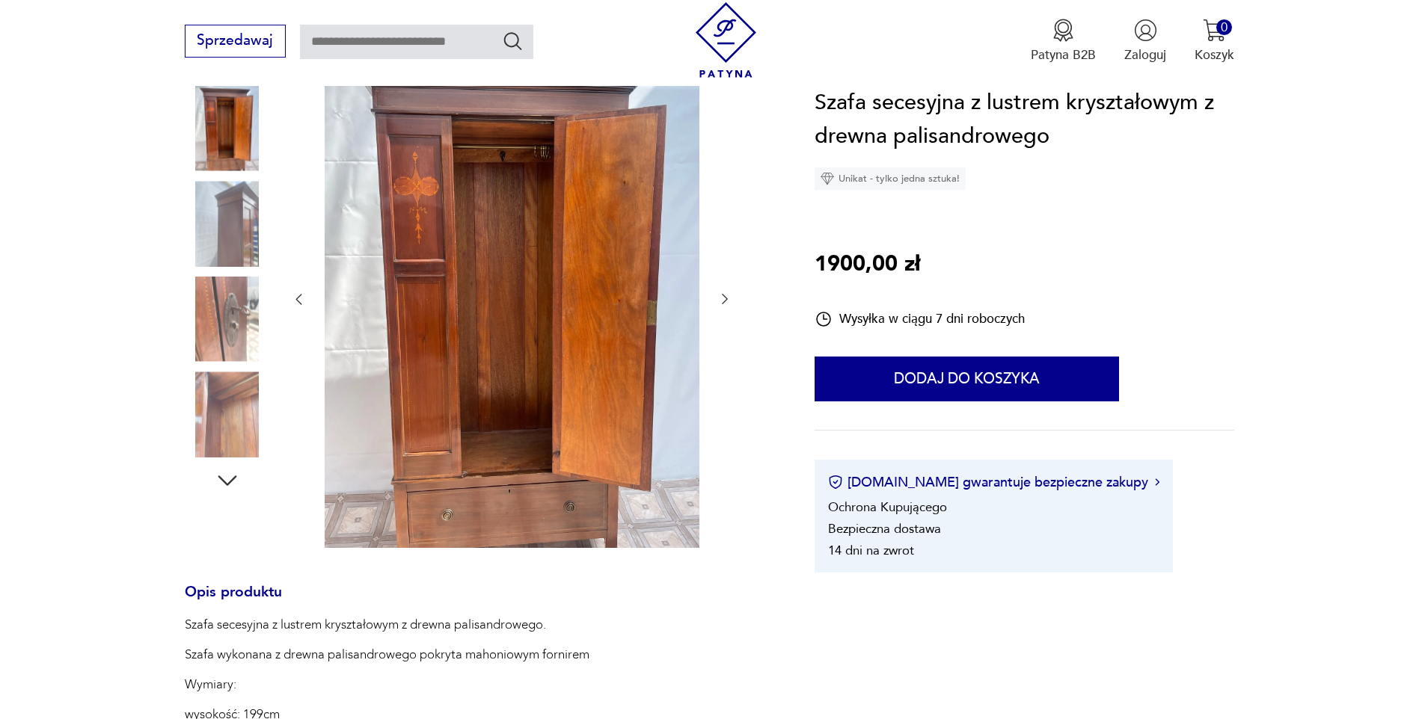
click at [227, 479] on icon "button" at bounding box center [227, 480] width 27 height 27
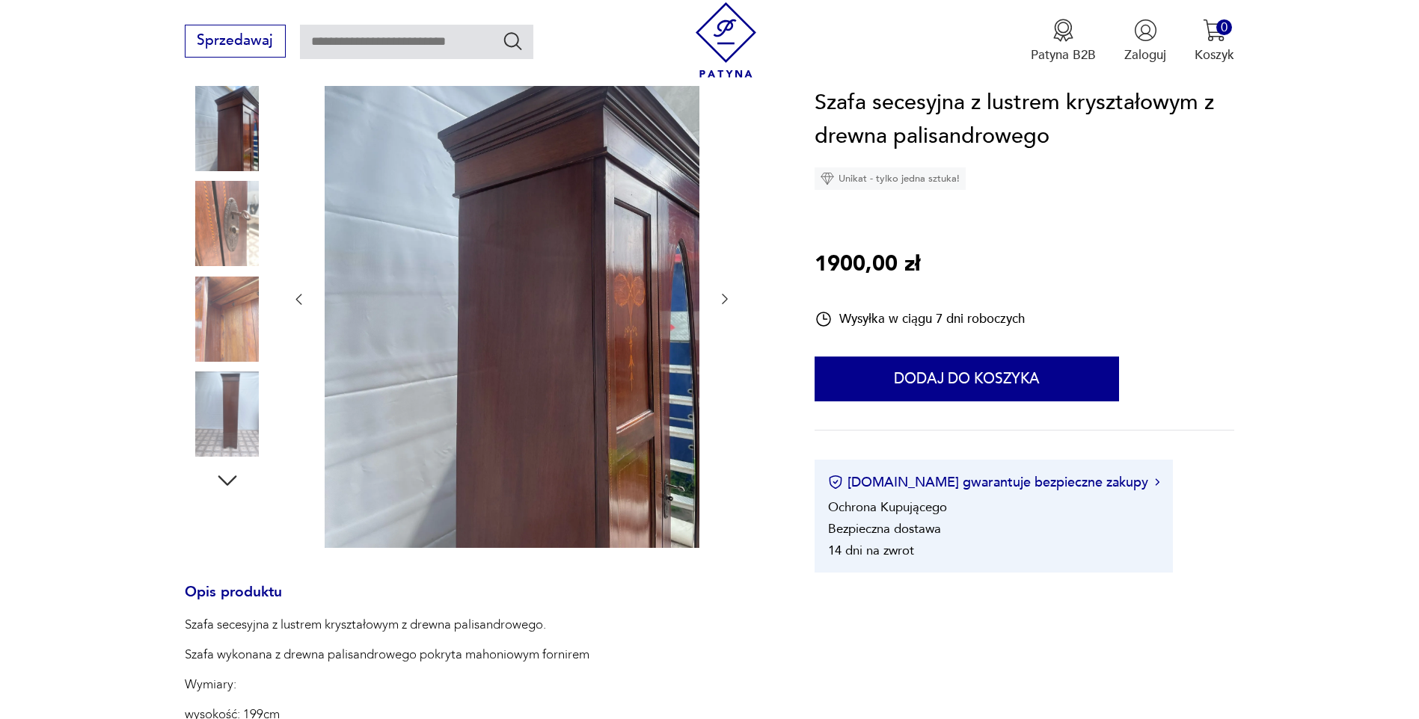
click at [227, 479] on icon "button" at bounding box center [227, 480] width 27 height 27
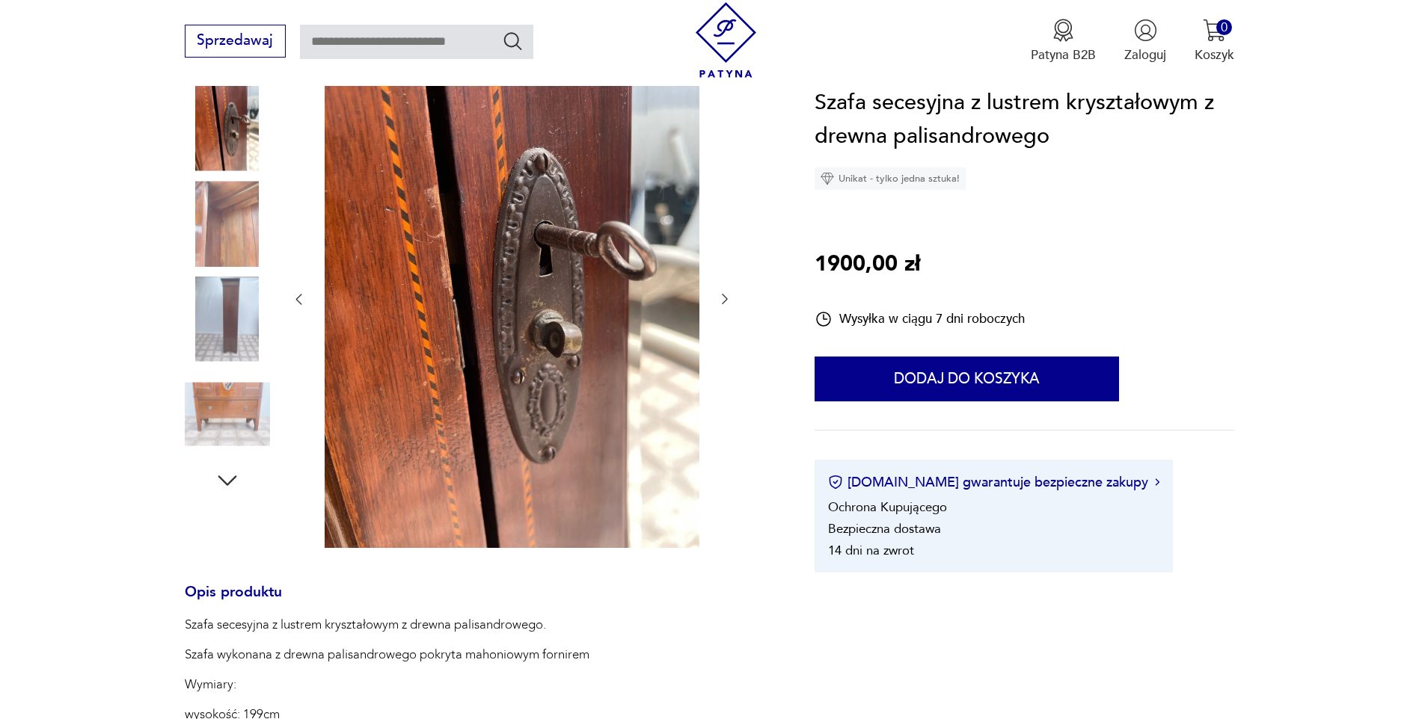
click at [227, 479] on icon "button" at bounding box center [227, 480] width 27 height 27
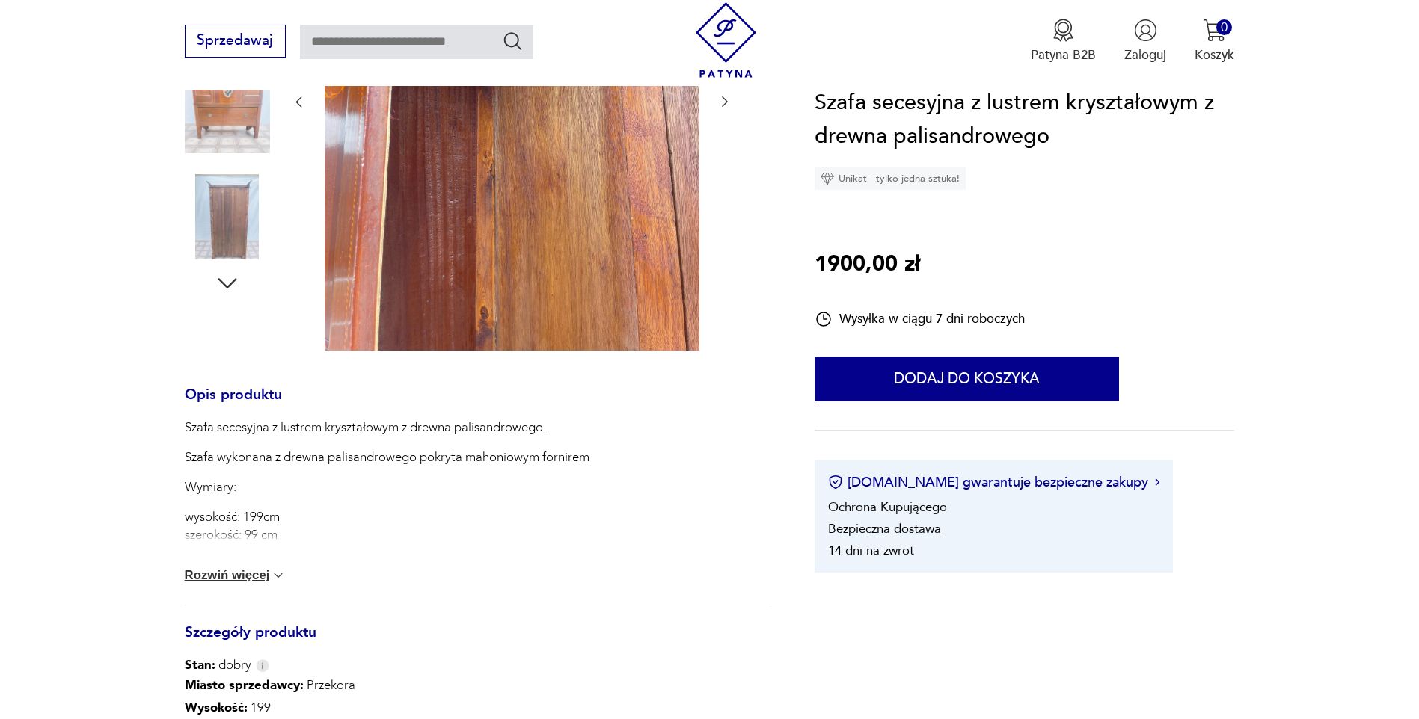
scroll to position [449, 0]
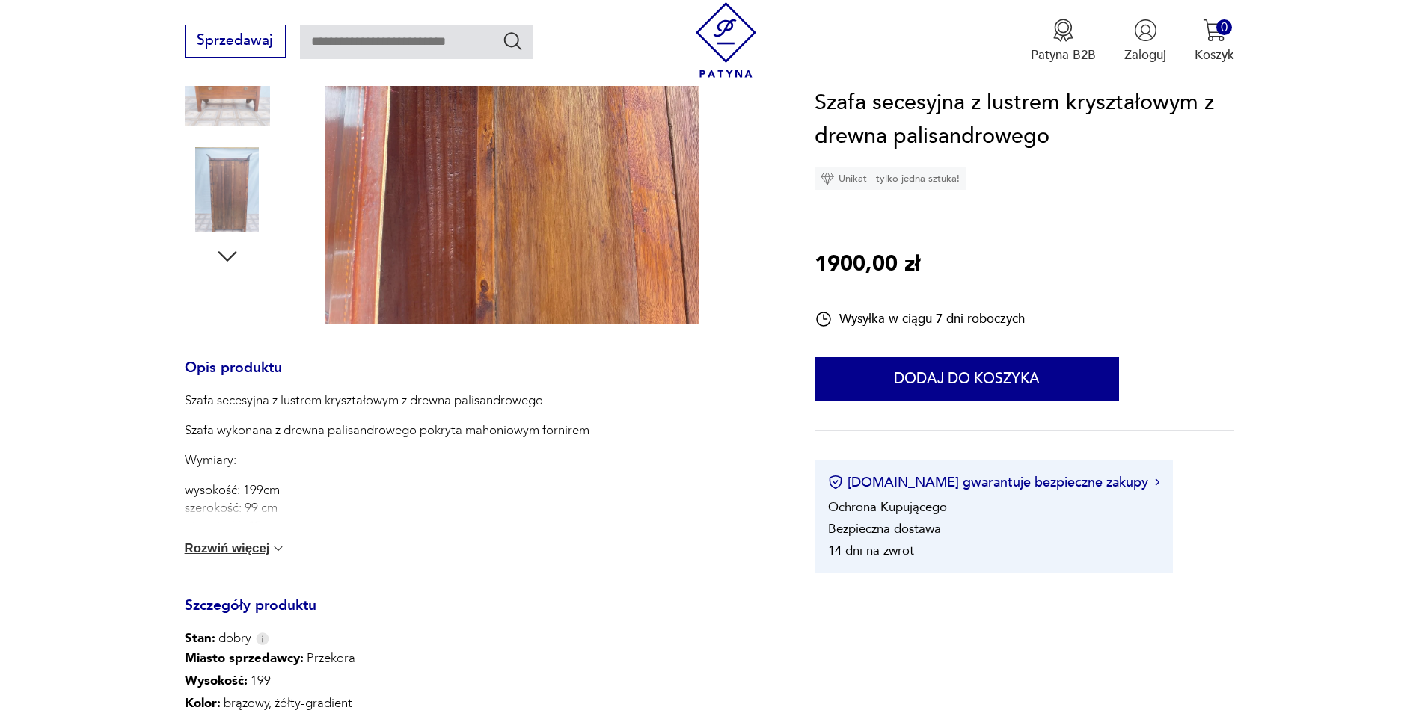
click at [234, 550] on button "Rozwiń więcej" at bounding box center [236, 548] width 102 height 15
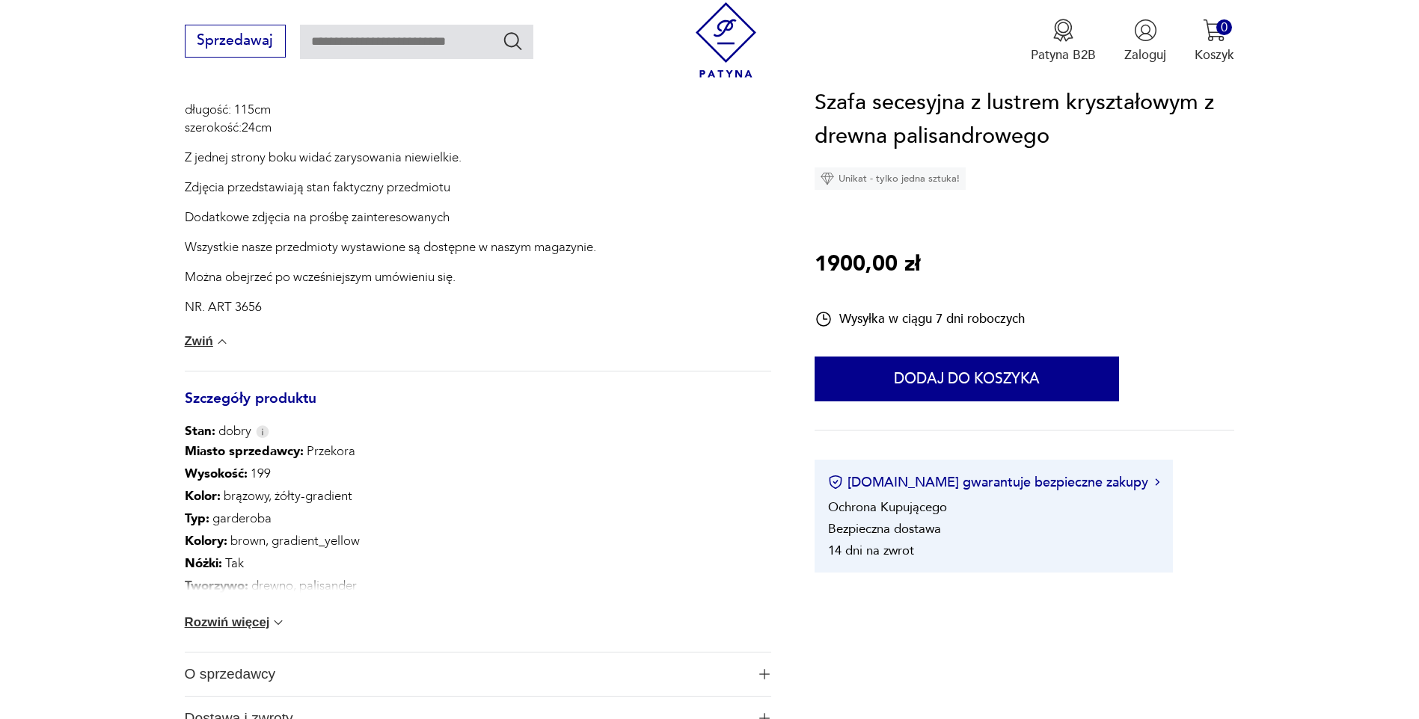
scroll to position [1047, 0]
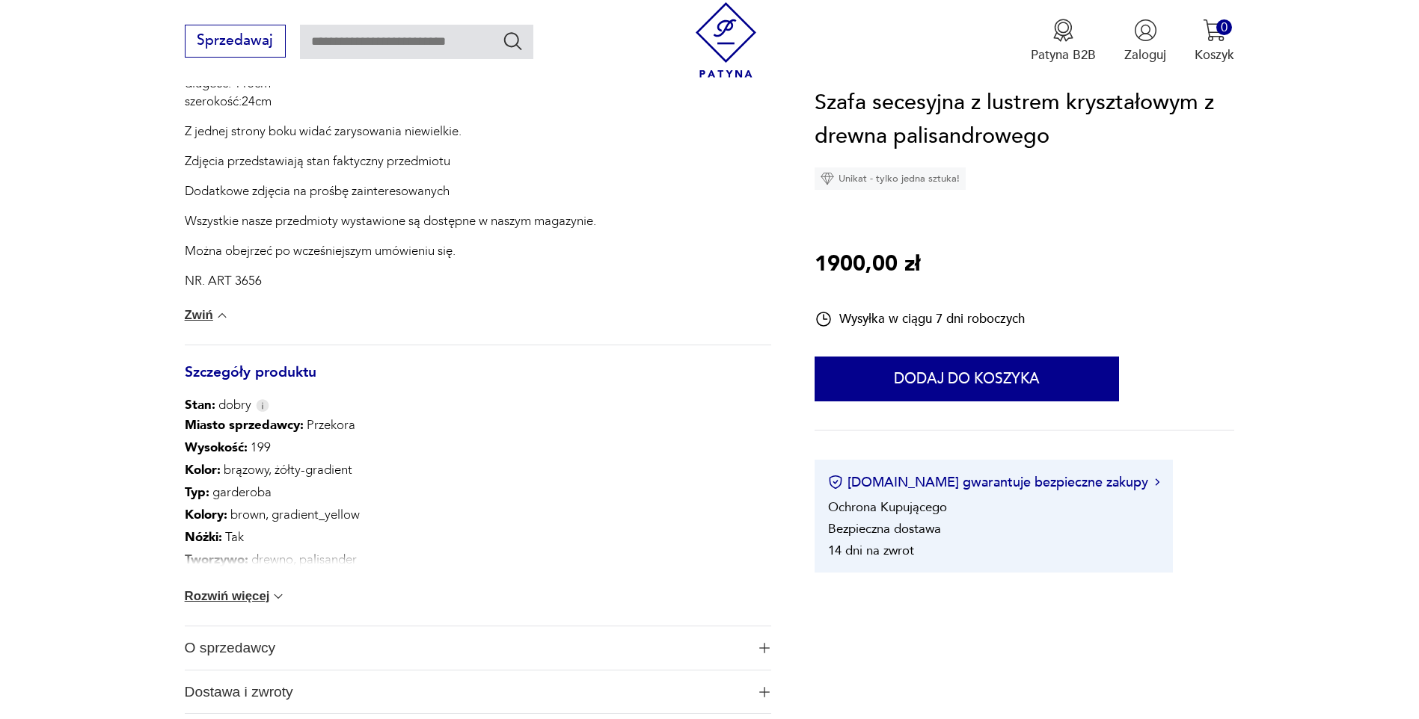
click at [239, 598] on button "Rozwiń więcej" at bounding box center [236, 596] width 102 height 15
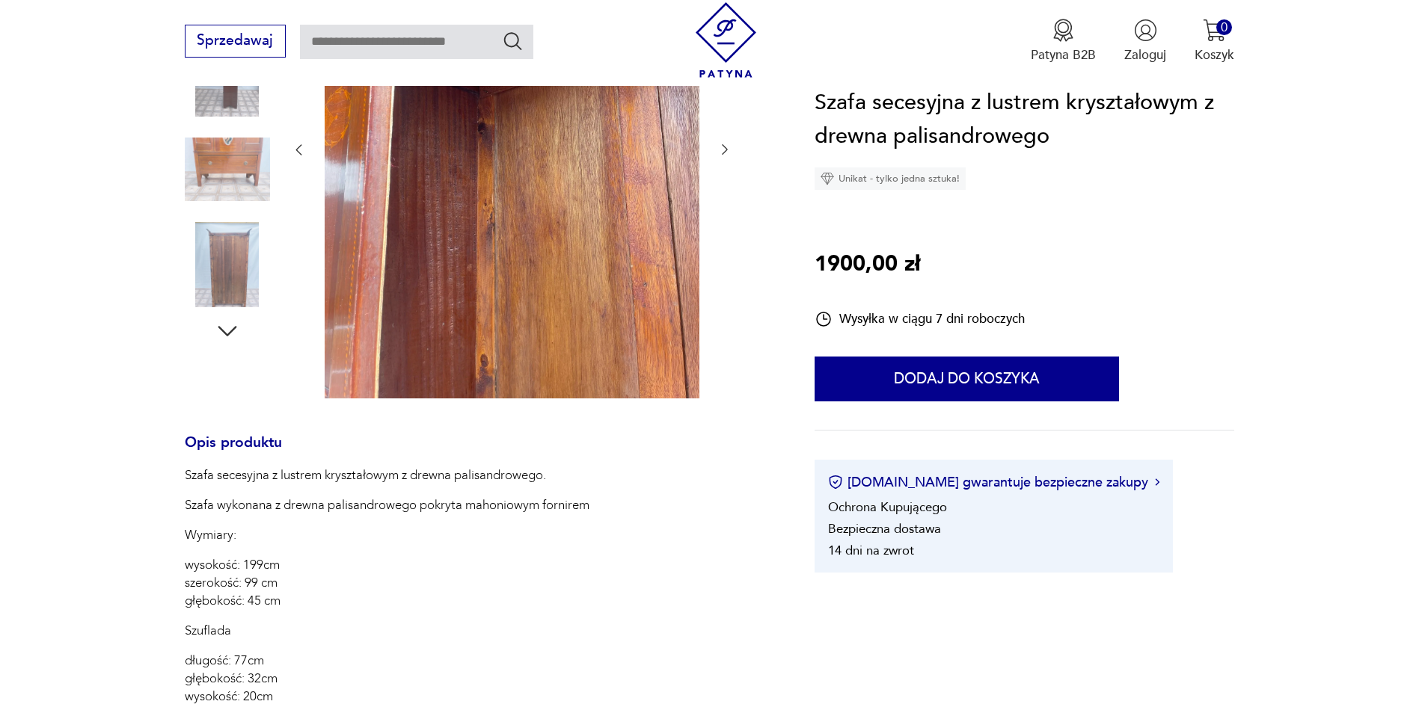
scroll to position [0, 0]
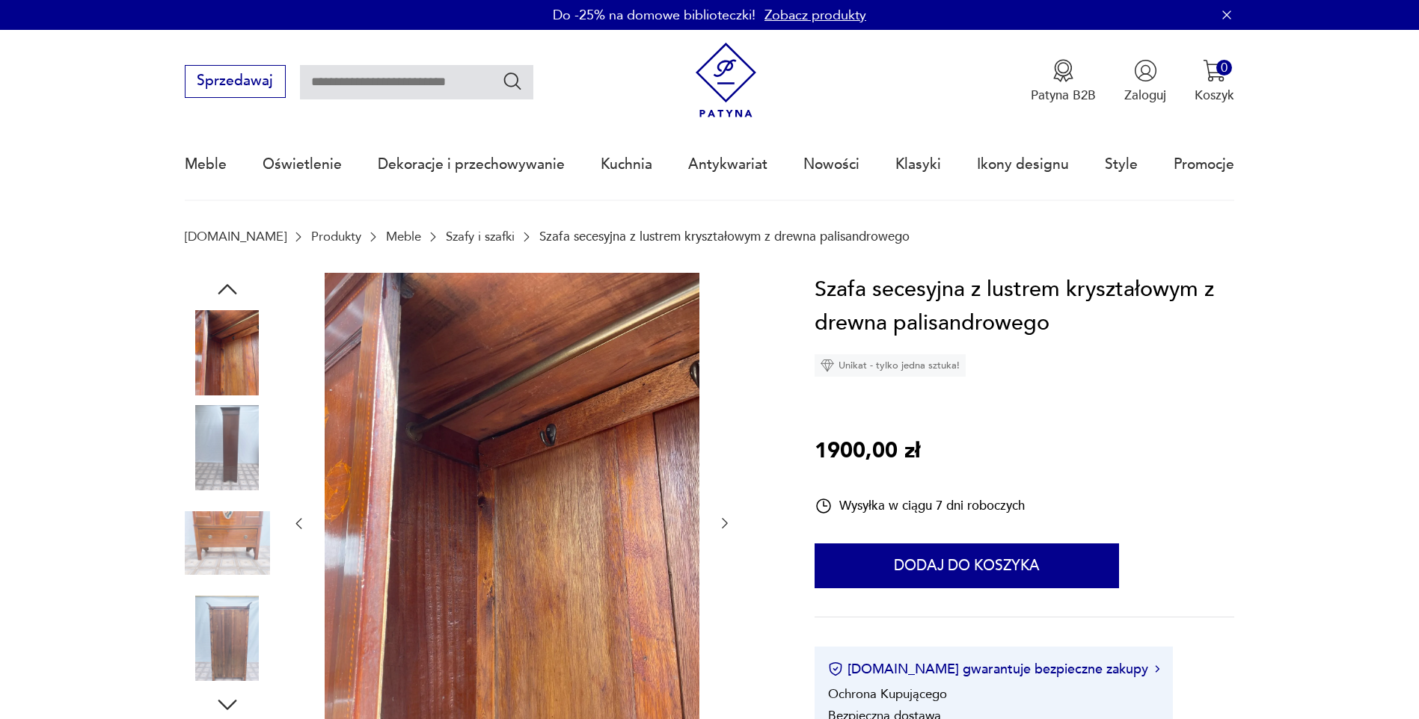
click at [246, 340] on img at bounding box center [227, 352] width 85 height 85
click at [225, 624] on img at bounding box center [227, 638] width 85 height 85
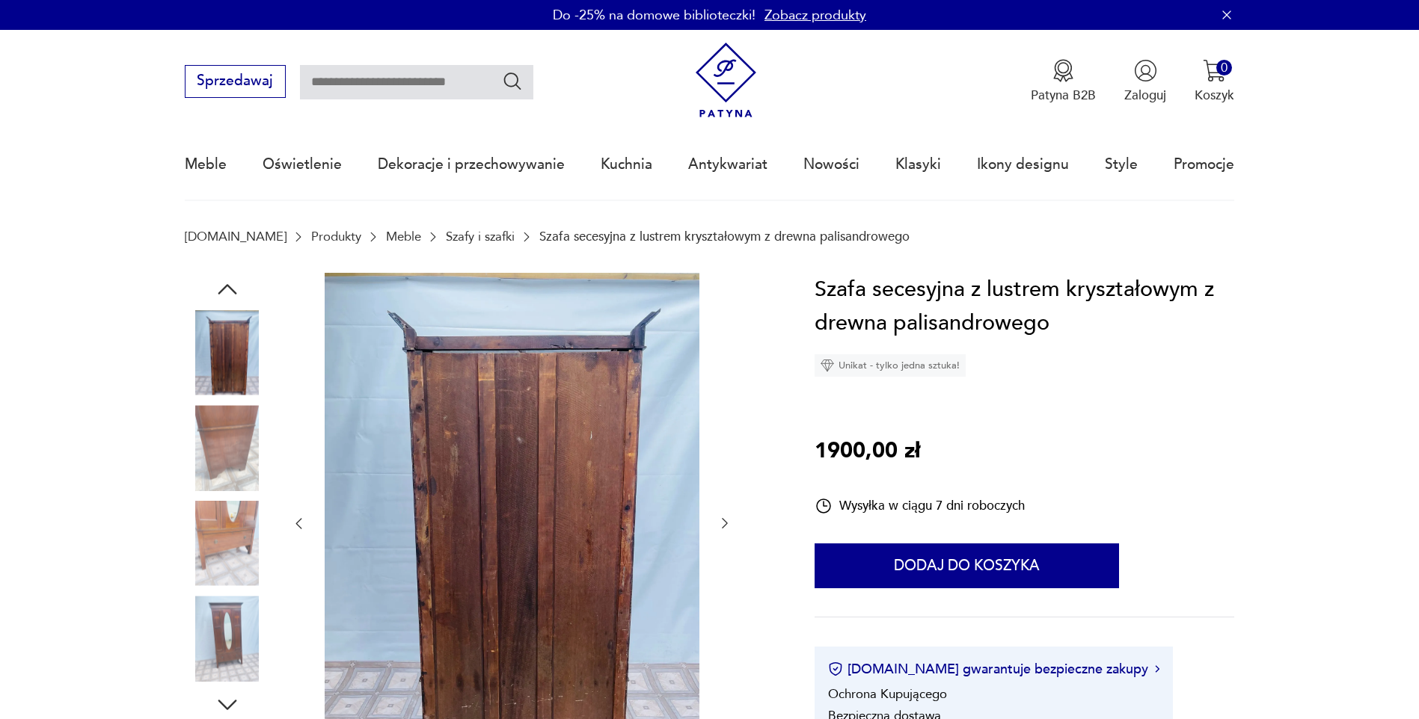
scroll to position [150, 0]
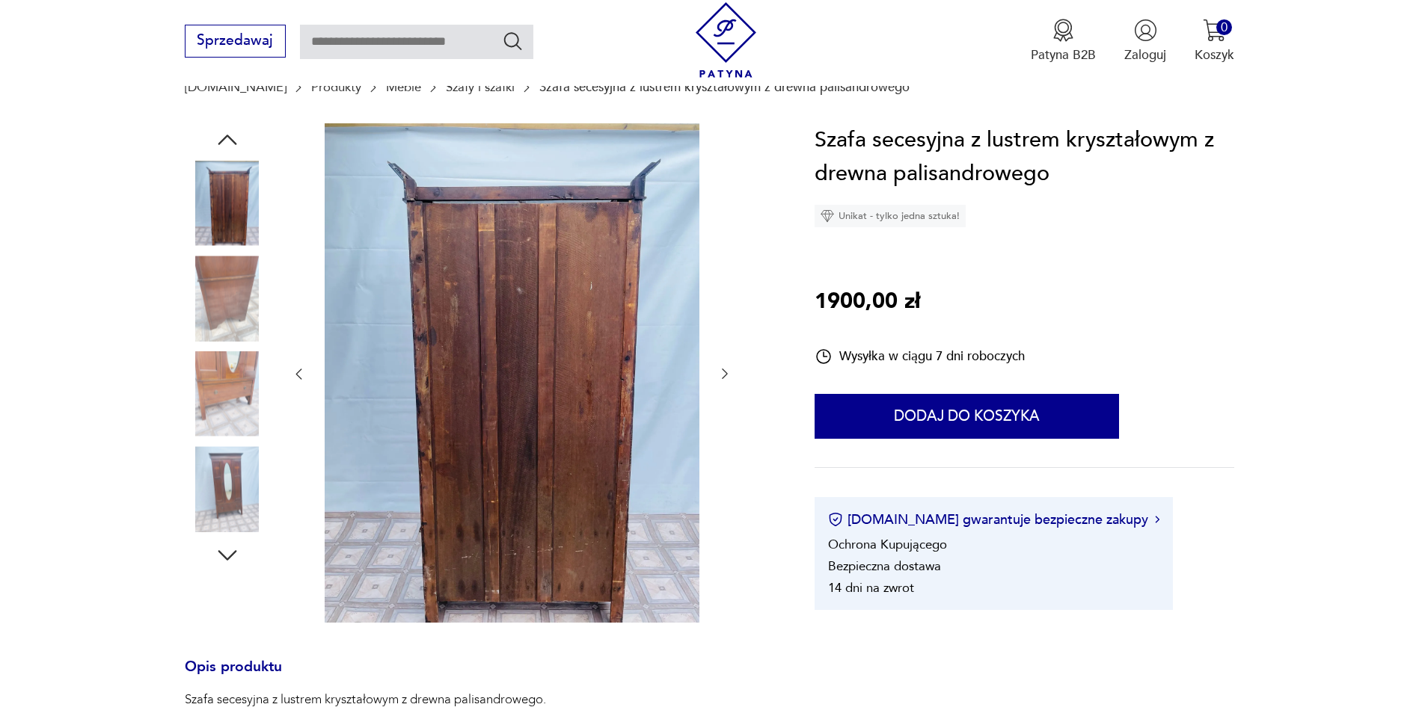
click at [226, 552] on icon "button" at bounding box center [227, 555] width 27 height 27
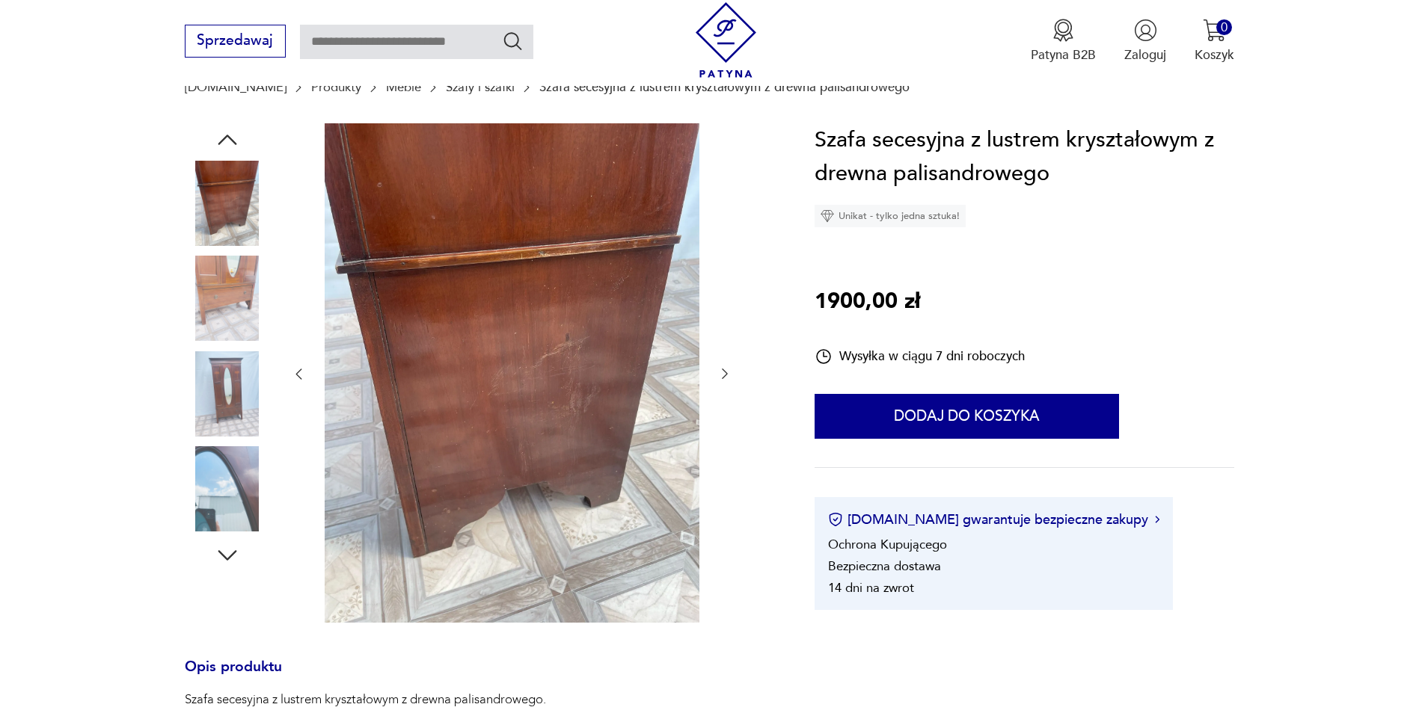
click at [226, 552] on icon "button" at bounding box center [227, 555] width 27 height 27
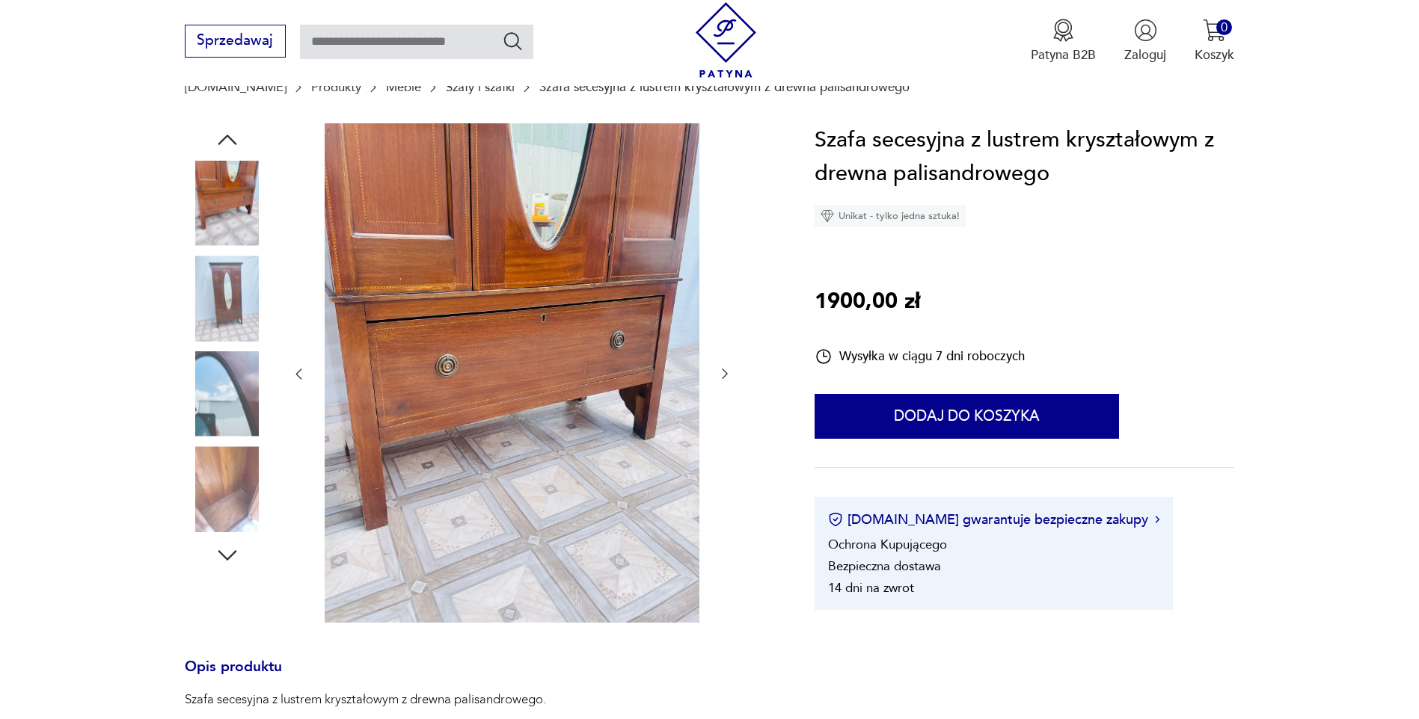
click at [226, 552] on icon "button" at bounding box center [227, 555] width 27 height 27
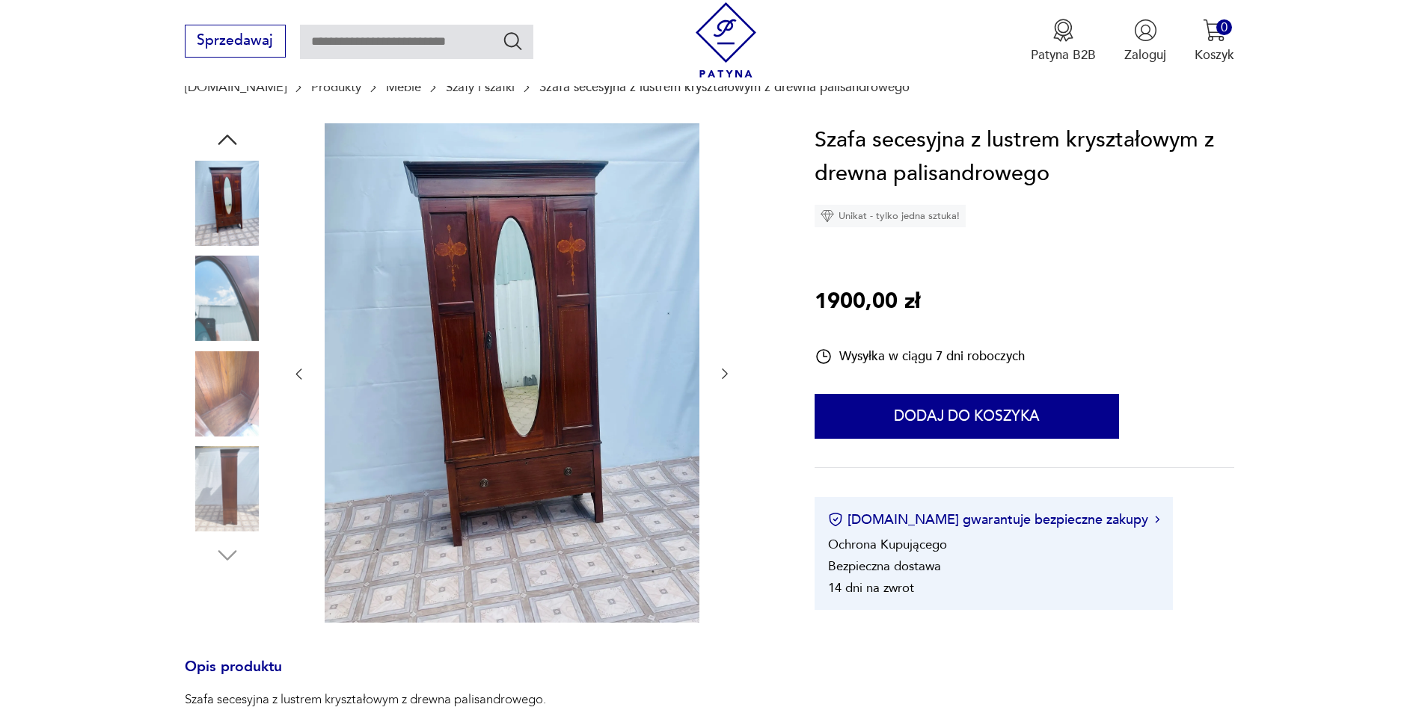
click at [212, 391] on img at bounding box center [227, 393] width 85 height 85
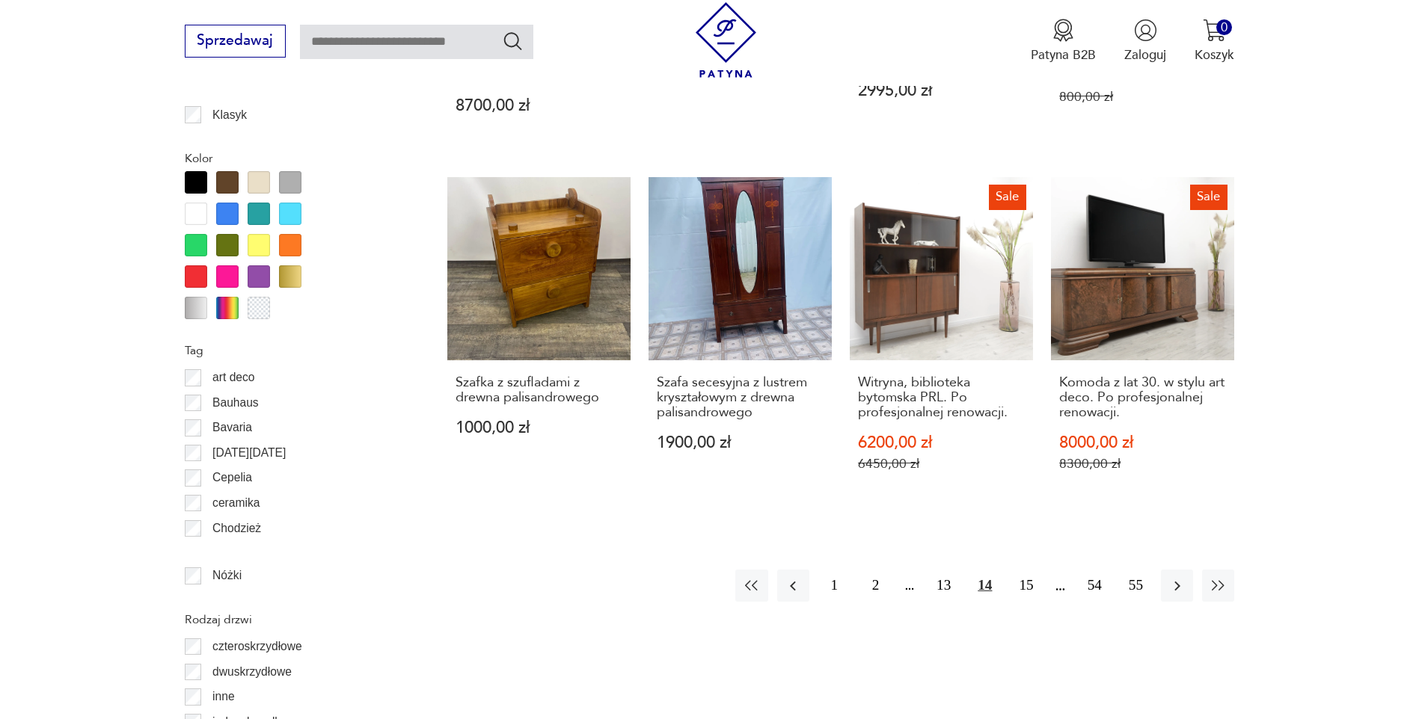
scroll to position [1645, 0]
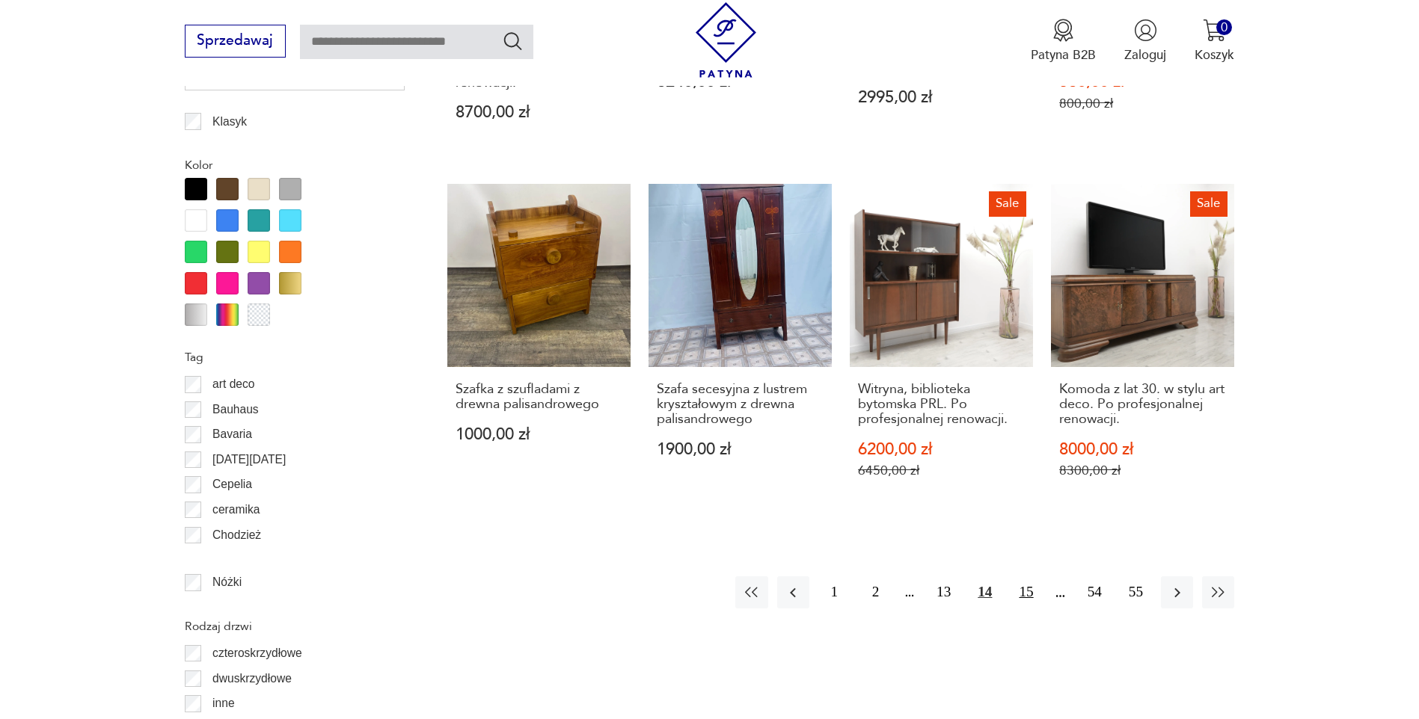
click at [1028, 577] on button "15" at bounding box center [1026, 593] width 32 height 32
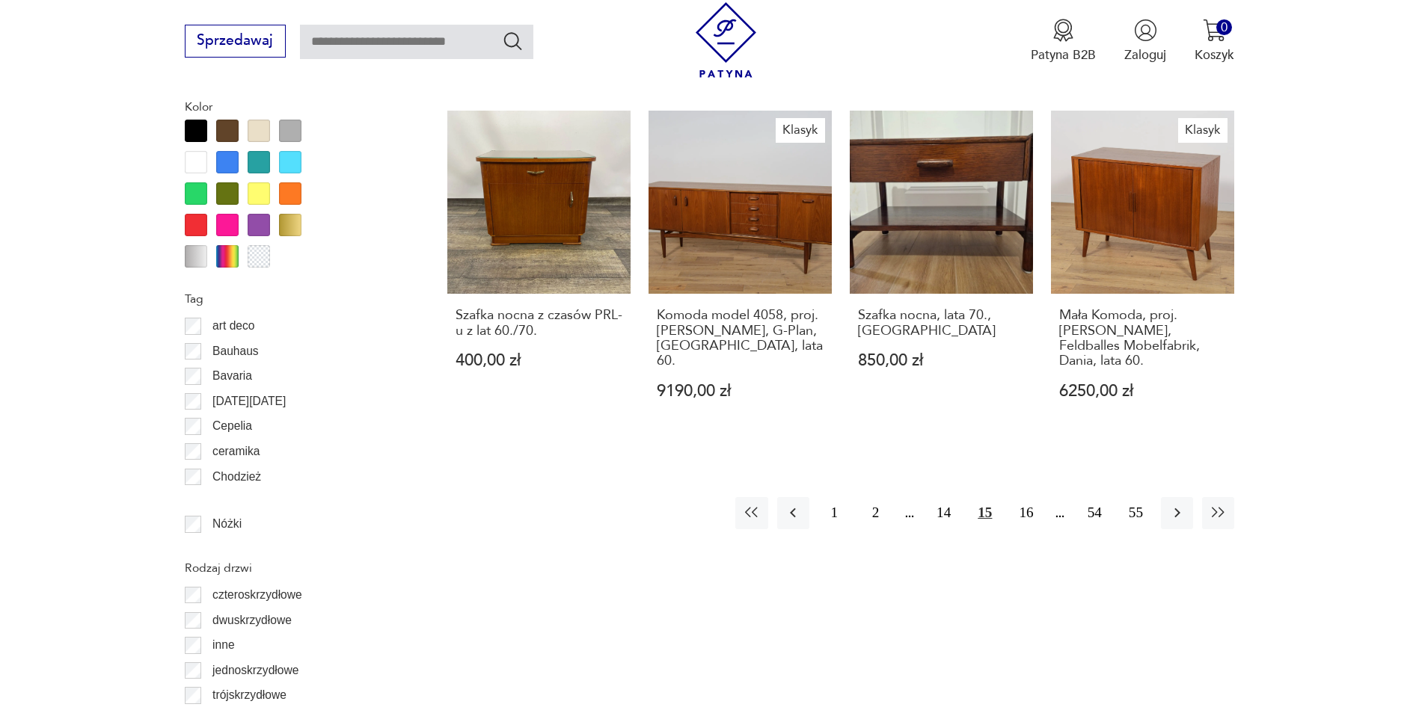
scroll to position [1704, 0]
click at [1028, 497] on button "16" at bounding box center [1026, 513] width 32 height 32
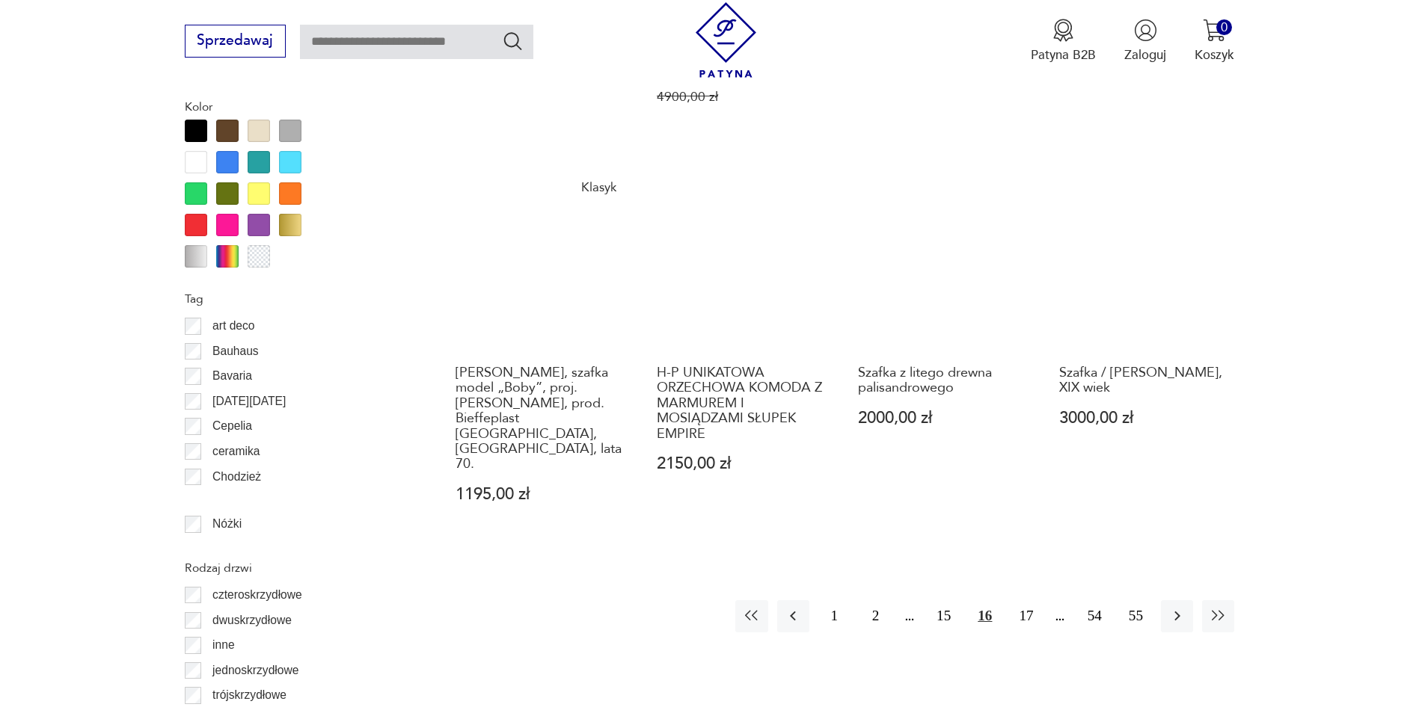
scroll to position [1704, 0]
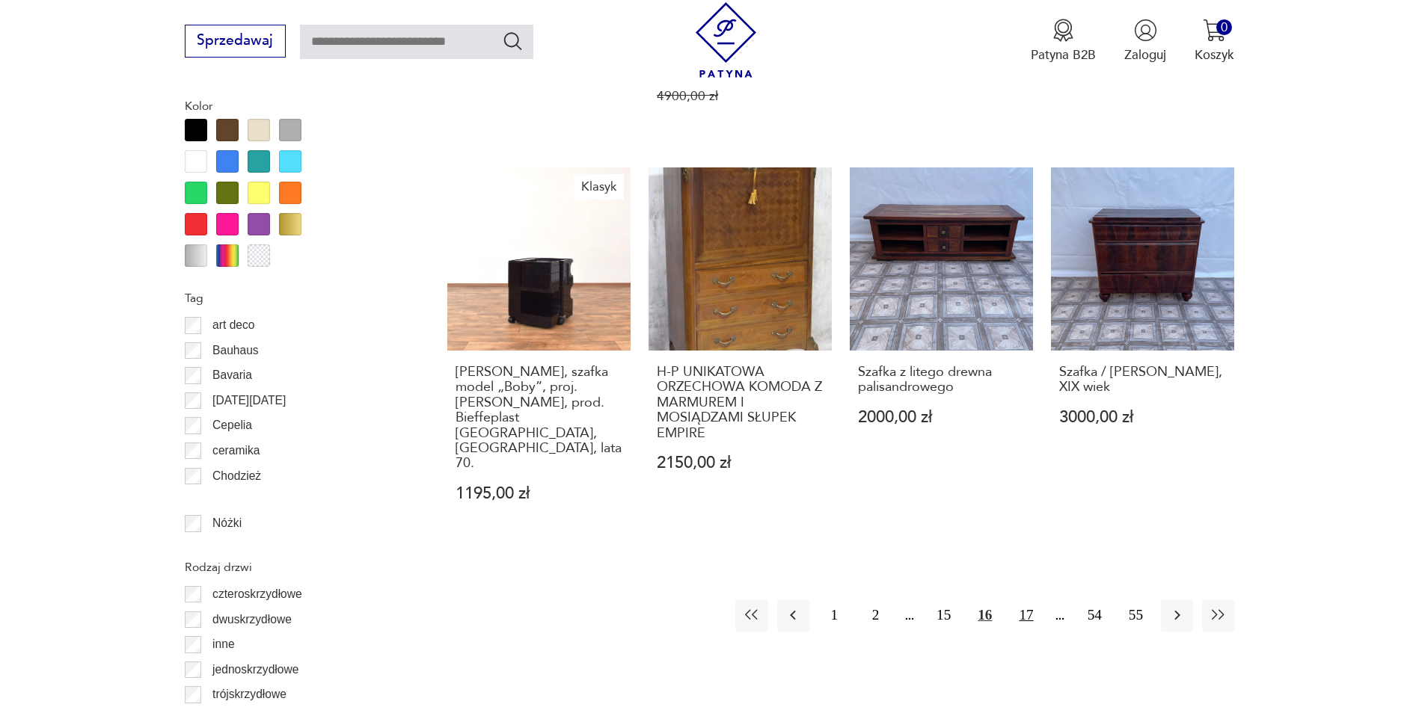
click at [1032, 600] on button "17" at bounding box center [1026, 616] width 32 height 32
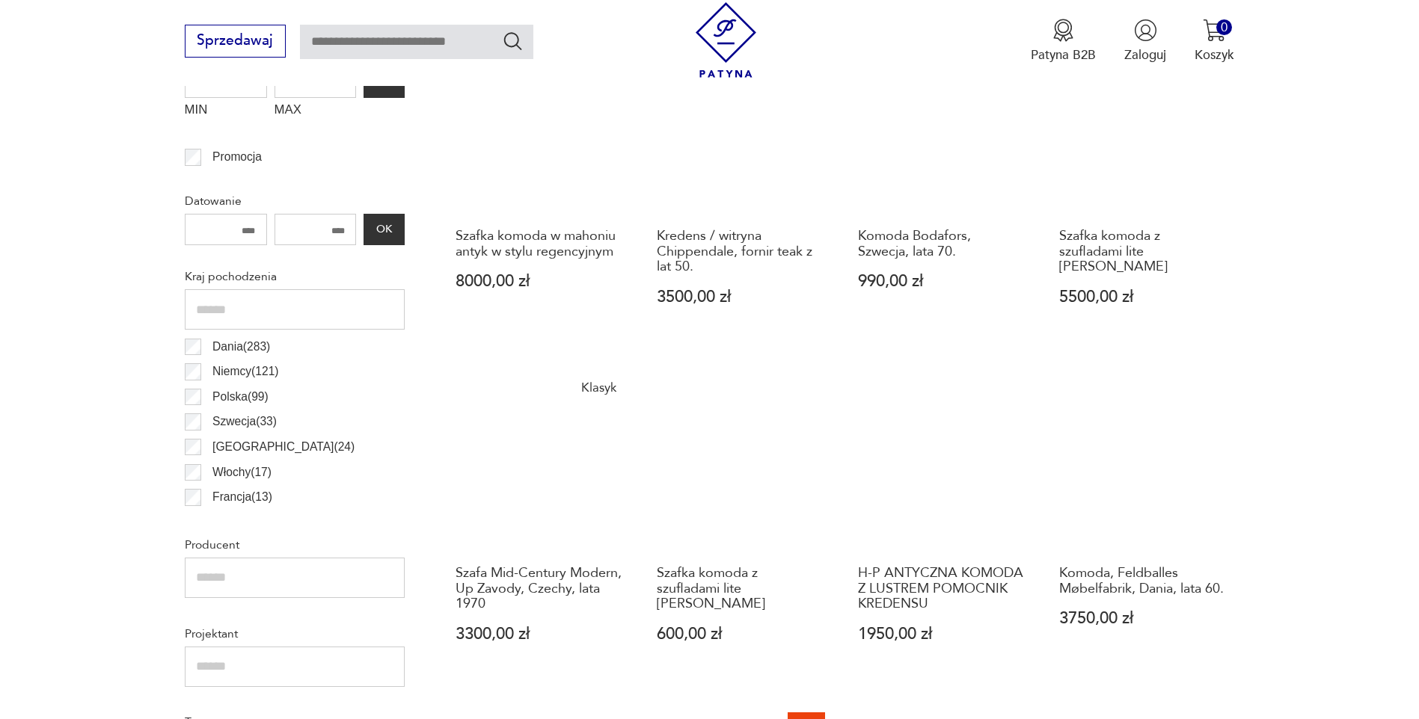
scroll to position [881, 0]
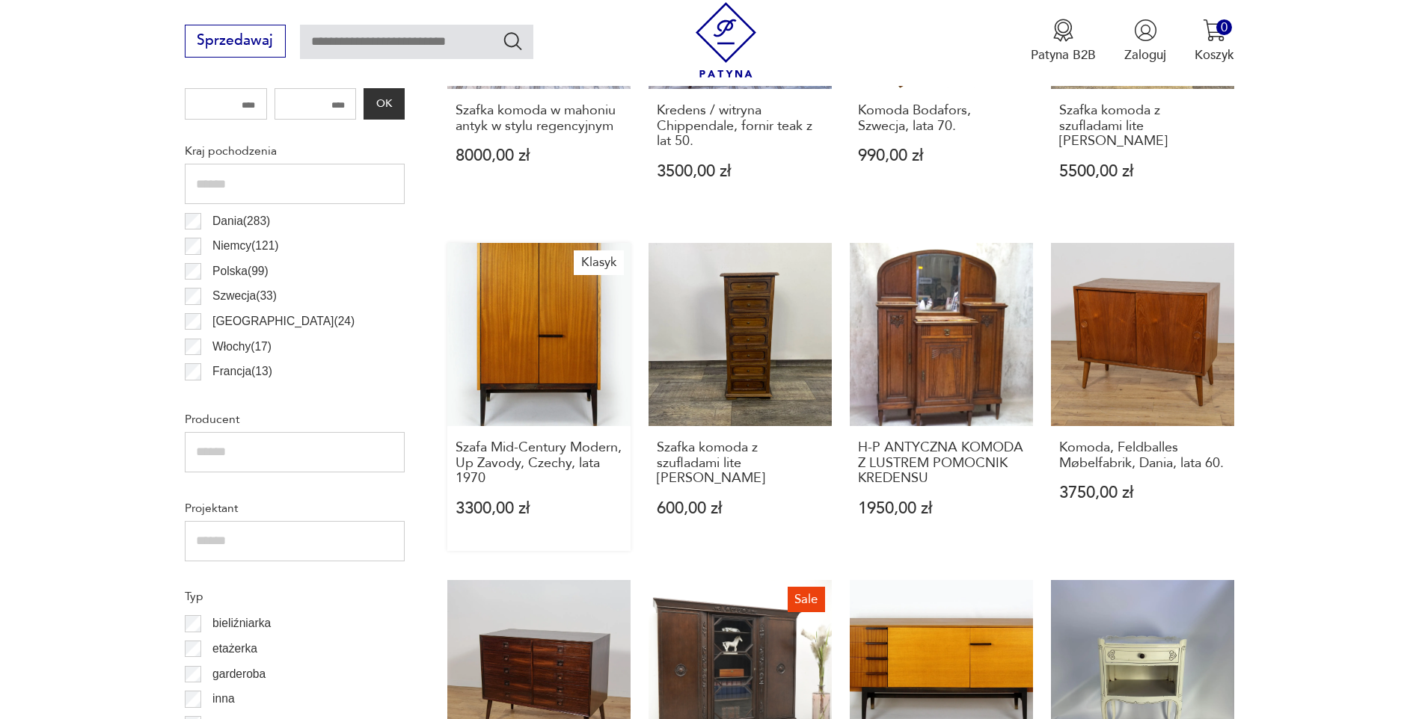
click at [549, 328] on link "Klasyk Szafa Mid-Century Modern, Up Zavody, Czechy, lata 1970 3300,00 zł" at bounding box center [538, 397] width 183 height 308
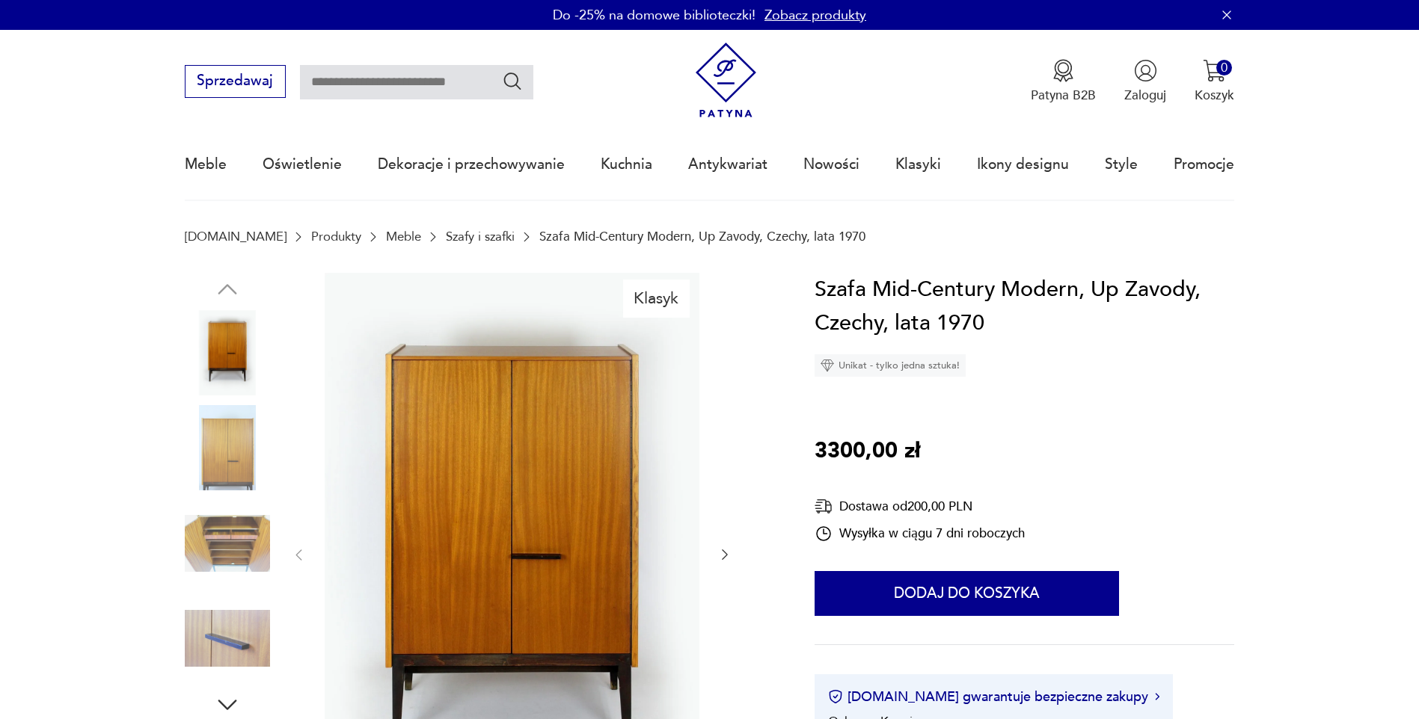
click at [221, 532] on img at bounding box center [227, 543] width 85 height 85
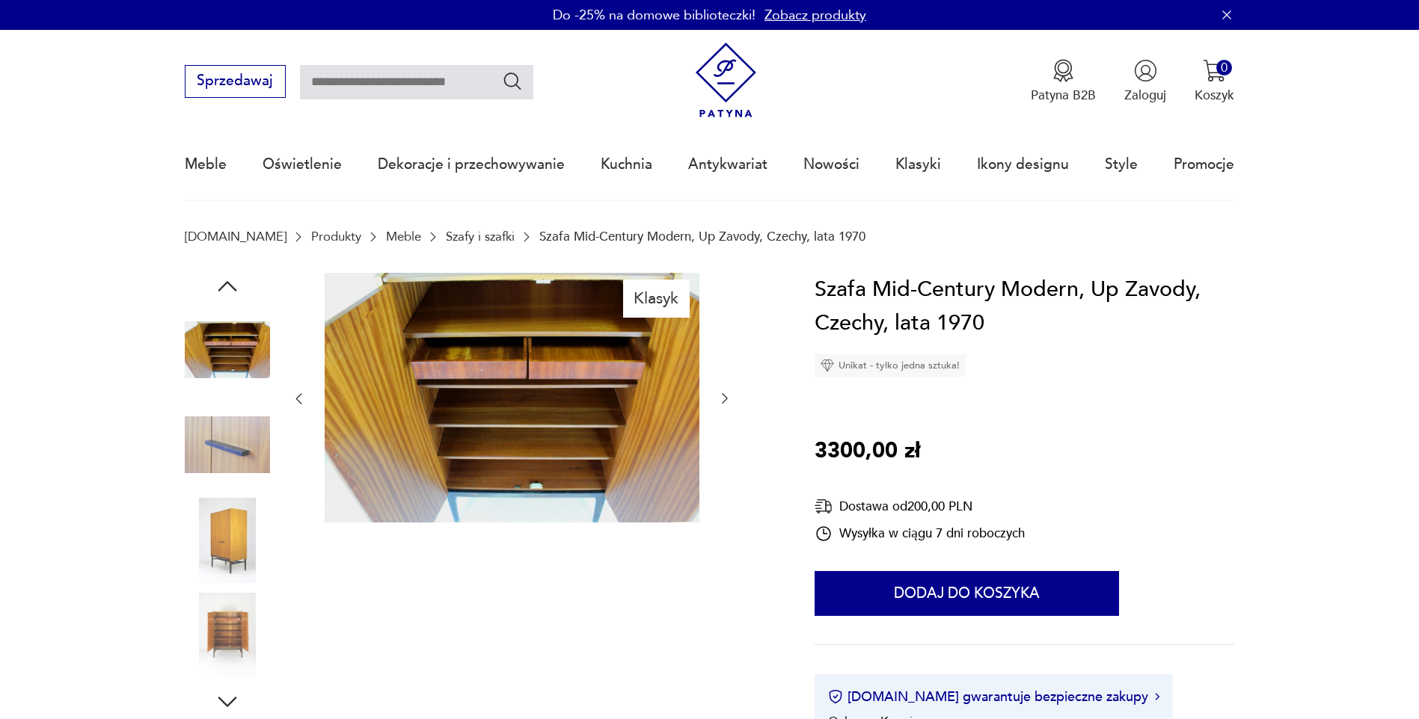
scroll to position [75, 0]
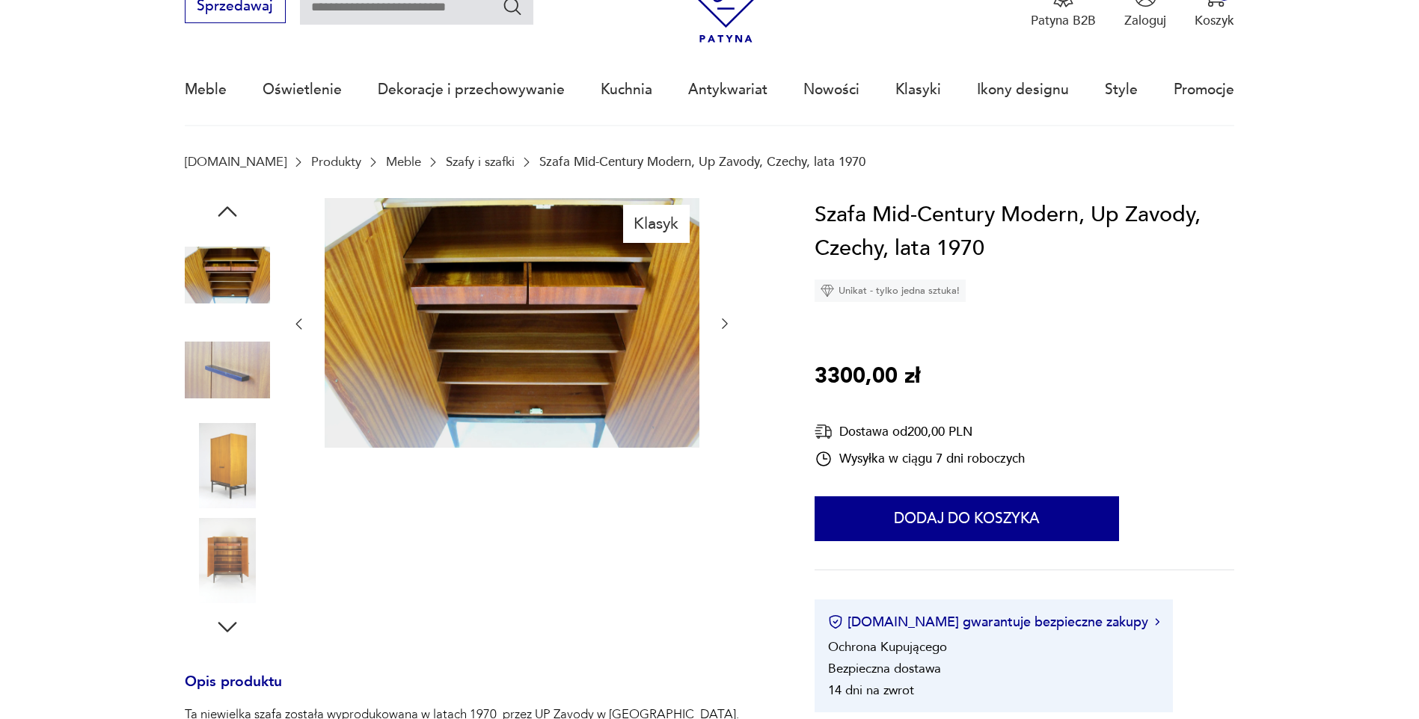
click at [218, 547] on img at bounding box center [227, 560] width 85 height 85
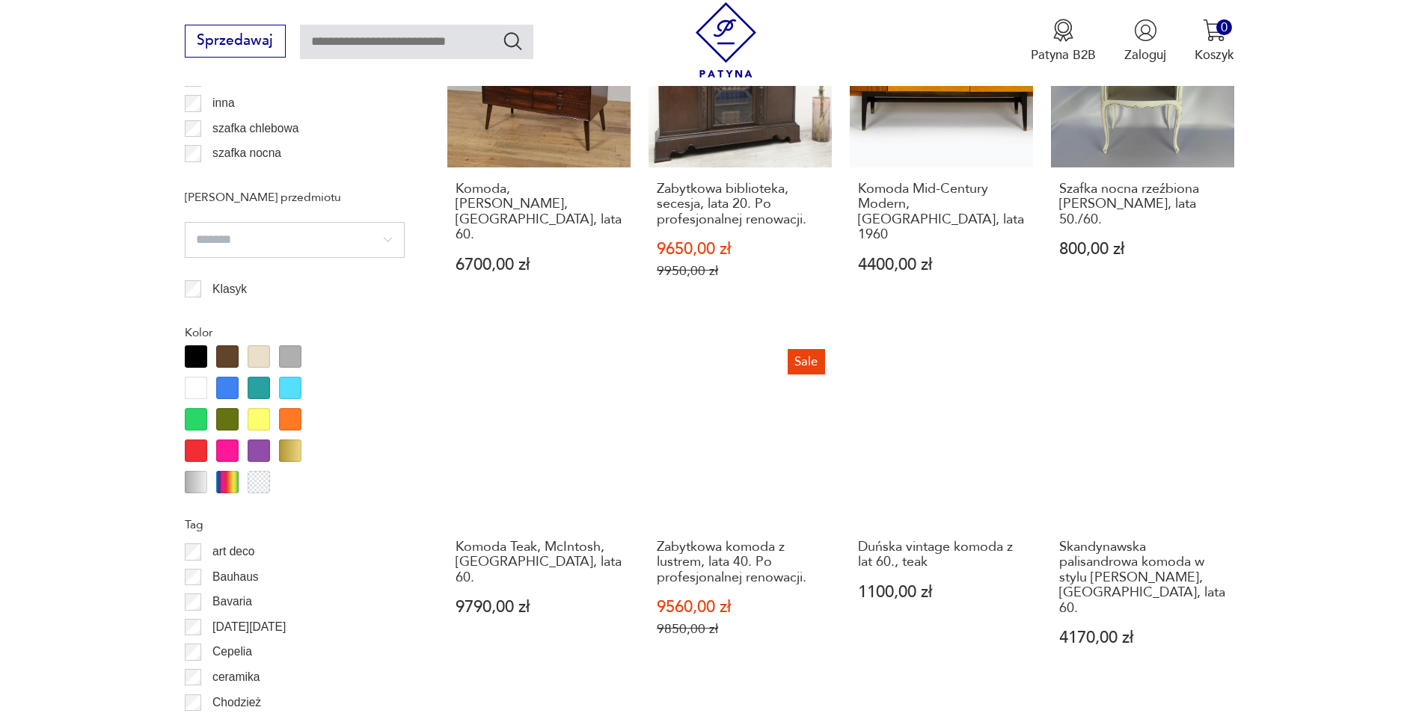
scroll to position [1629, 0]
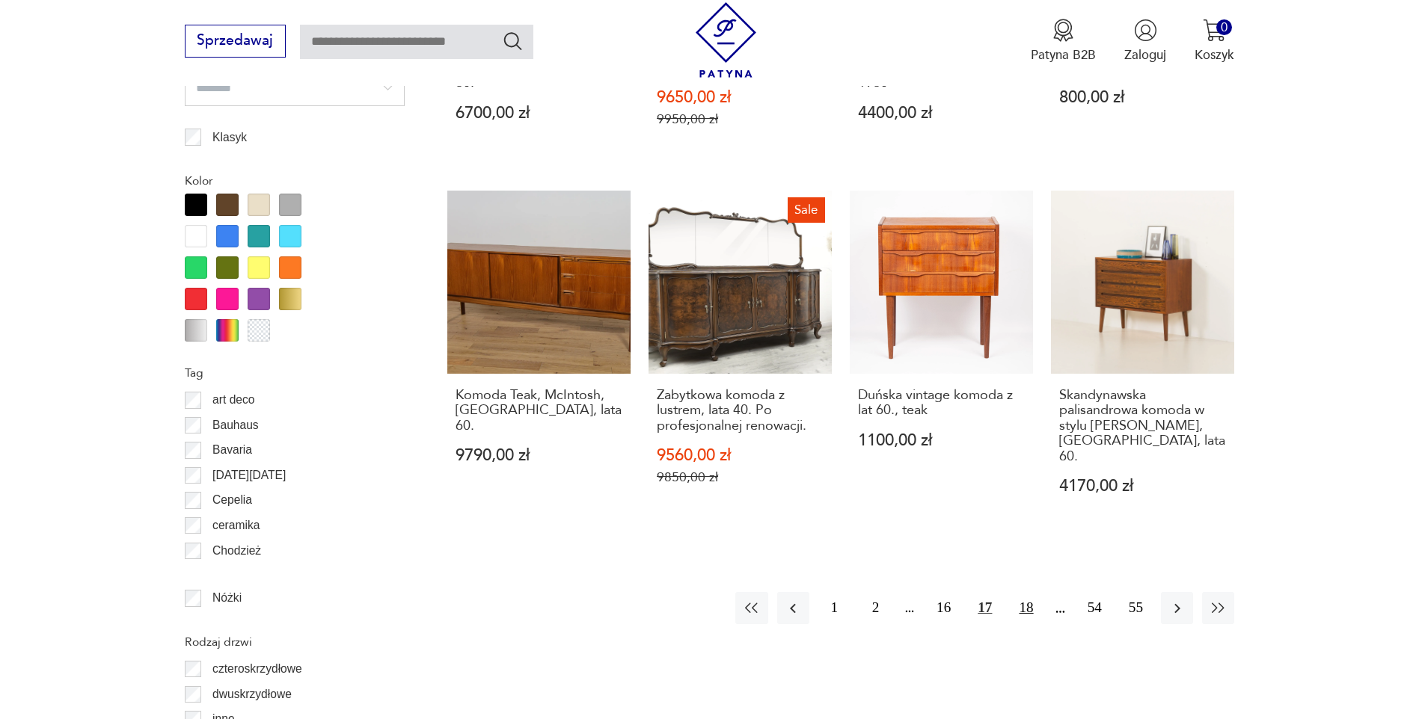
click at [1029, 599] on button "18" at bounding box center [1026, 608] width 32 height 32
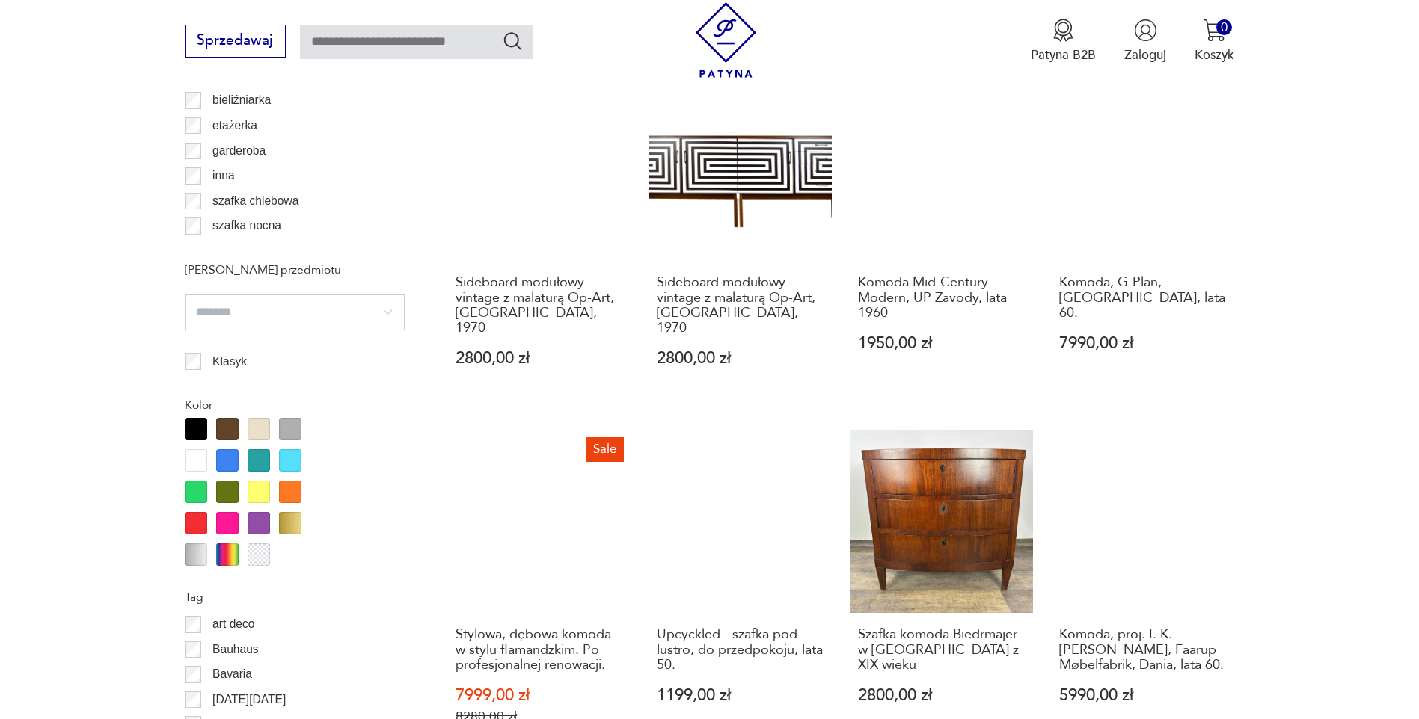
scroll to position [1778, 0]
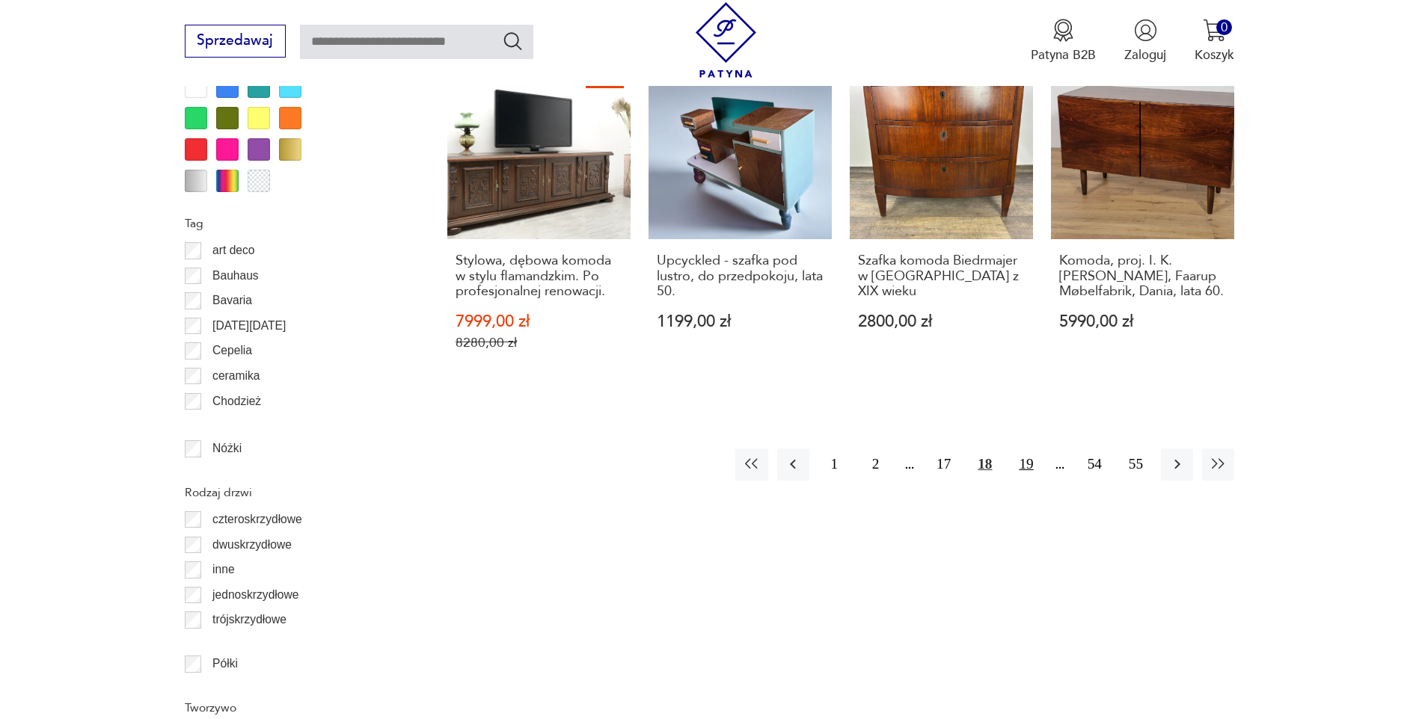
click at [1026, 449] on button "19" at bounding box center [1026, 465] width 32 height 32
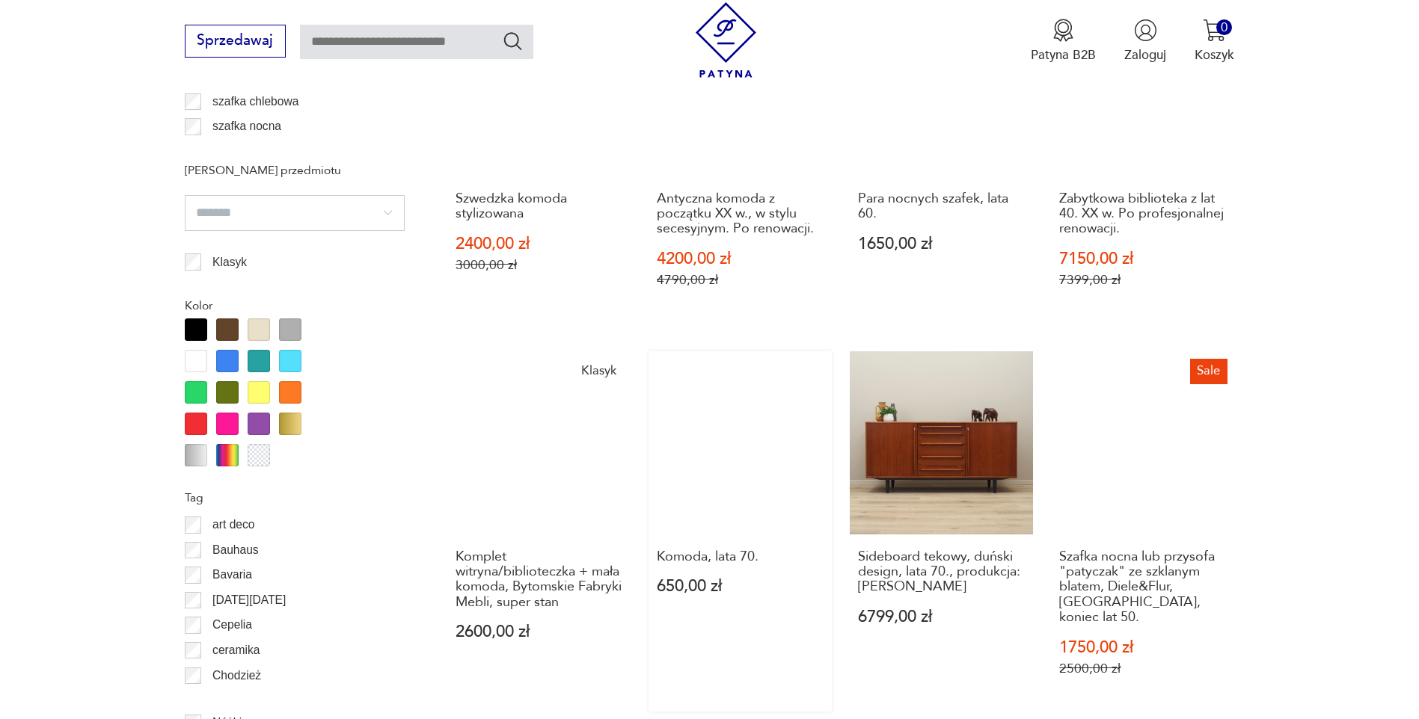
scroll to position [1704, 0]
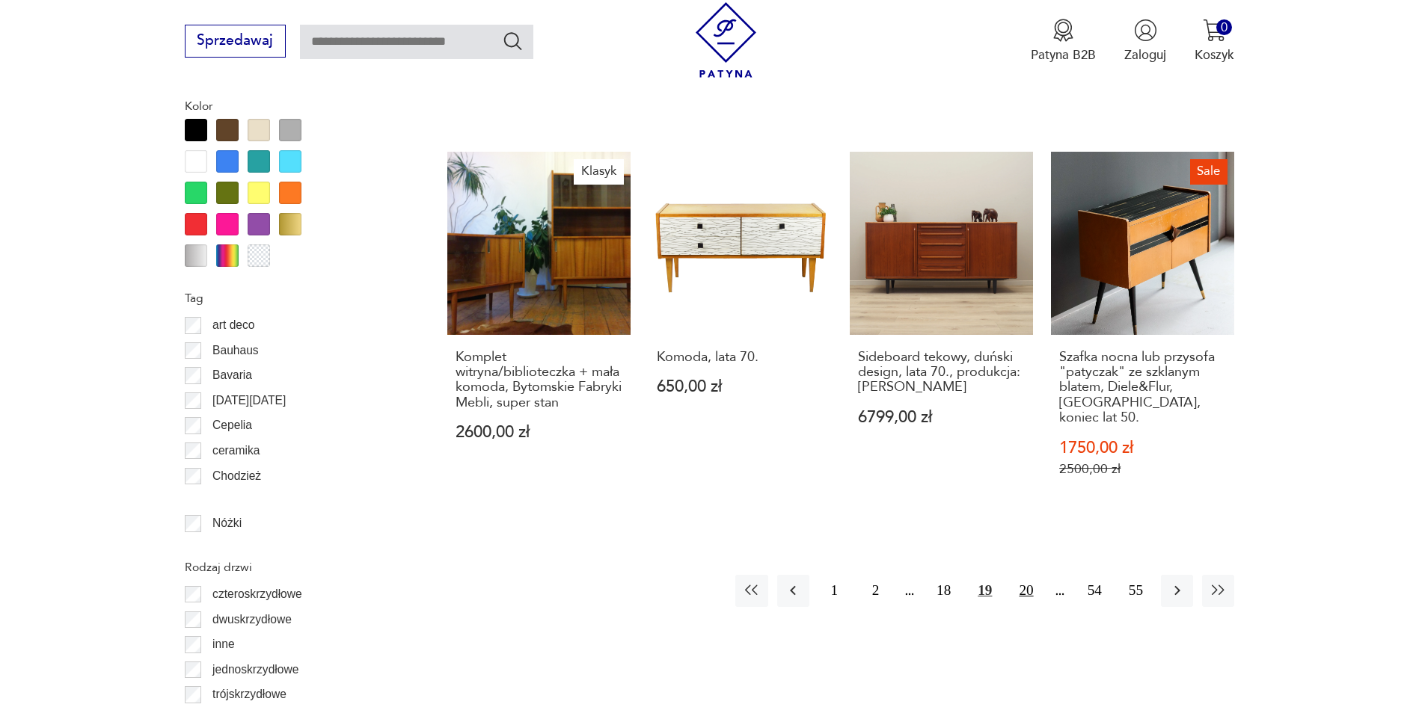
click at [1031, 575] on button "20" at bounding box center [1026, 591] width 32 height 32
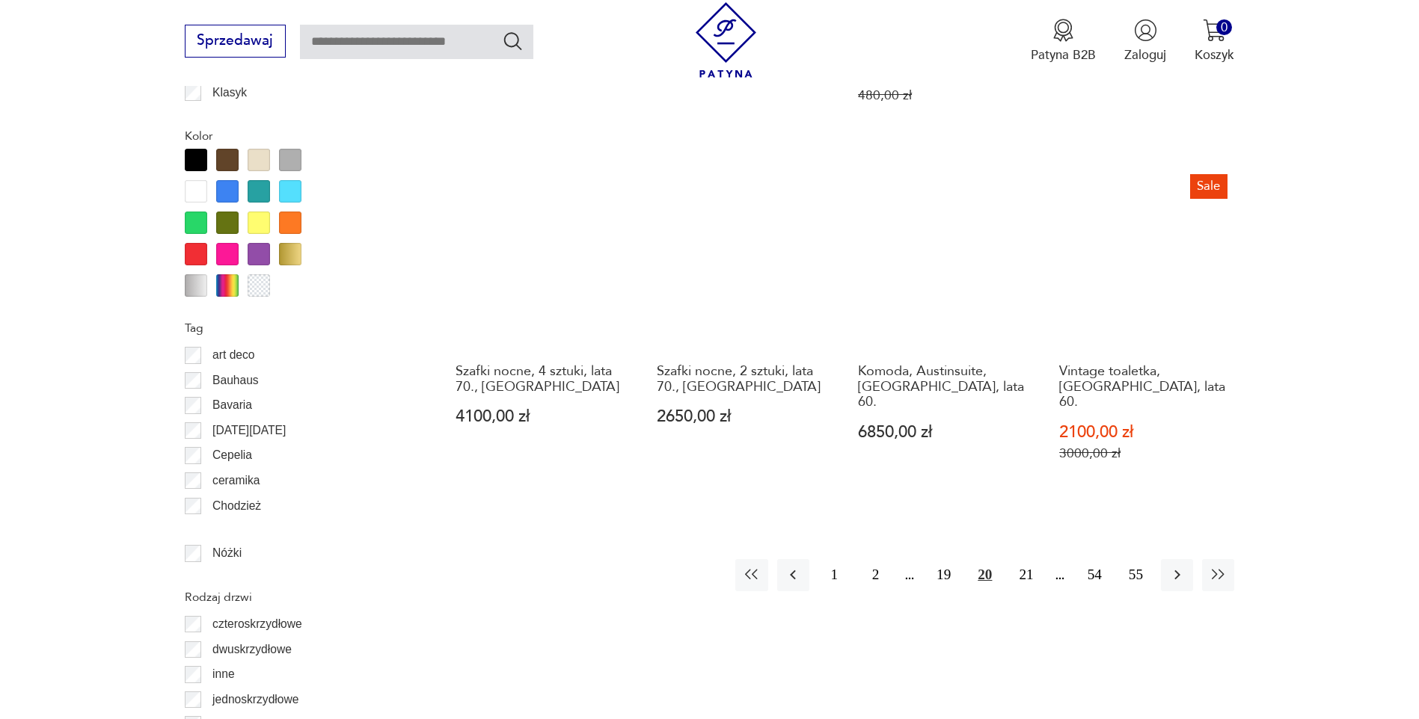
scroll to position [1704, 0]
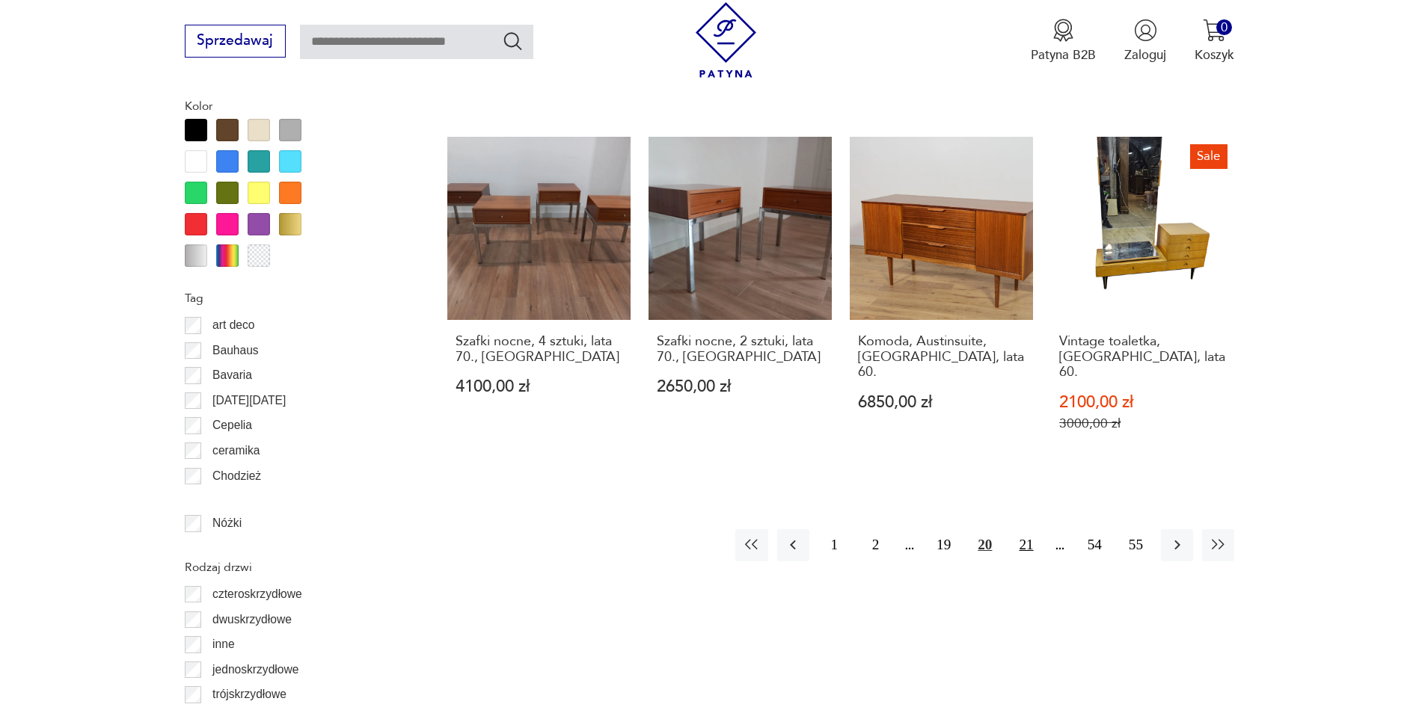
click at [1022, 529] on button "21" at bounding box center [1026, 545] width 32 height 32
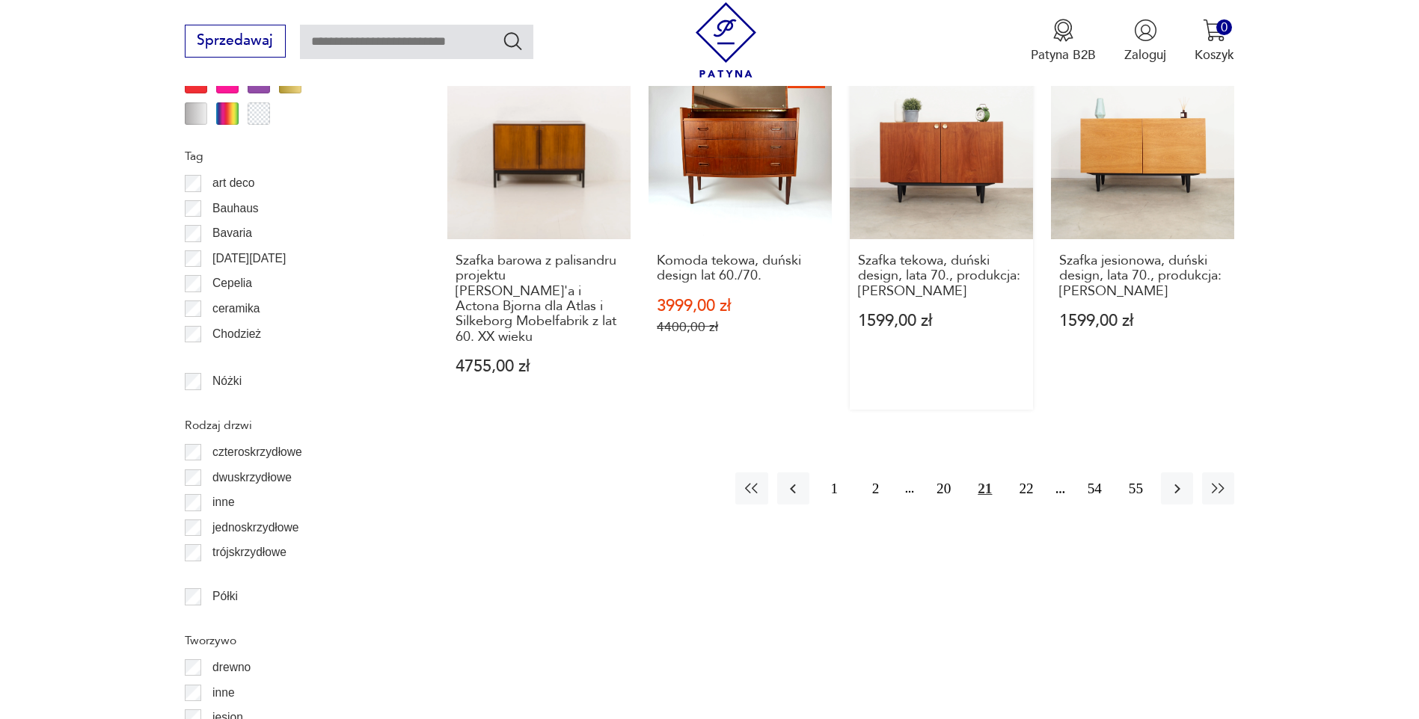
scroll to position [1853, 0]
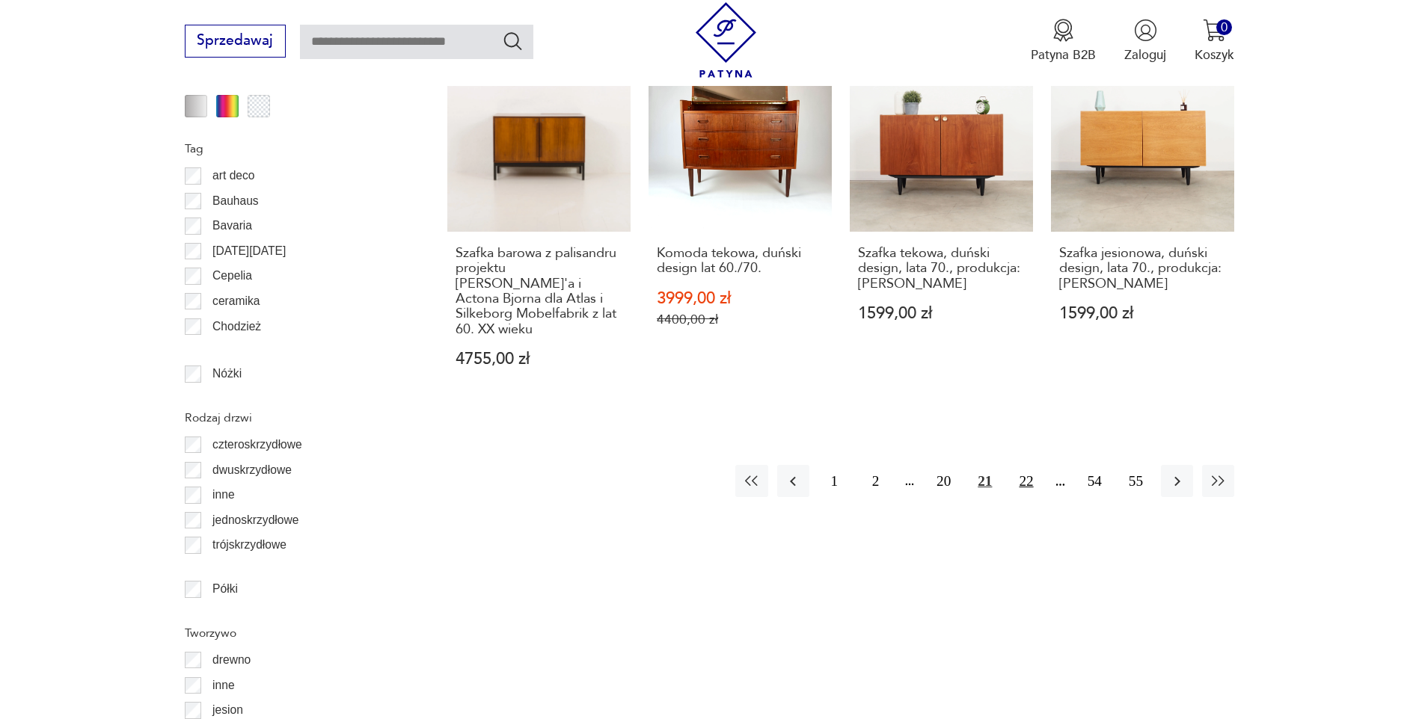
click at [1031, 465] on button "22" at bounding box center [1026, 481] width 32 height 32
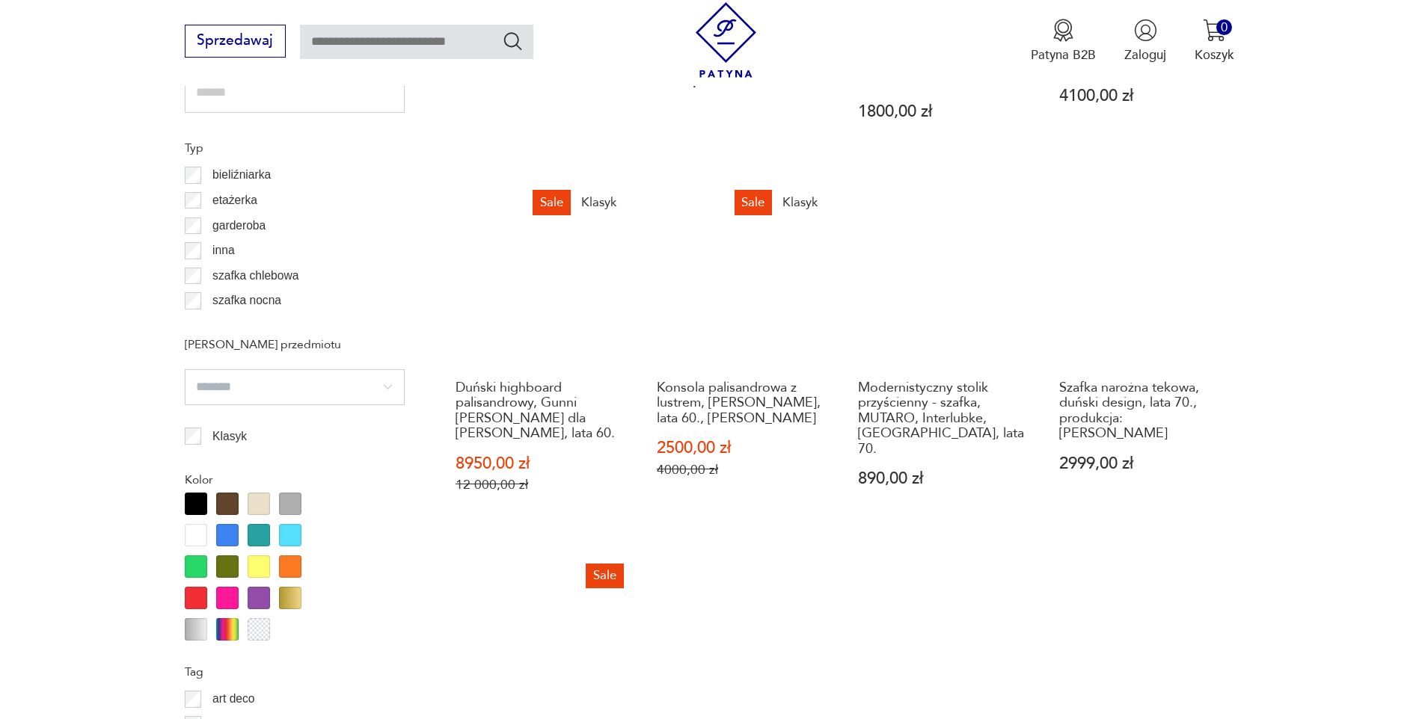
scroll to position [1704, 0]
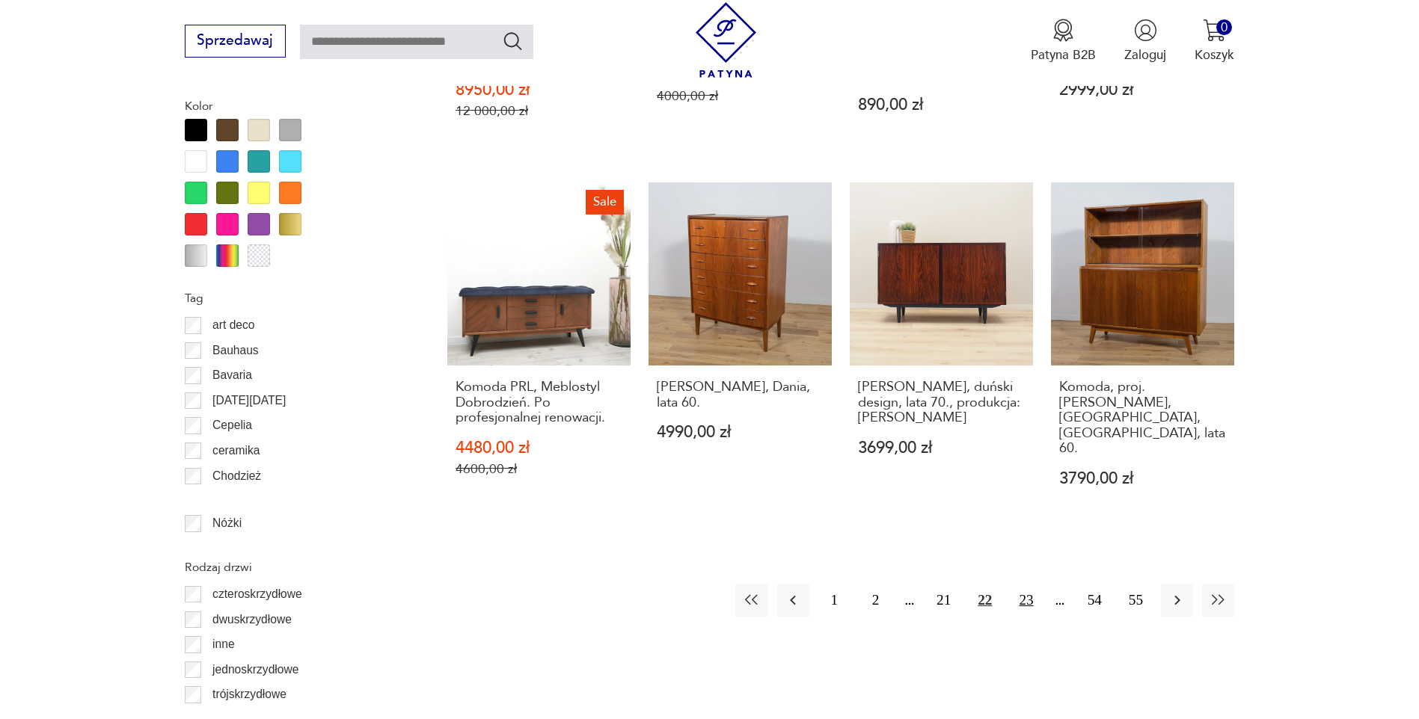
click at [1022, 584] on button "23" at bounding box center [1026, 600] width 32 height 32
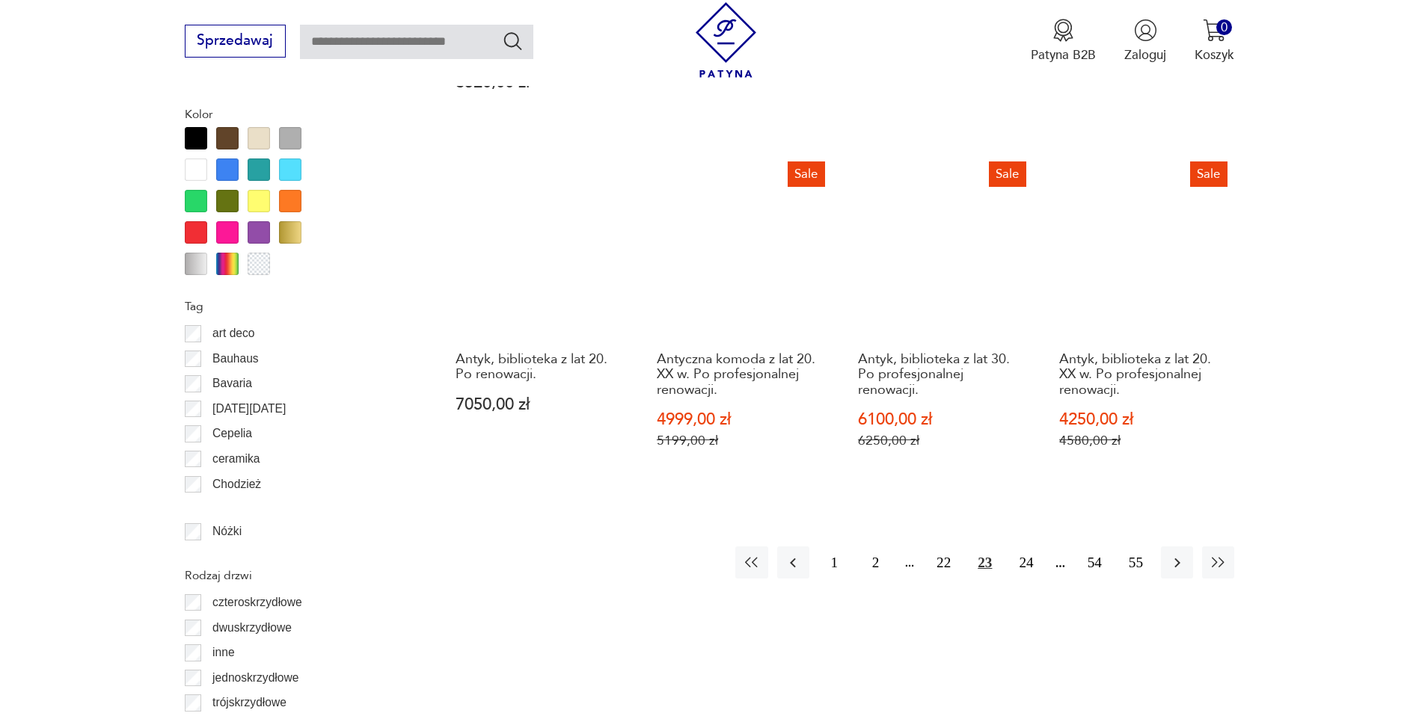
scroll to position [1704, 0]
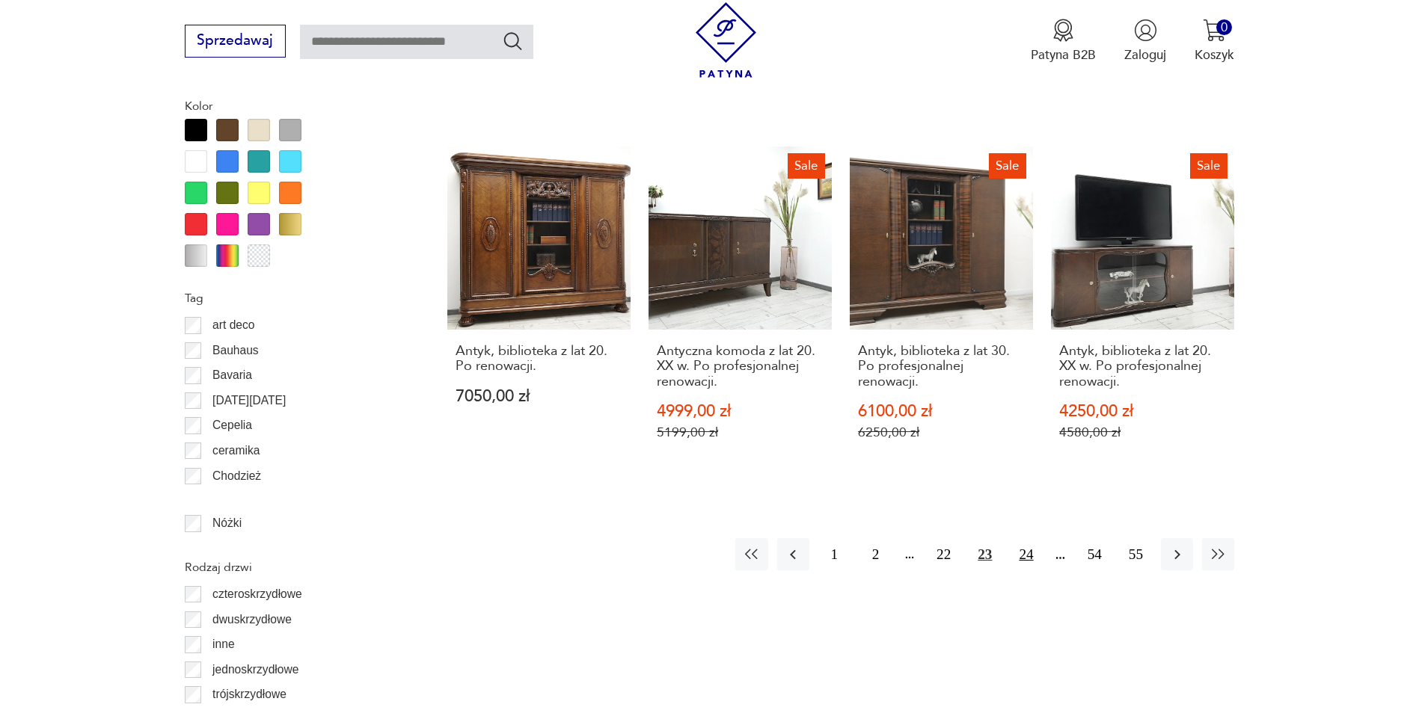
click at [1028, 538] on button "24" at bounding box center [1026, 554] width 32 height 32
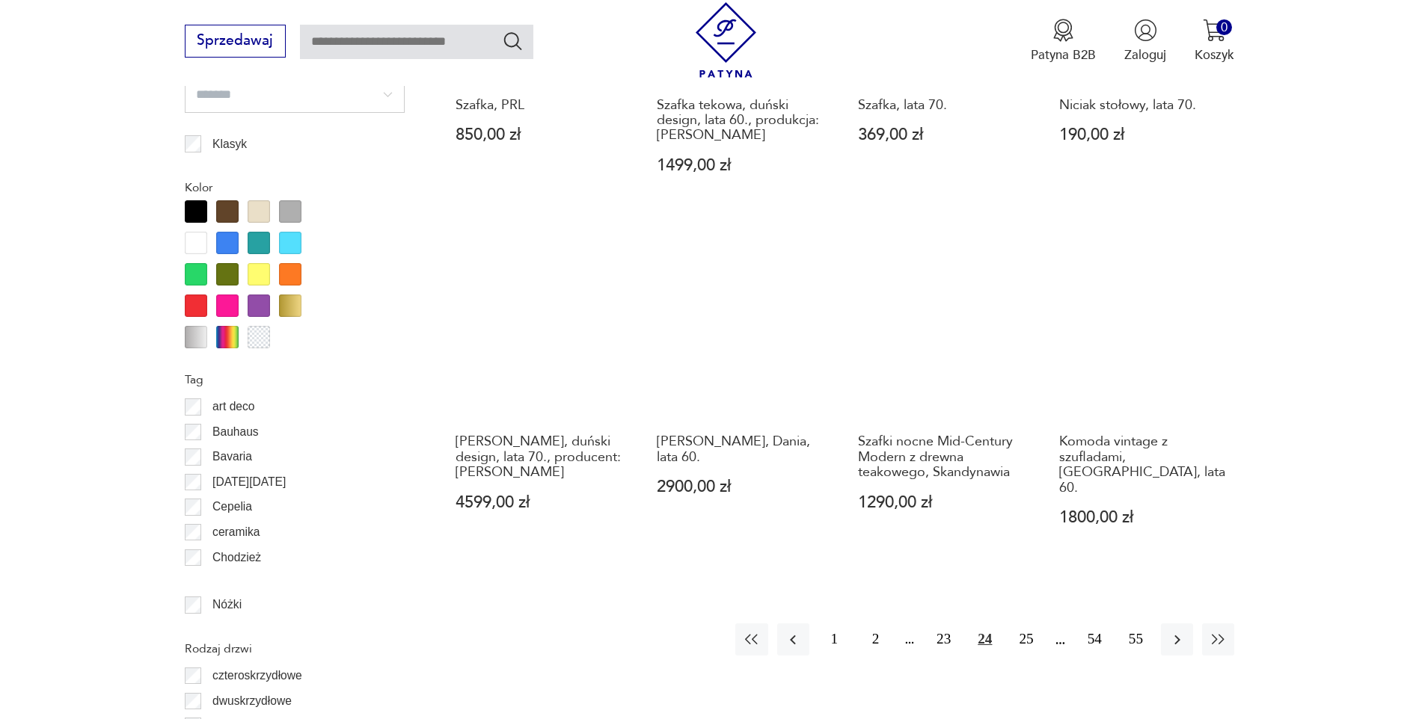
scroll to position [1704, 0]
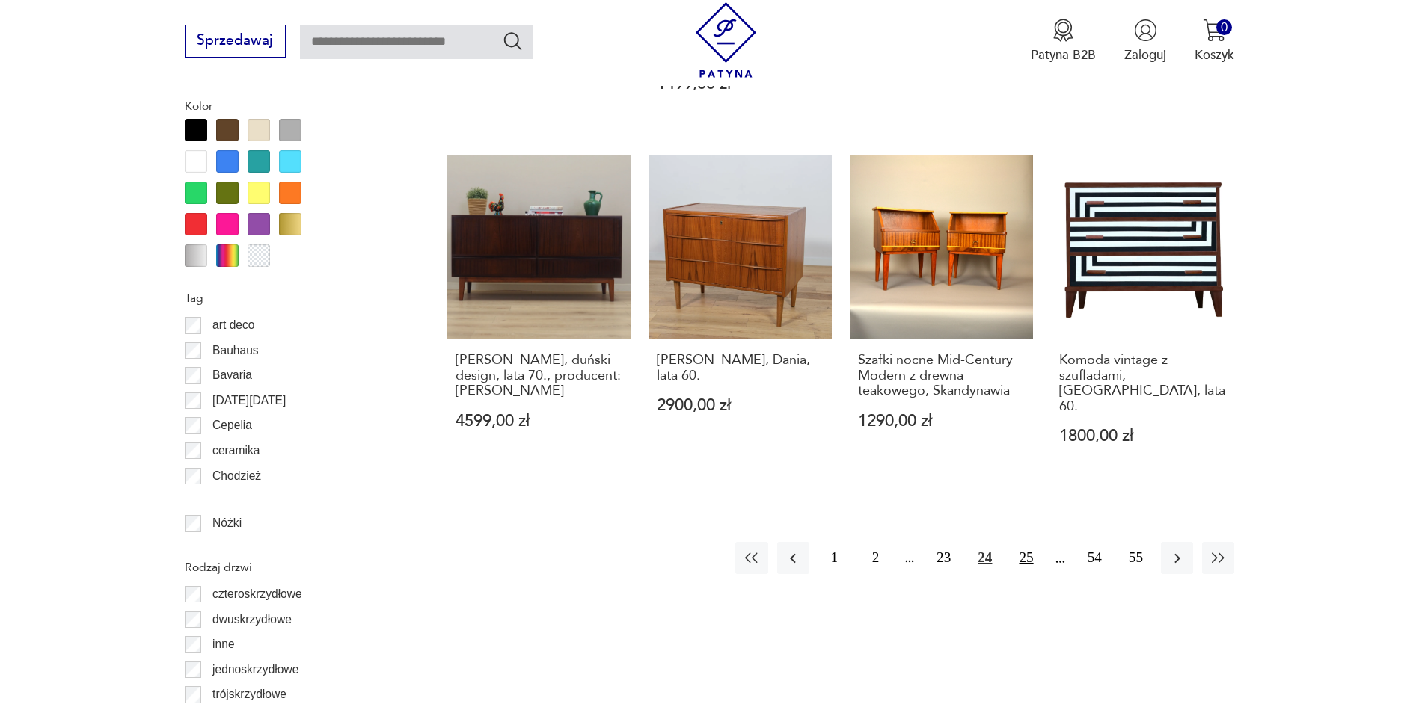
click at [1028, 542] on button "25" at bounding box center [1026, 558] width 32 height 32
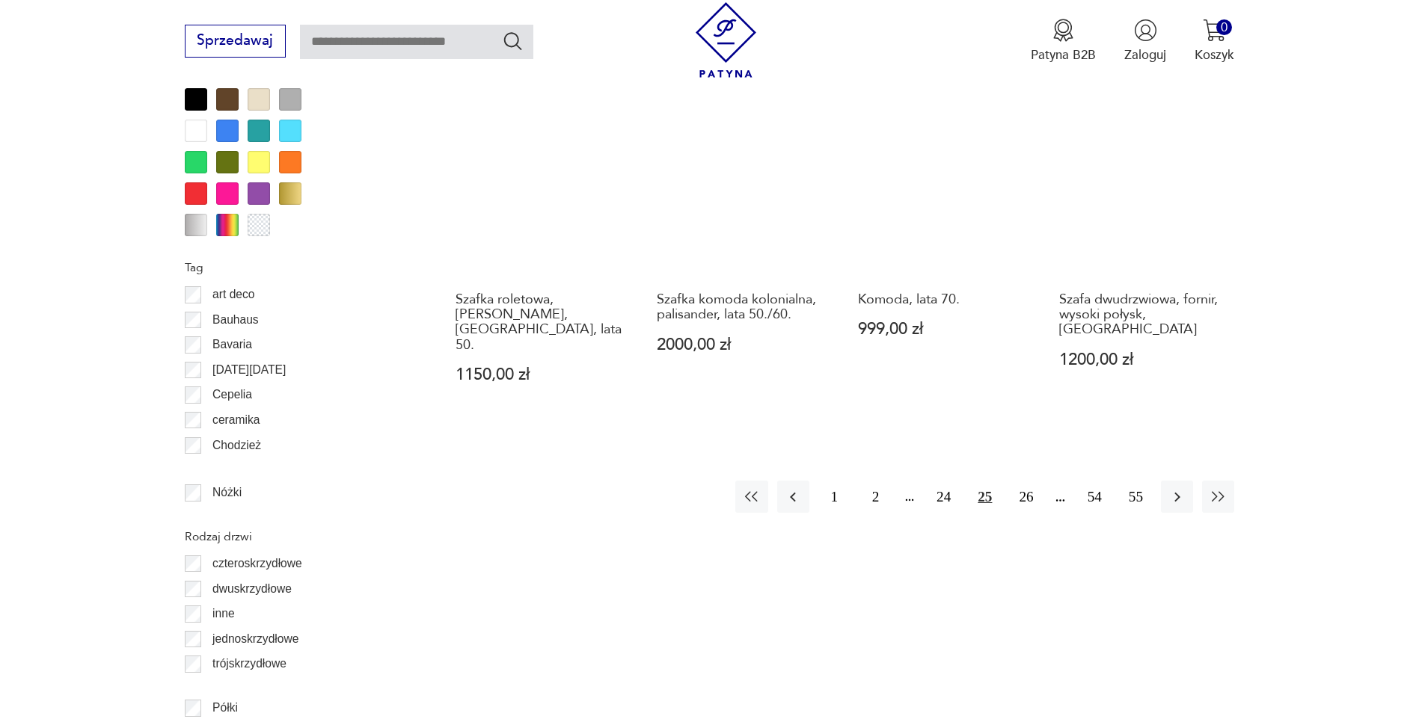
scroll to position [1778, 0]
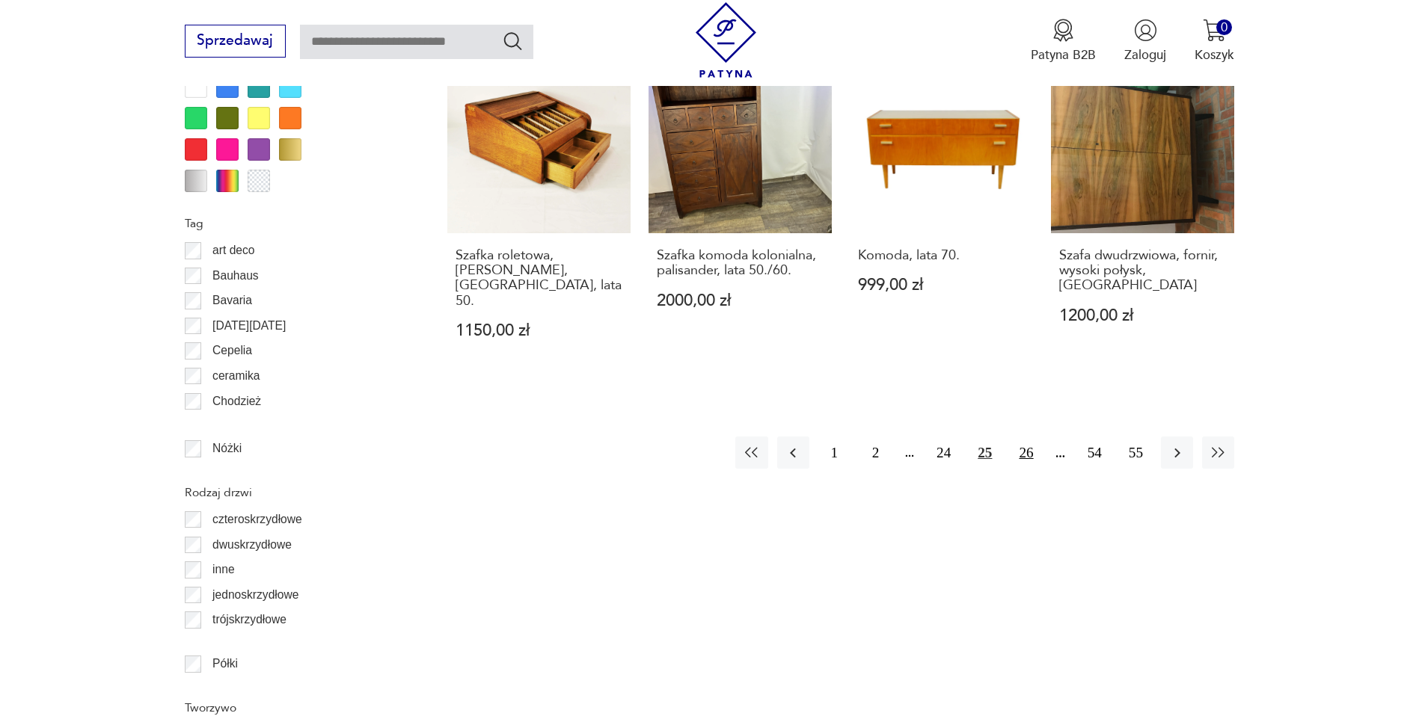
click at [1022, 437] on button "26" at bounding box center [1026, 453] width 32 height 32
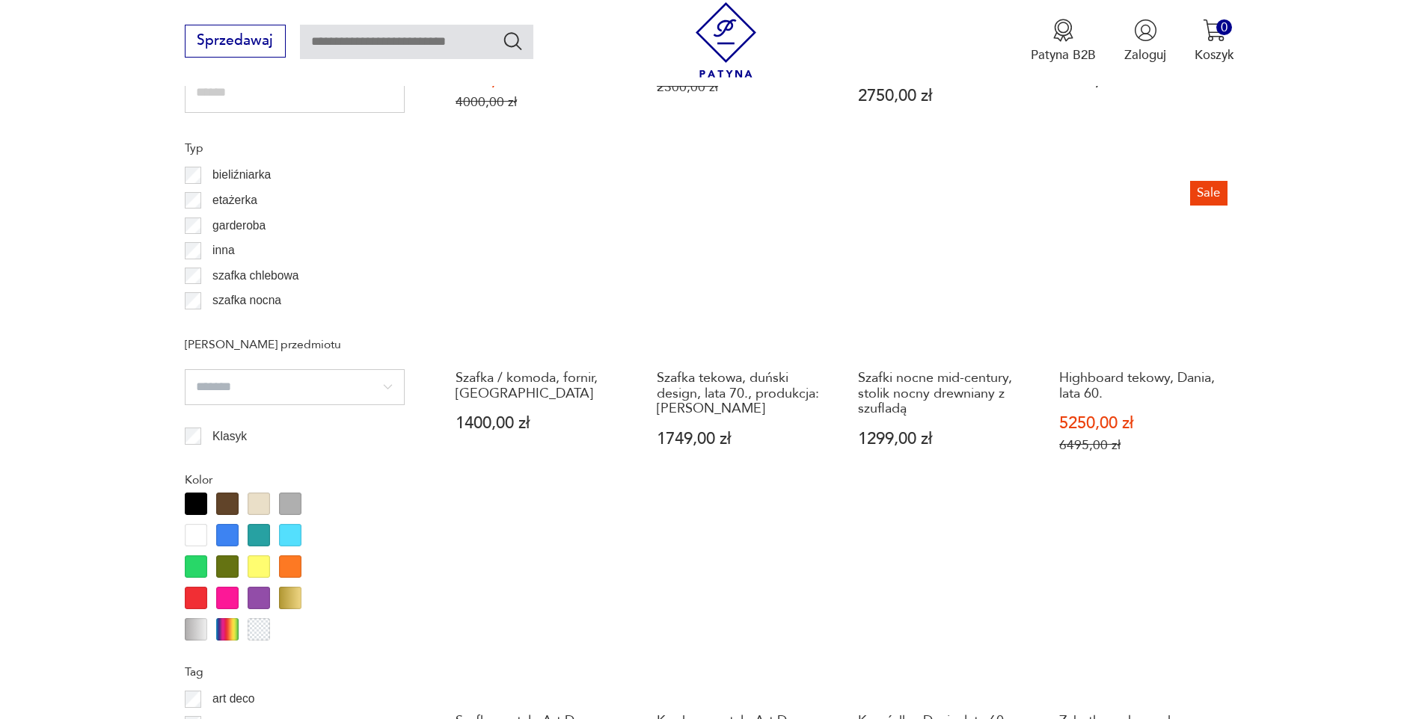
scroll to position [1629, 0]
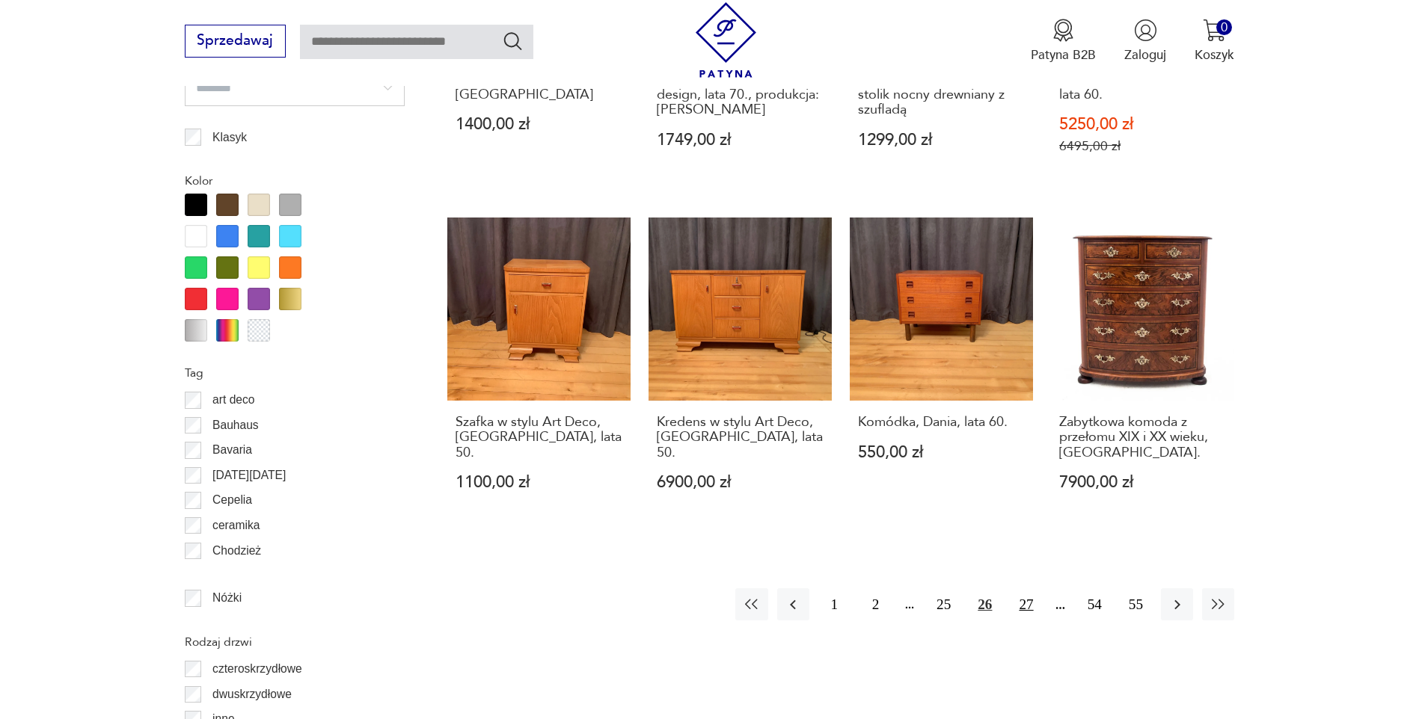
click at [1032, 589] on button "27" at bounding box center [1026, 605] width 32 height 32
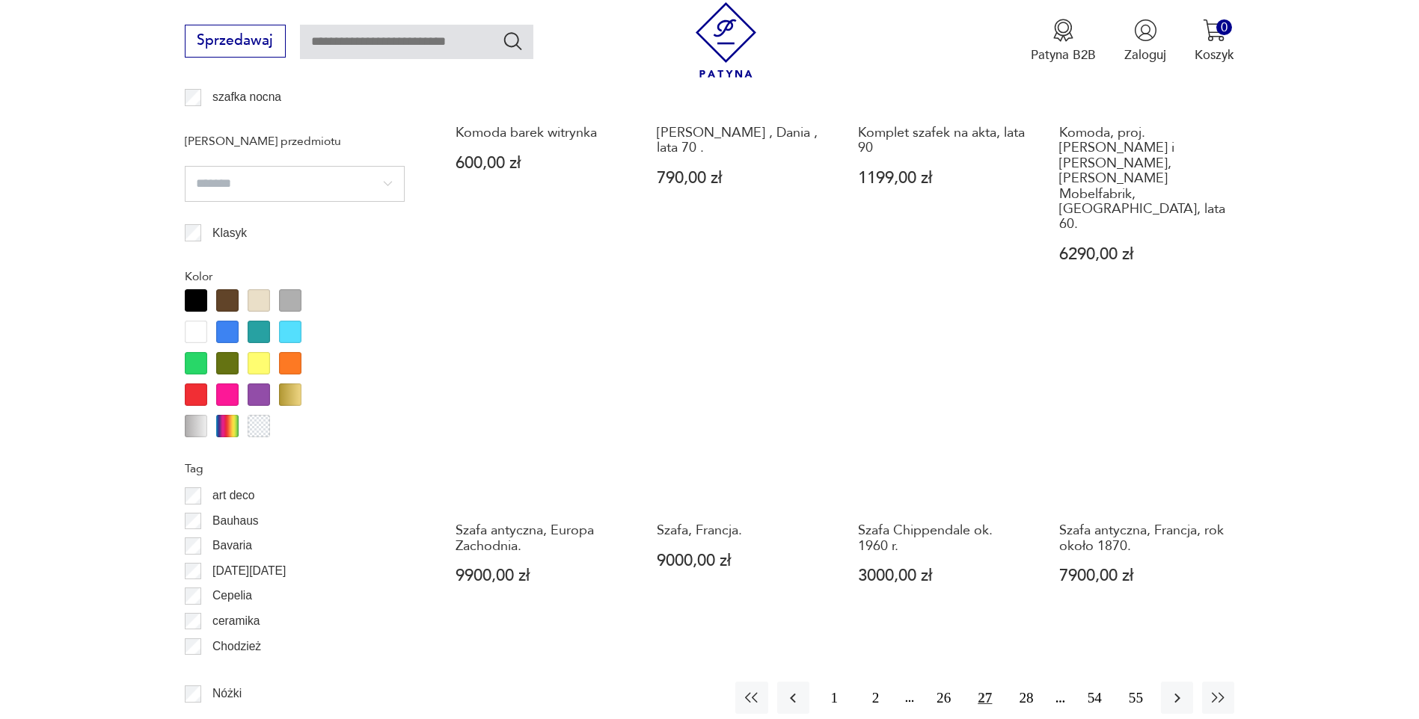
scroll to position [1629, 0]
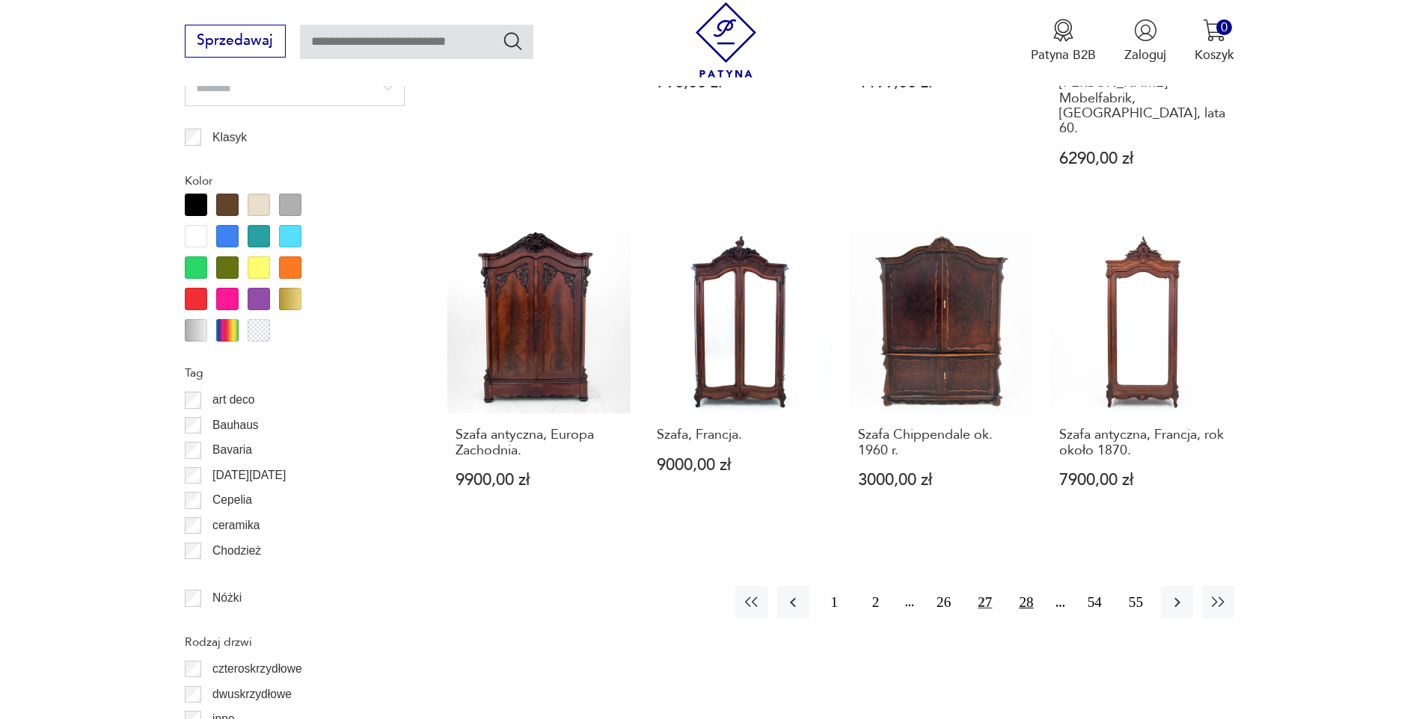
click at [1034, 586] on button "28" at bounding box center [1026, 602] width 32 height 32
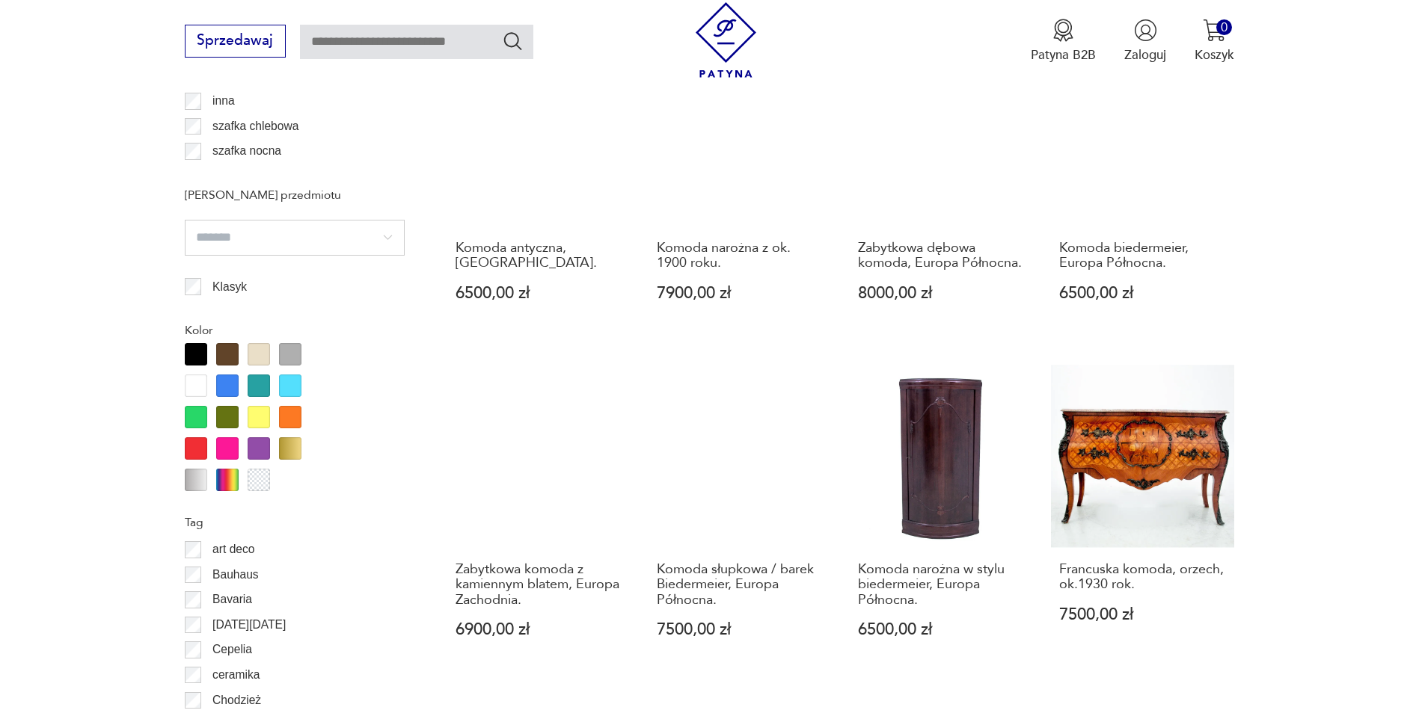
scroll to position [1554, 0]
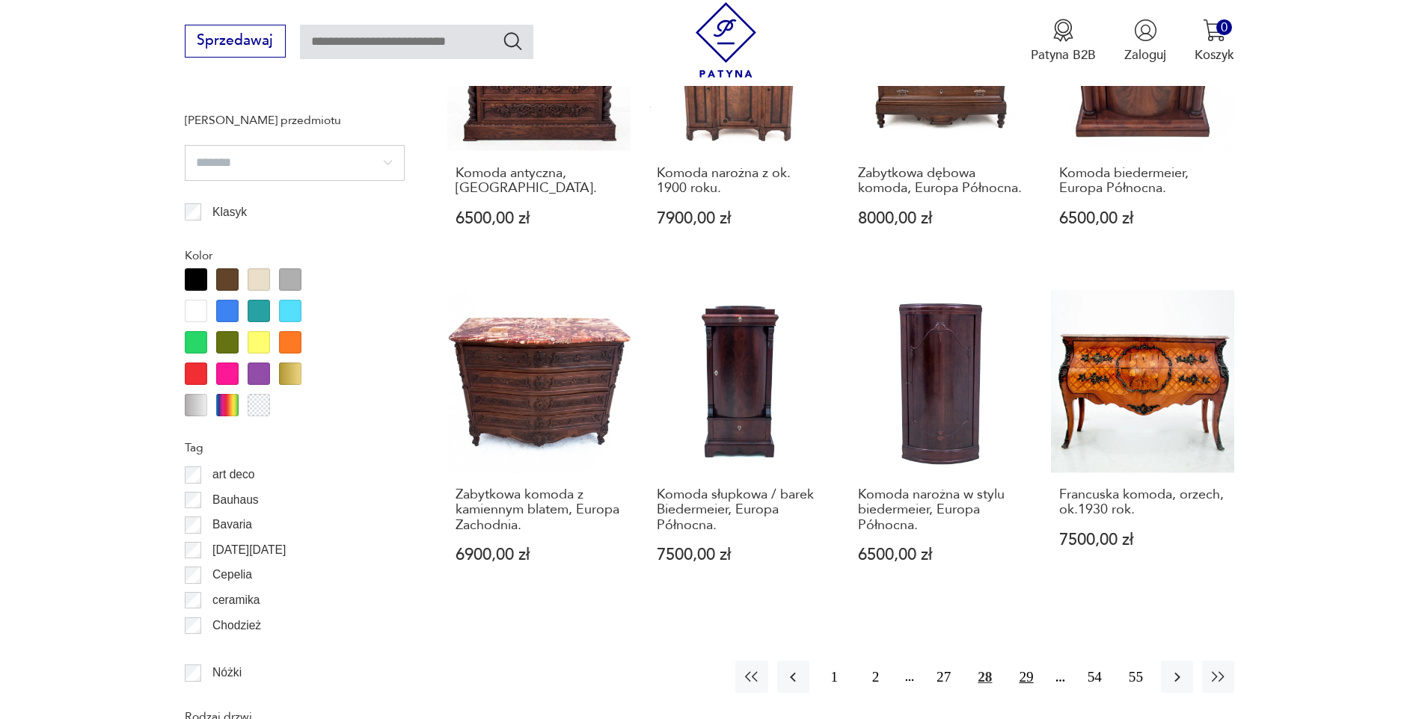
click at [1032, 661] on button "29" at bounding box center [1026, 677] width 32 height 32
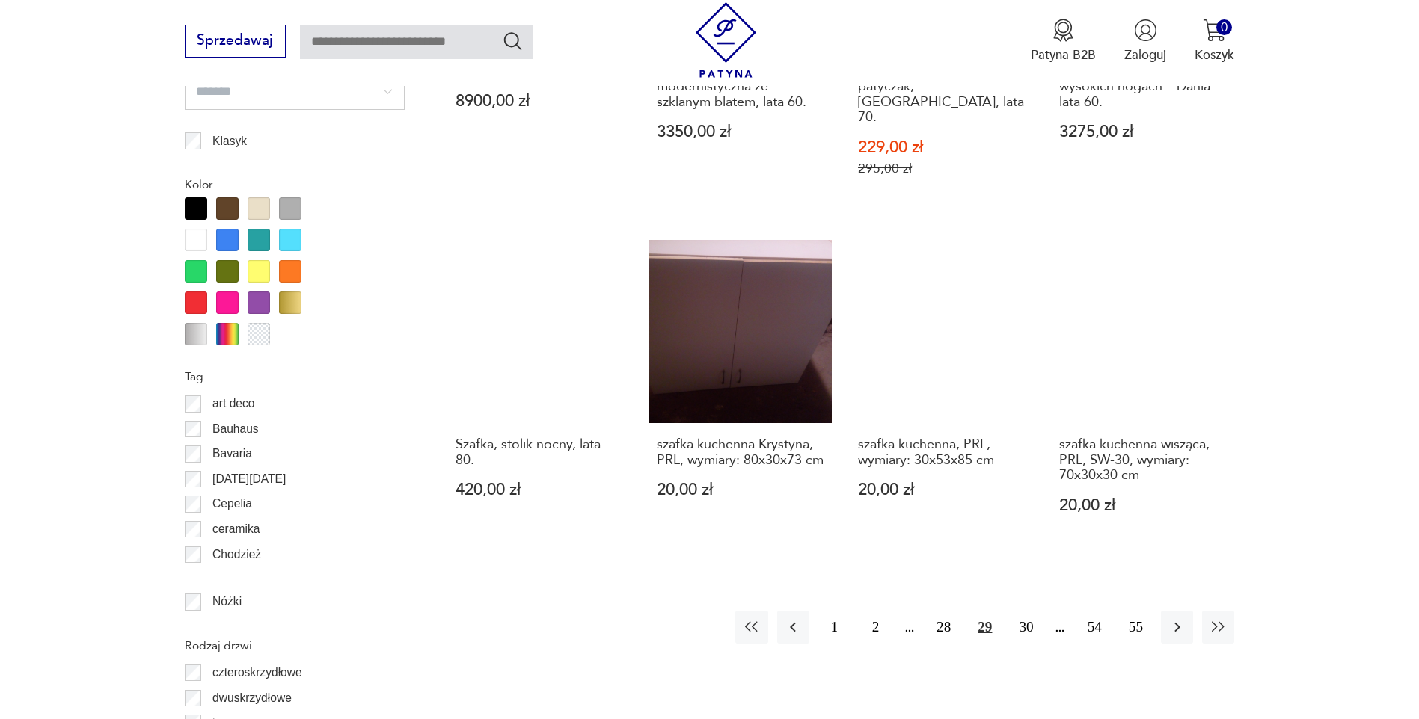
scroll to position [1629, 0]
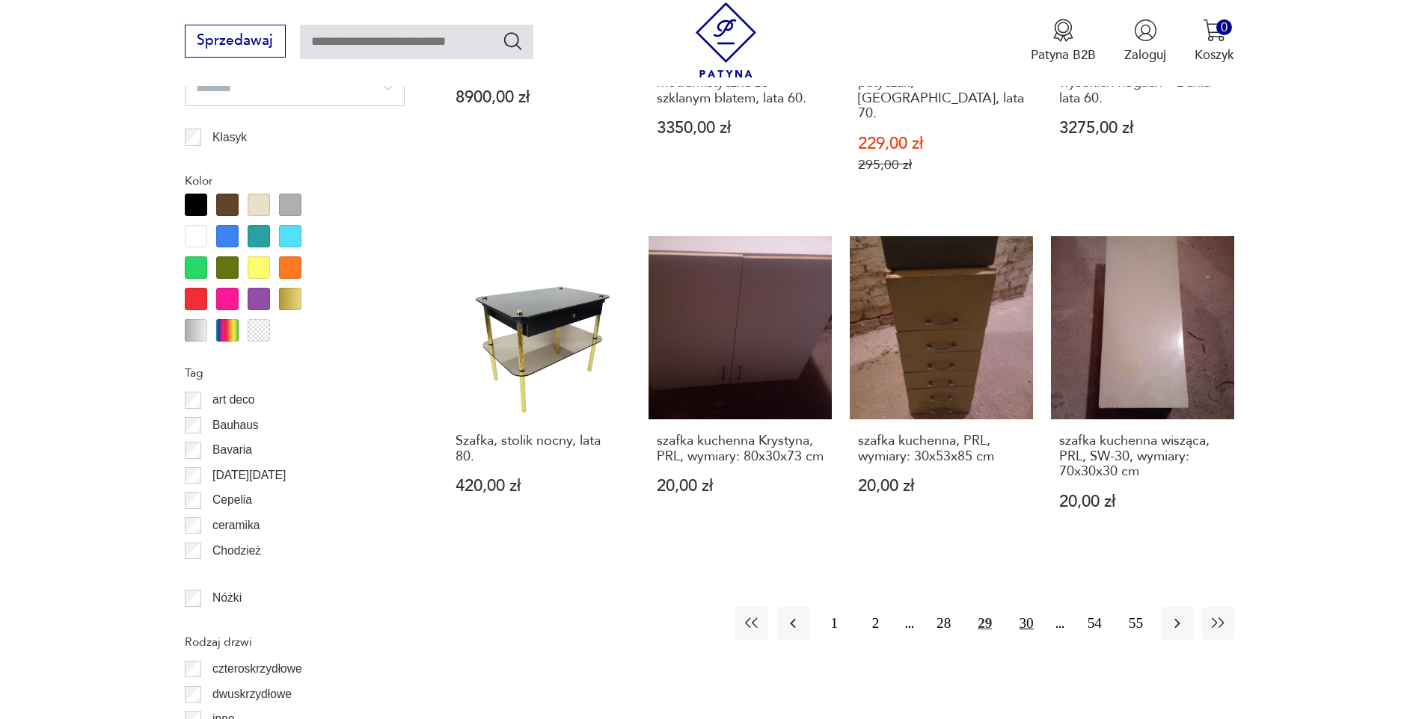
click at [1029, 607] on button "30" at bounding box center [1026, 623] width 32 height 32
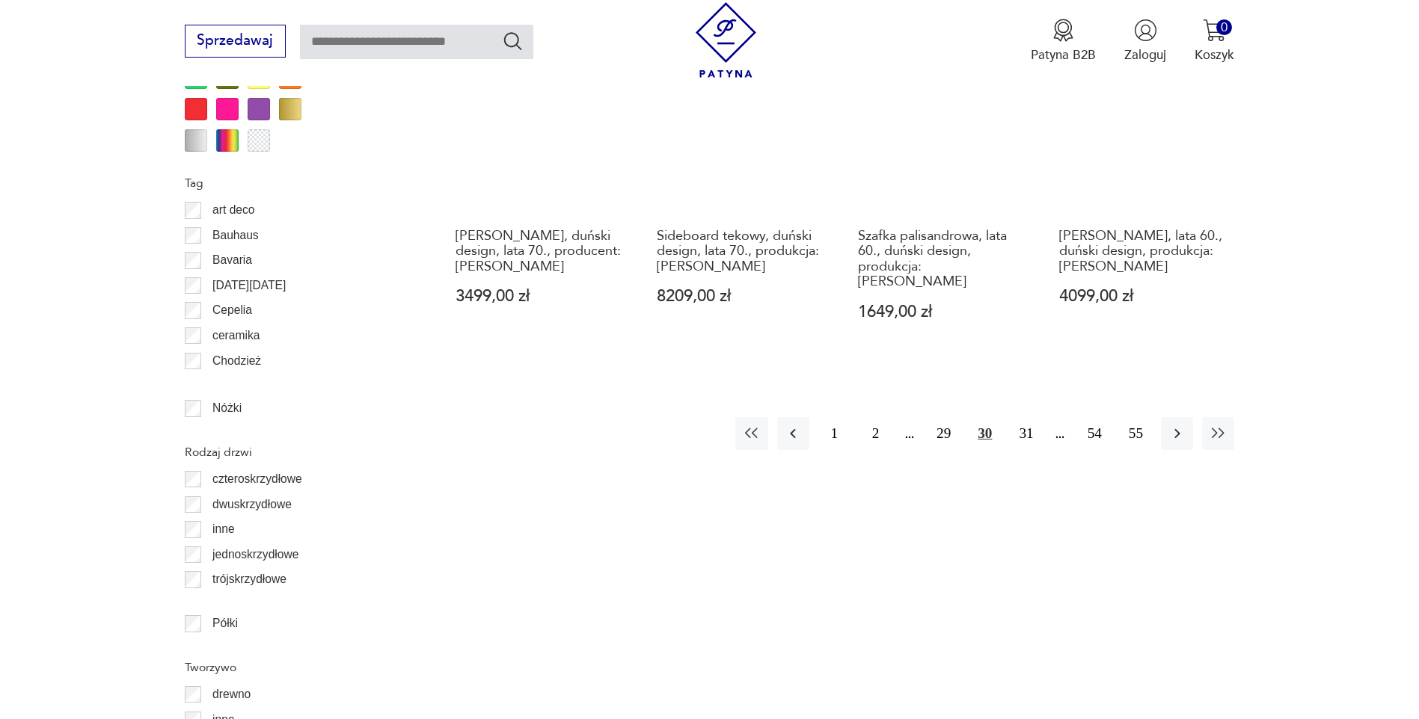
scroll to position [2003, 0]
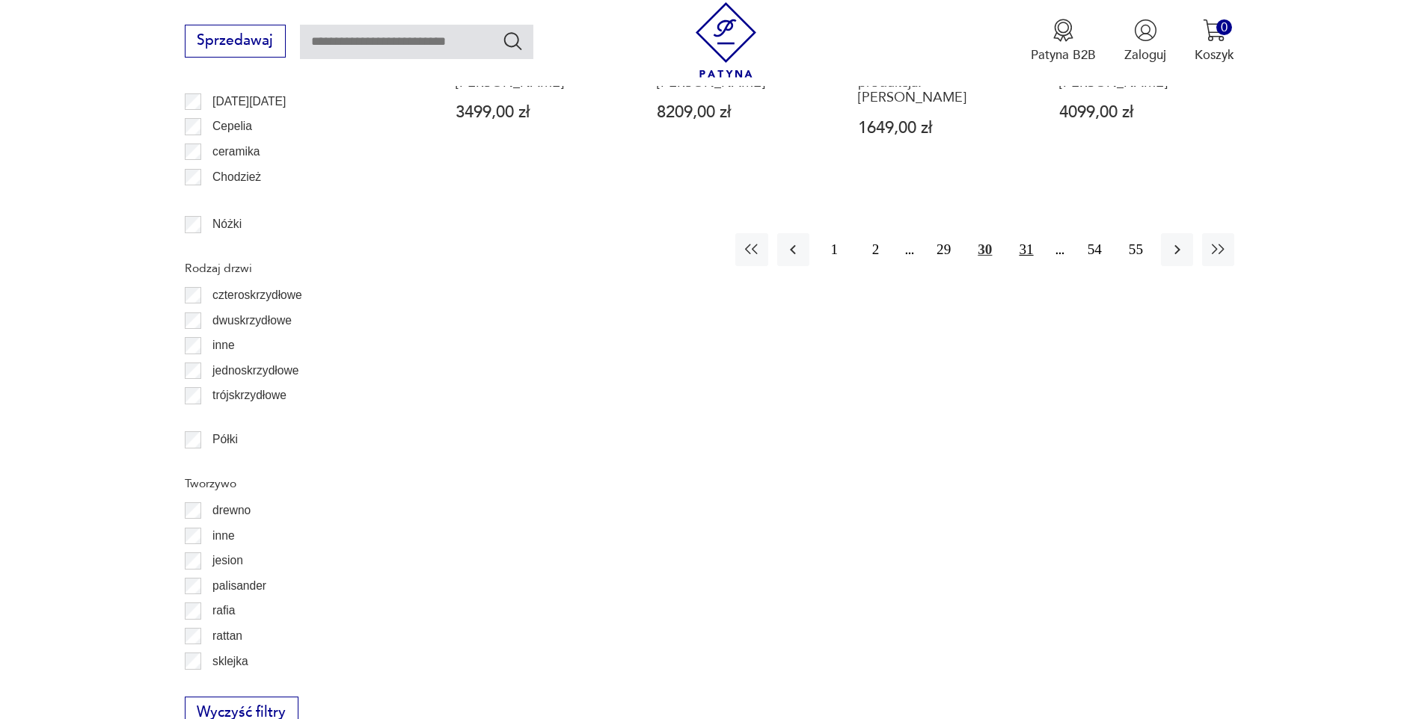
click at [1022, 233] on button "31" at bounding box center [1026, 249] width 32 height 32
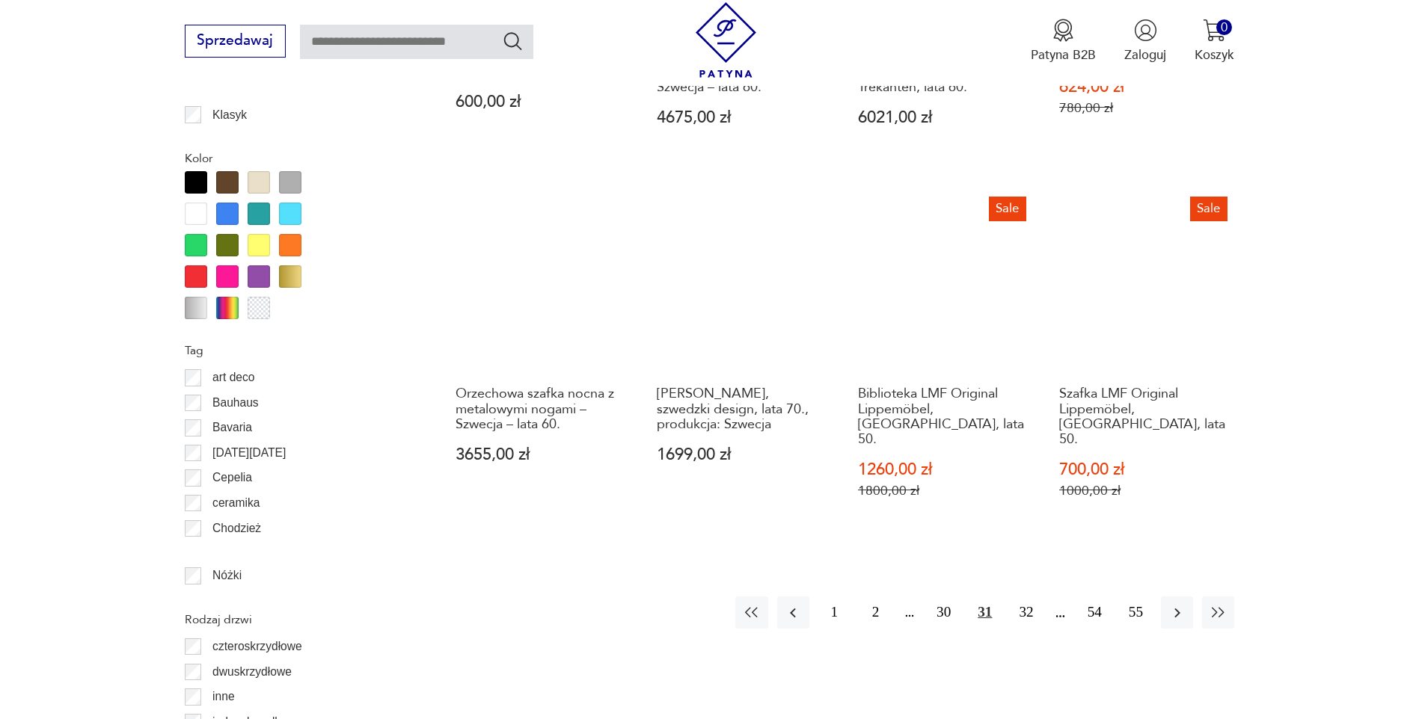
scroll to position [1704, 0]
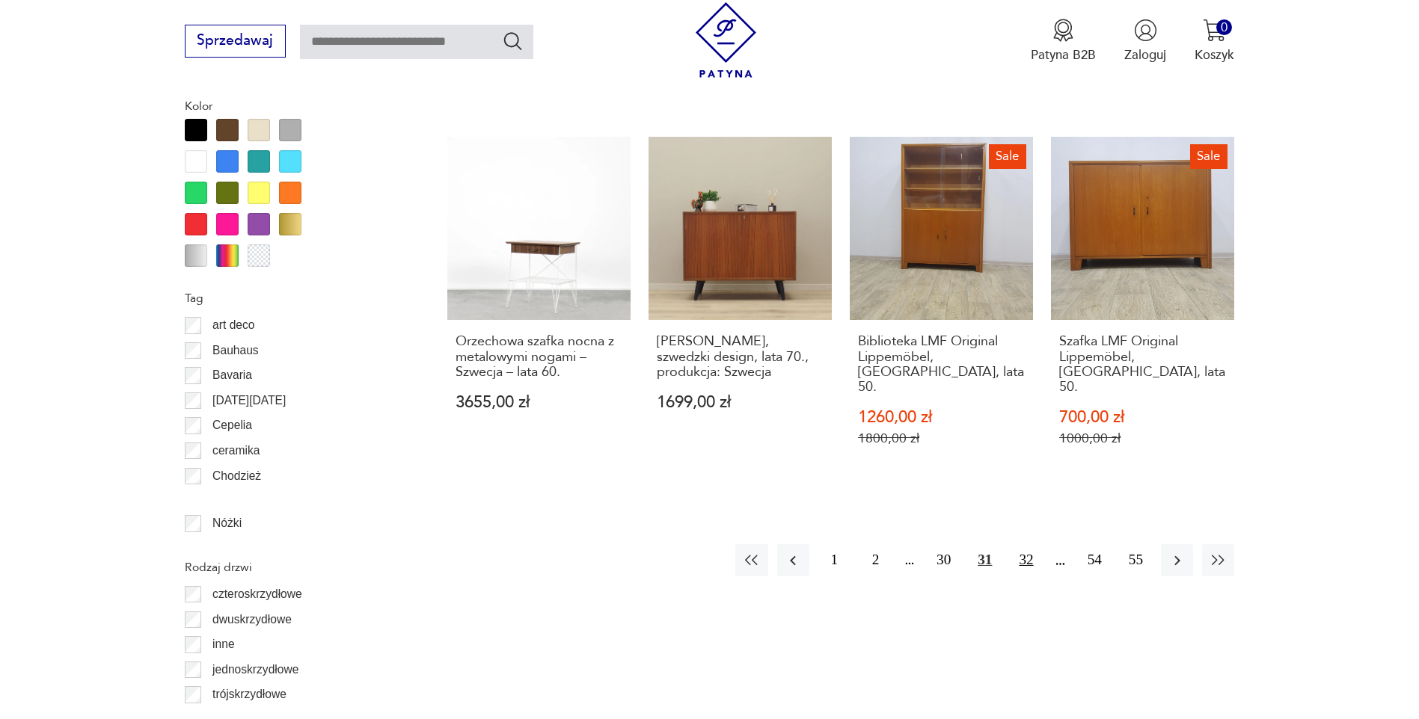
click at [1022, 544] on button "32" at bounding box center [1026, 560] width 32 height 32
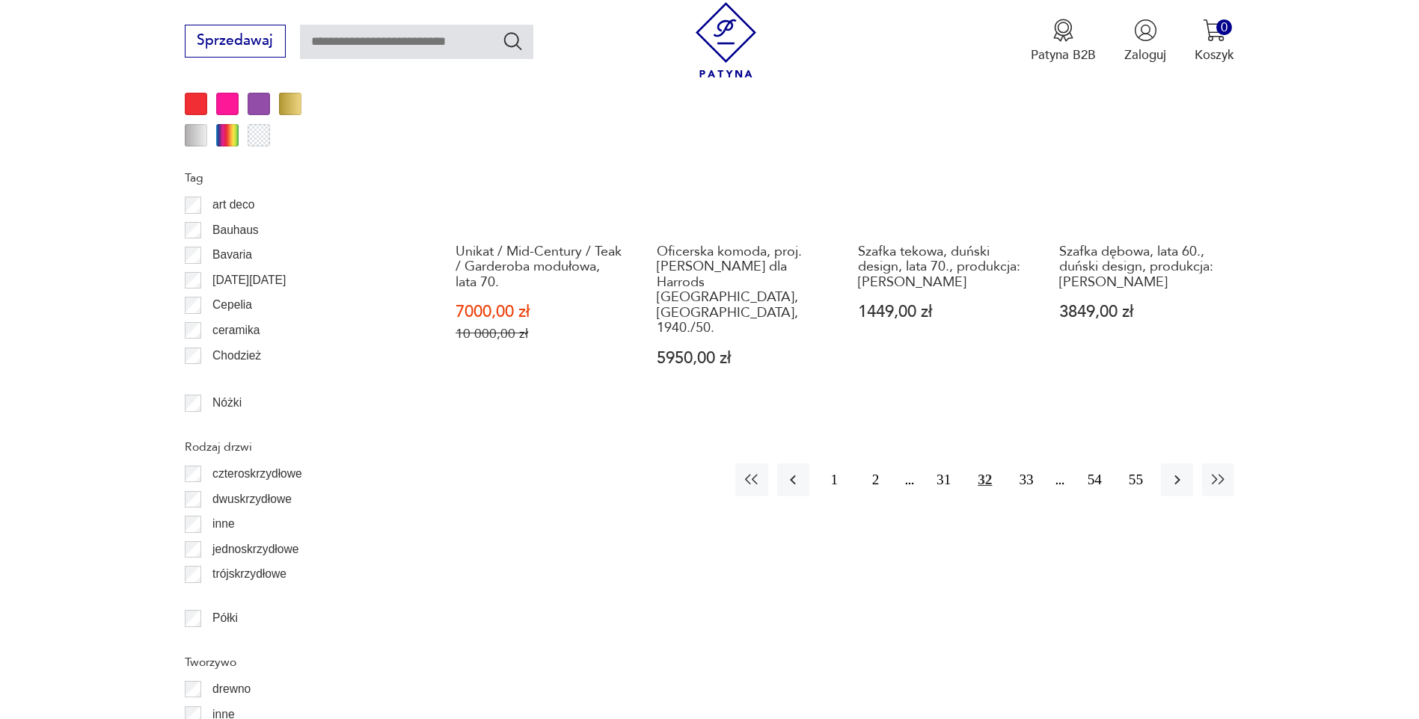
scroll to position [1853, 0]
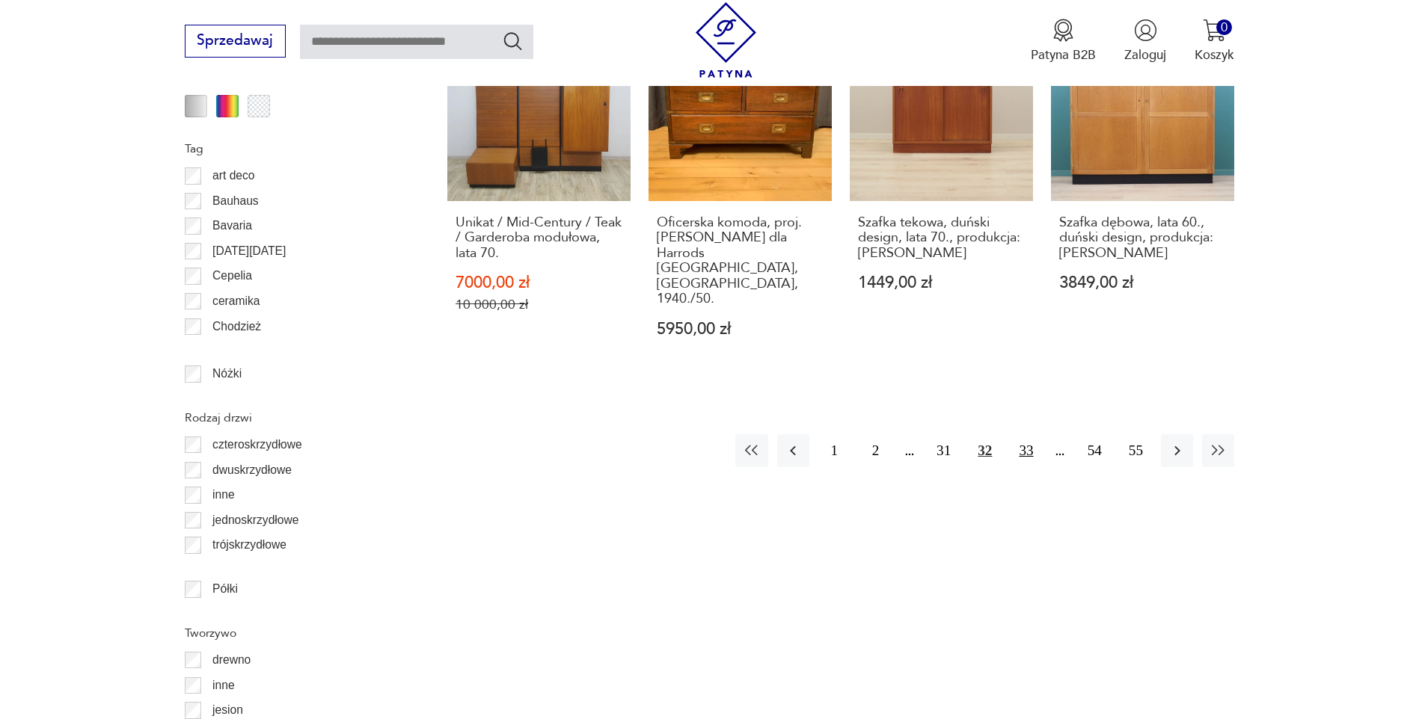
click at [1028, 435] on button "33" at bounding box center [1026, 451] width 32 height 32
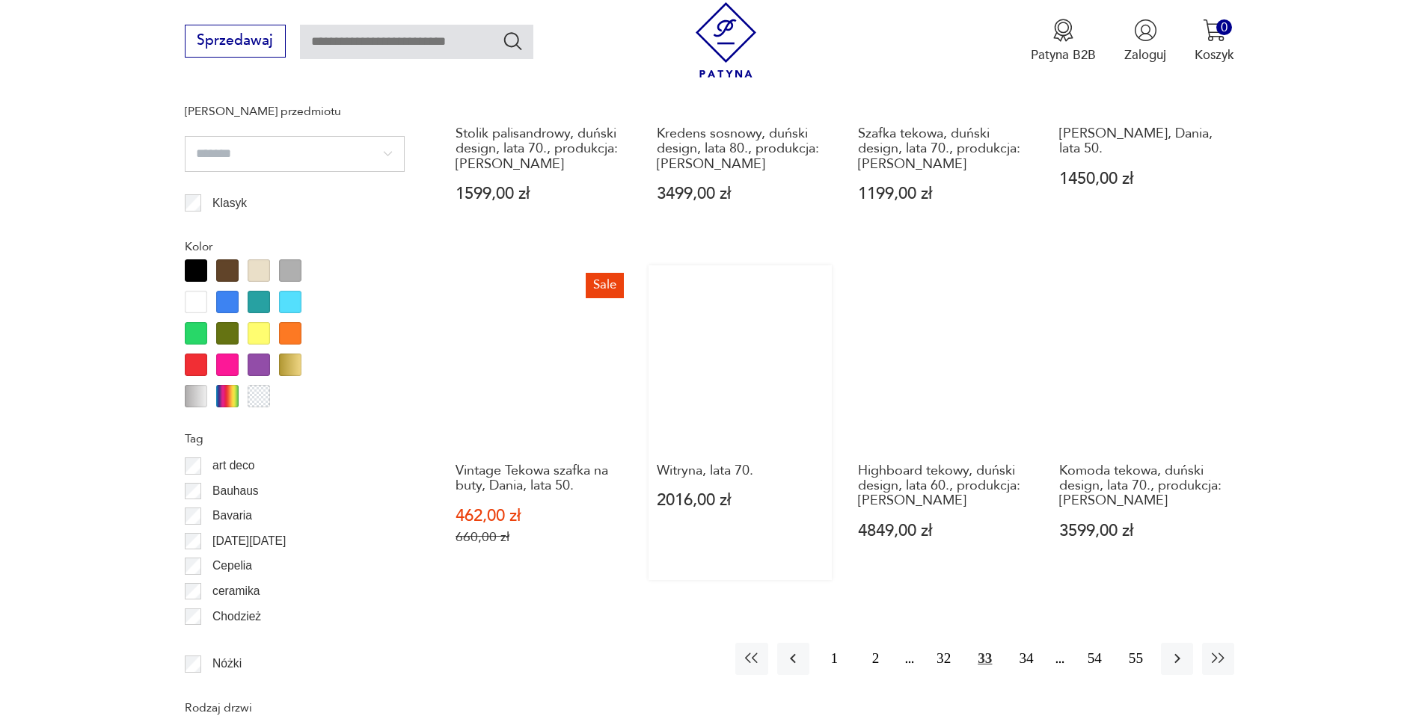
scroll to position [1704, 0]
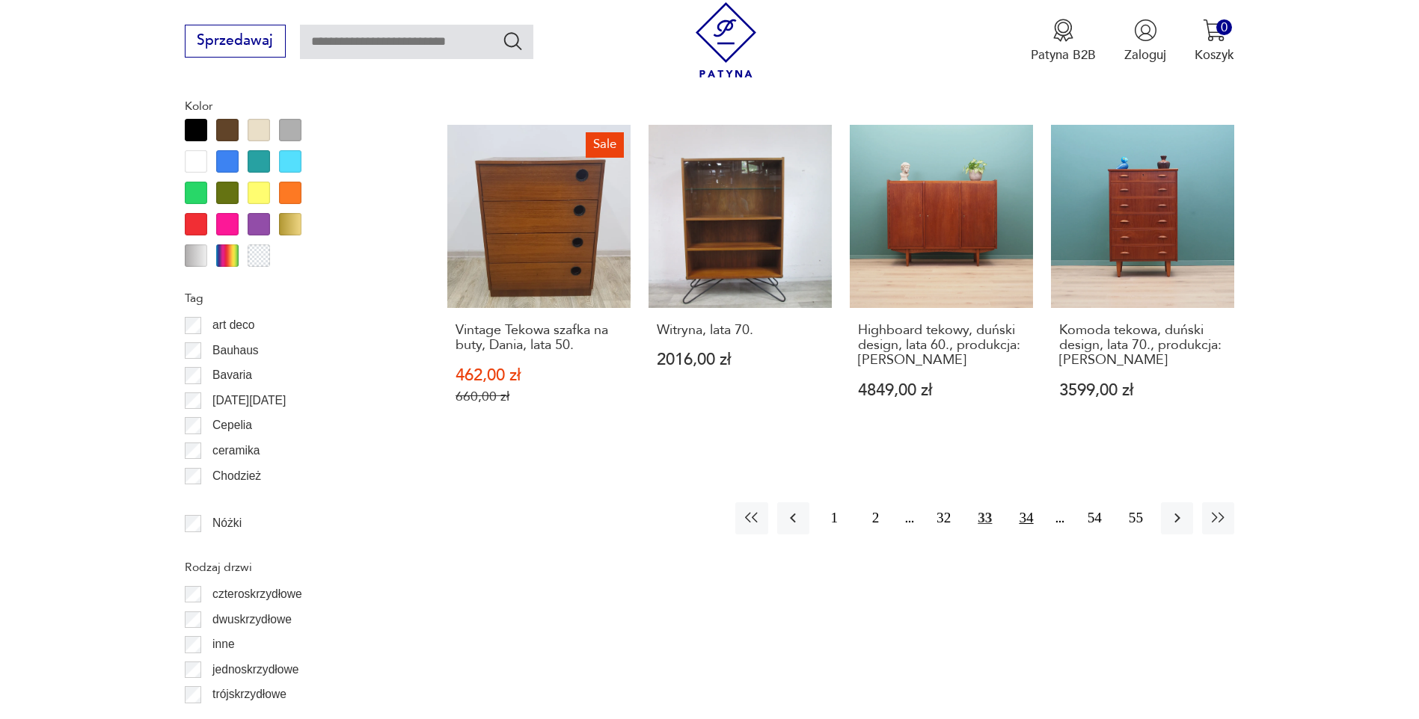
click at [1030, 503] on button "34" at bounding box center [1026, 519] width 32 height 32
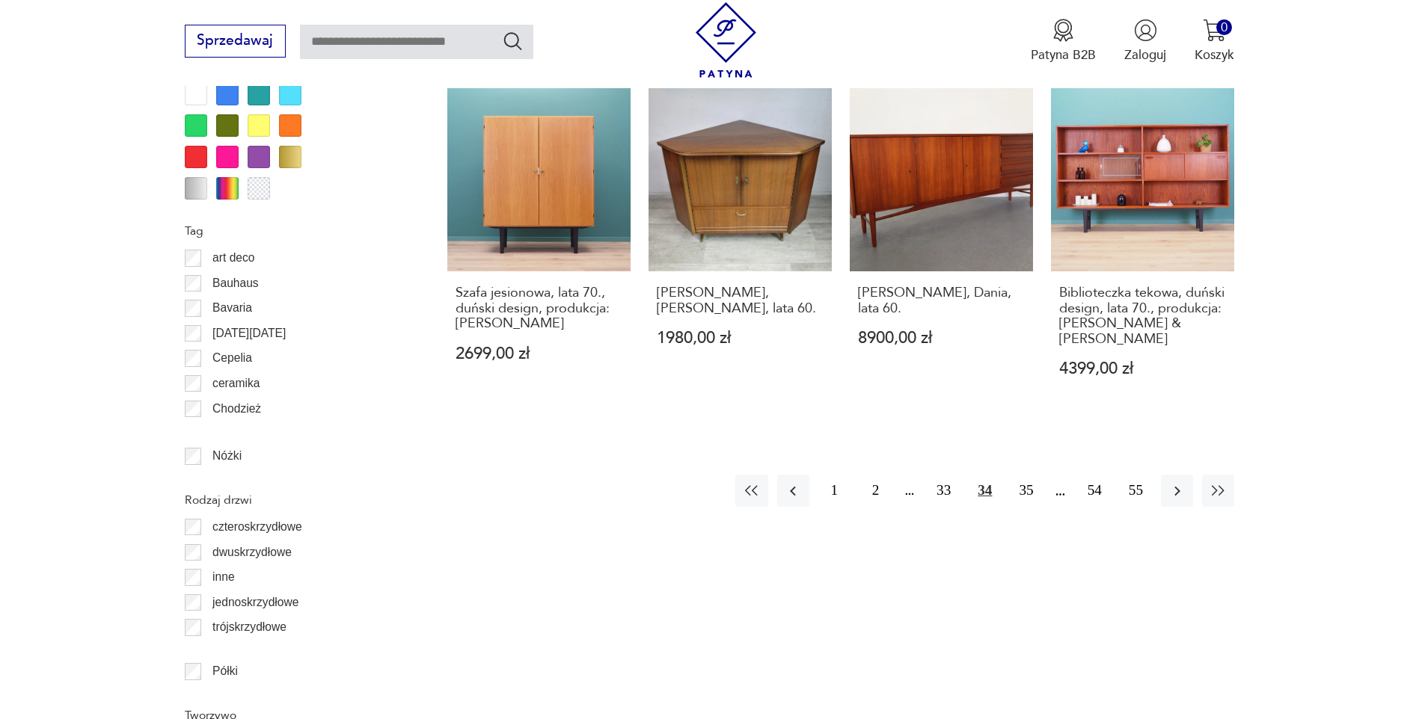
scroll to position [1778, 0]
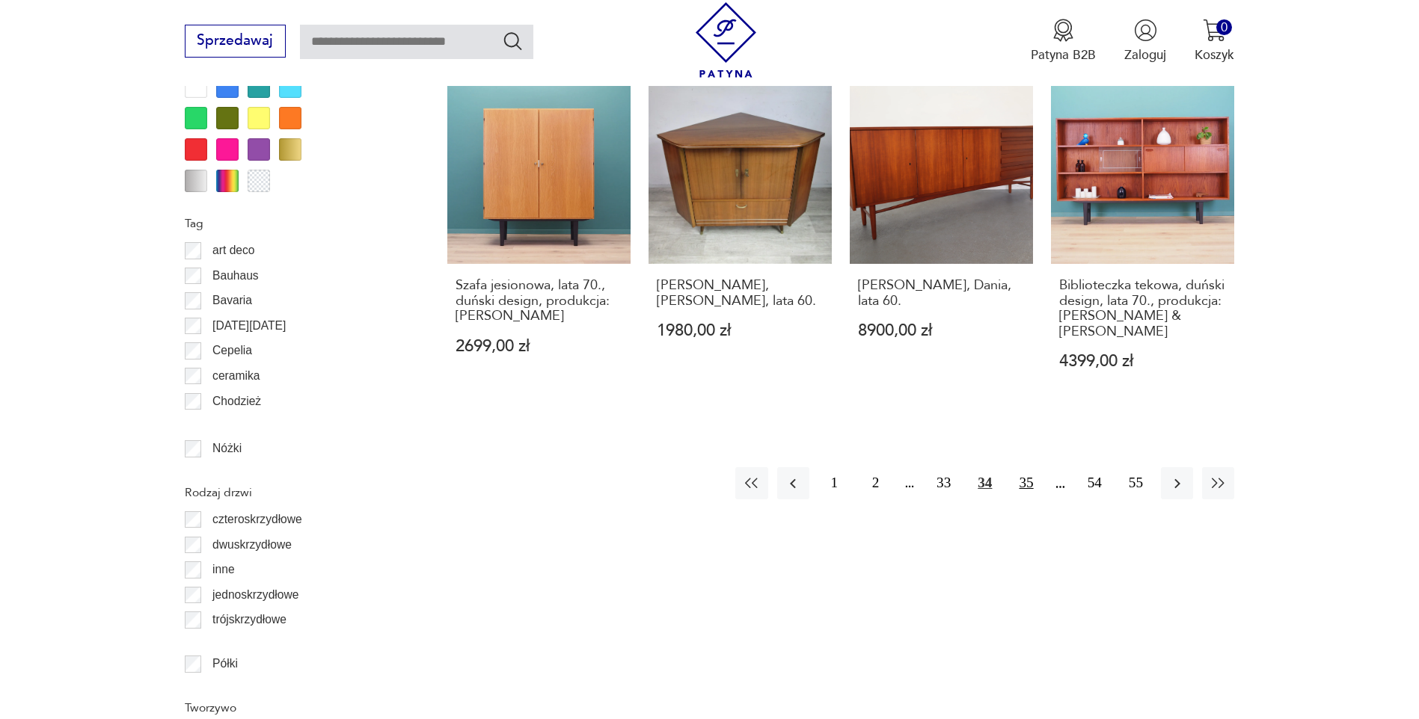
click at [1027, 467] on button "35" at bounding box center [1026, 483] width 32 height 32
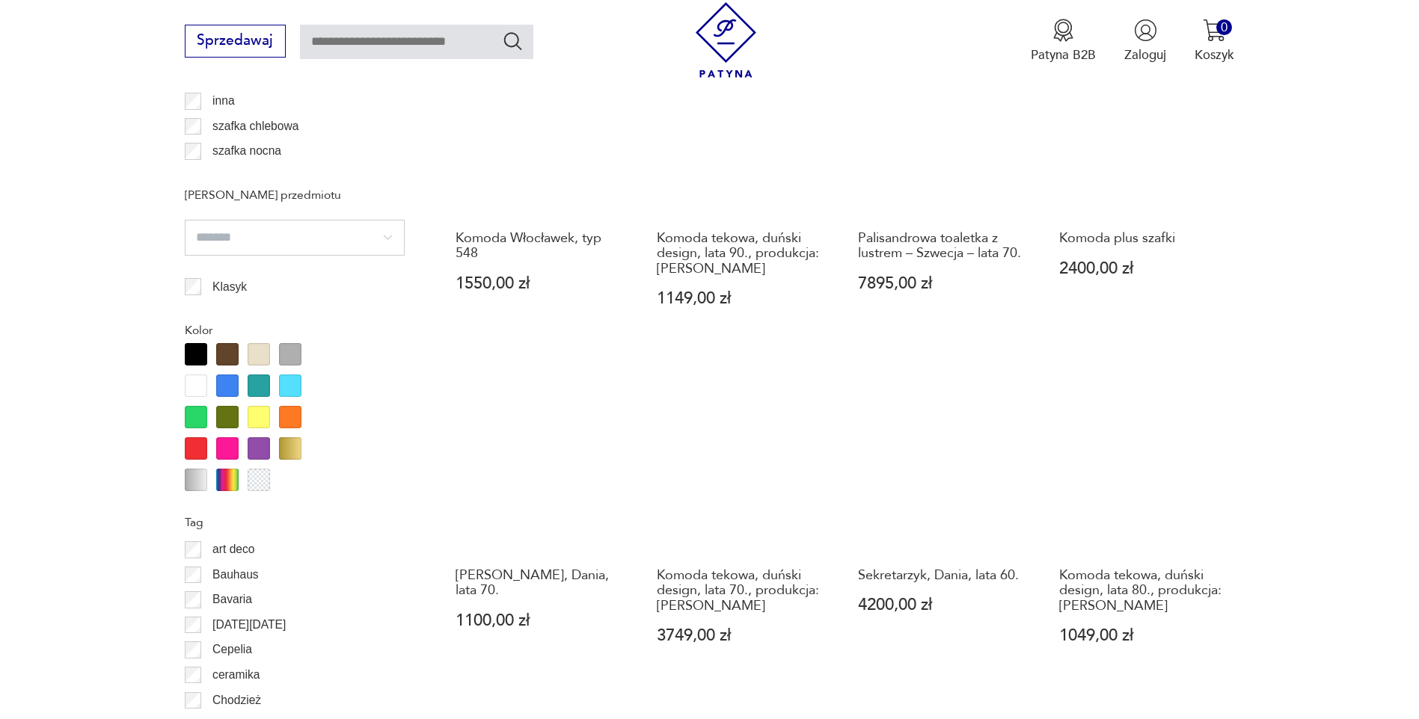
scroll to position [1778, 0]
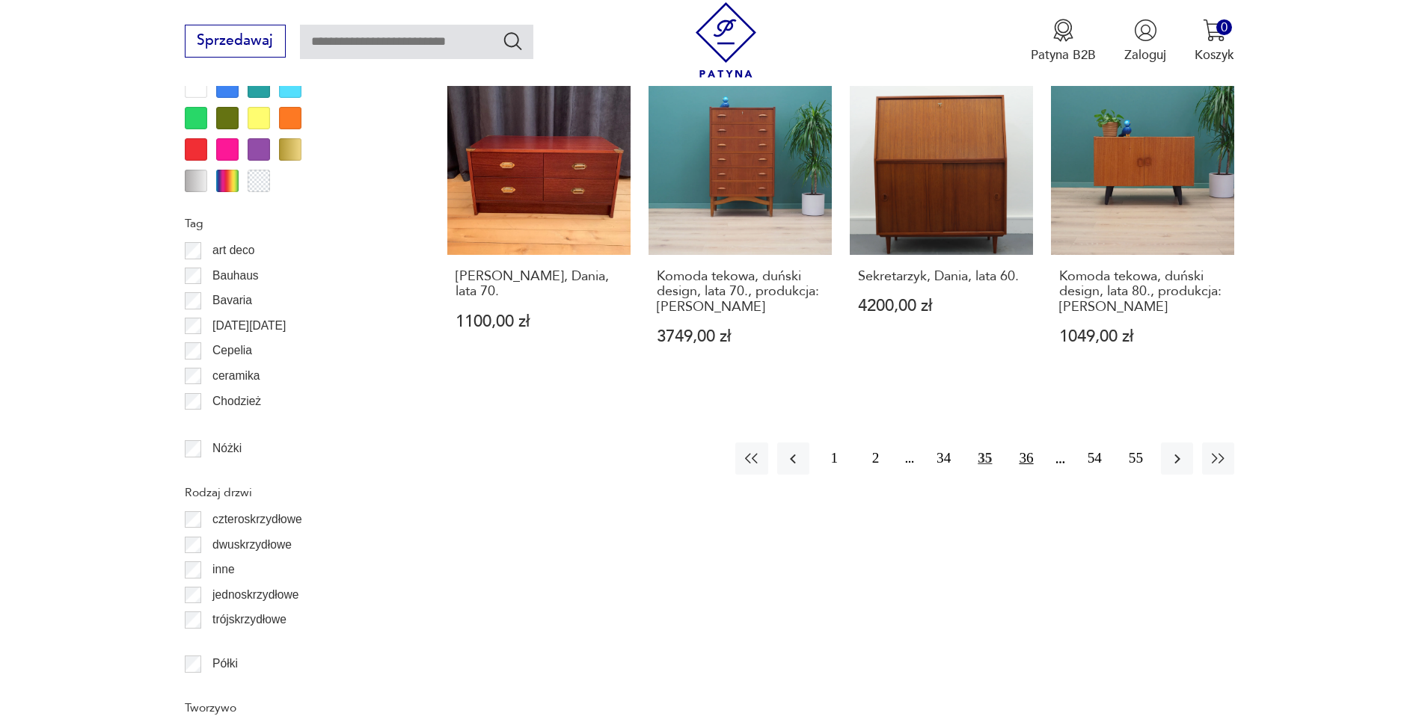
click at [1025, 443] on button "36" at bounding box center [1026, 459] width 32 height 32
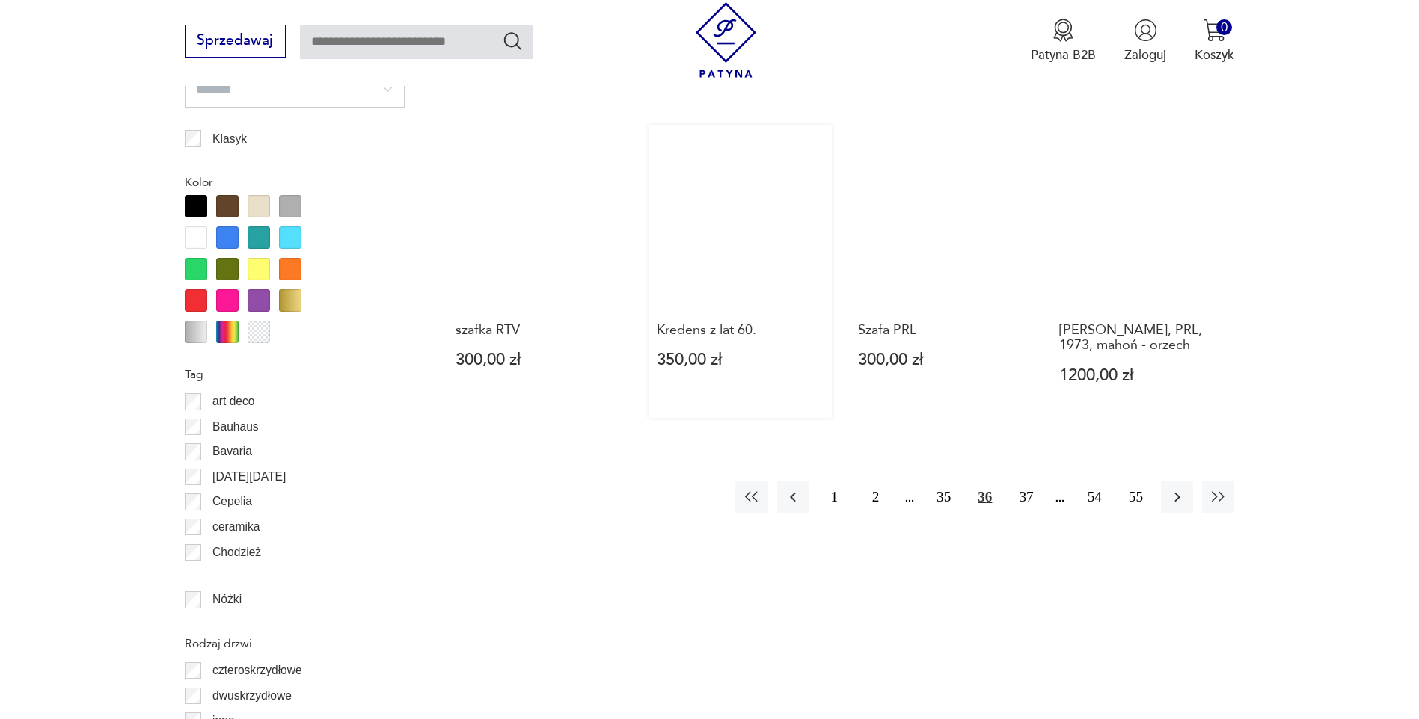
scroll to position [1629, 0]
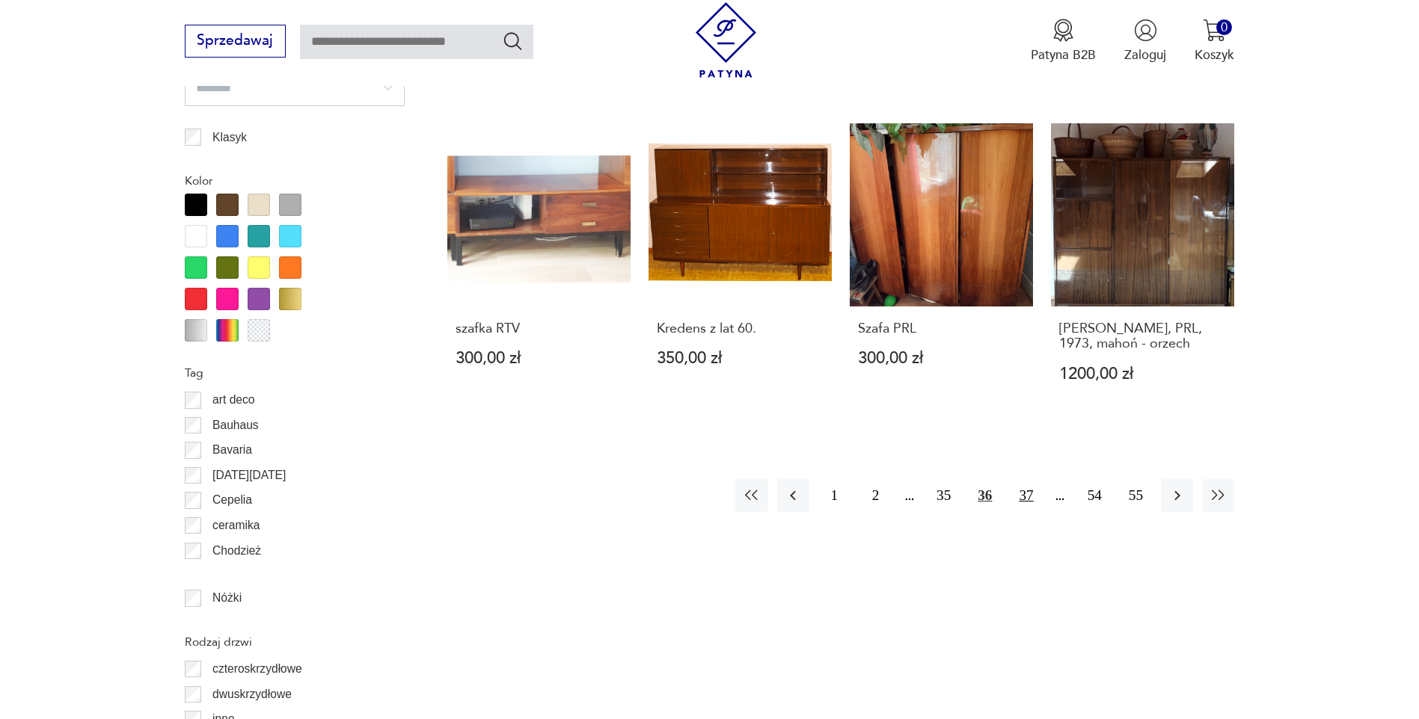
click at [1030, 509] on button "37" at bounding box center [1026, 495] width 32 height 32
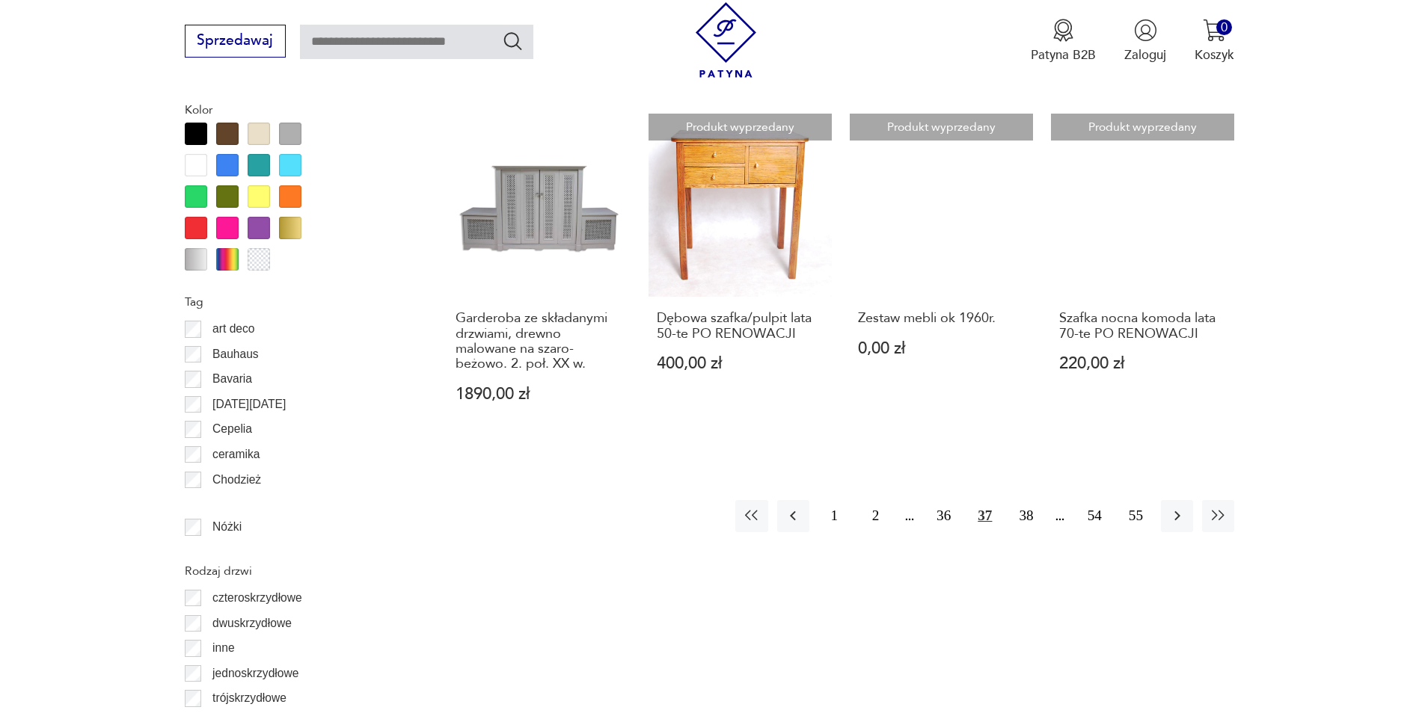
scroll to position [1704, 0]
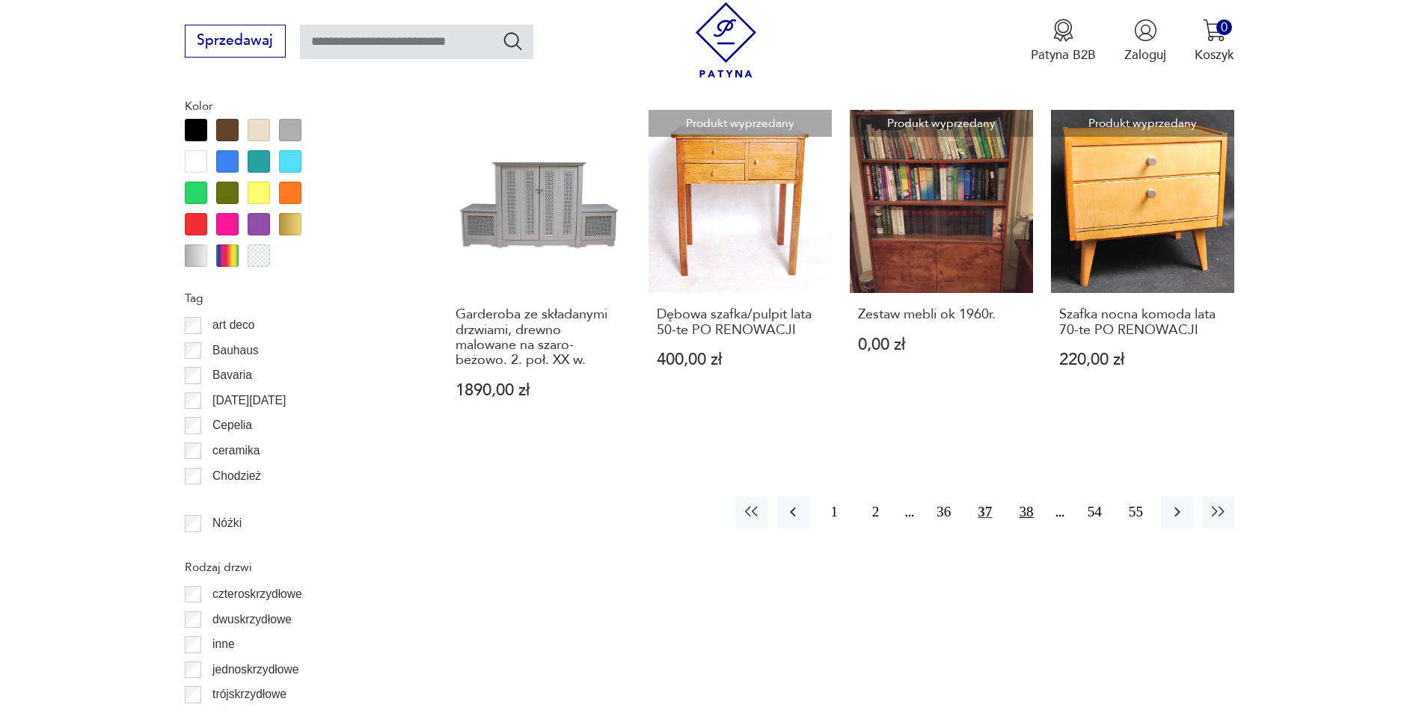
click at [1029, 512] on button "38" at bounding box center [1026, 513] width 32 height 32
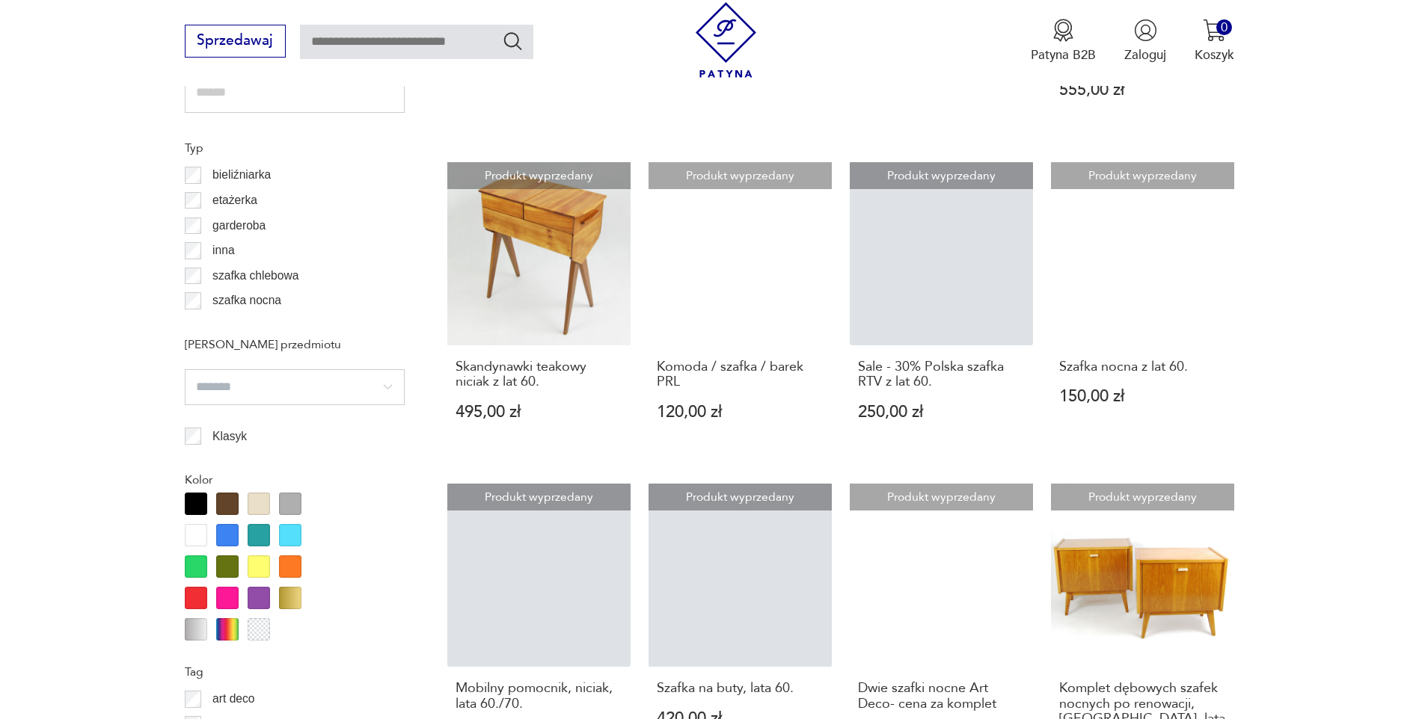
scroll to position [1704, 0]
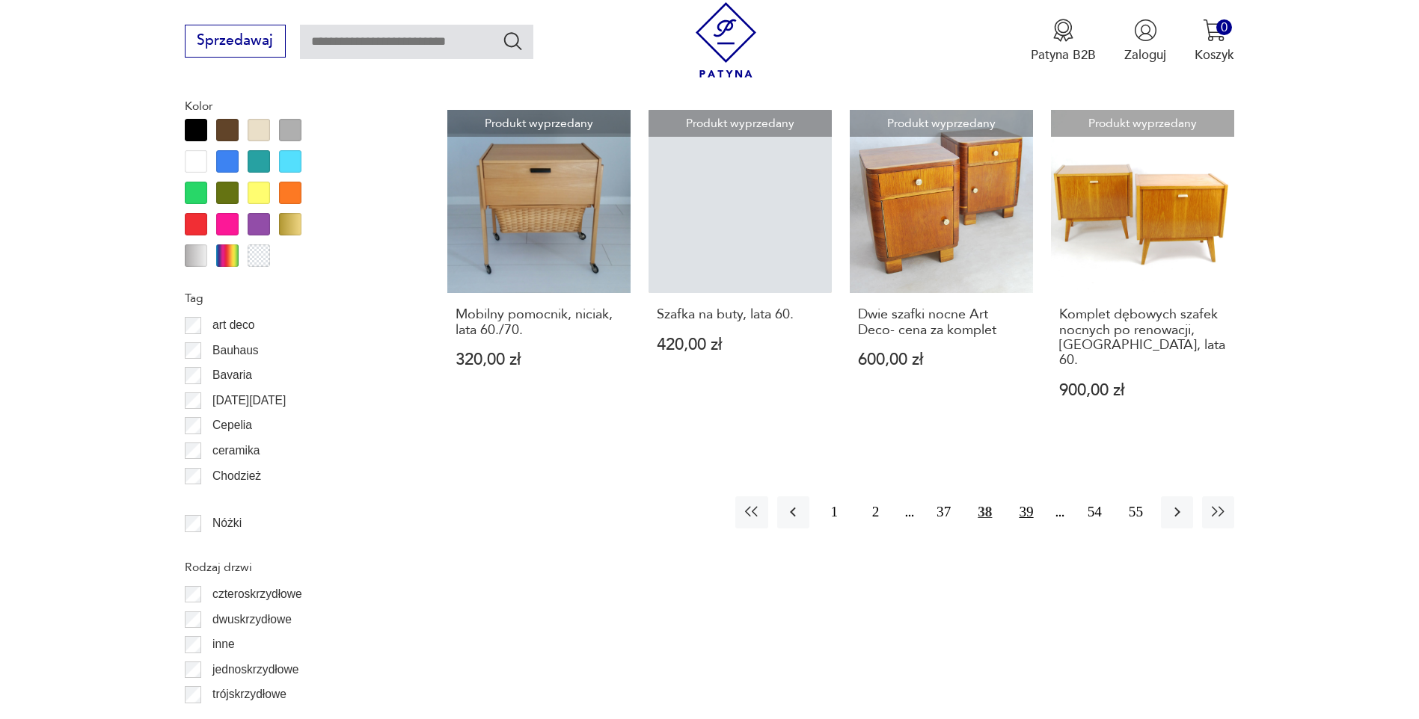
click at [1026, 497] on button "39" at bounding box center [1026, 513] width 32 height 32
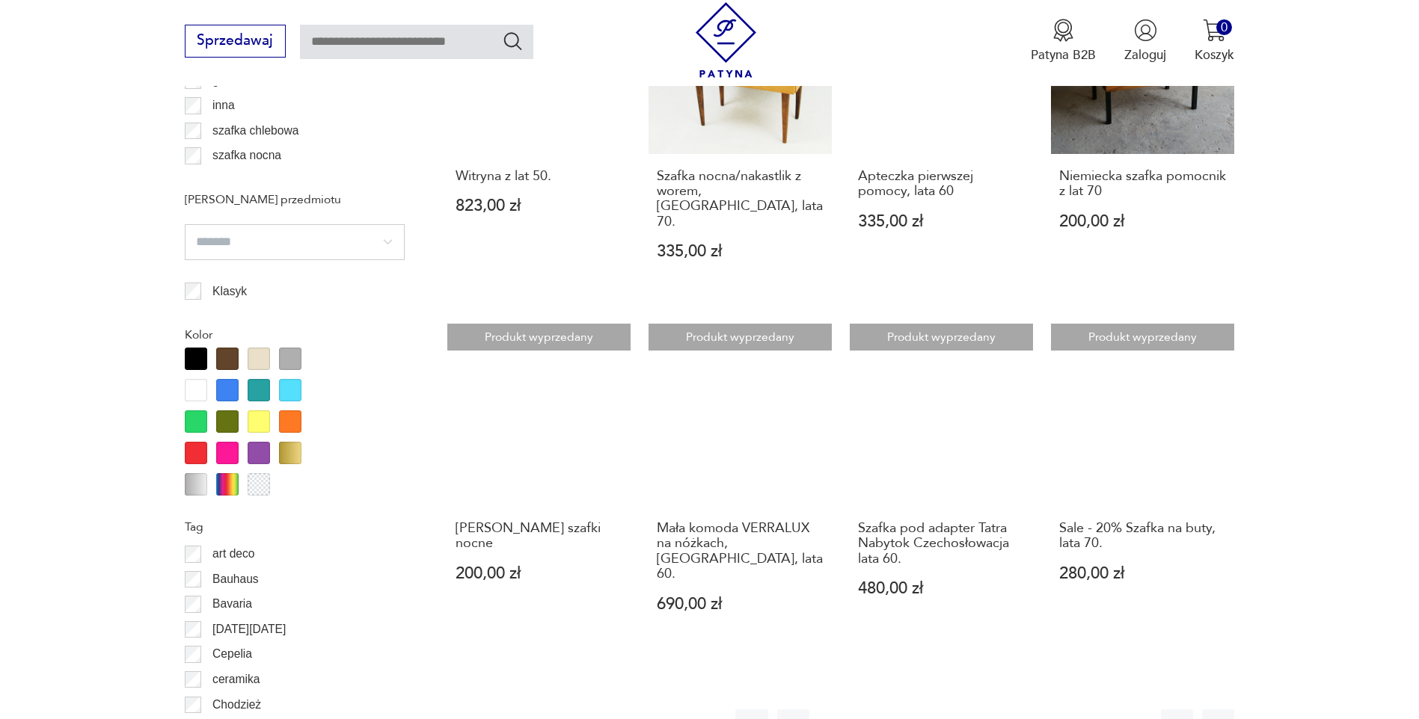
scroll to position [1629, 0]
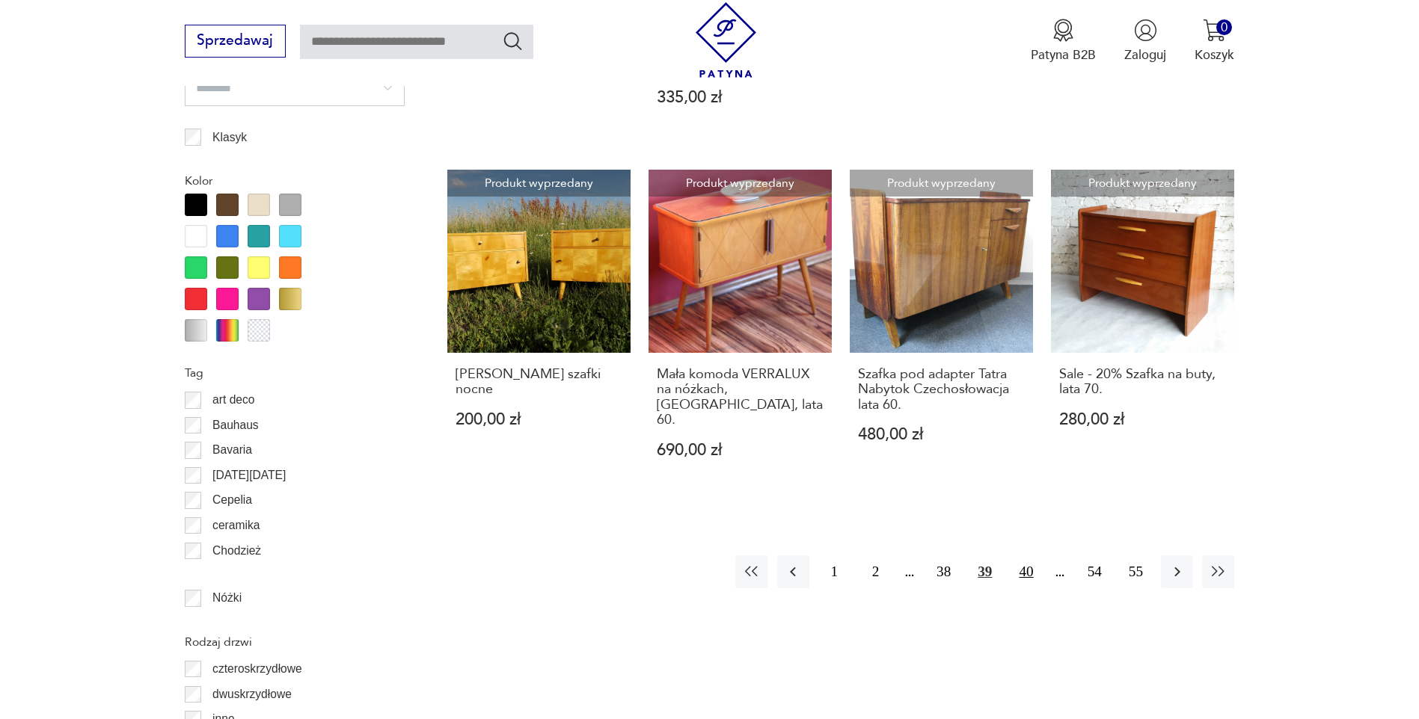
click at [1030, 556] on button "40" at bounding box center [1026, 572] width 32 height 32
